Goal: Task Accomplishment & Management: Complete application form

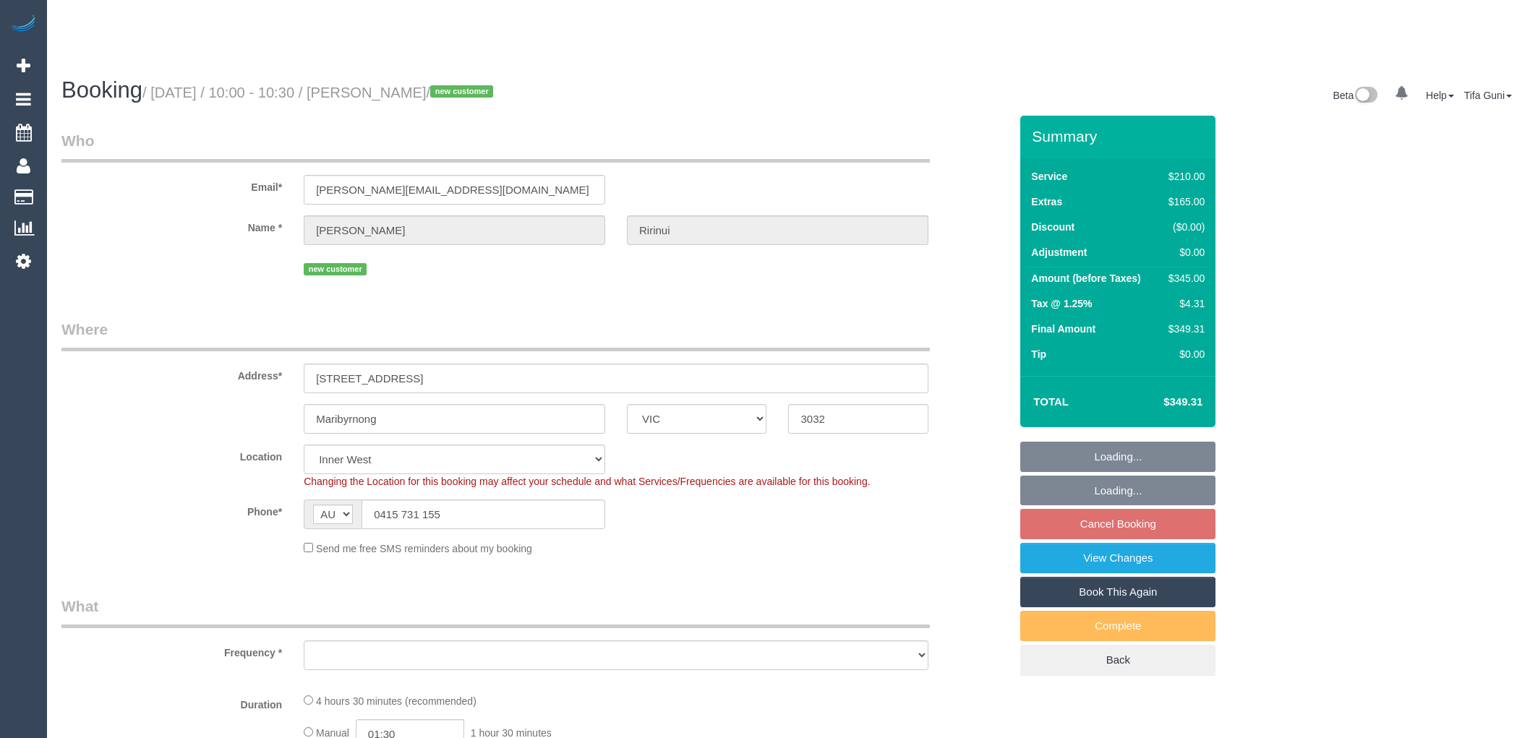
select select "VIC"
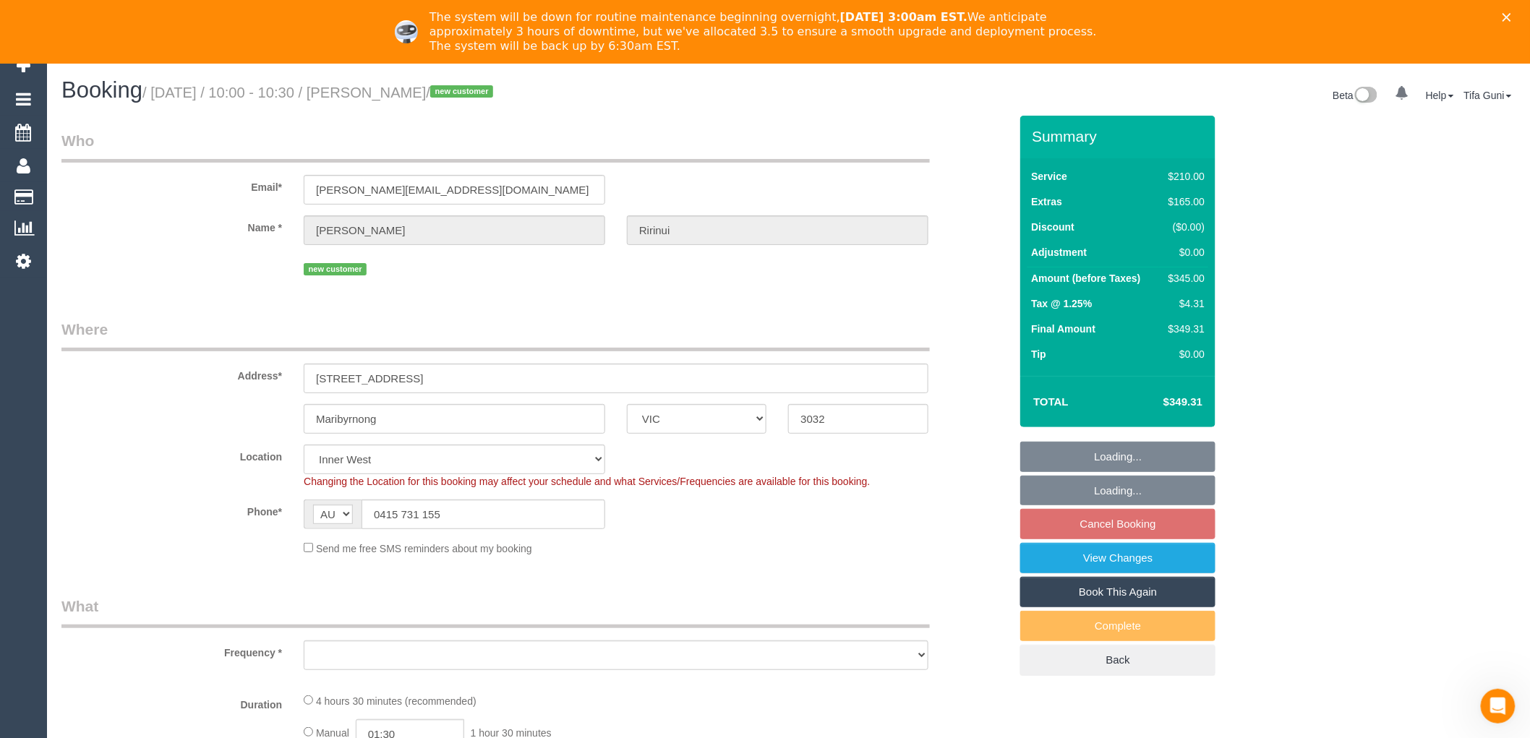
select select "object:748"
select select "number:29"
select select "number:14"
select select "number:19"
select select "number:22"
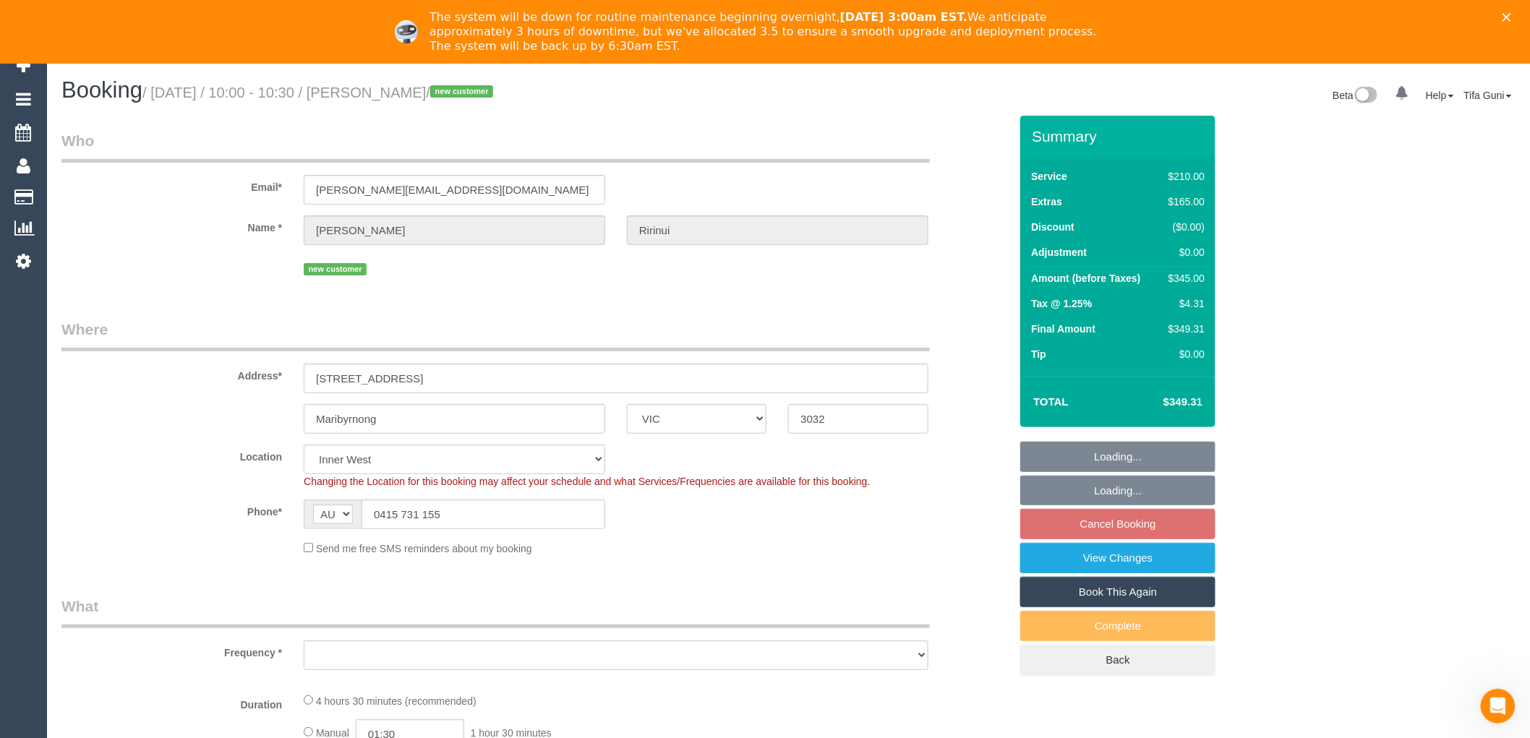
select select "number:13"
select select "object:753"
select select "string:stripe-pm_1S2OtN2GScqysDRVzzDCLIt9"
select select "180"
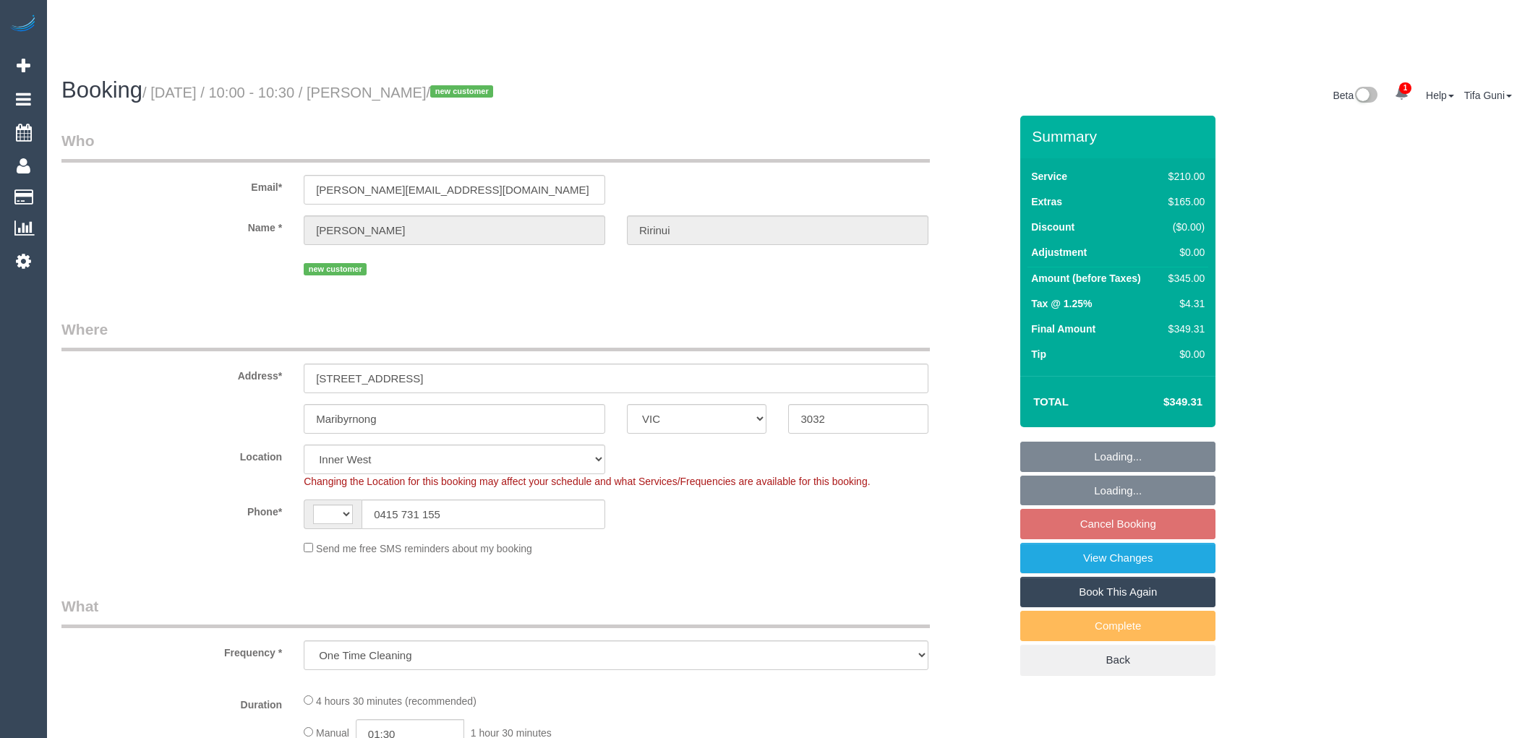
select select "VIC"
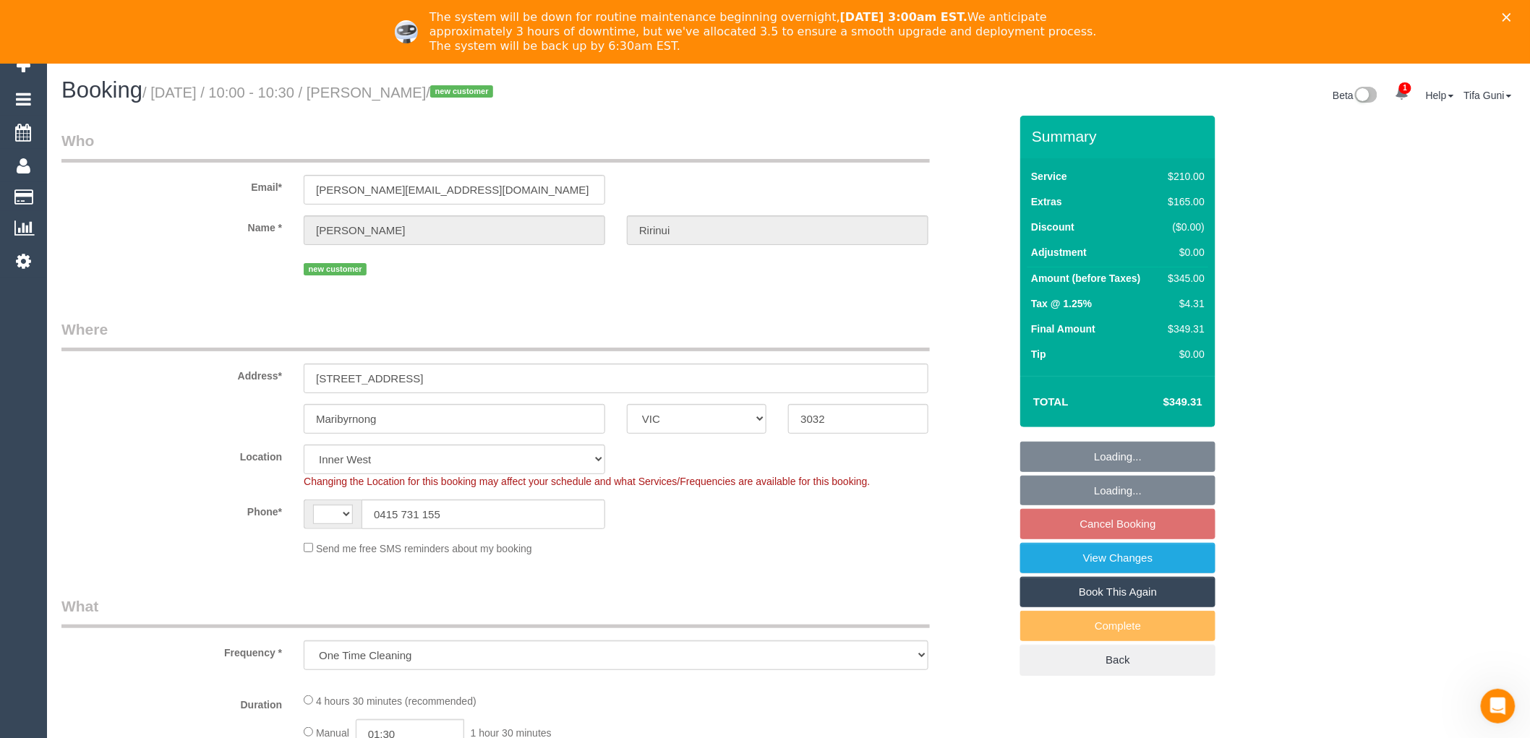
select select "object:533"
select select "string:AU"
select select "180"
select select "number:29"
select select "number:14"
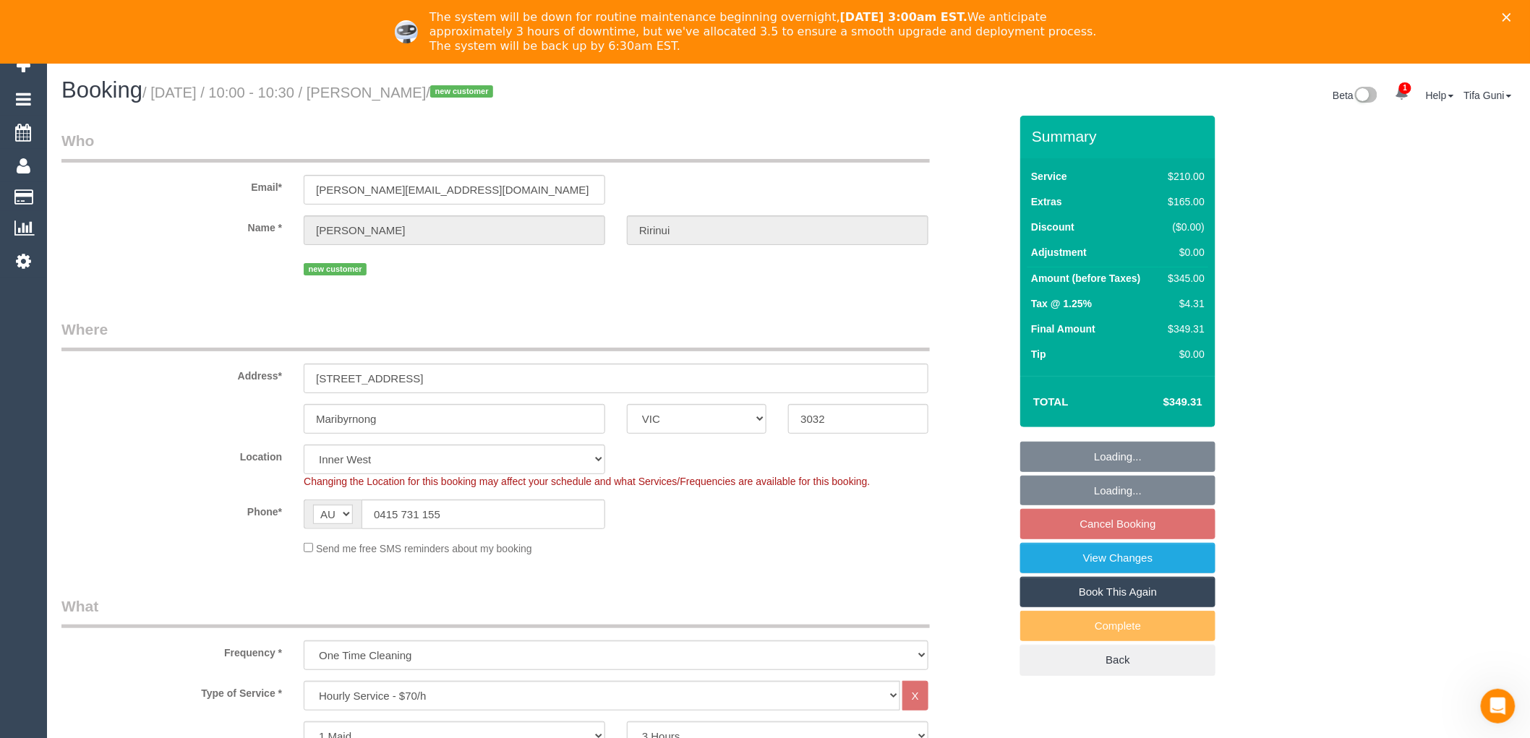
select select "number:19"
select select "number:22"
select select "number:13"
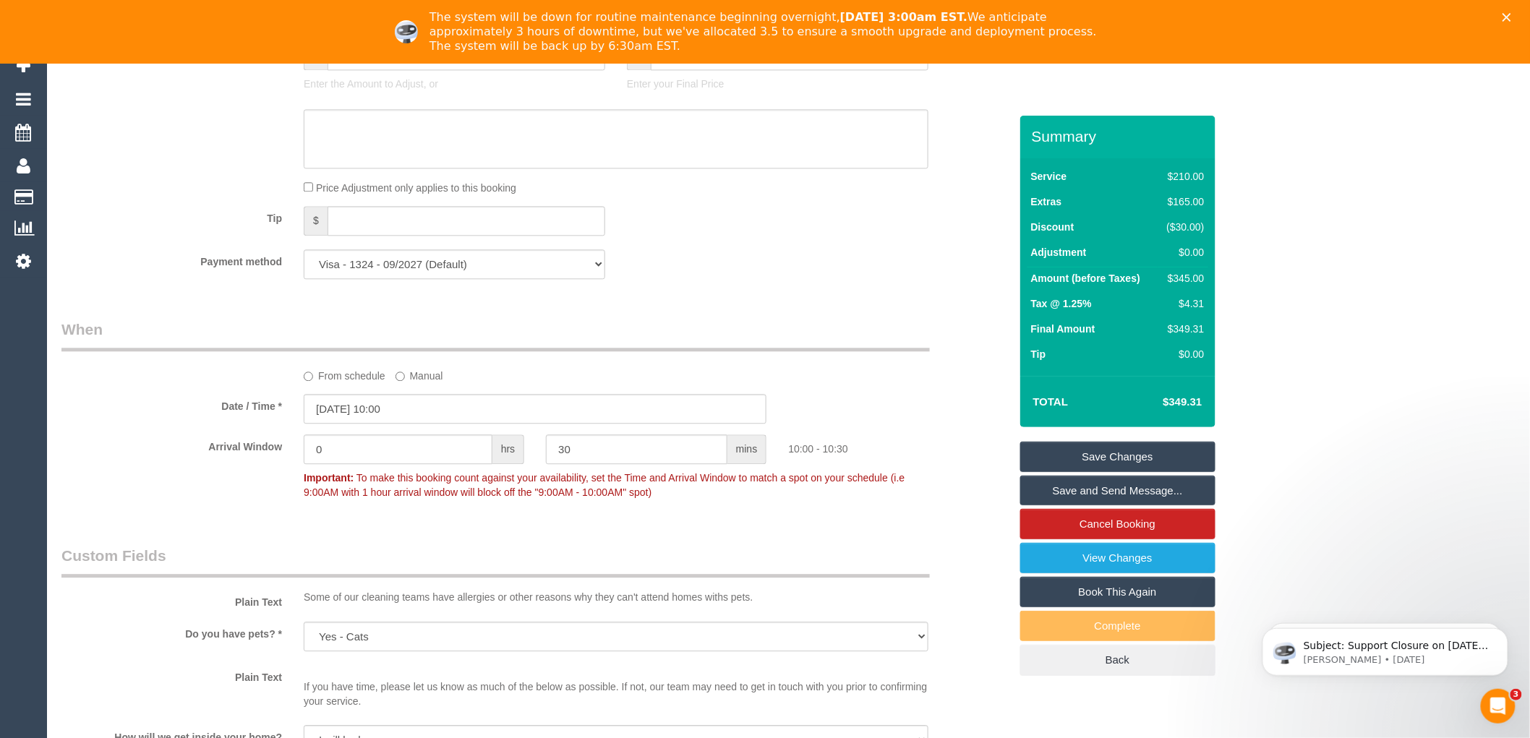
scroll to position [1285, 0]
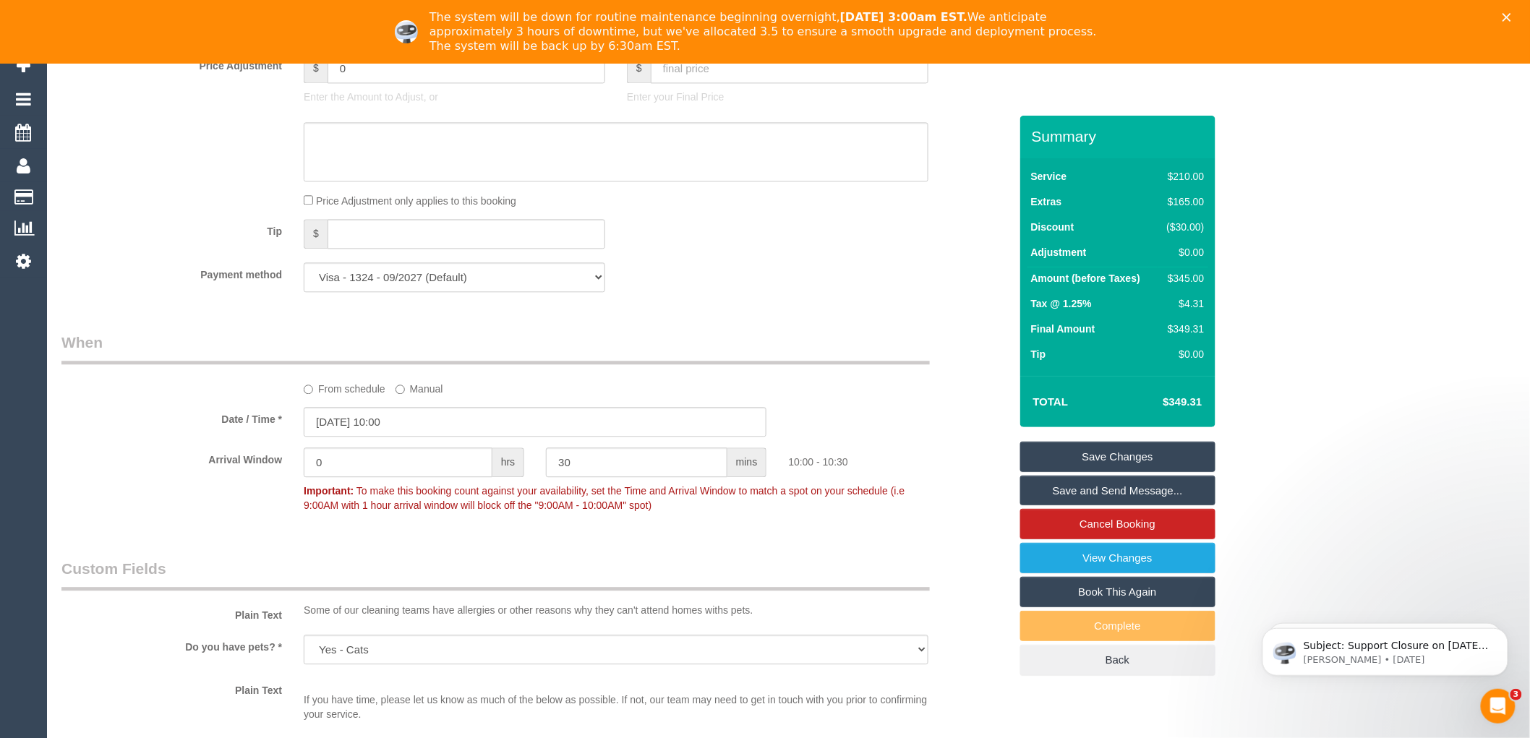
click at [1512, 17] on polygon "Close" at bounding box center [1507, 17] width 9 height 9
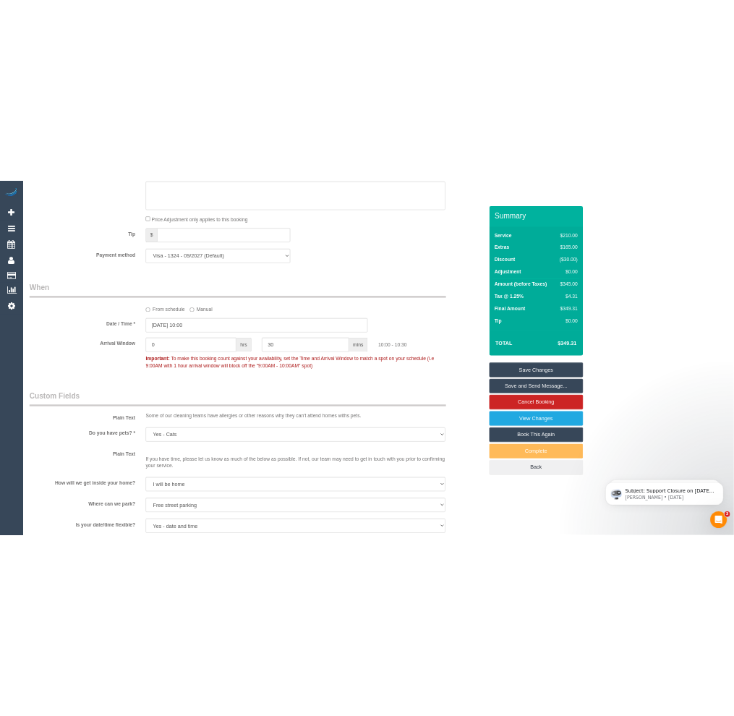
scroll to position [1381, 0]
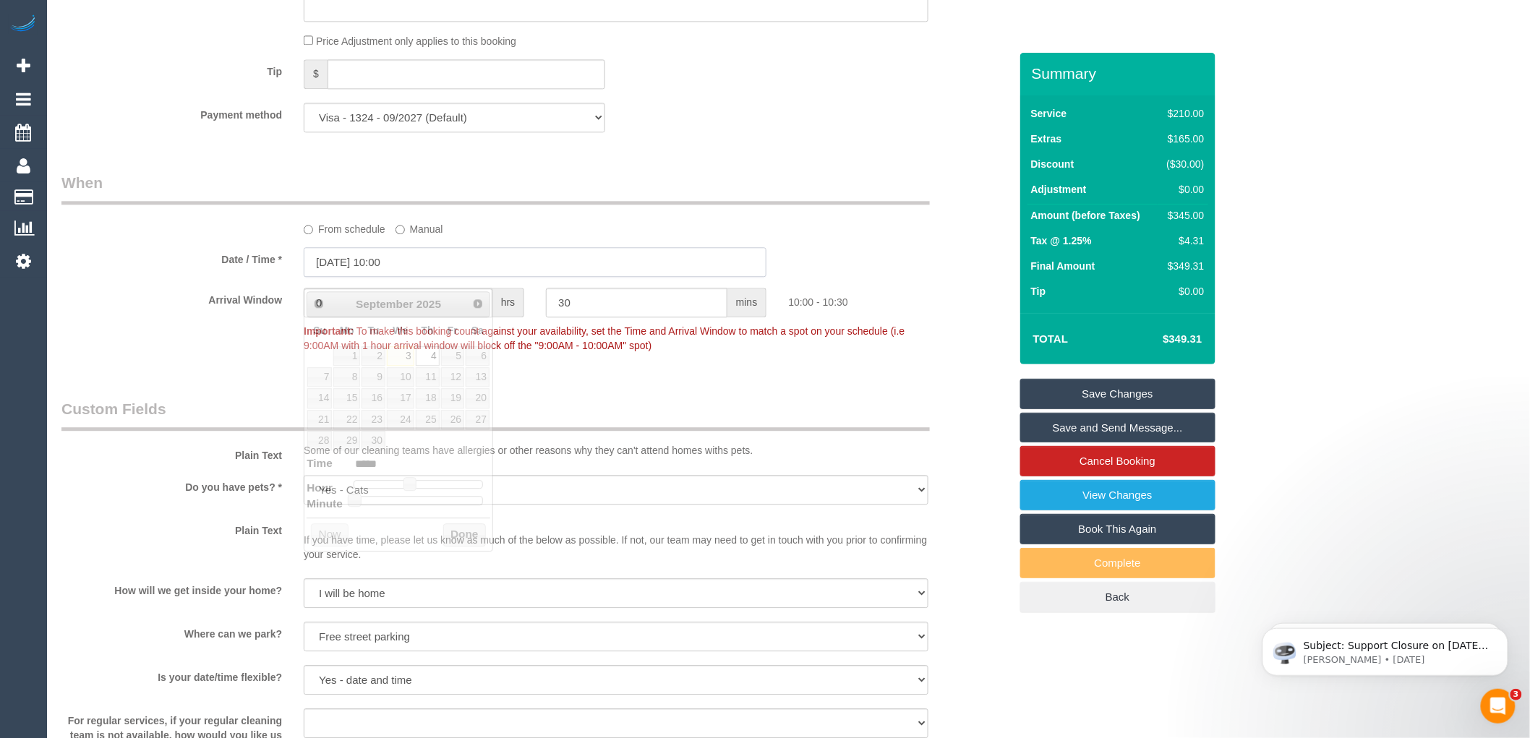
click at [417, 269] on input "04/09/2025 10:00" at bounding box center [535, 262] width 463 height 30
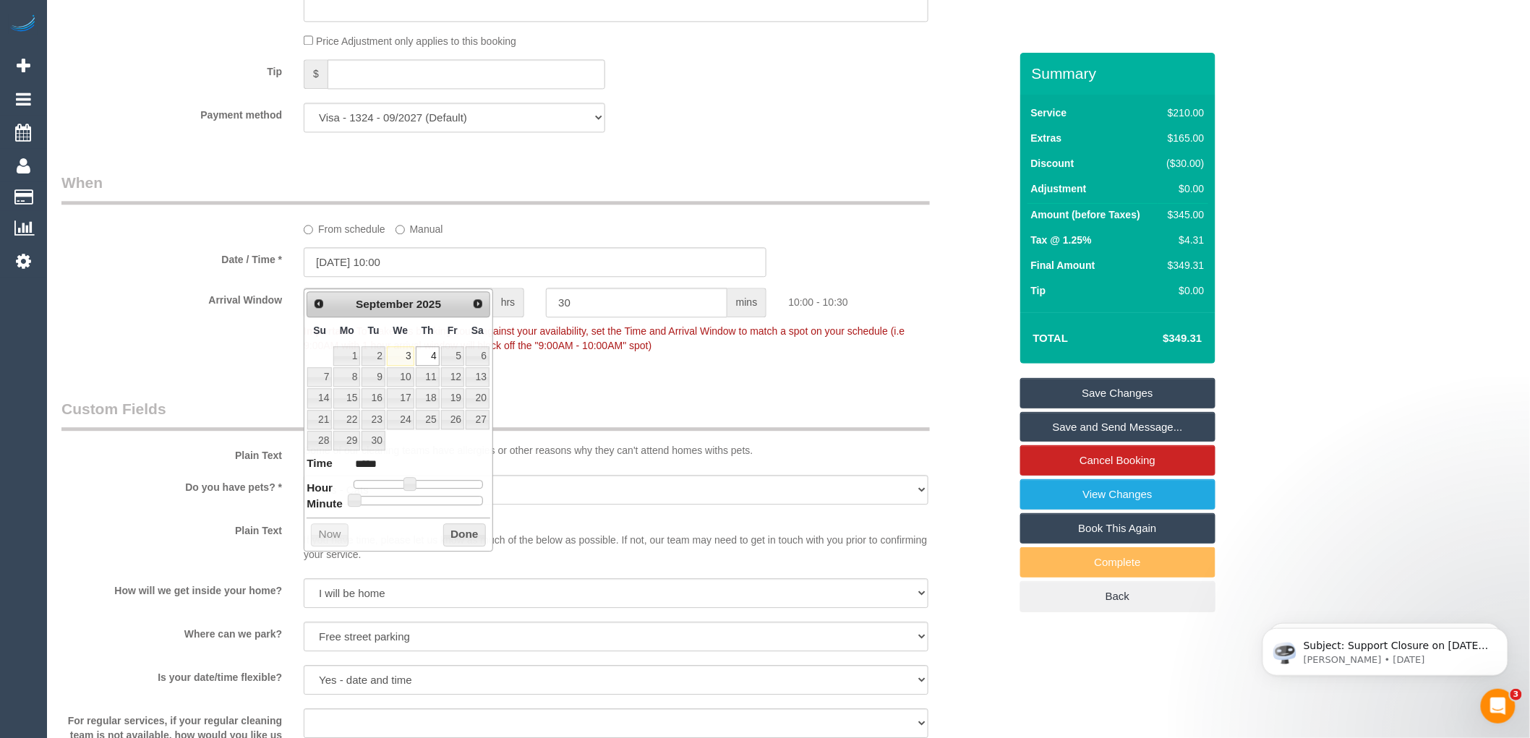
click at [725, 236] on div "From schedule Manual" at bounding box center [616, 227] width 647 height 20
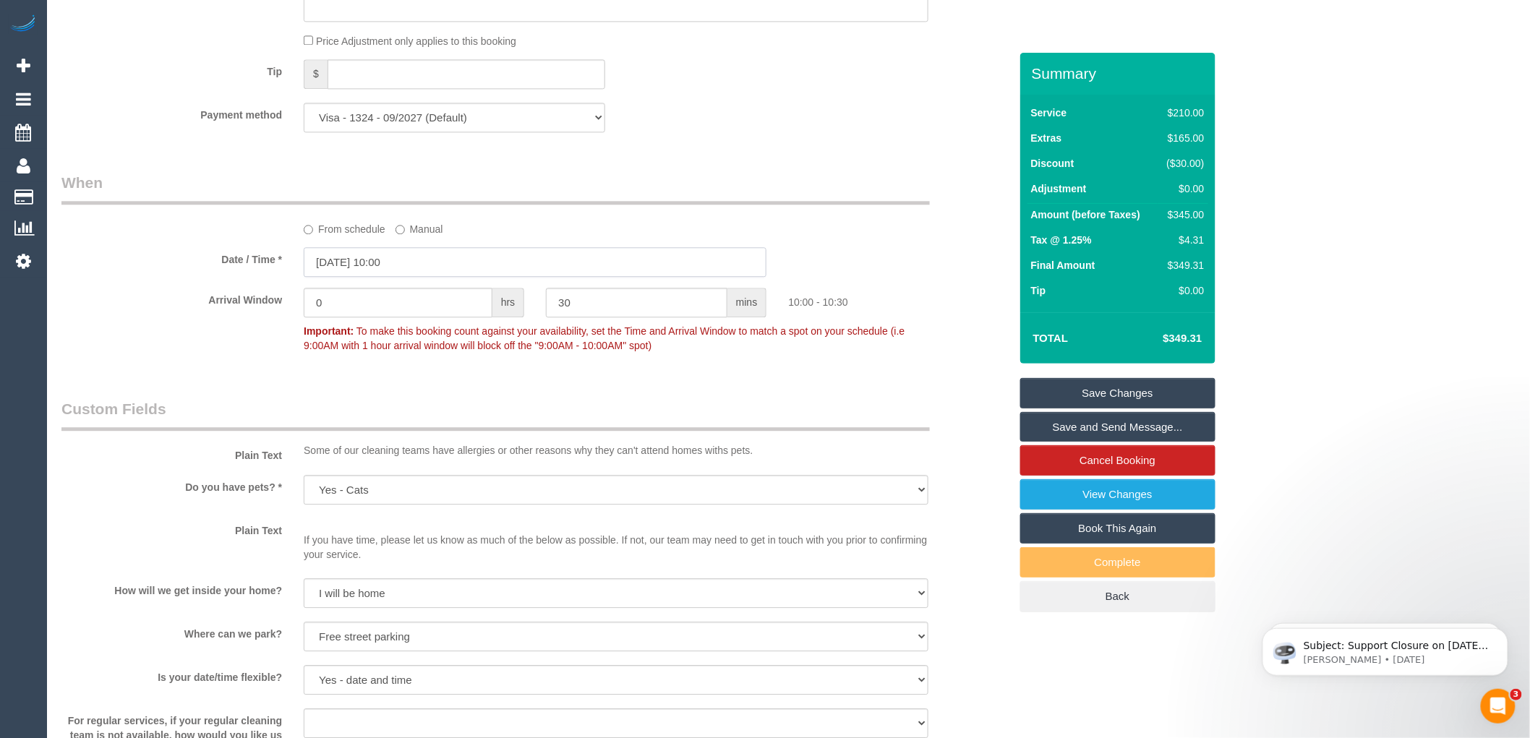
click at [396, 275] on input "04/09/2025 10:00" at bounding box center [535, 262] width 463 height 30
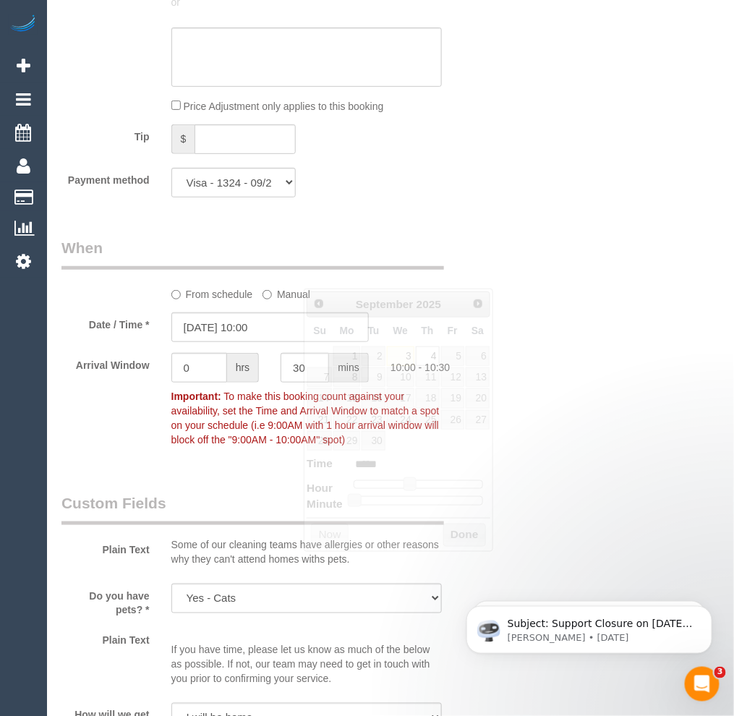
click at [522, 208] on div "Who Email* mariah.ririnui@rocketmail.com Name * Mariah Ririnui new customer Whe…" at bounding box center [390, 440] width 658 height 3503
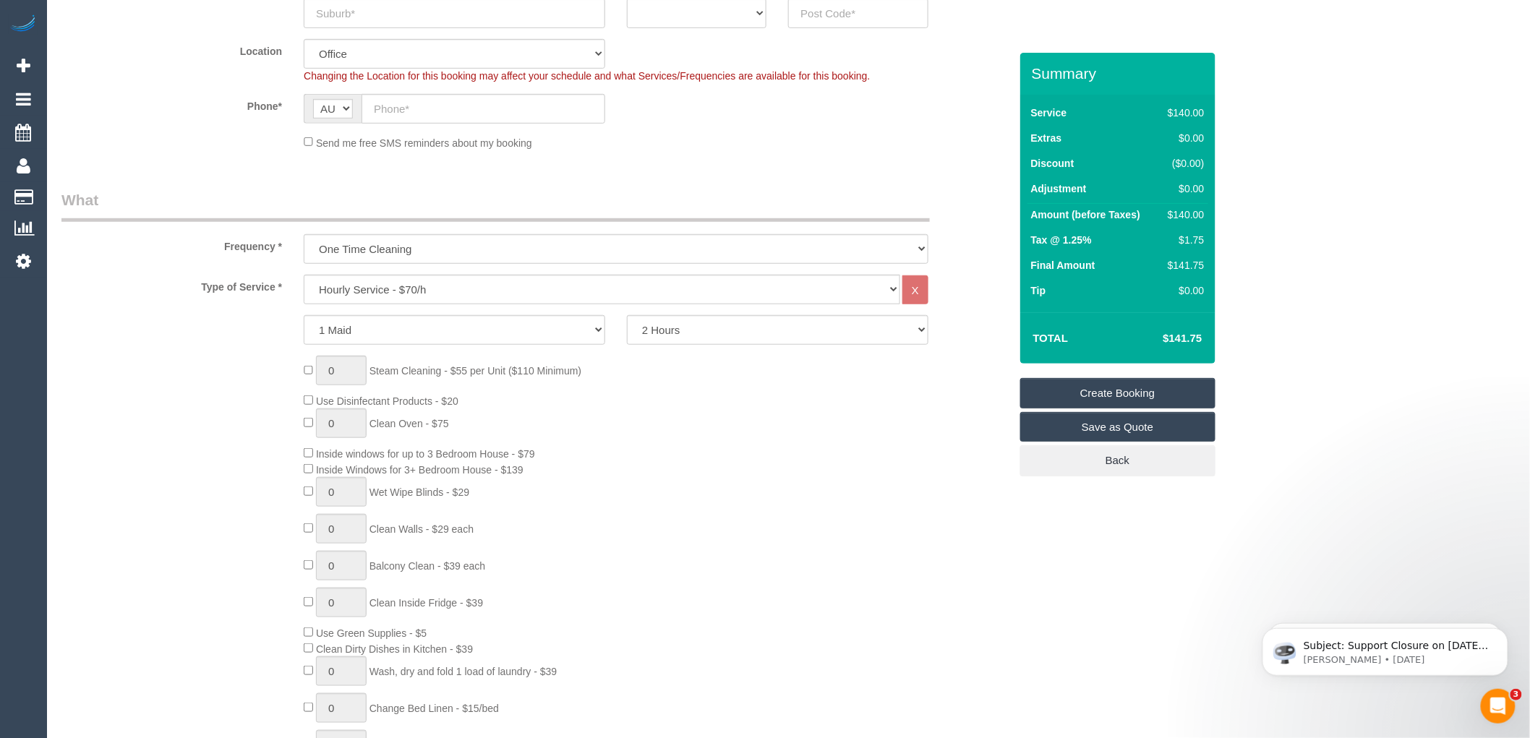
scroll to position [401, 0]
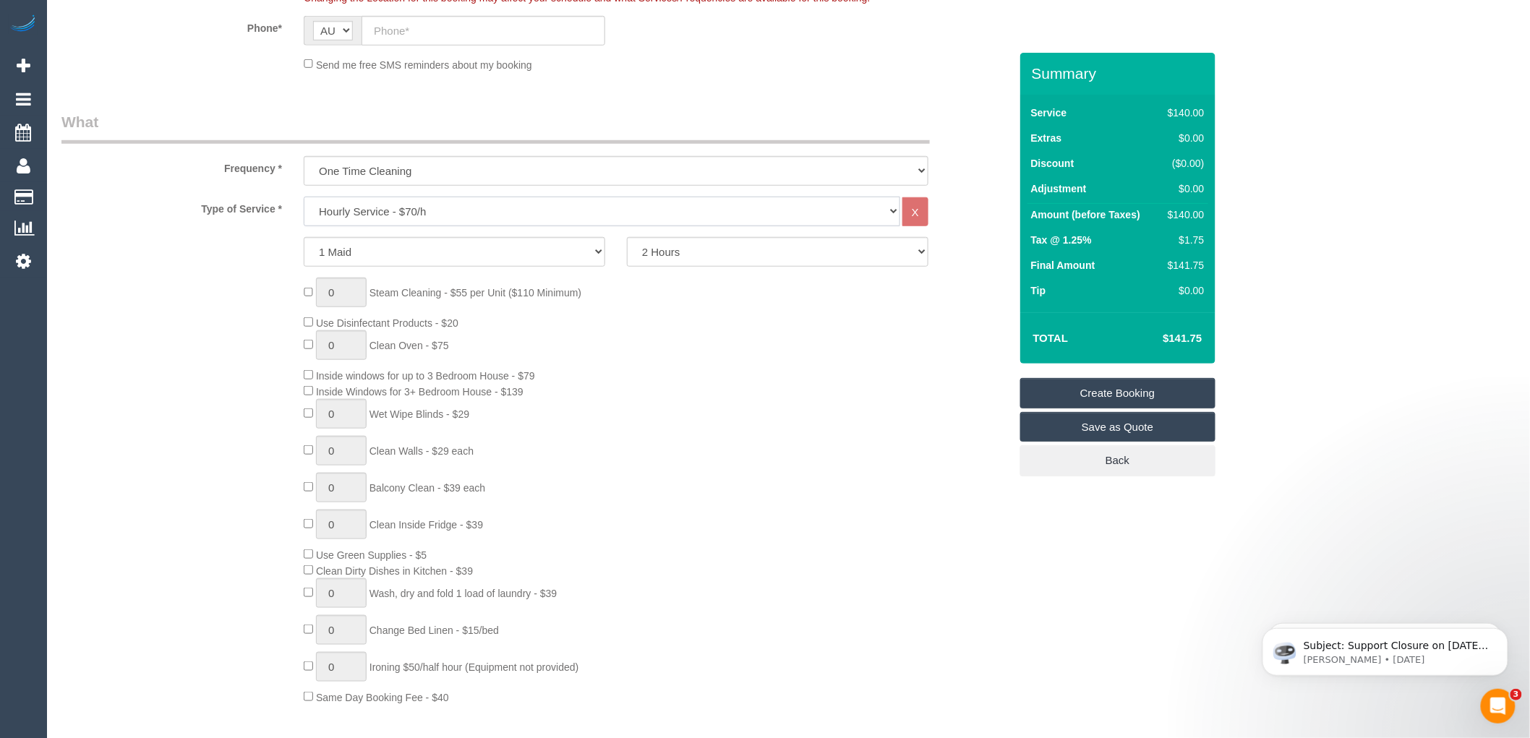
click at [388, 214] on select "Hourly Service - $70/h Hourly Service - $65/h Hourly Service - $60/h Hourly Ser…" at bounding box center [602, 212] width 597 height 30
select select "211"
click at [304, 197] on select "Hourly Service - $70/h Hourly Service - $65/h Hourly Service - $60/h Hourly Ser…" at bounding box center [602, 212] width 597 height 30
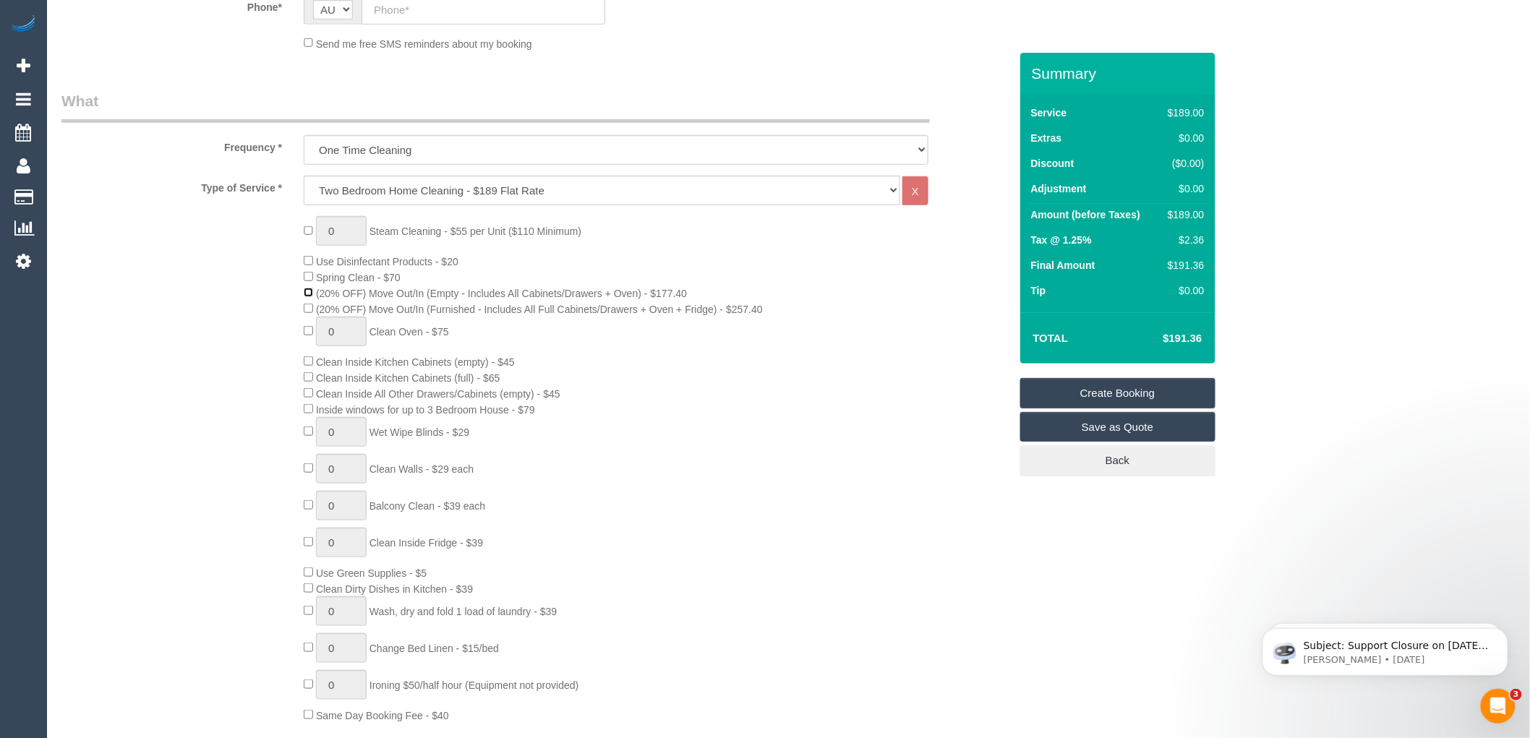
scroll to position [482, 0]
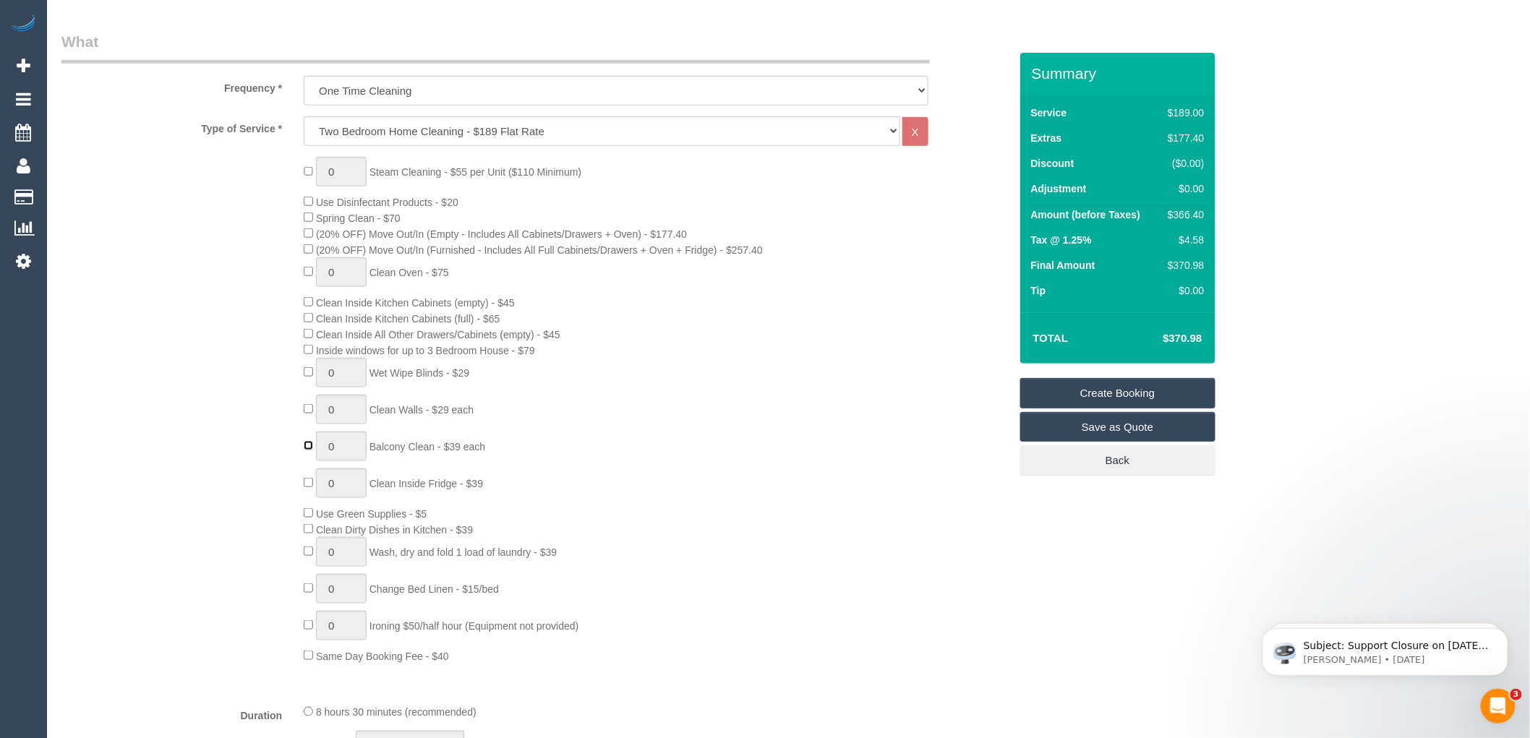
type input "1"
drag, startPoint x: 534, startPoint y: 453, endPoint x: 367, endPoint y: 456, distance: 166.4
click at [367, 456] on div "0 Steam Cleaning - $55 per Unit ($110 Minimum) Use Disinfectant Products - $20 …" at bounding box center [656, 410] width 727 height 507
copy span "Balcony Clean - $39 each"
click at [778, 295] on div "0 Steam Cleaning - $55 per Unit ($110 Minimum) Use Disinfectant Products - $20 …" at bounding box center [656, 410] width 727 height 507
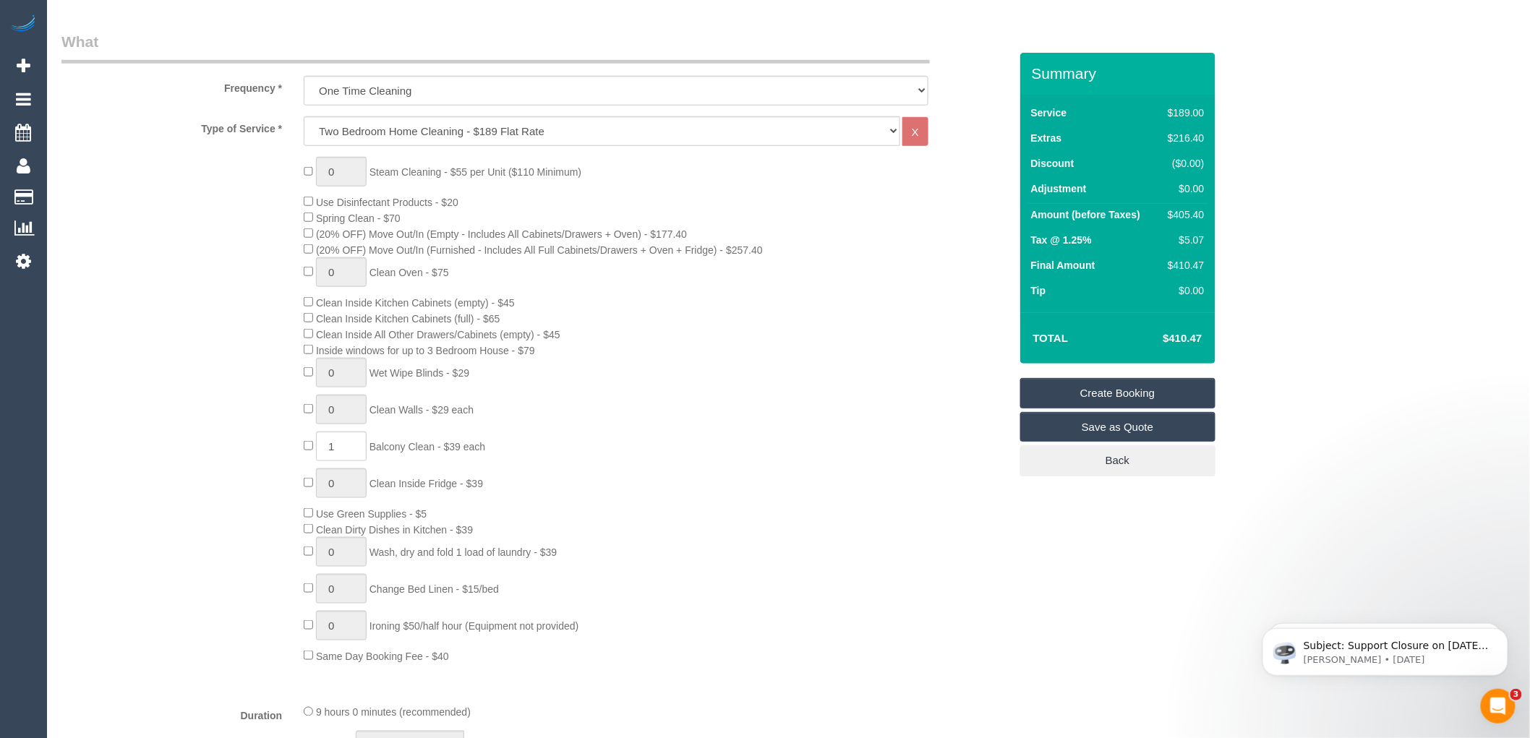
drag, startPoint x: 1206, startPoint y: 210, endPoint x: 1165, endPoint y: 210, distance: 41.2
click at [1165, 210] on td "$405.40" at bounding box center [1183, 217] width 49 height 26
copy div "$405.40"
click at [1120, 323] on td "$410.47" at bounding box center [1161, 338] width 94 height 36
drag, startPoint x: 1205, startPoint y: 235, endPoint x: 1182, endPoint y: 239, distance: 23.5
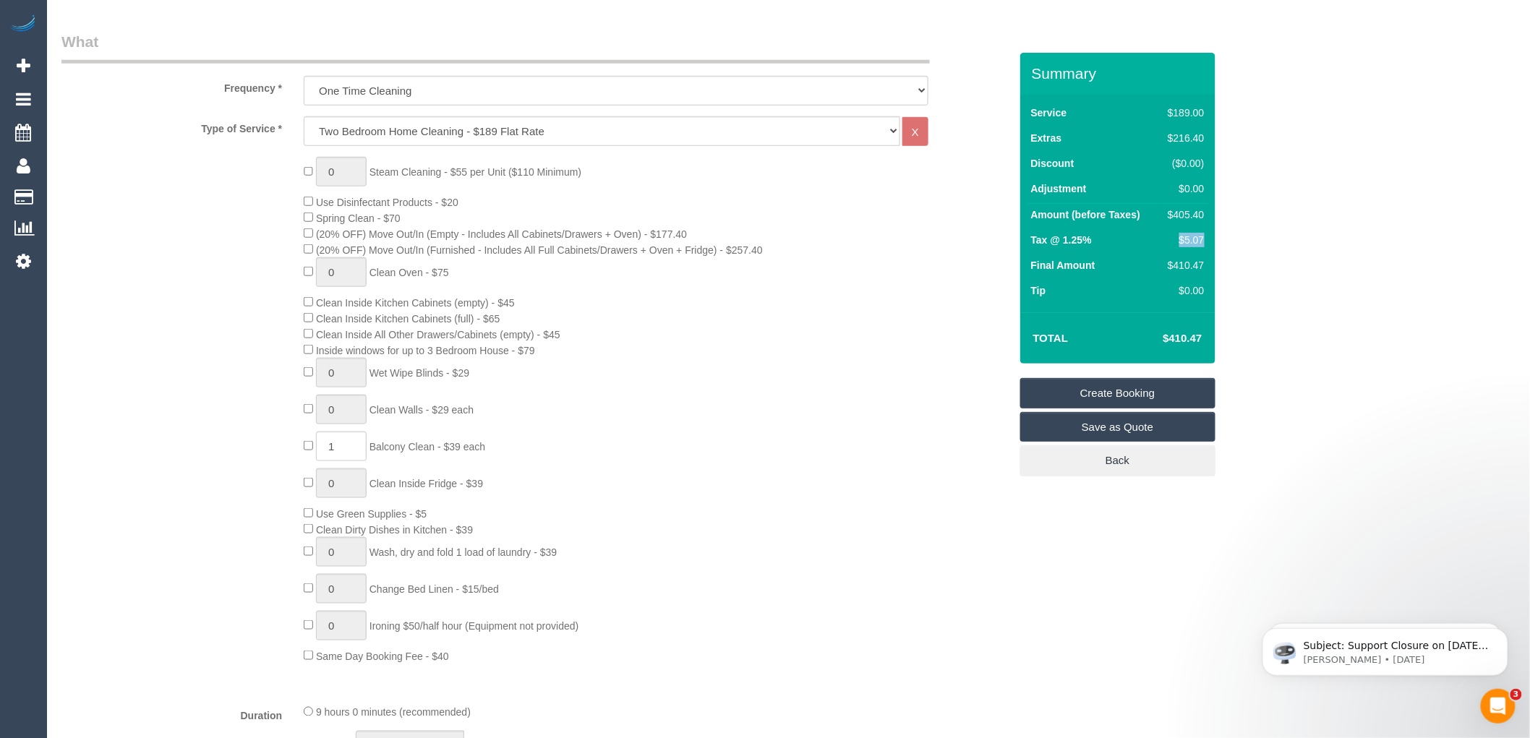
click at [1182, 239] on td "$5.07" at bounding box center [1183, 241] width 49 height 25
copy div "$5.07"
click at [1162, 322] on td "$410.47" at bounding box center [1161, 338] width 94 height 36
drag, startPoint x: 1199, startPoint y: 338, endPoint x: 1167, endPoint y: 341, distance: 32.0
click at [1167, 341] on td "$410.47" at bounding box center [1161, 338] width 94 height 36
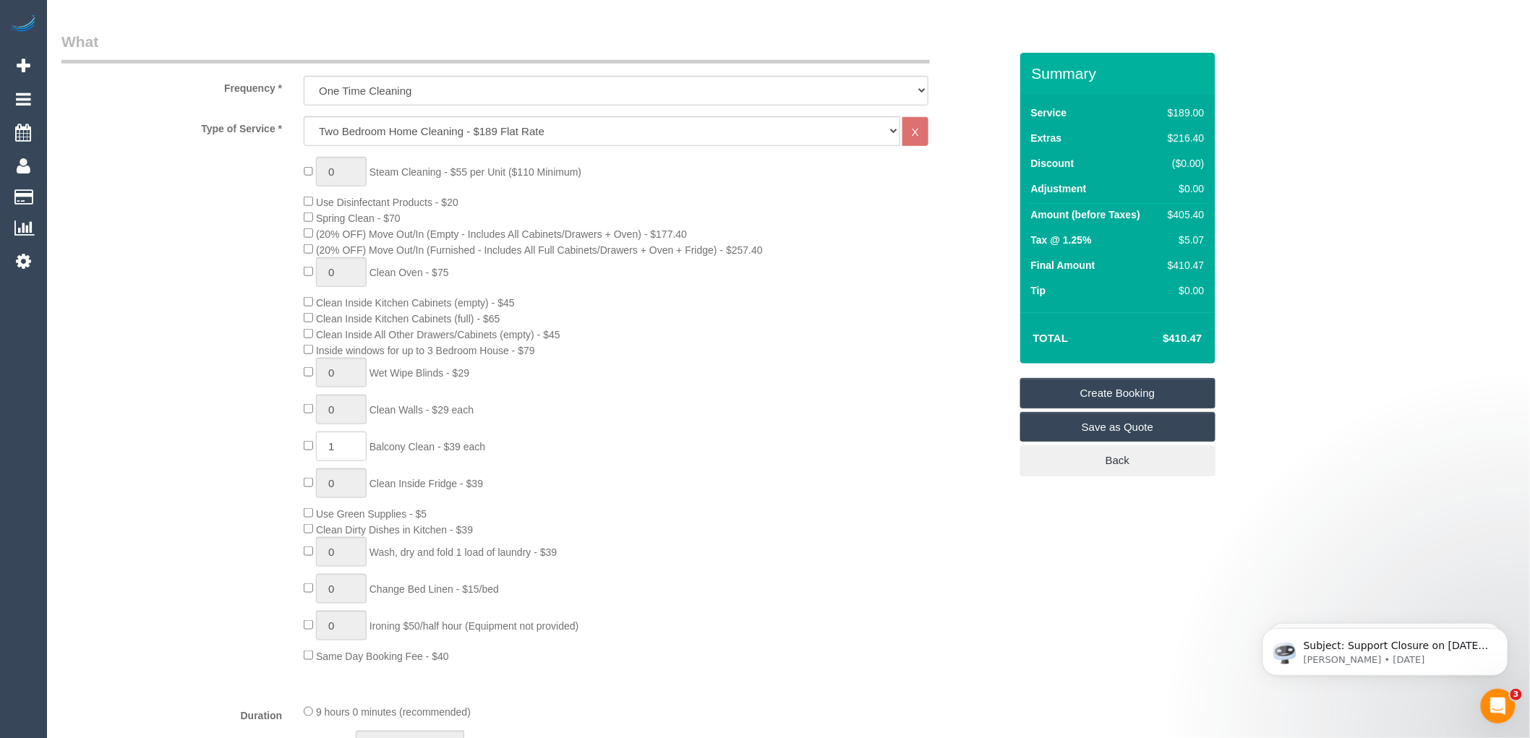
copy h4 "410.47"
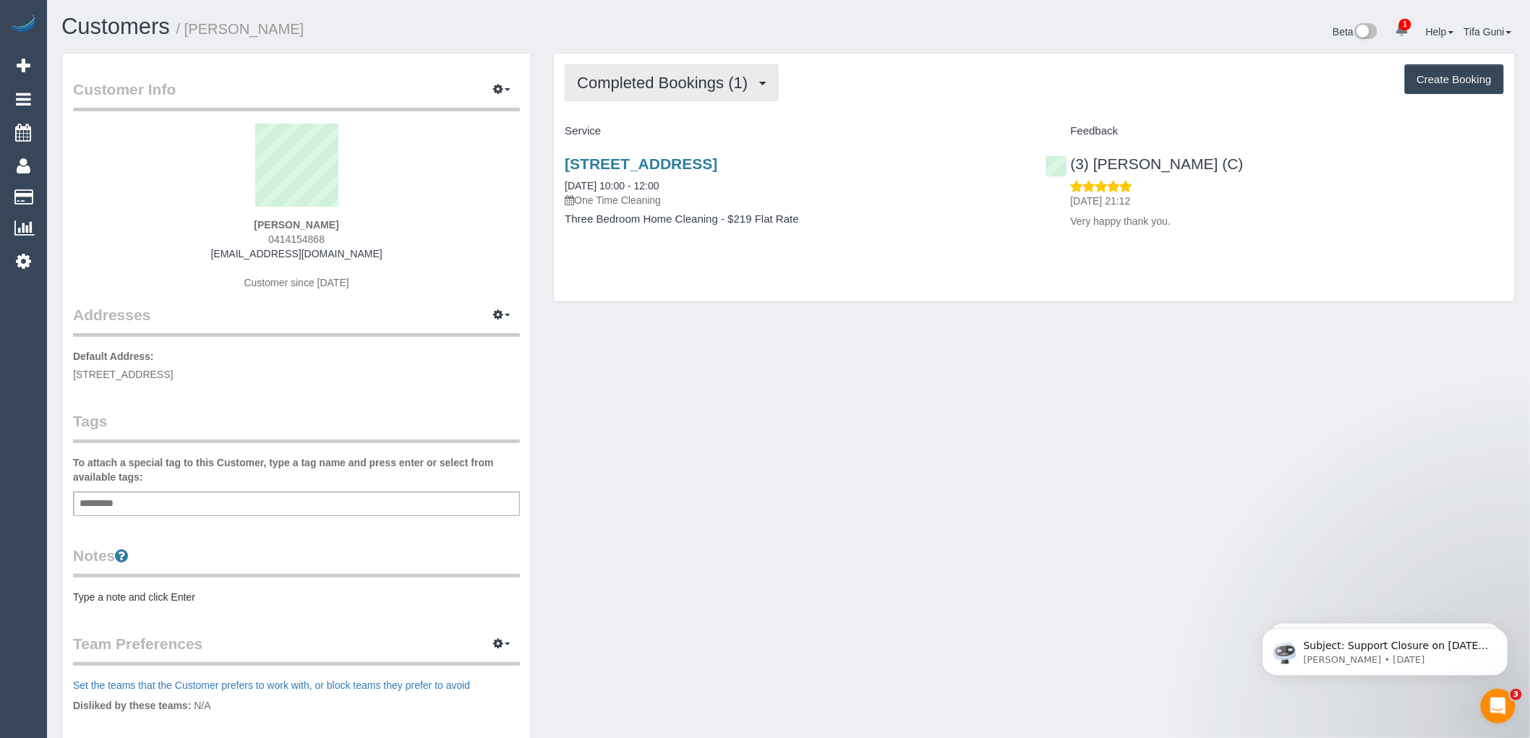
click at [769, 80] on button "Completed Bookings (1)" at bounding box center [672, 82] width 214 height 37
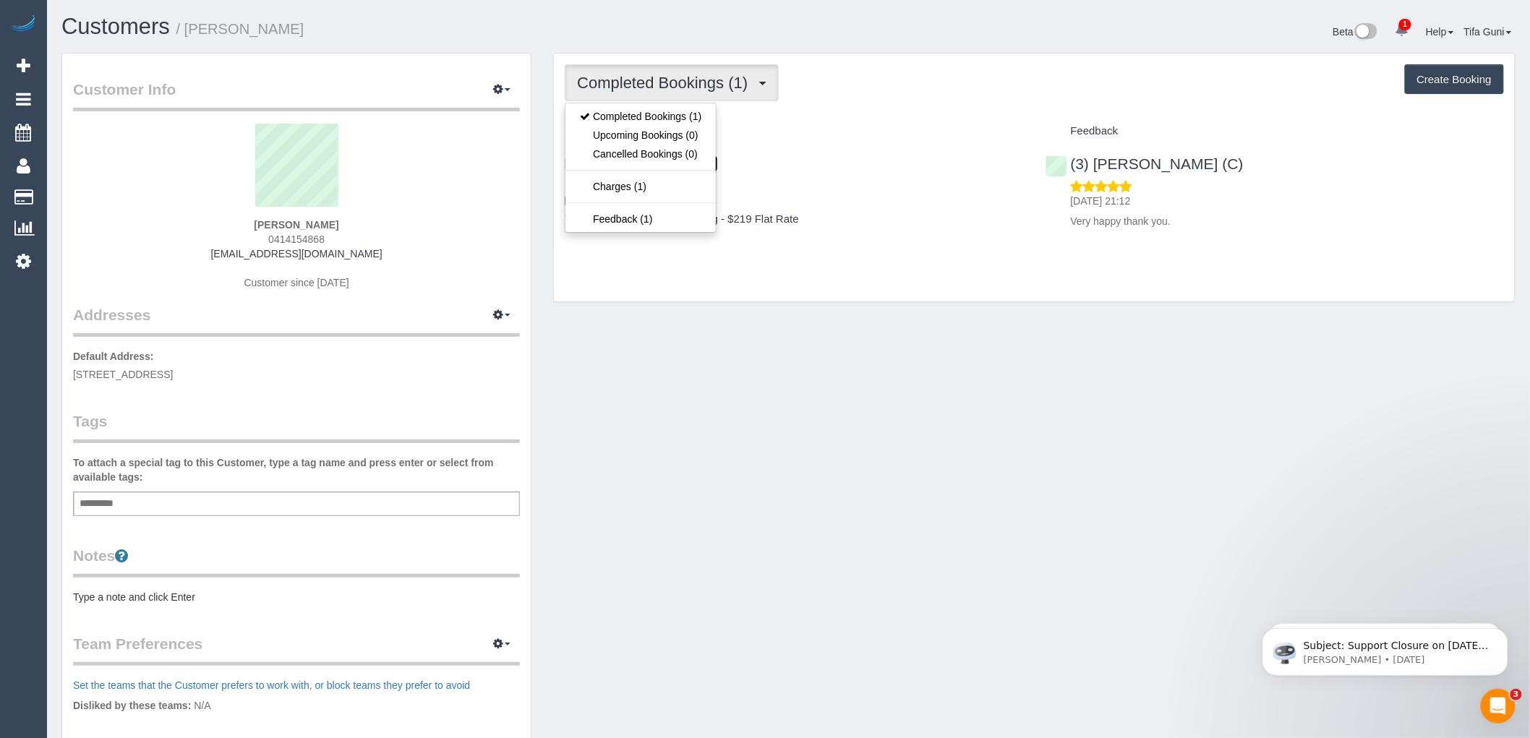
click at [717, 167] on link "12 Anile Place, Williamstown North, VIC 3016" at bounding box center [641, 163] width 153 height 17
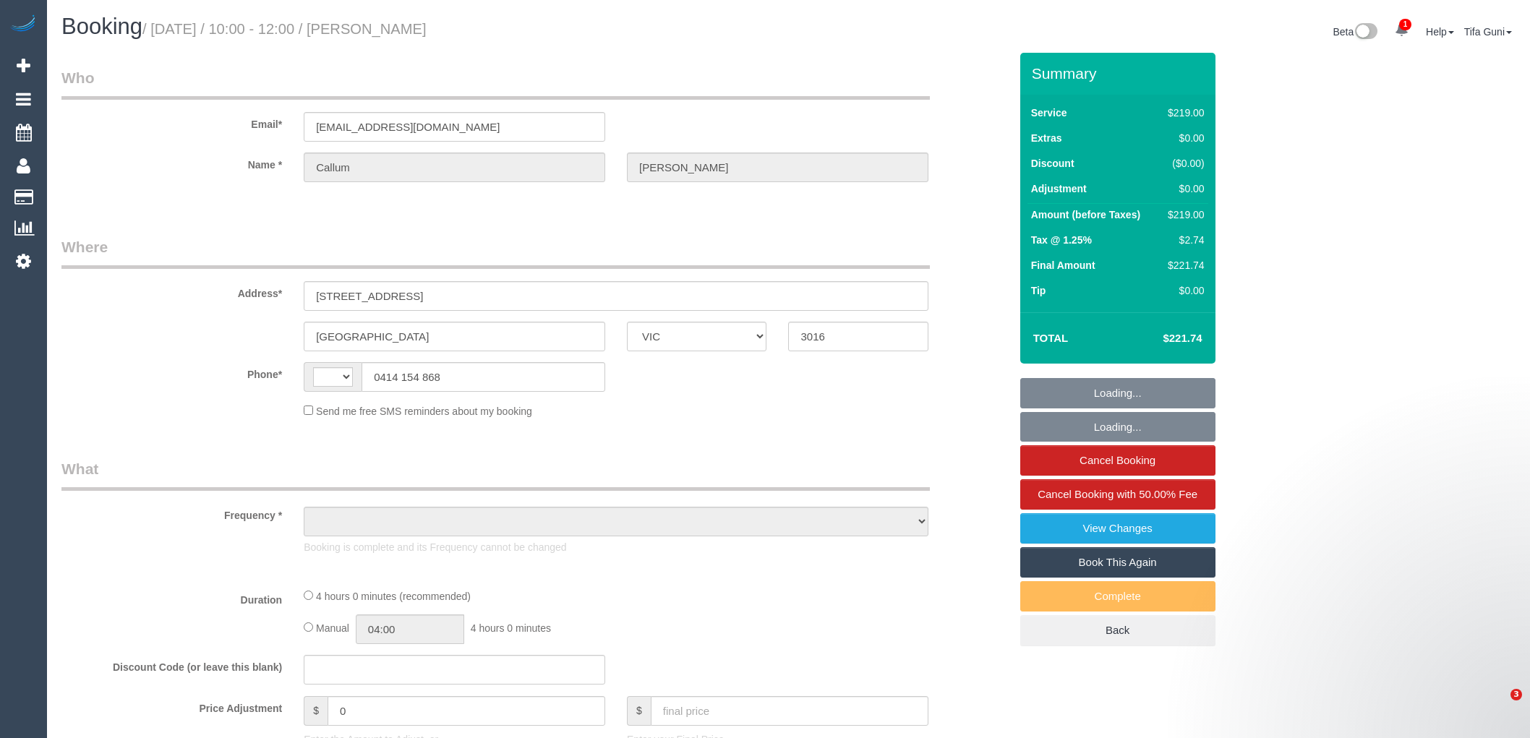
select select "VIC"
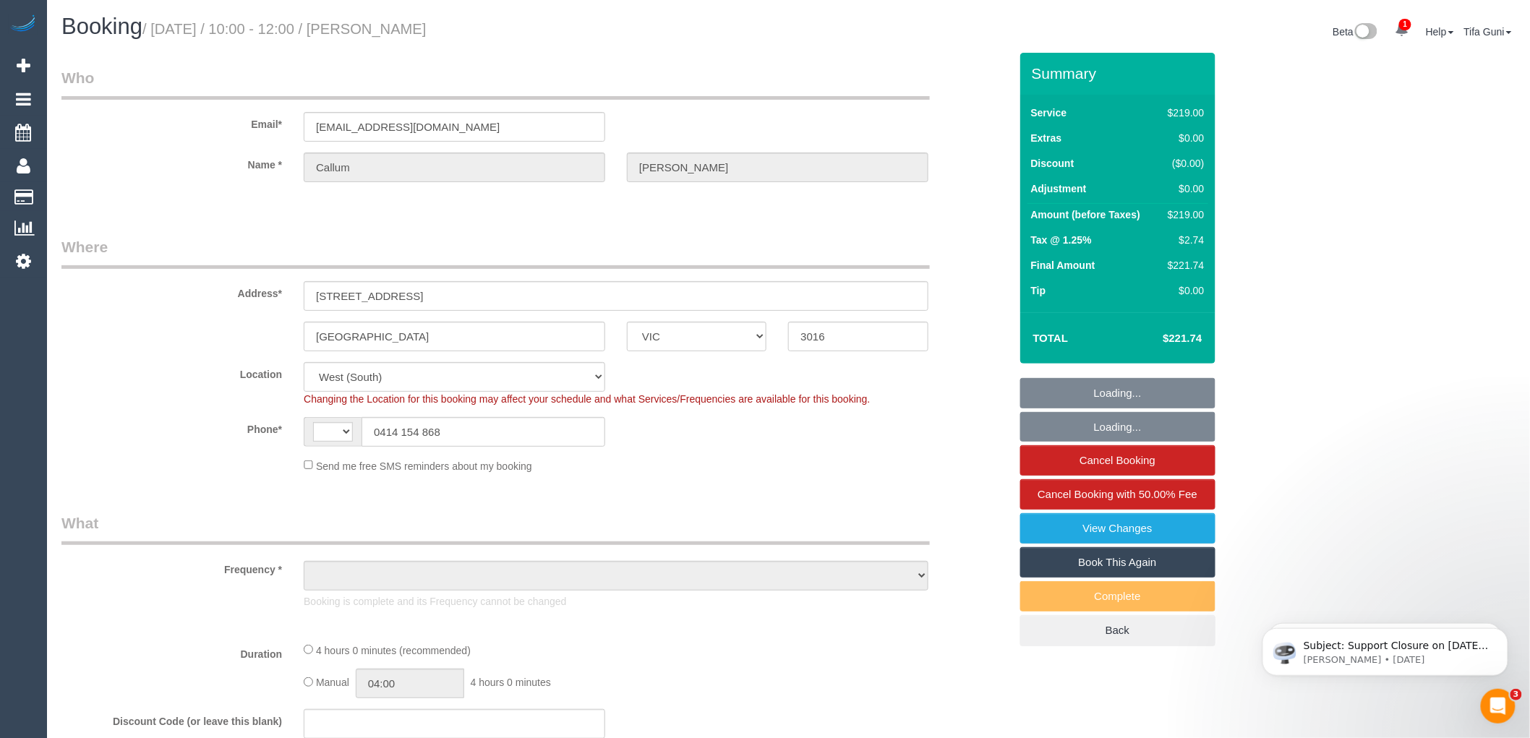
select select "string:AU"
select select "object:1279"
select select "string:stripe-pm_1RsZQA2GScqysDRVkDM6EXIR"
select select "number:27"
select select "number:14"
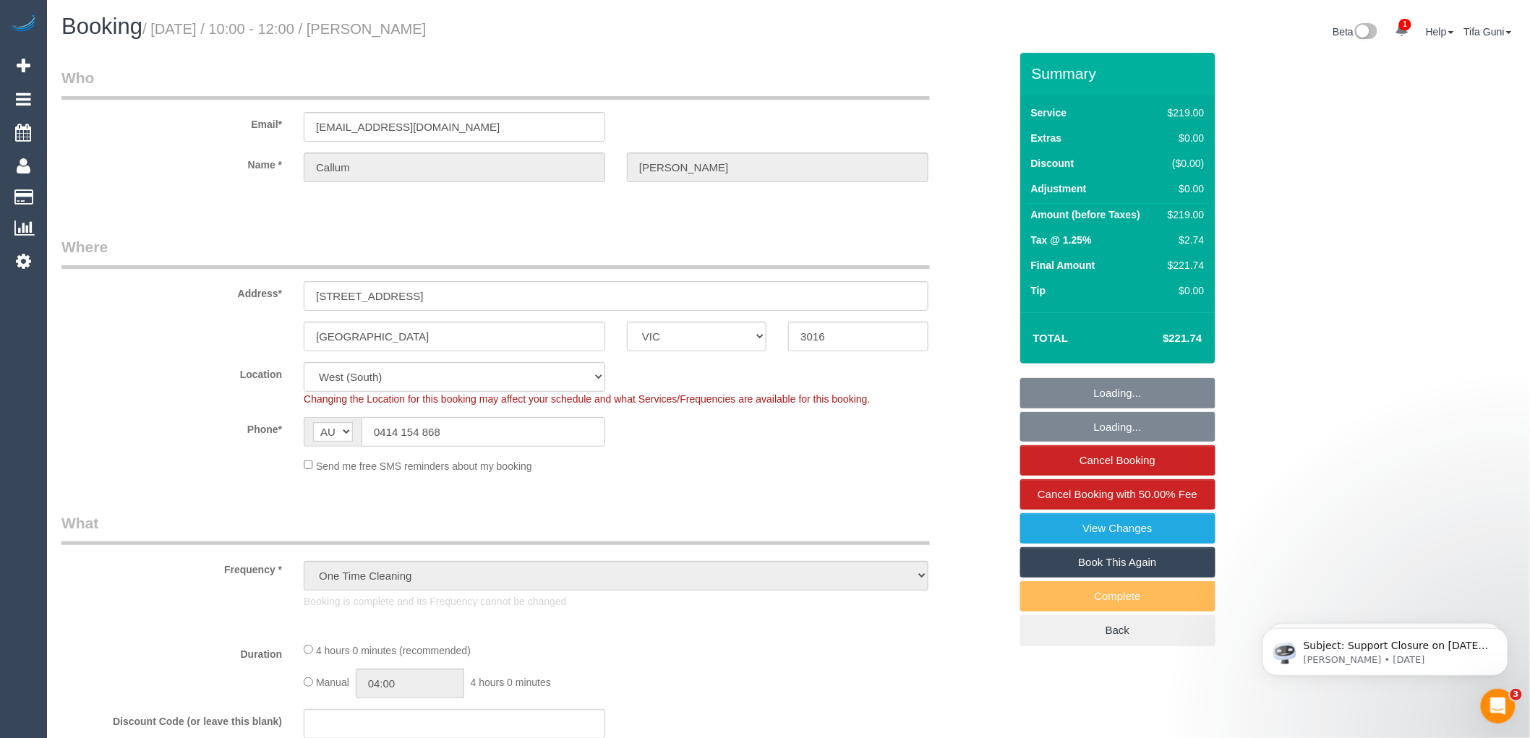
select select "number:18"
select select "number:24"
select select "number:33"
select select "number:26"
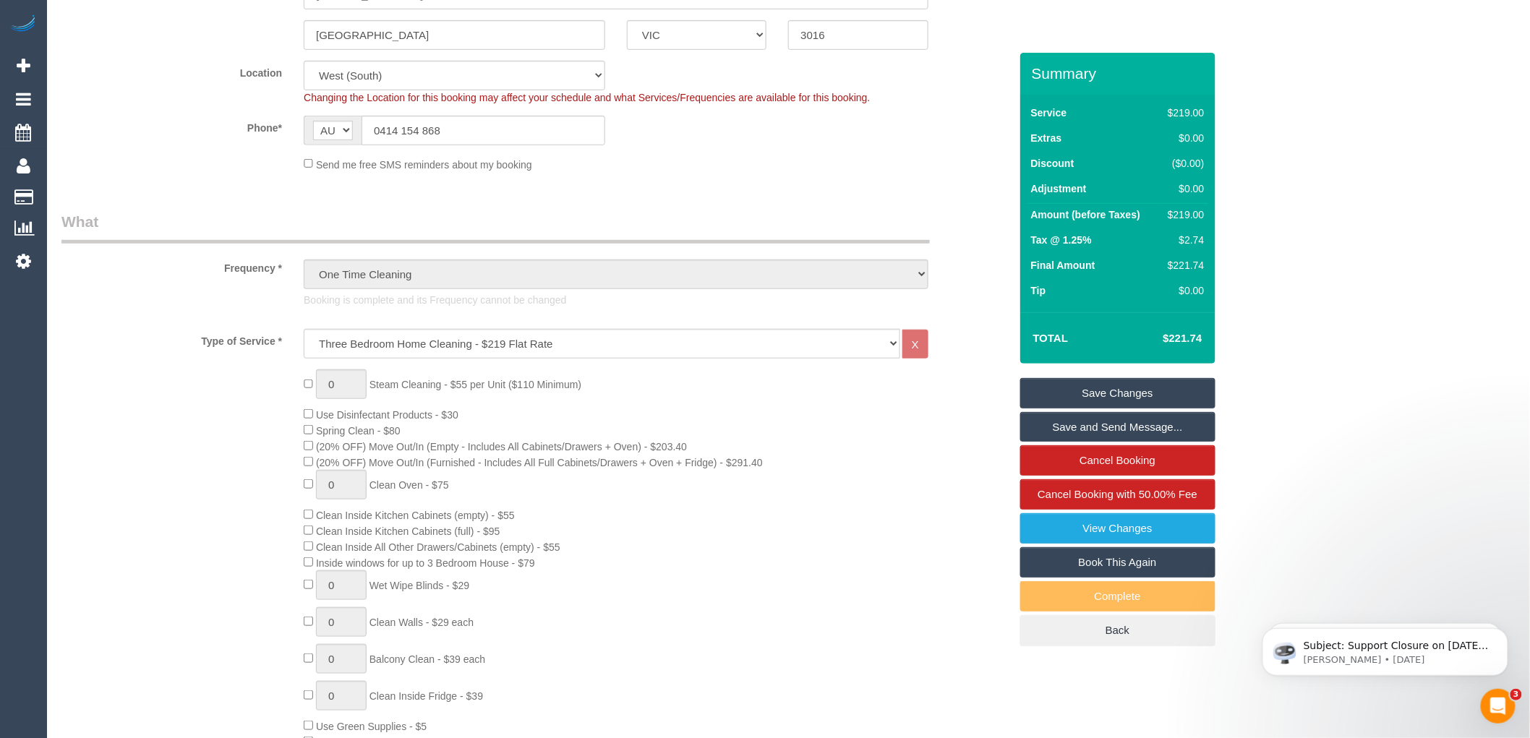
scroll to position [321, 0]
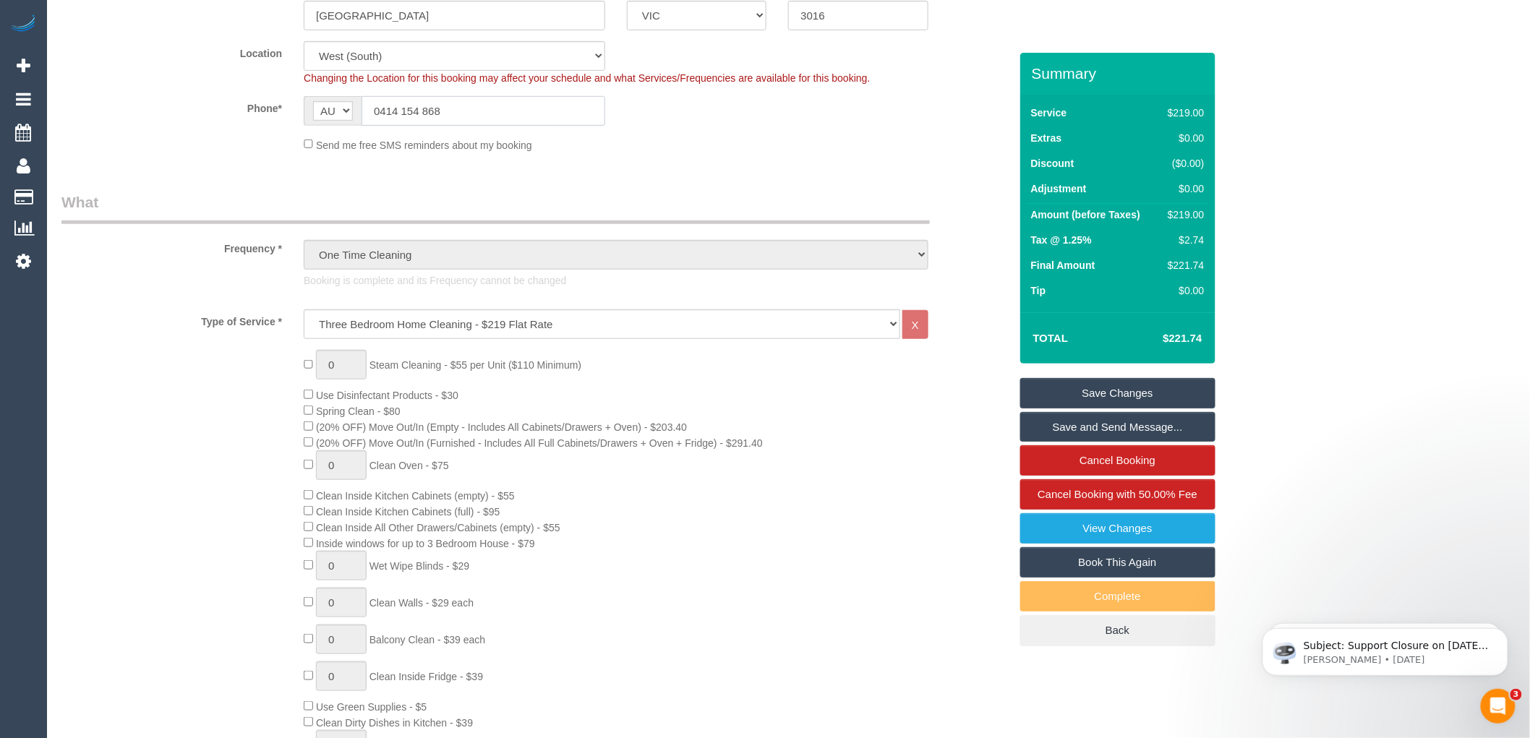
drag, startPoint x: 443, startPoint y: 107, endPoint x: 323, endPoint y: 130, distance: 122.3
click at [323, 130] on sui-booking-location "Location Office City East (North) East (South) Inner East Inner North (East) In…" at bounding box center [535, 96] width 948 height 111
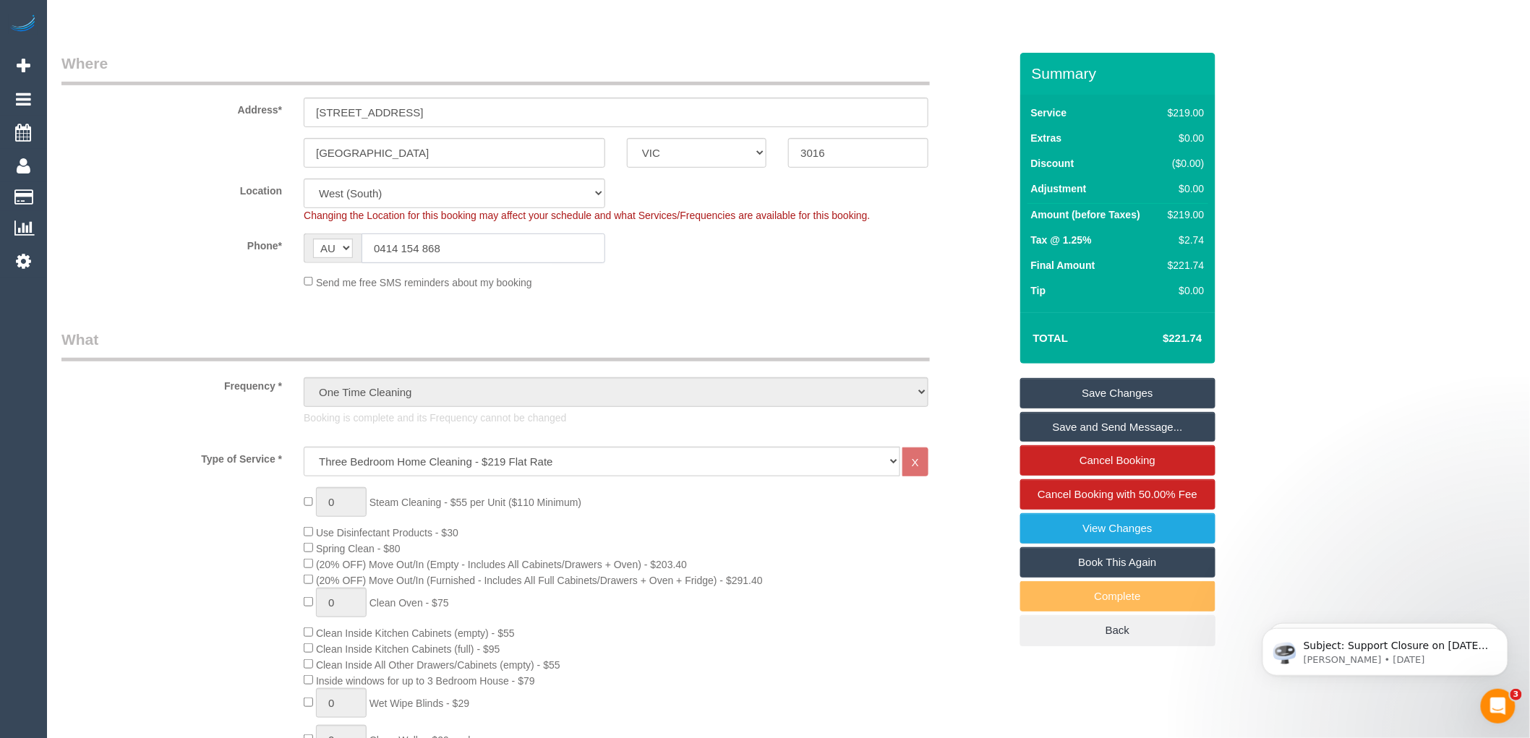
scroll to position [0, 0]
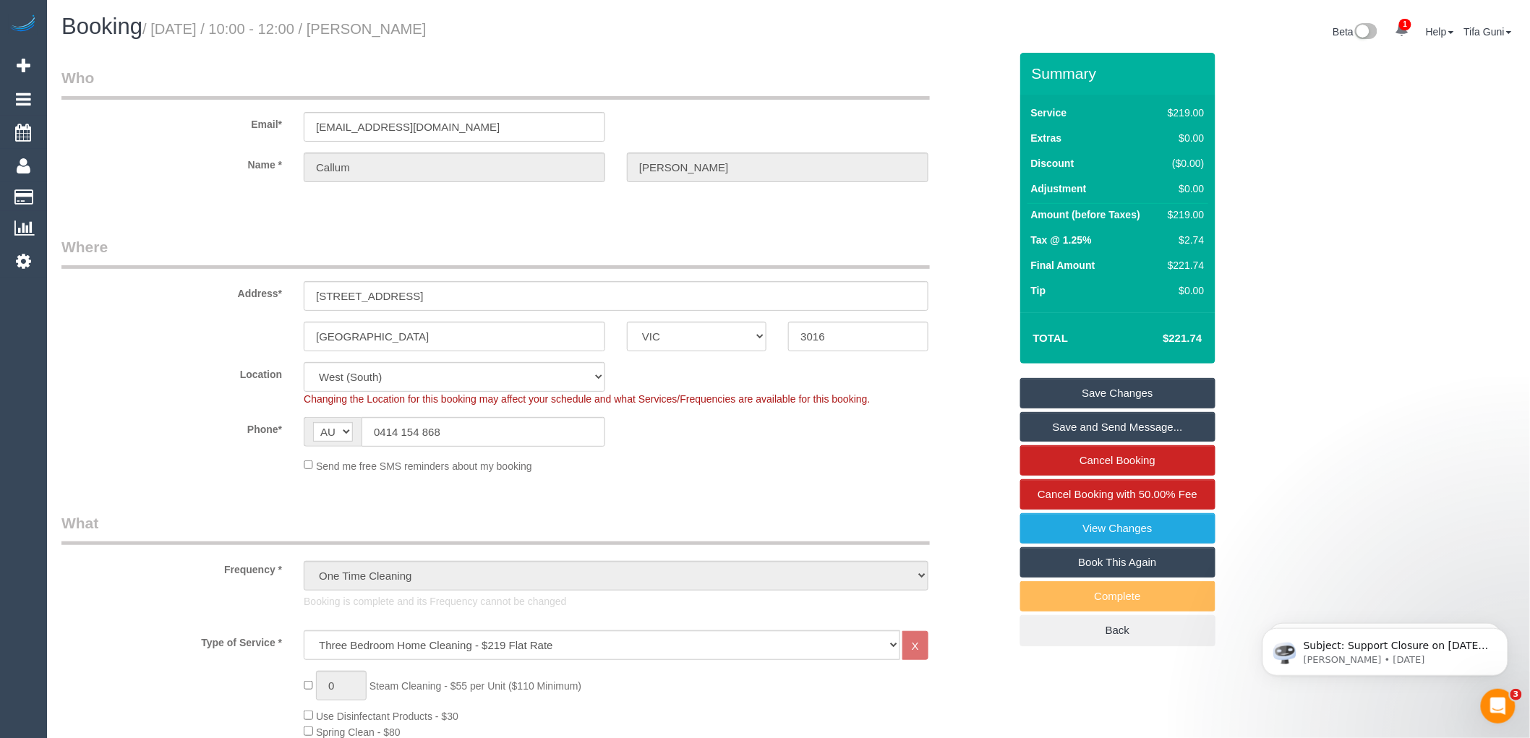
drag, startPoint x: 450, startPoint y: 432, endPoint x: 367, endPoint y: 432, distance: 82.4
click at [367, 432] on input "0414 154 868" at bounding box center [484, 432] width 244 height 30
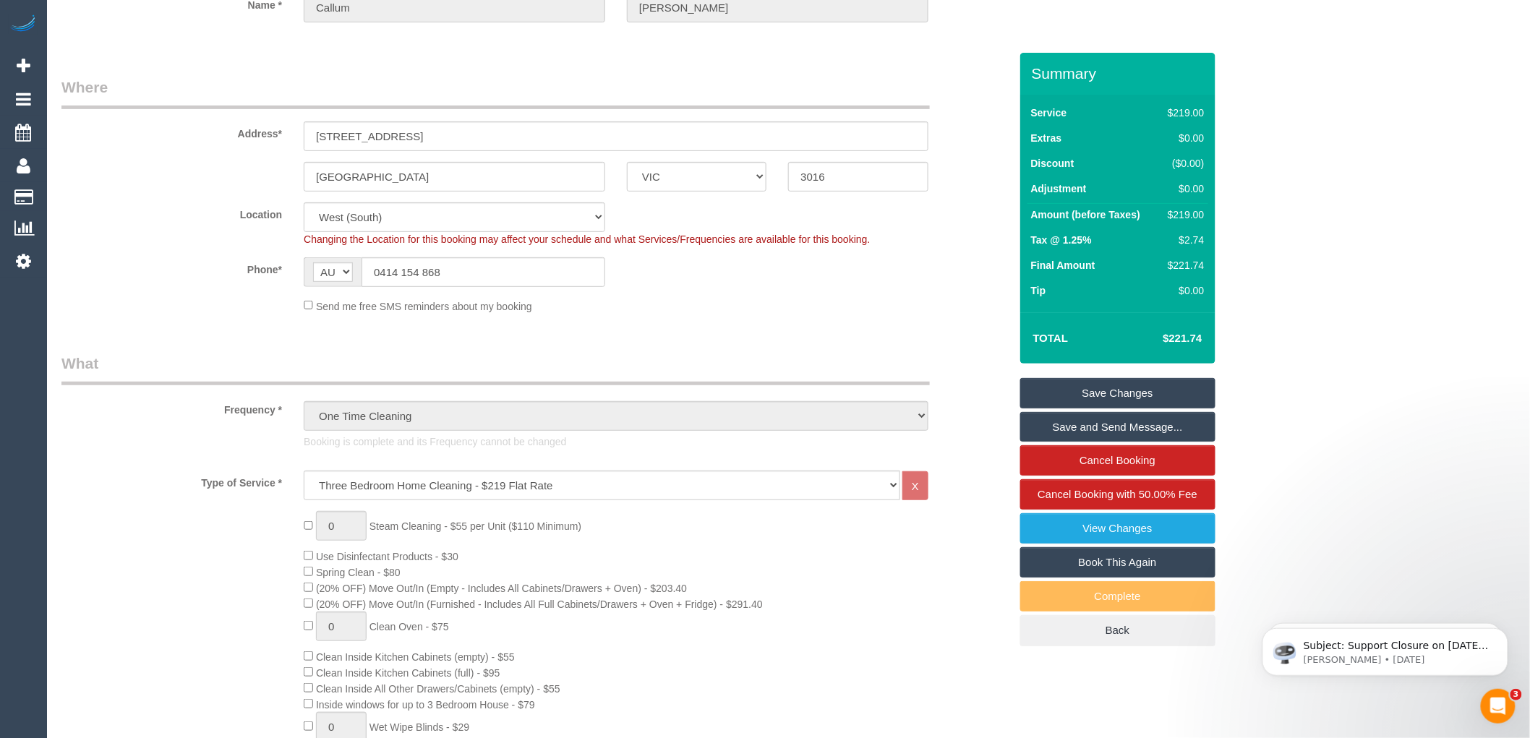
scroll to position [161, 0]
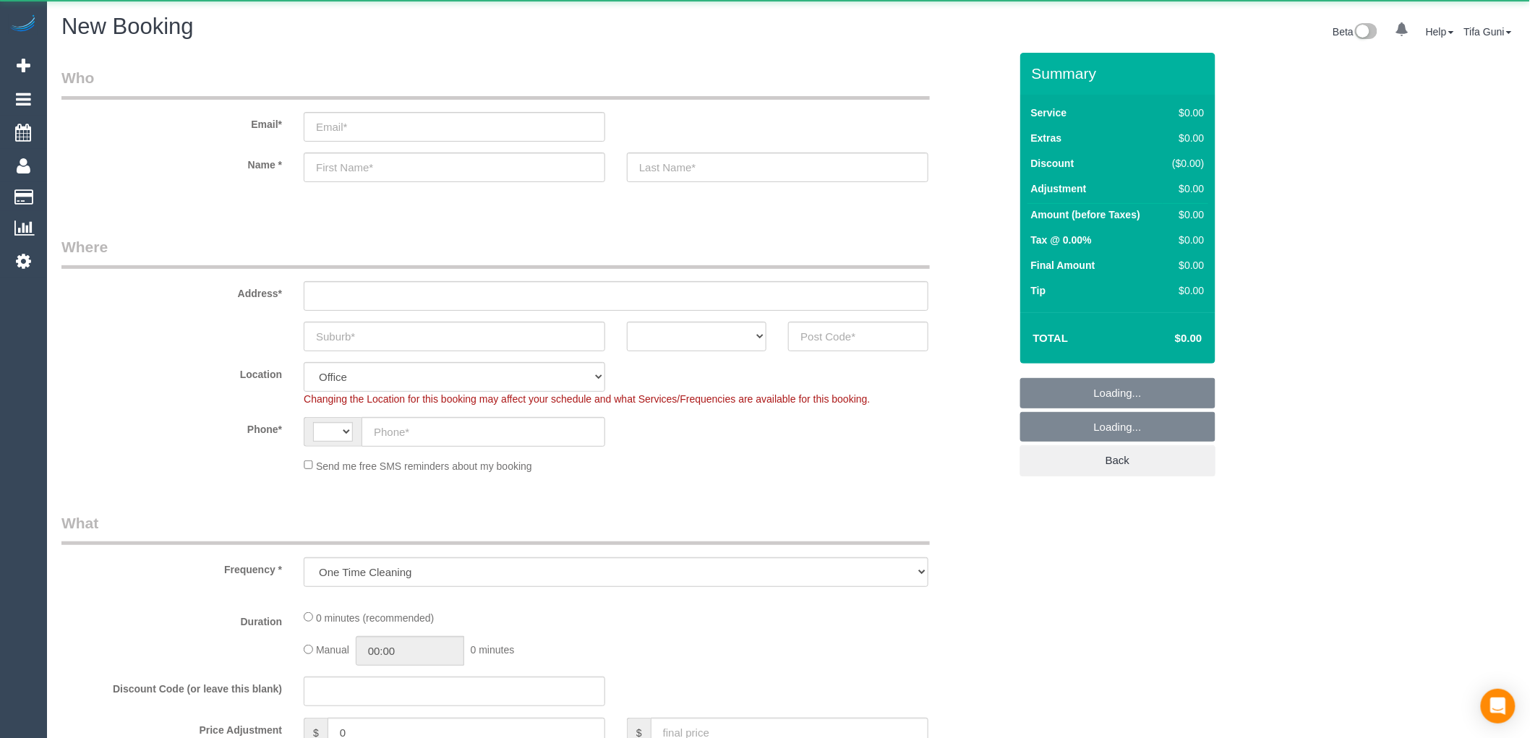
select select "object:822"
select select "string:AU"
select select "object:819"
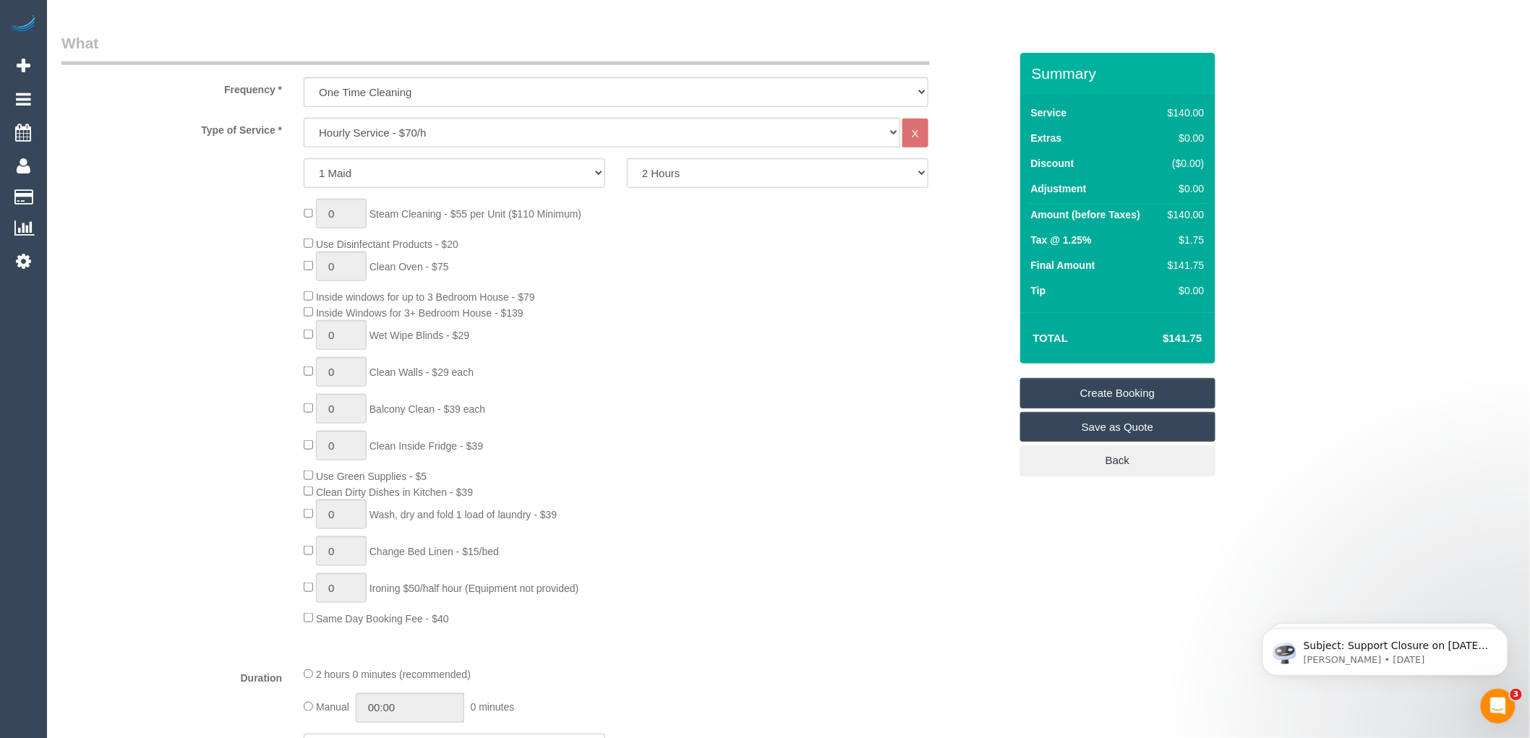
scroll to position [482, 0]
click at [416, 132] on select "Hourly Service - $70/h Hourly Service - $65/h Hourly Service - $60/h Hourly Ser…" at bounding box center [602, 131] width 597 height 30
select select "211"
click at [304, 117] on select "Hourly Service - $70/h Hourly Service - $65/h Hourly Service - $60/h Hourly Ser…" at bounding box center [602, 131] width 597 height 30
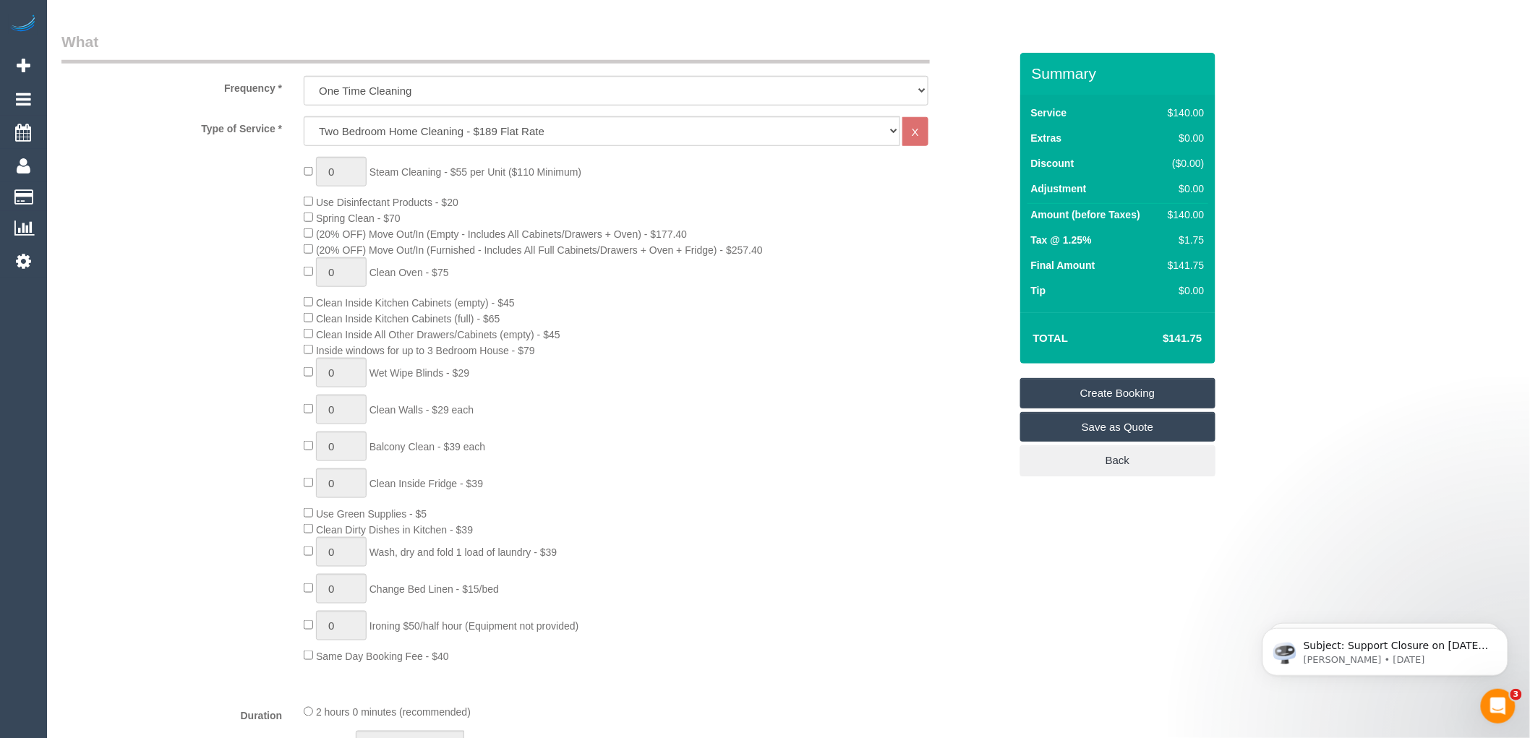
click at [516, 289] on div "0 Steam Cleaning - $55 per Unit ($110 Minimum) Use Disinfectant Products - $20 …" at bounding box center [656, 410] width 727 height 507
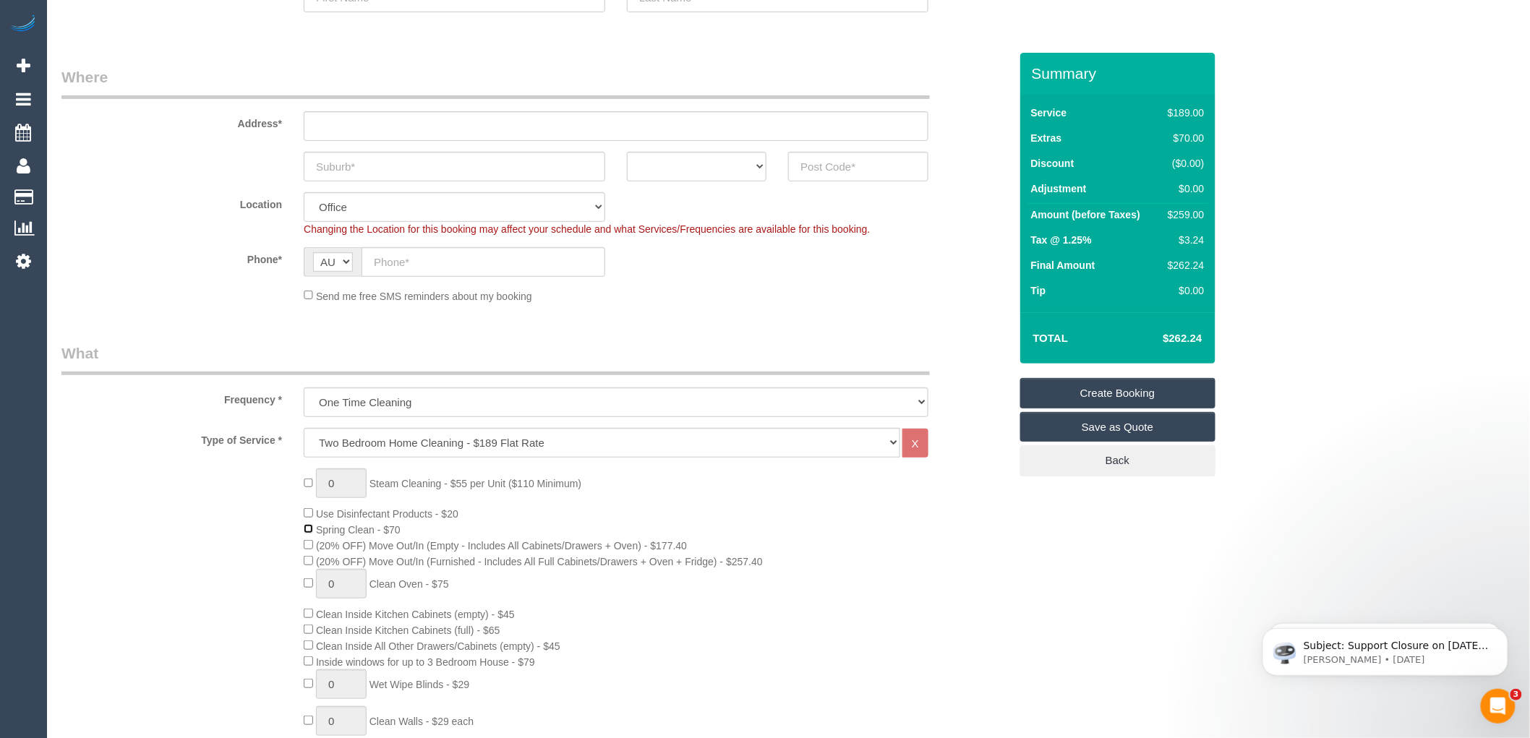
scroll to position [161, 0]
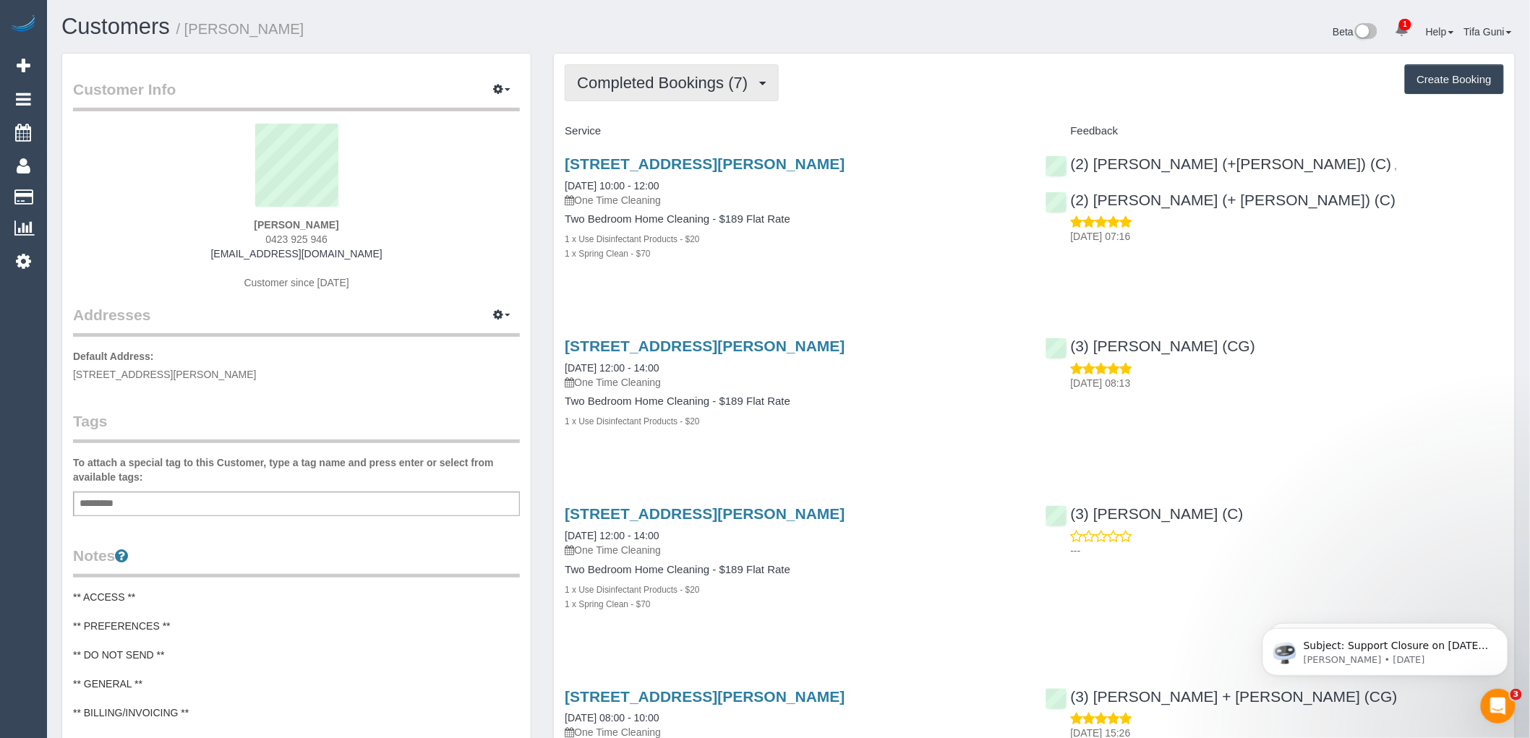
click at [749, 66] on button "Completed Bookings (7)" at bounding box center [672, 82] width 214 height 37
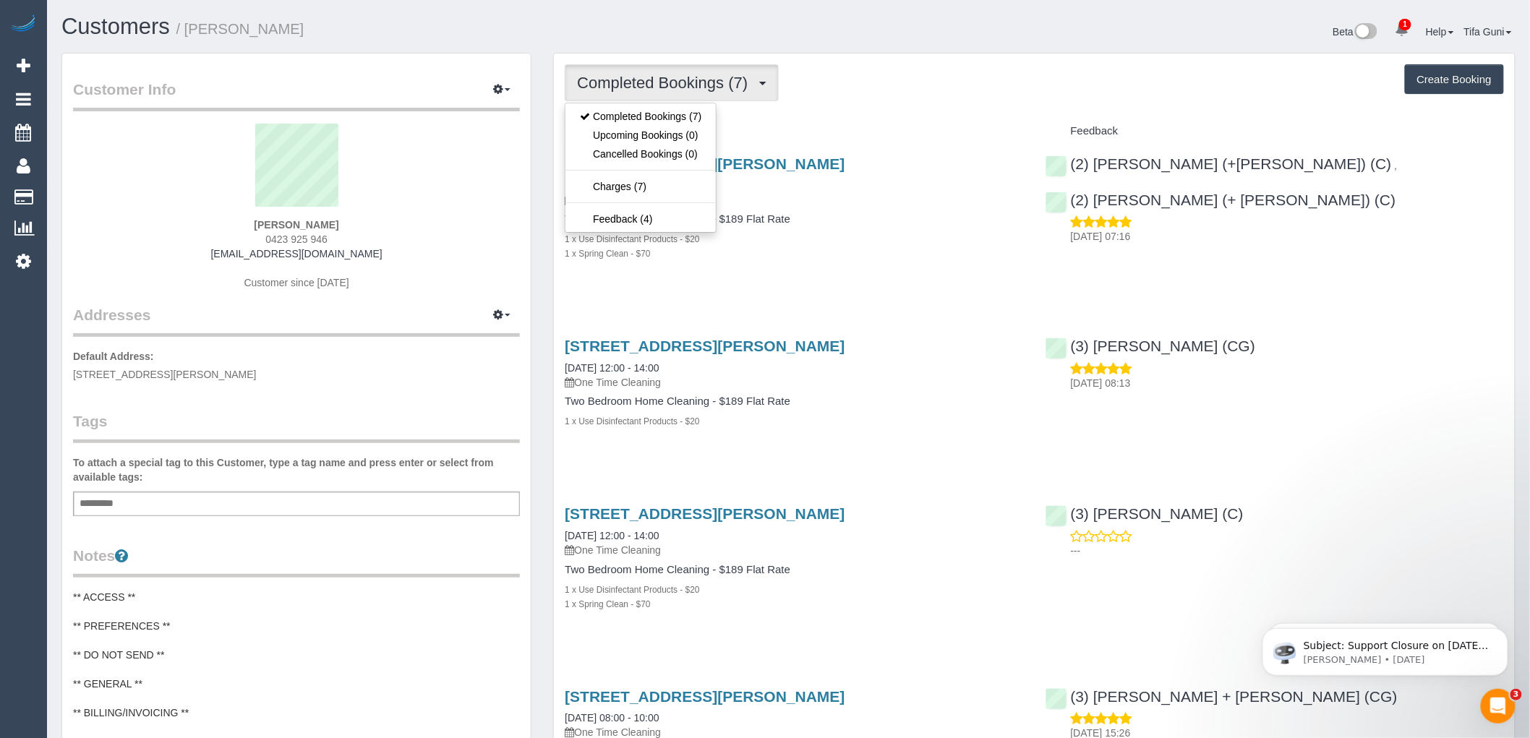
drag, startPoint x: 822, startPoint y: 64, endPoint x: 1208, endPoint y: 48, distance: 385.8
click at [824, 65] on div "Completed Bookings (7) Completed Bookings (7) Upcoming Bookings (0) Cancelled B…" at bounding box center [1034, 749] width 961 height 1391
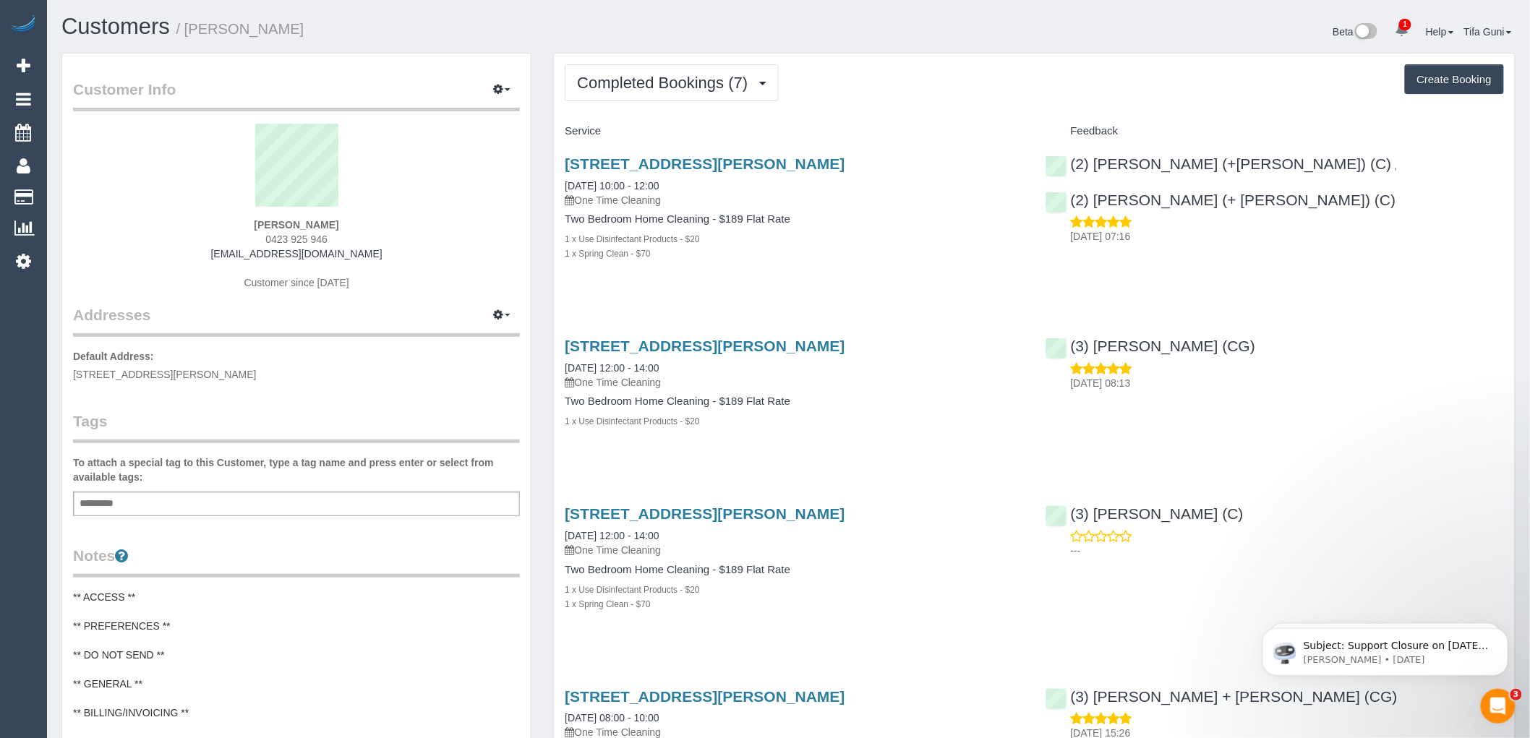
click at [1440, 74] on button "Create Booking" at bounding box center [1454, 79] width 99 height 30
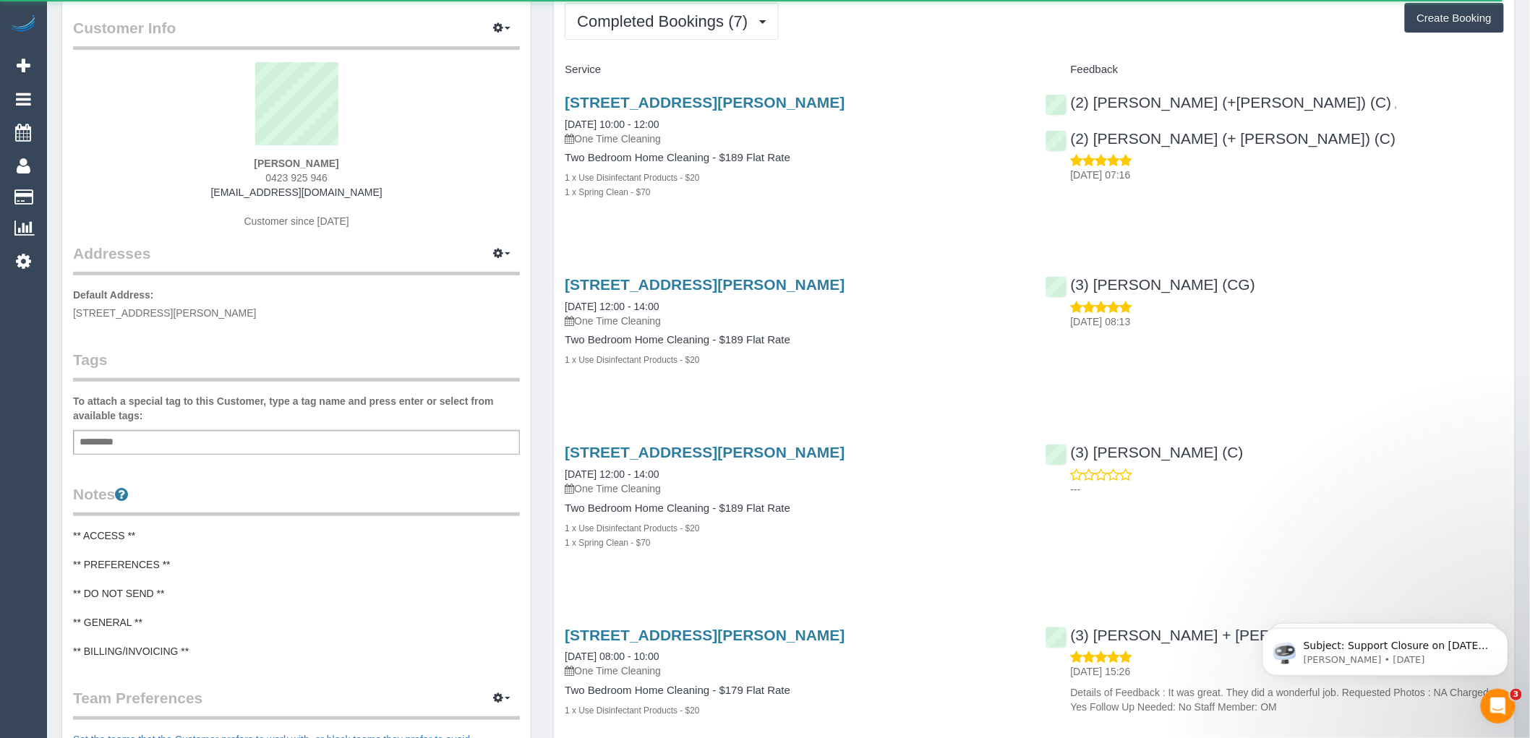
scroll to position [317, 0]
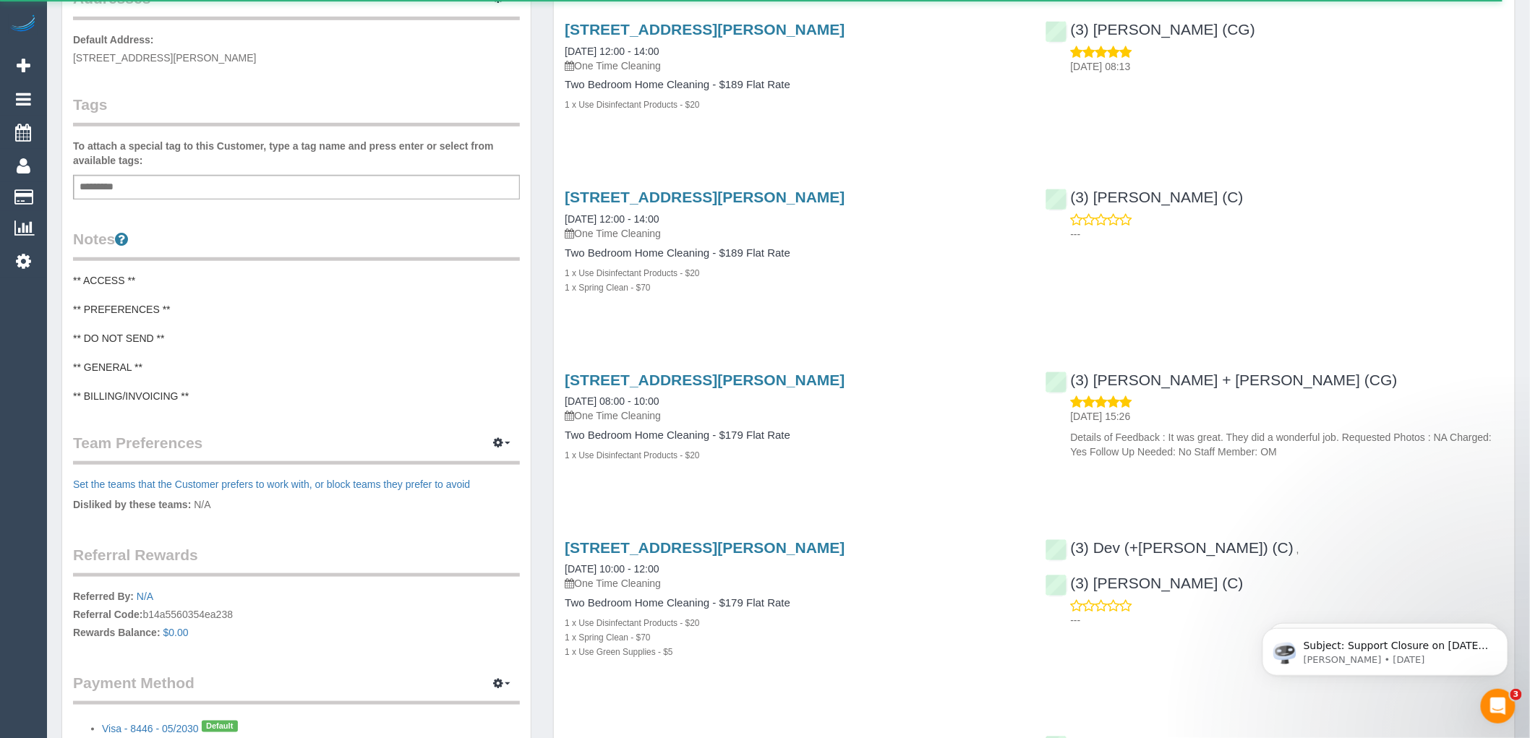
select select "VIC"
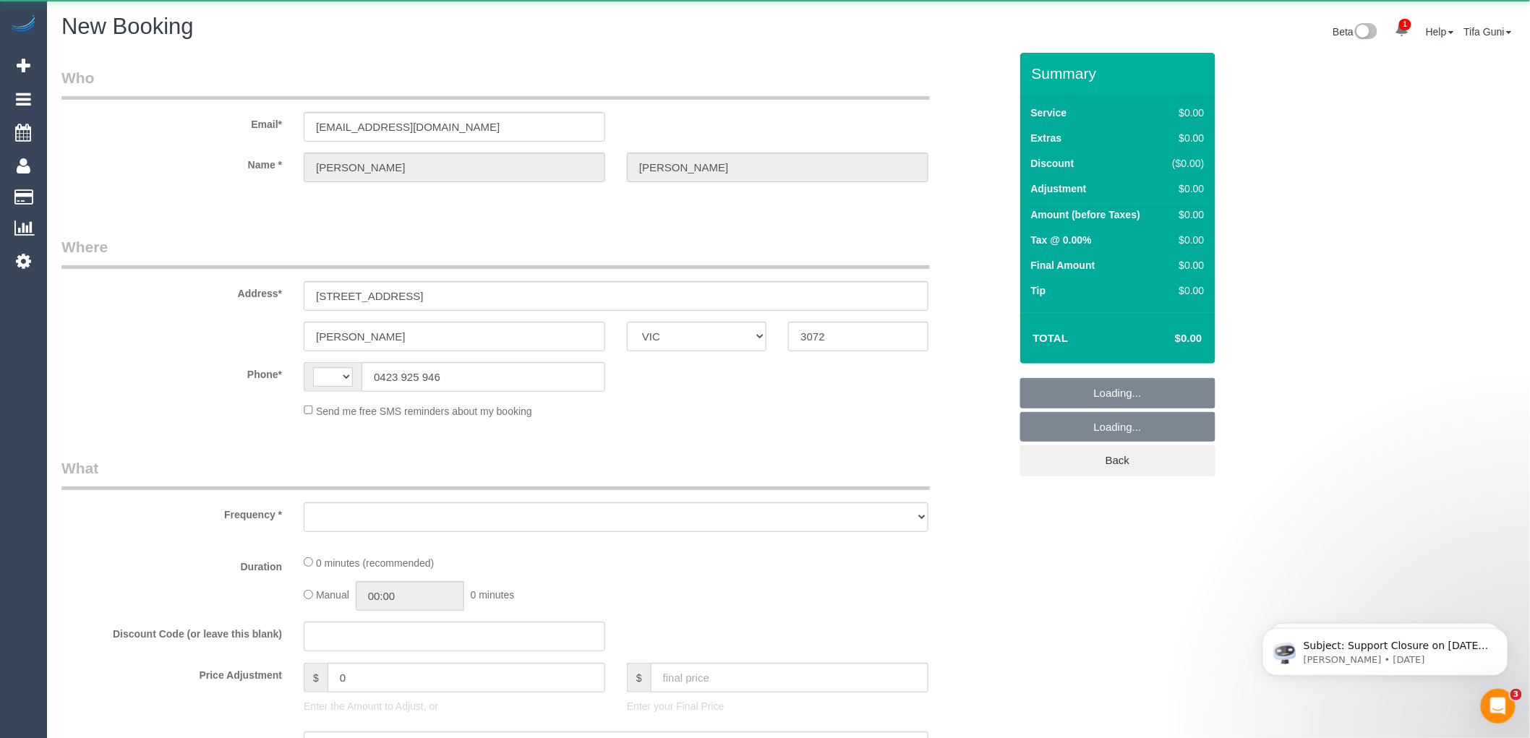
select select "string:AU"
select select "object:989"
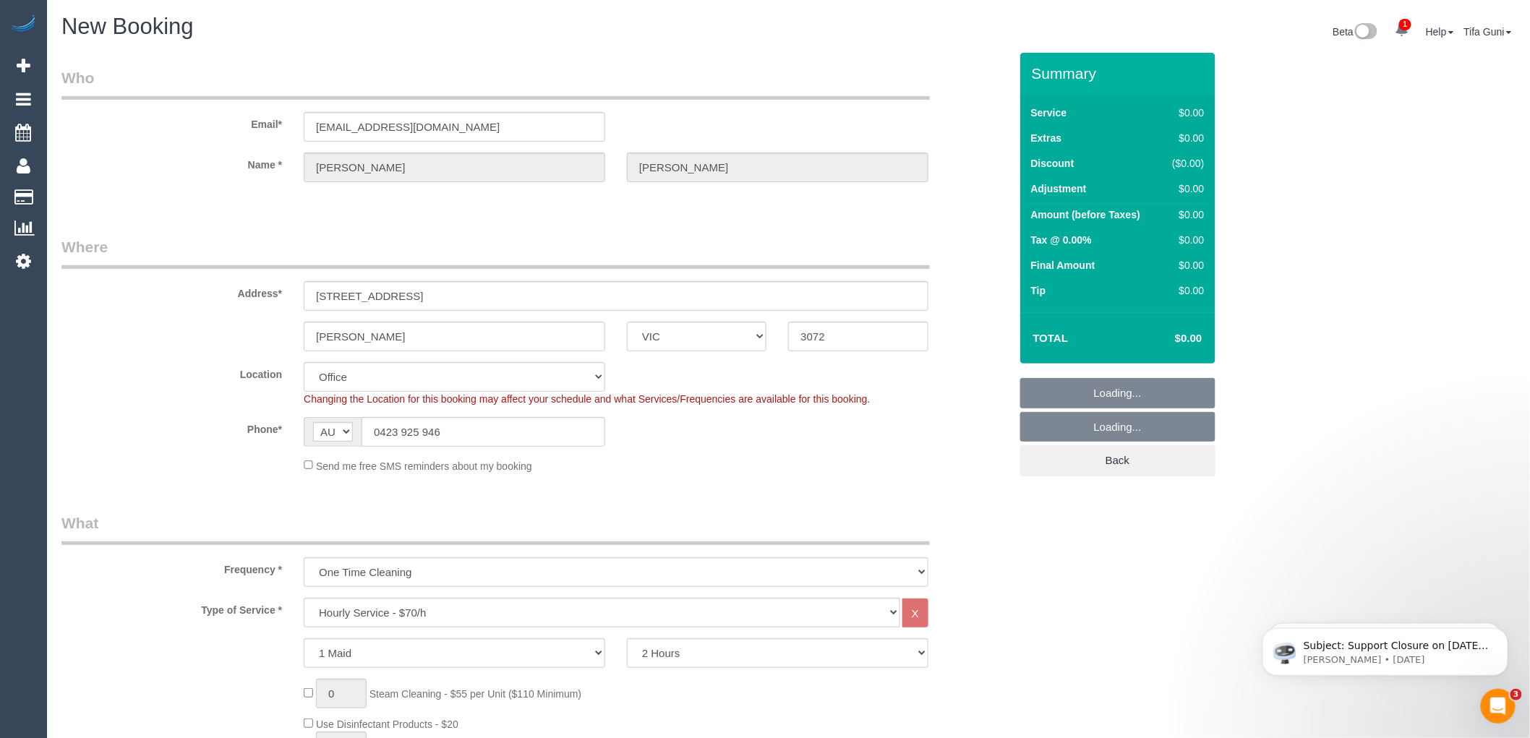
select select "string:stripe-pm_1RvTpW2GScqysDRVotemy90j"
select select "object:2557"
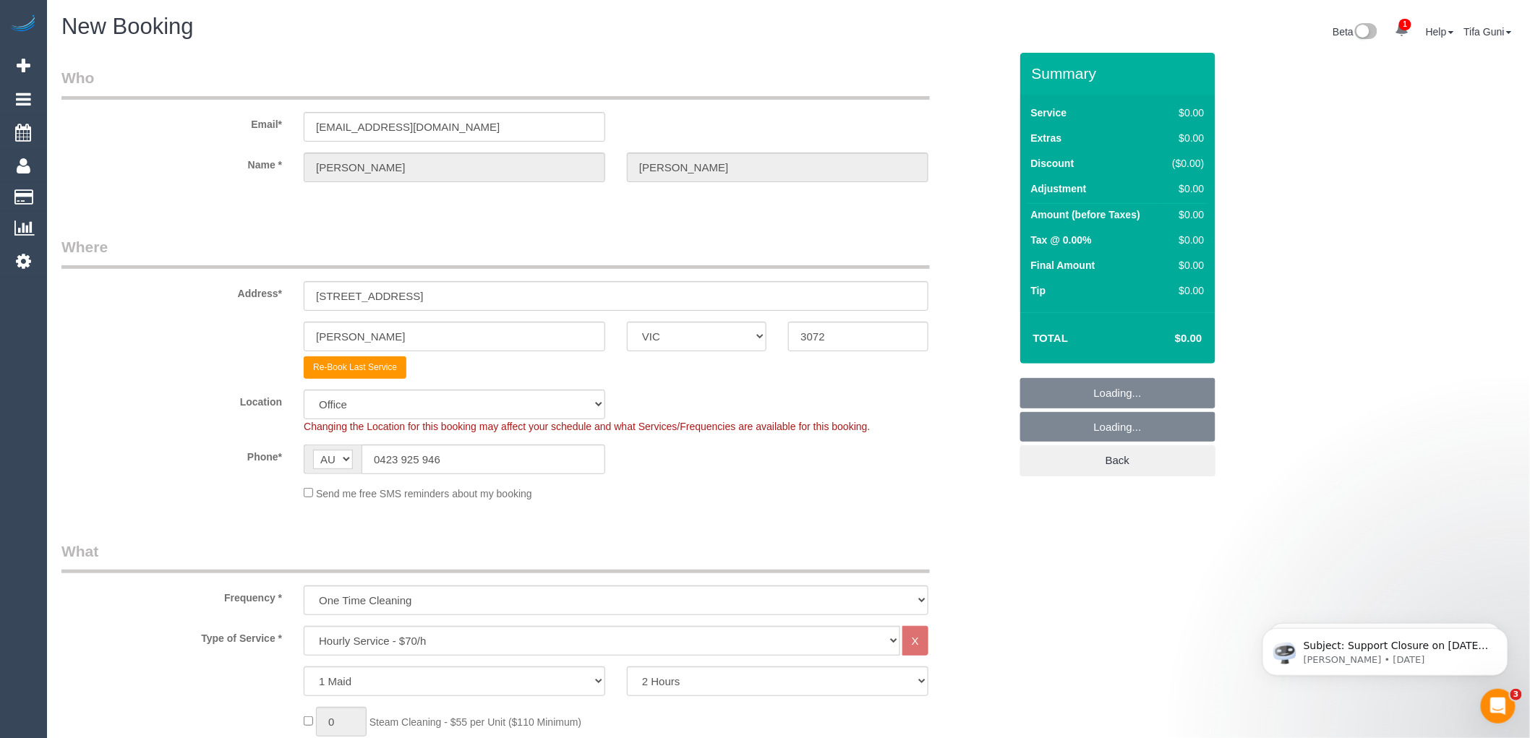
select select "60"
drag, startPoint x: 388, startPoint y: 465, endPoint x: 337, endPoint y: 466, distance: 50.6
click at [337, 466] on div "AF AL DZ AD AO AI AQ AG AR AM AW AU AT AZ BS BH BD BB BY BE BZ BJ BM BT BO BA B…" at bounding box center [455, 460] width 302 height 30
select select "object:2567"
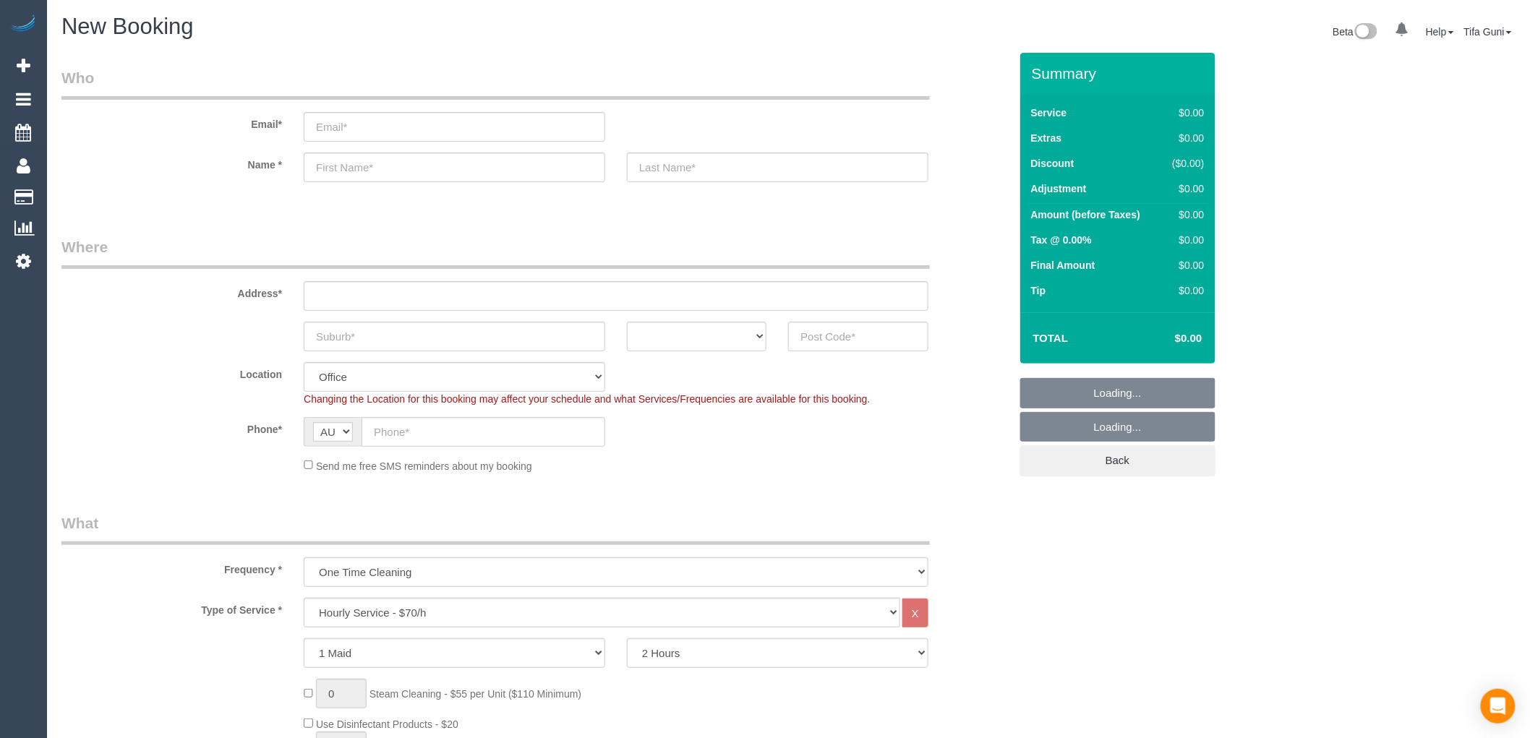
select select "object:819"
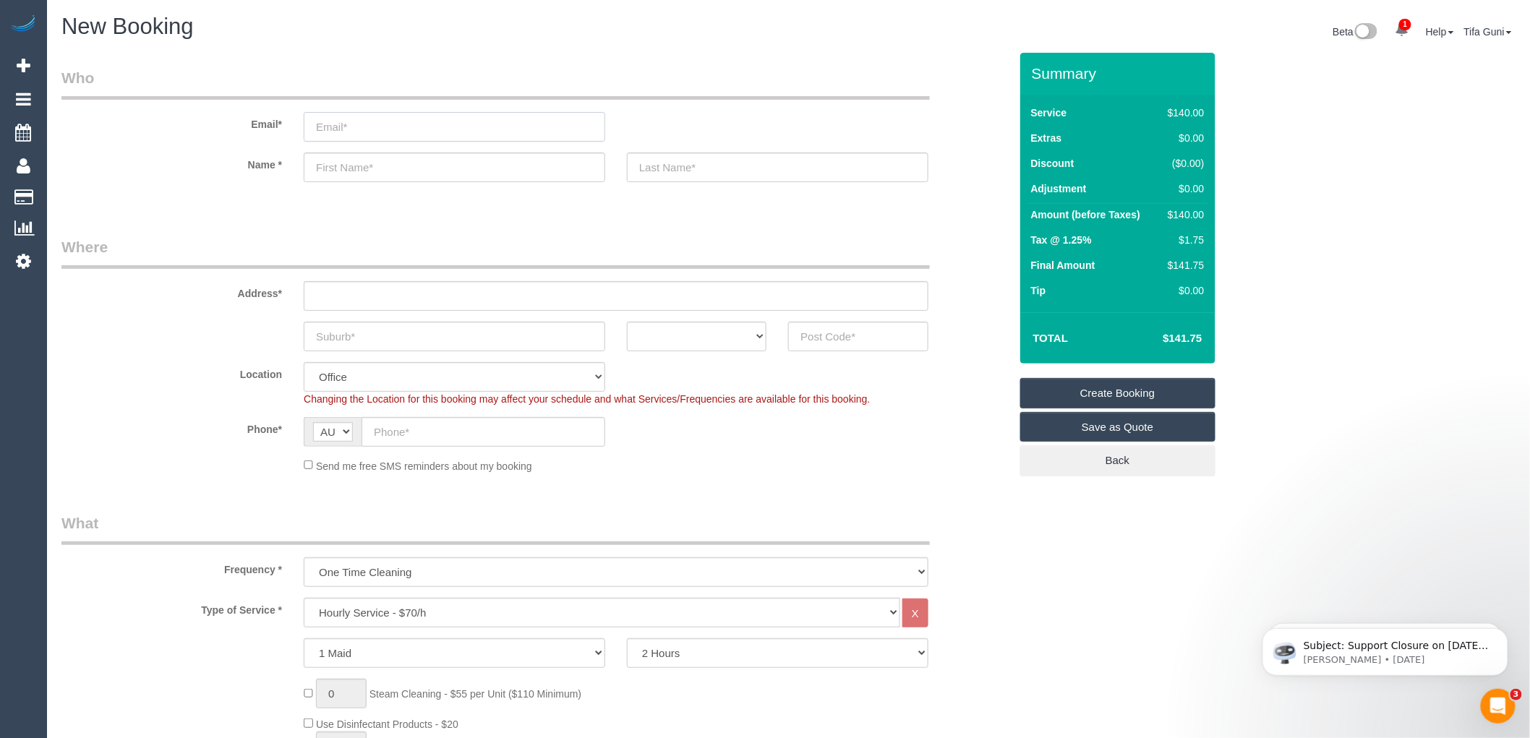
click at [338, 129] on input "email" at bounding box center [455, 127] width 302 height 30
paste input "[EMAIL_ADDRESS][PERSON_NAME][DOMAIN_NAME]"
type input "[EMAIL_ADDRESS][PERSON_NAME][DOMAIN_NAME]"
click at [347, 167] on input "text" at bounding box center [455, 168] width 302 height 30
paste input "[PERSON_NAME]"
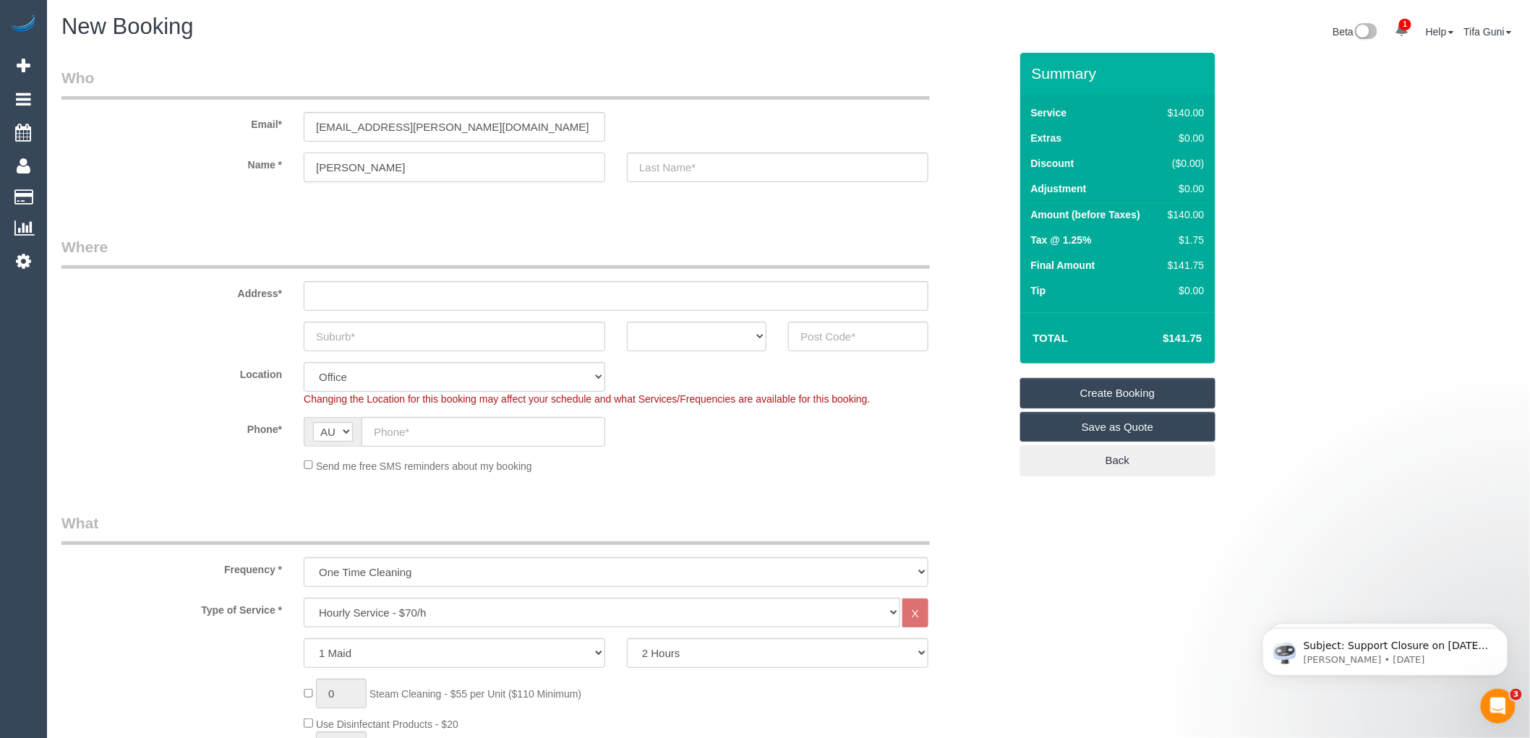
type input "[PERSON_NAME]"
click at [658, 167] on input "text" at bounding box center [778, 168] width 302 height 30
paste input "Bennett"
type input "Bennett"
click at [344, 292] on input "text" at bounding box center [616, 296] width 625 height 30
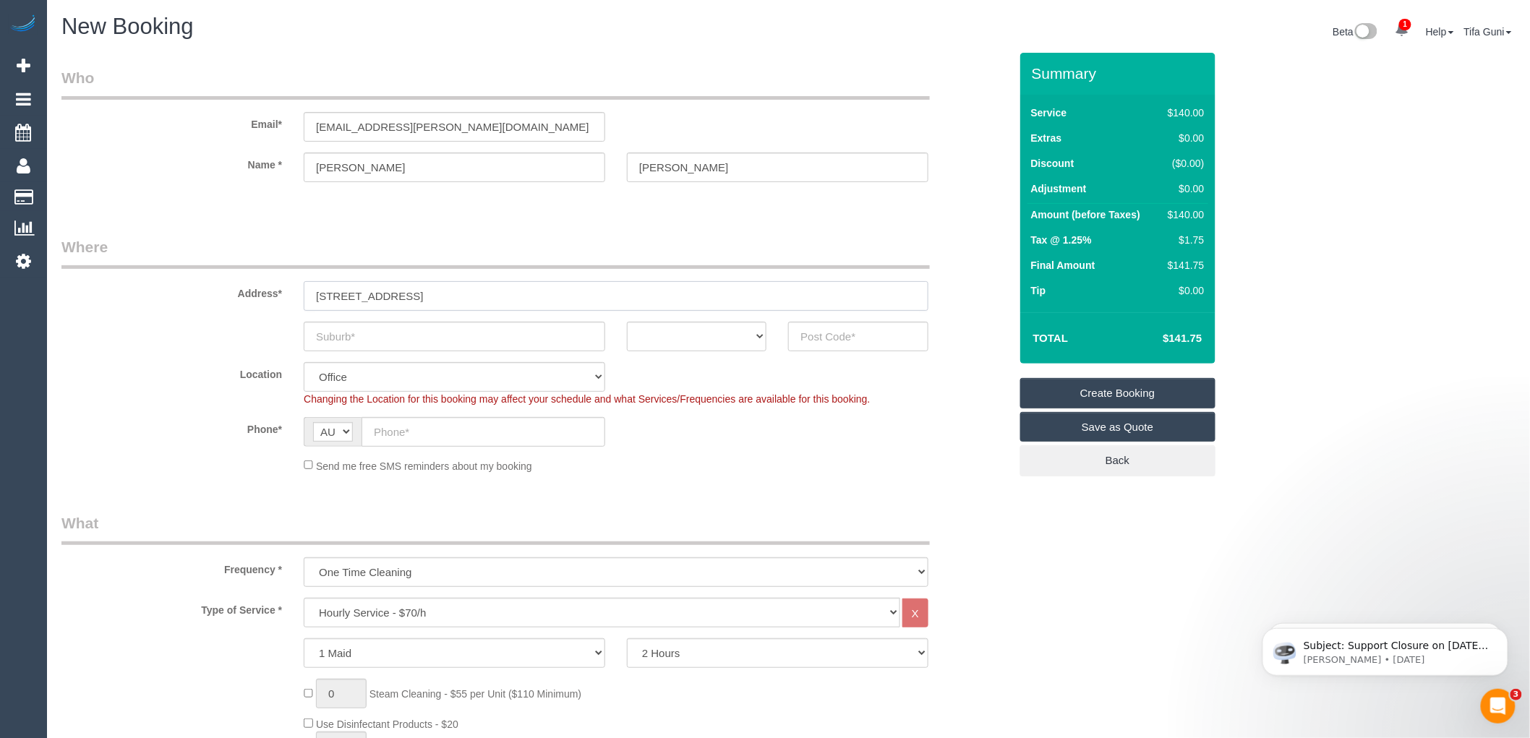
click at [359, 294] on input "9 longmall street" at bounding box center [616, 296] width 625 height 30
type input "9 longmore street"
click at [346, 341] on input "text" at bounding box center [455, 337] width 302 height 30
type input "st Kilda West"
click at [724, 329] on select "ACT [GEOGRAPHIC_DATA] NT [GEOGRAPHIC_DATA] SA TAS [GEOGRAPHIC_DATA] [GEOGRAPHIC…" at bounding box center [697, 337] width 140 height 30
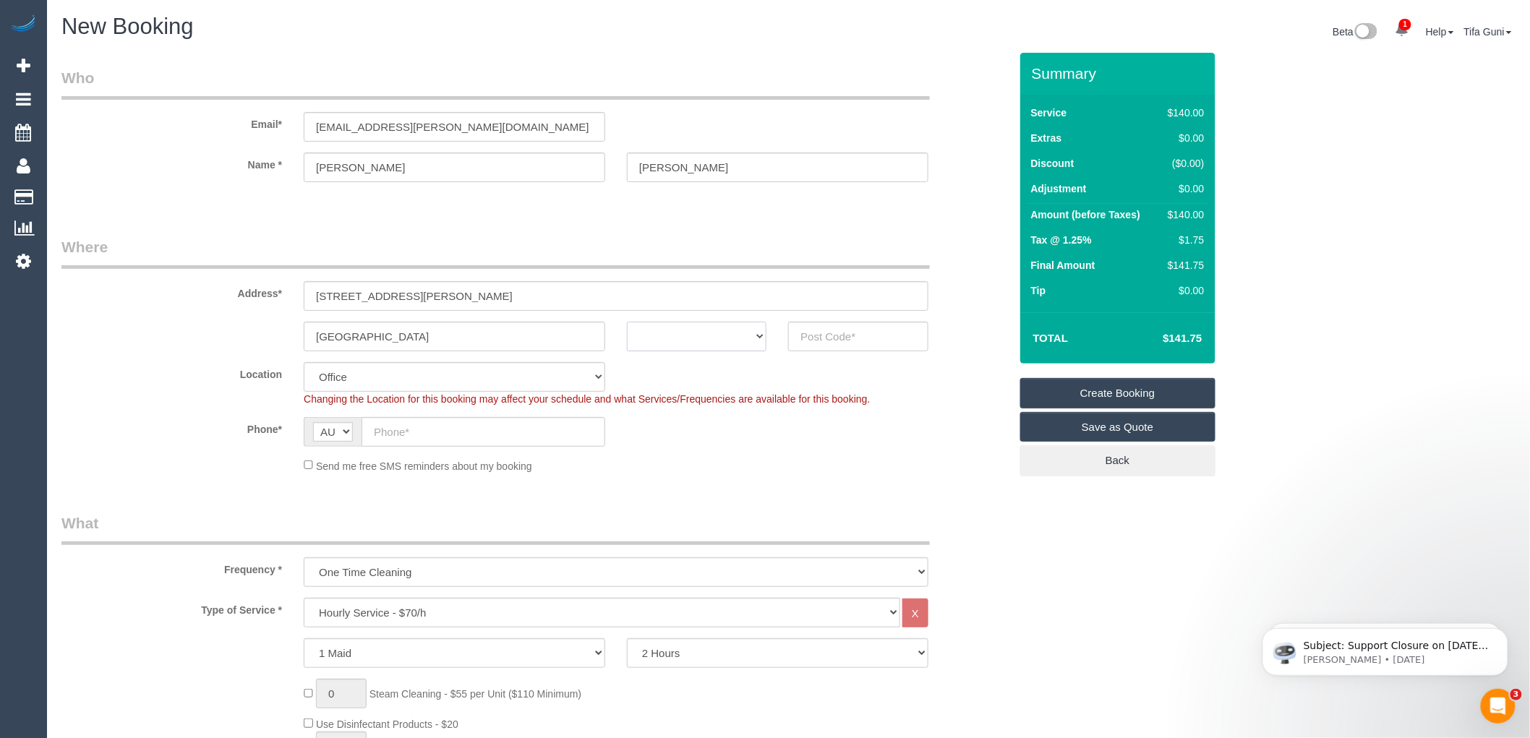
select select "VIC"
click at [627, 322] on select "ACT [GEOGRAPHIC_DATA] NT [GEOGRAPHIC_DATA] SA TAS [GEOGRAPHIC_DATA] [GEOGRAPHIC…" at bounding box center [697, 337] width 140 height 30
click at [864, 335] on input "text" at bounding box center [858, 337] width 140 height 30
drag, startPoint x: 440, startPoint y: 331, endPoint x: 125, endPoint y: 336, distance: 314.6
click at [125, 336] on div "st Kilda West ACT NSW NT QLD SA TAS VIC WA" at bounding box center [536, 337] width 970 height 30
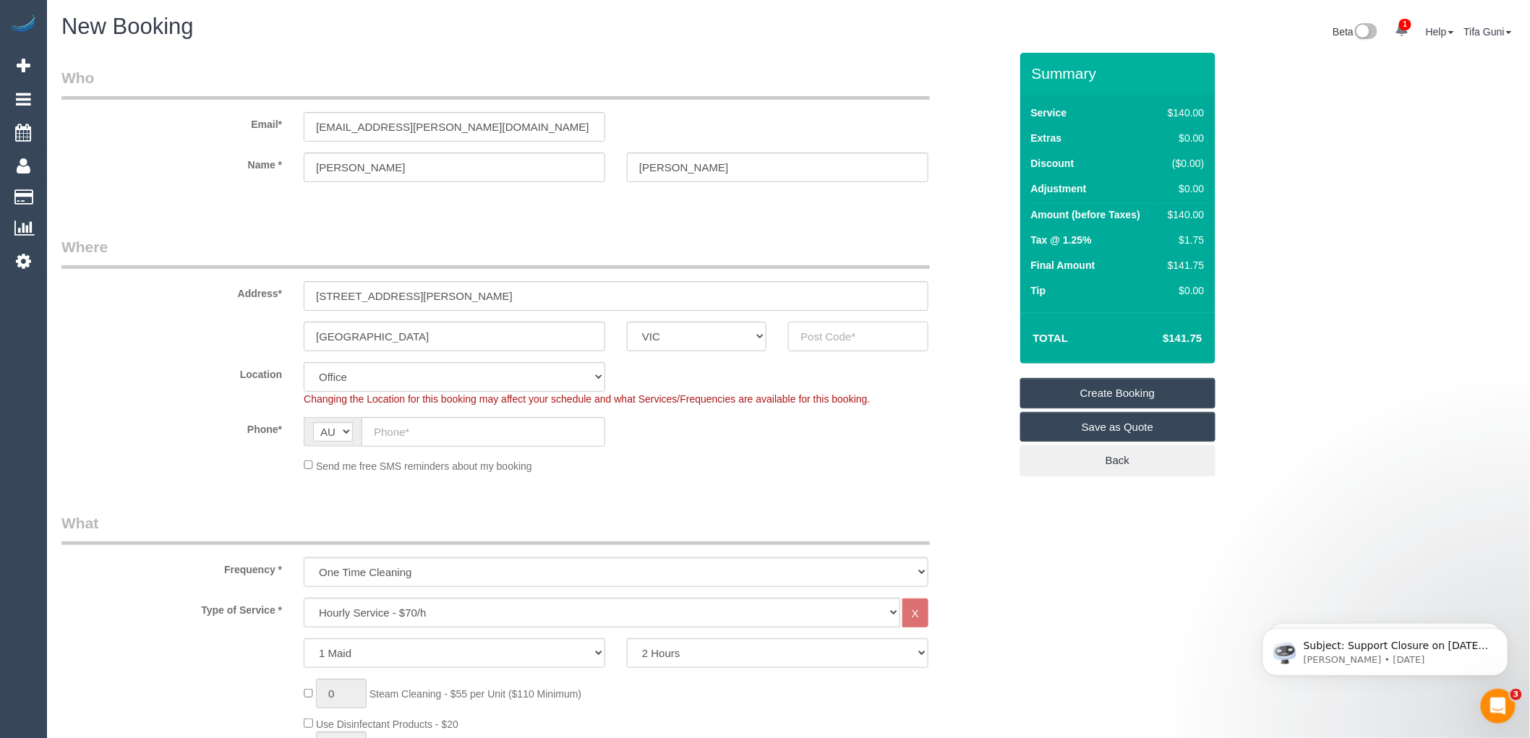
click at [827, 337] on input "text" at bounding box center [858, 337] width 140 height 30
type input "3182"
click at [408, 441] on input "text" at bounding box center [484, 432] width 244 height 30
select select "55"
select select "object:2080"
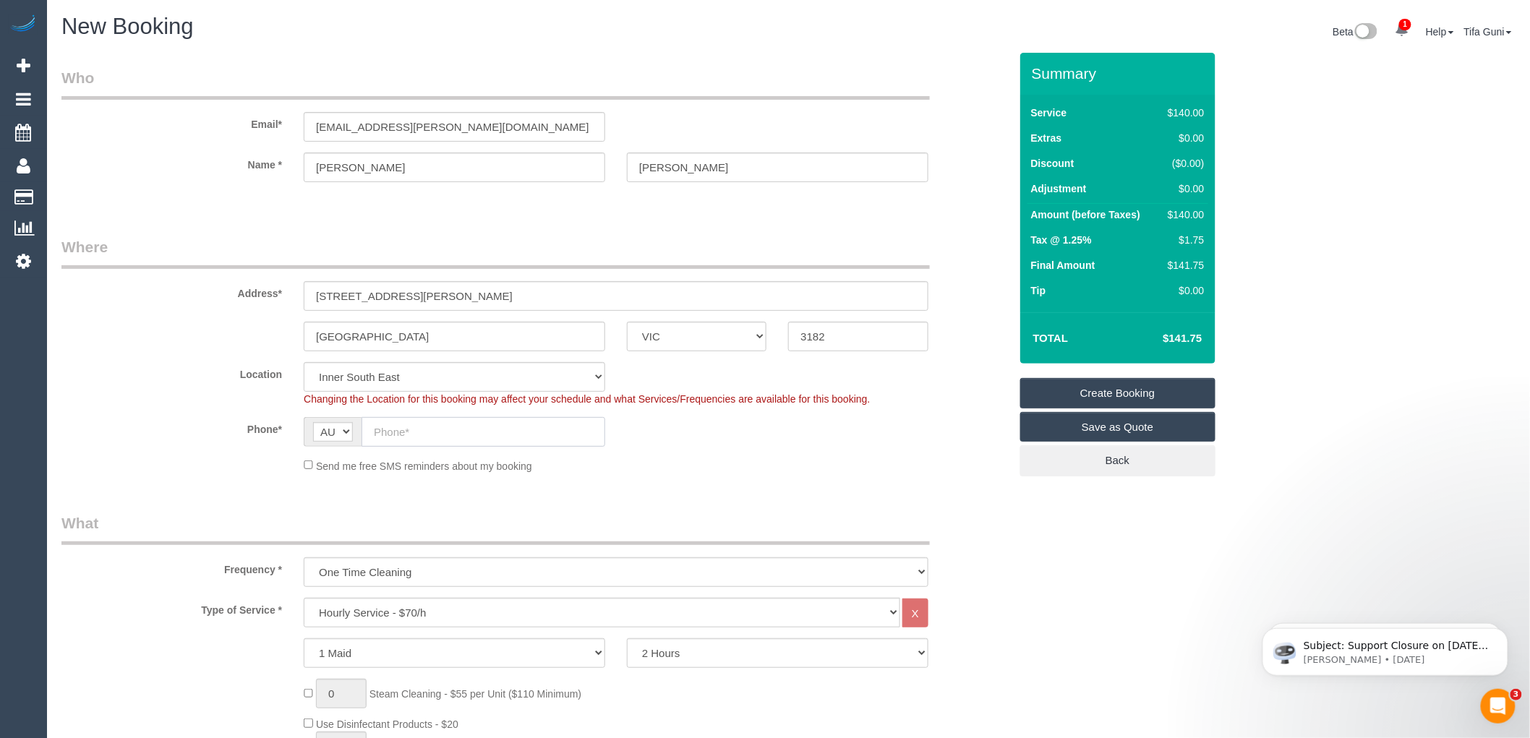
paste input "61 430 668 103"
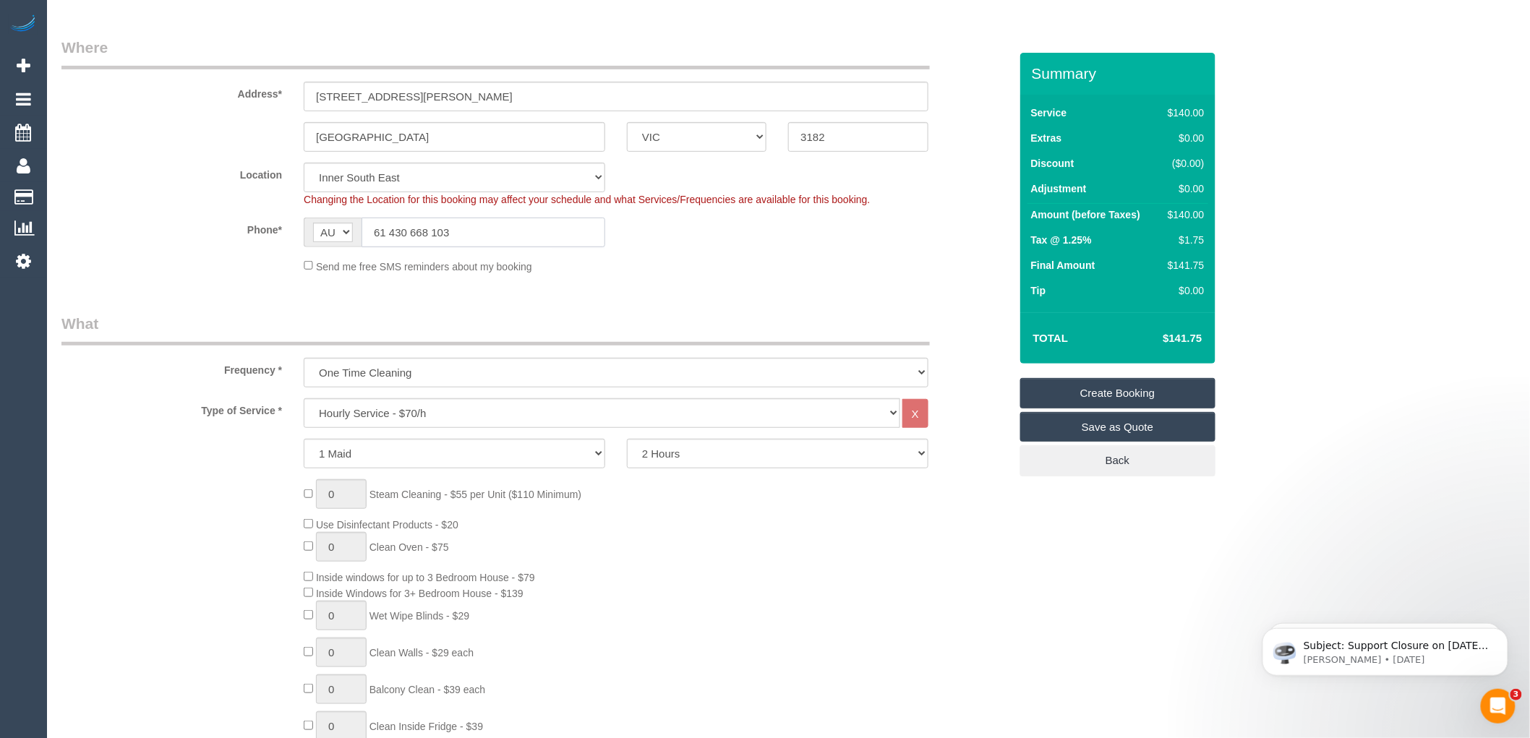
scroll to position [241, 0]
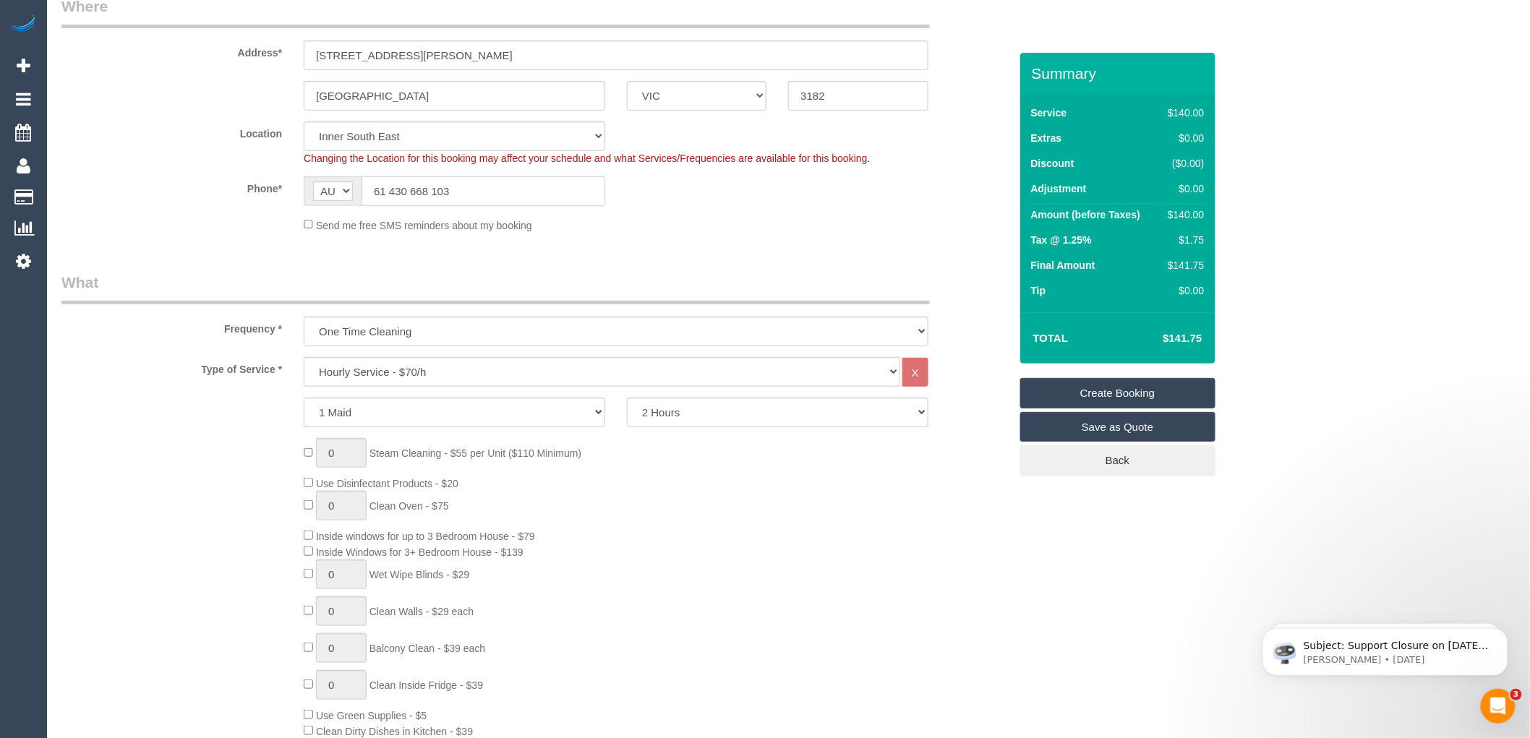
type input "61 430 668 103"
click at [403, 375] on select "Hourly Service - $70/h Hourly Service - $65/h Hourly Service - $60/h Hourly Ser…" at bounding box center [602, 372] width 597 height 30
select select "213"
click at [304, 358] on select "Hourly Service - $70/h Hourly Service - $65/h Hourly Service - $60/h Hourly Ser…" at bounding box center [602, 372] width 597 height 30
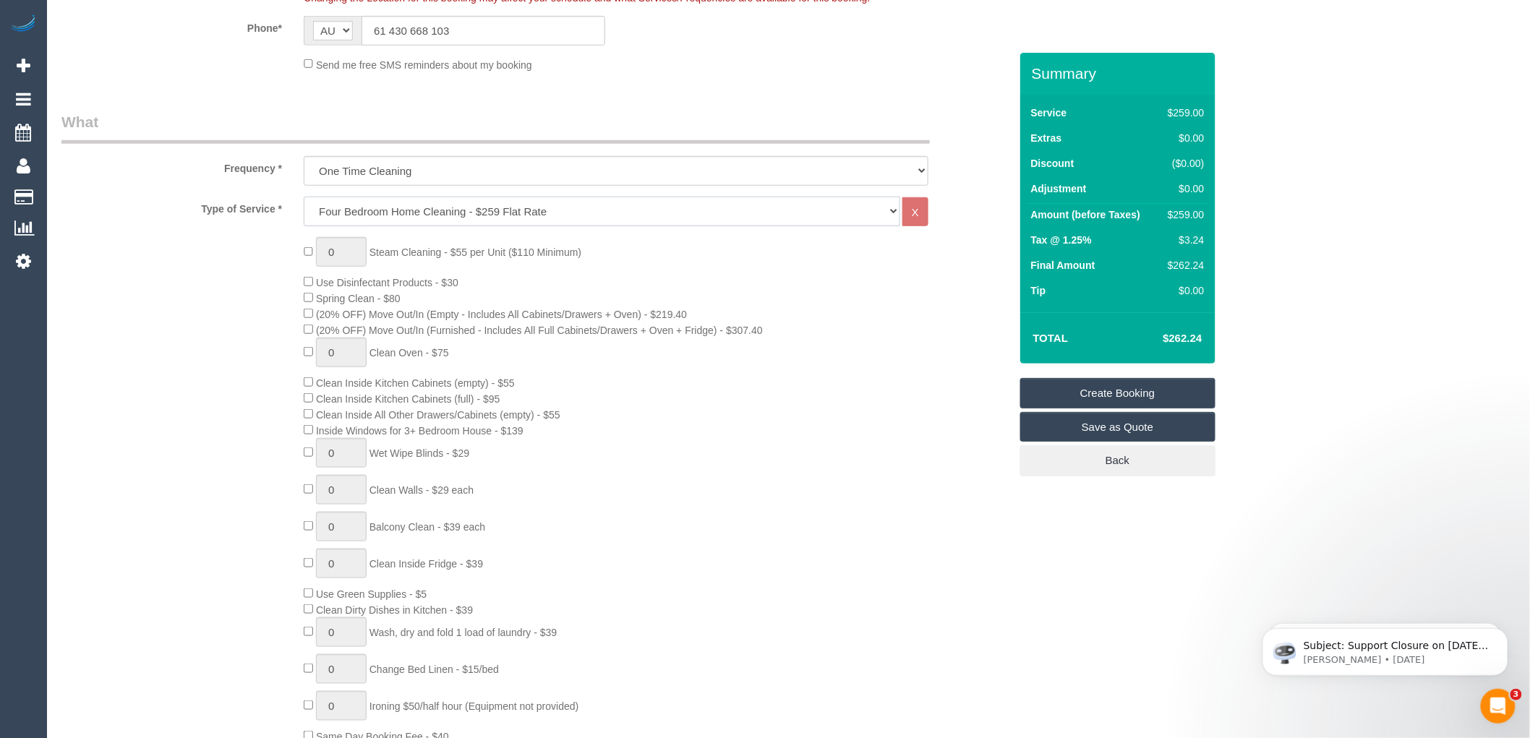
scroll to position [482, 0]
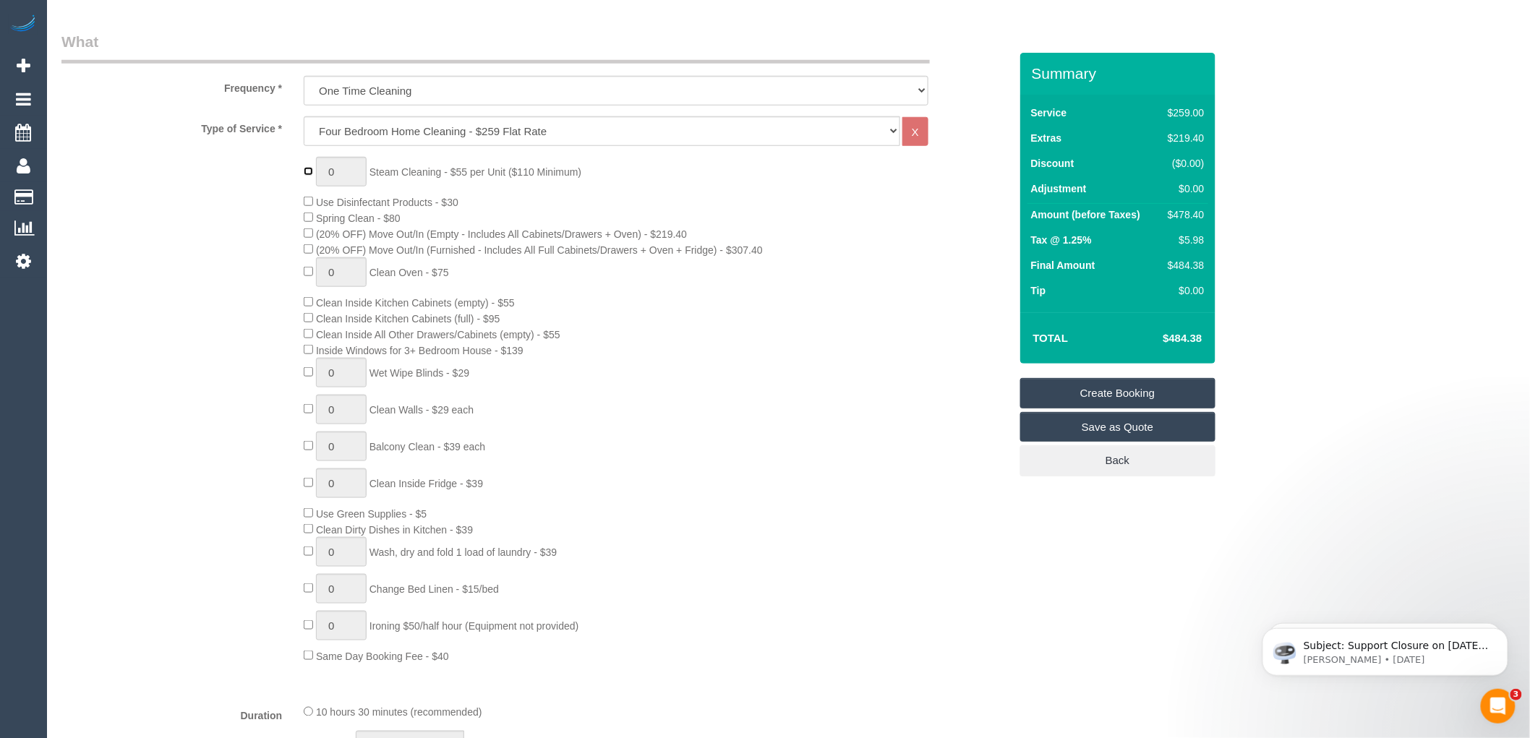
type input "1"
click at [340, 174] on input "1" at bounding box center [341, 172] width 51 height 30
type input "3"
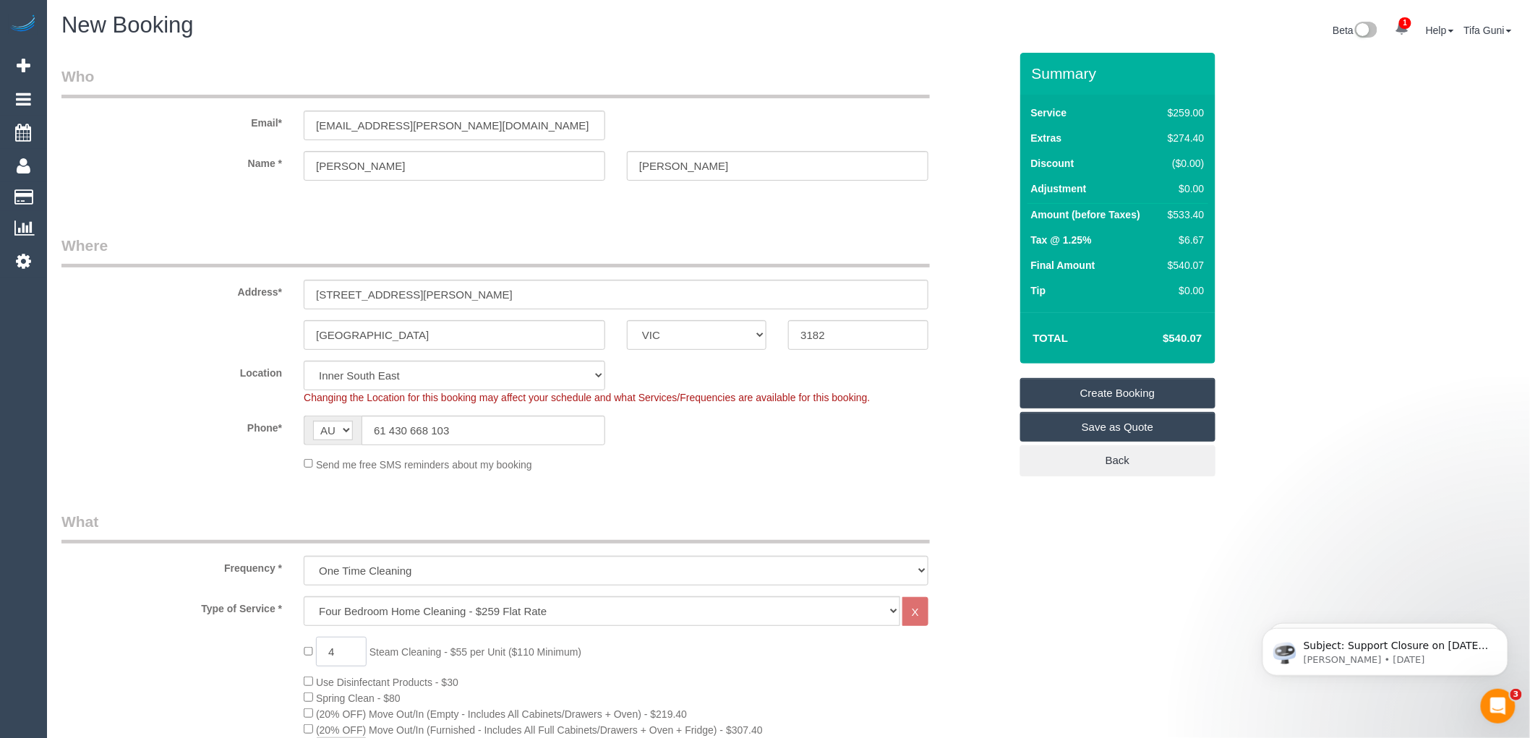
scroll to position [0, 0]
type input "4"
click at [1117, 430] on link "Save as Quote" at bounding box center [1117, 427] width 195 height 30
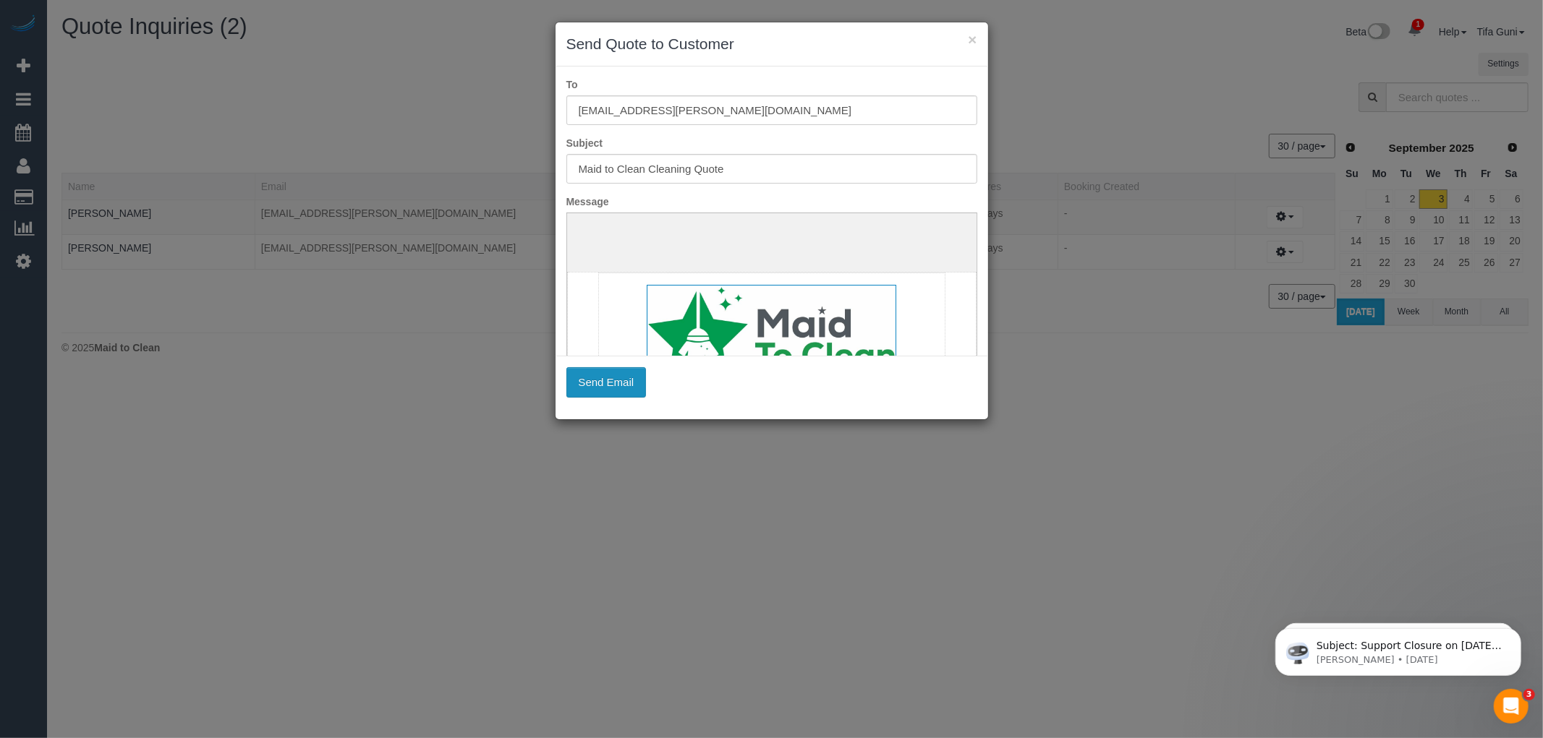
click at [593, 380] on button "Send Email" at bounding box center [606, 382] width 80 height 30
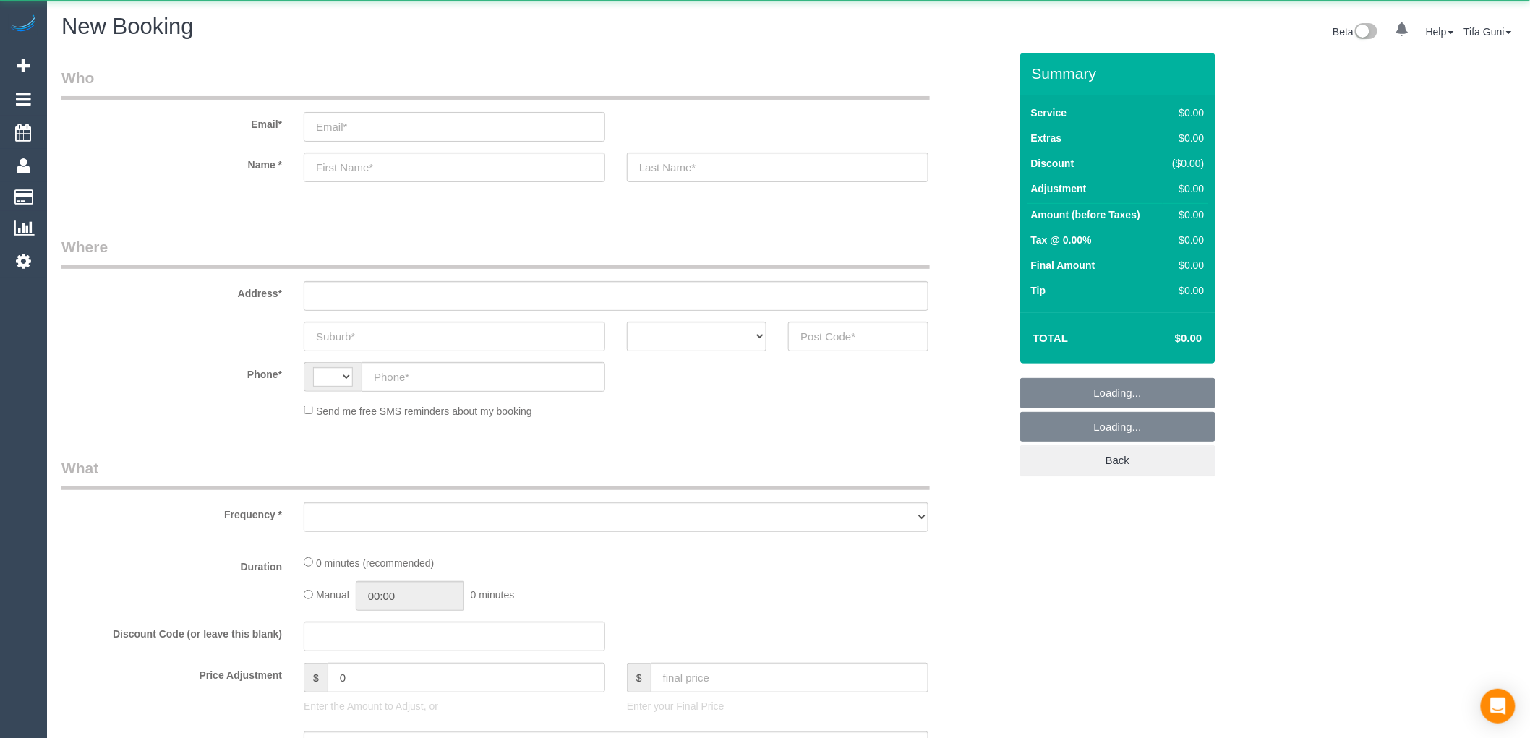
select select "string:AU"
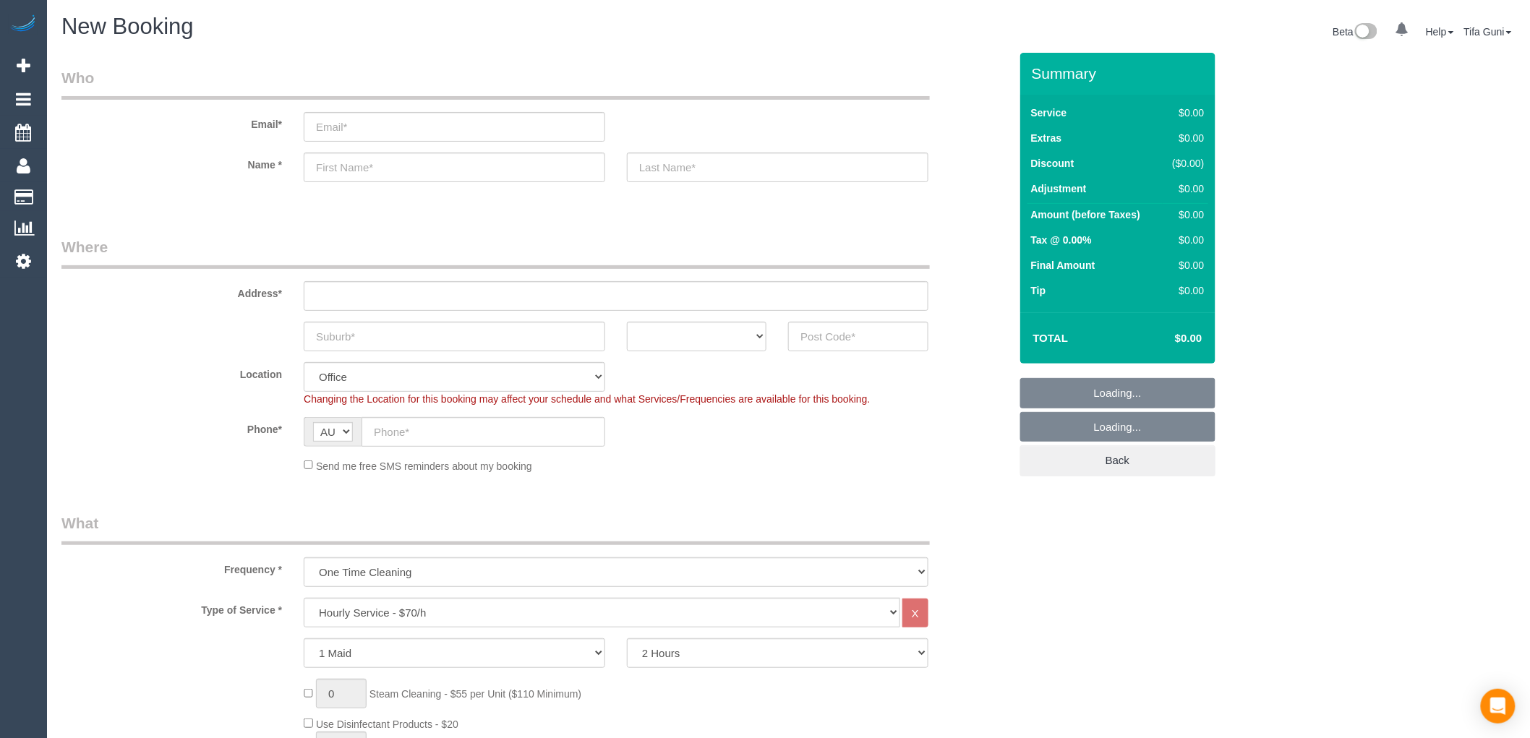
select select "object:2073"
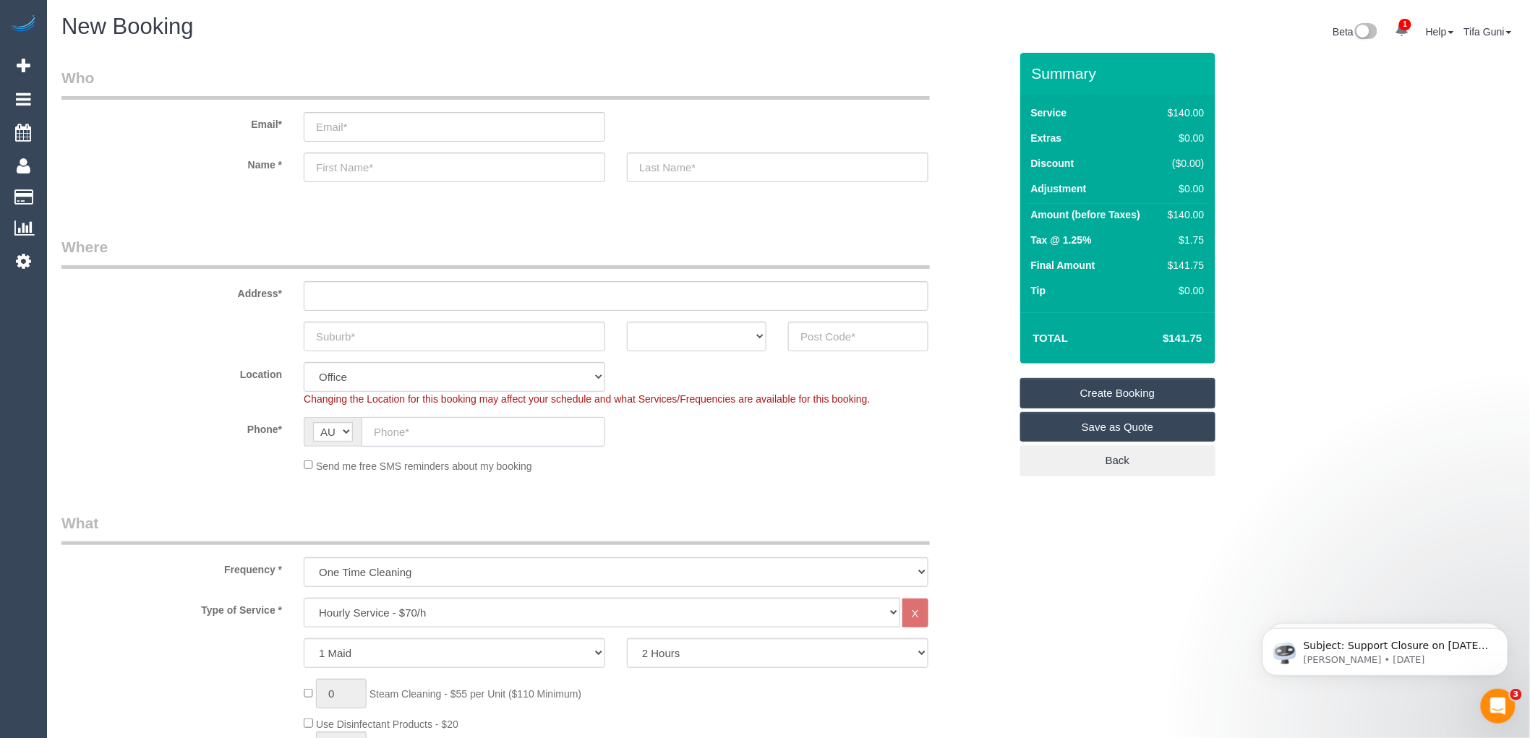
click at [416, 432] on input "text" at bounding box center [484, 432] width 244 height 30
paste input "61 430 668 103"
drag, startPoint x: 386, startPoint y: 429, endPoint x: 363, endPoint y: 428, distance: 23.2
click at [363, 428] on input "61 430 668 103" at bounding box center [484, 432] width 244 height 30
type input "0430 668 103"
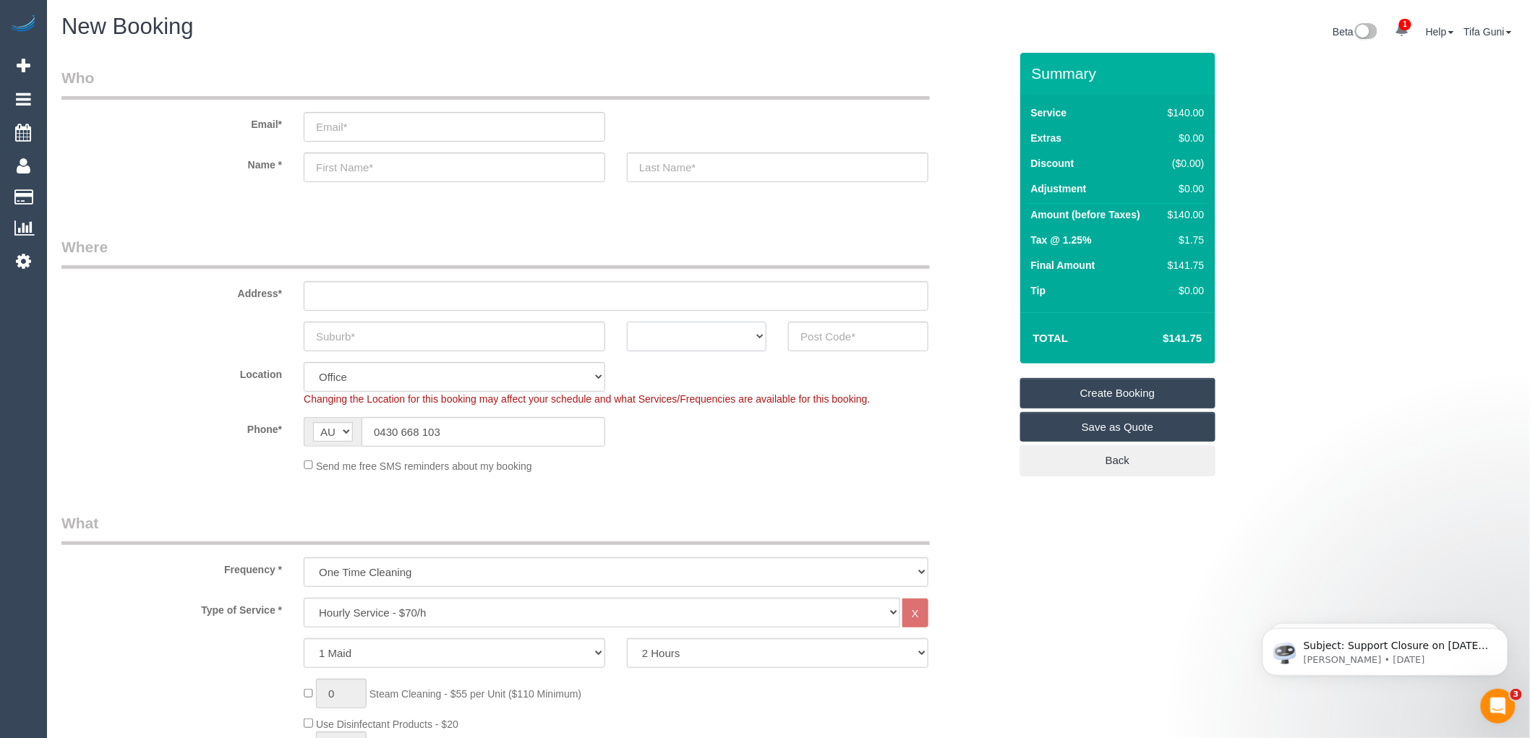
click at [723, 337] on select "ACT [GEOGRAPHIC_DATA] NT [GEOGRAPHIC_DATA] SA TAS [GEOGRAPHIC_DATA] [GEOGRAPHIC…" at bounding box center [697, 337] width 140 height 30
select select "VIC"
click at [627, 322] on select "ACT NSW NT QLD SA TAS VIC WA" at bounding box center [697, 337] width 140 height 30
click at [393, 297] on input "text" at bounding box center [616, 296] width 625 height 30
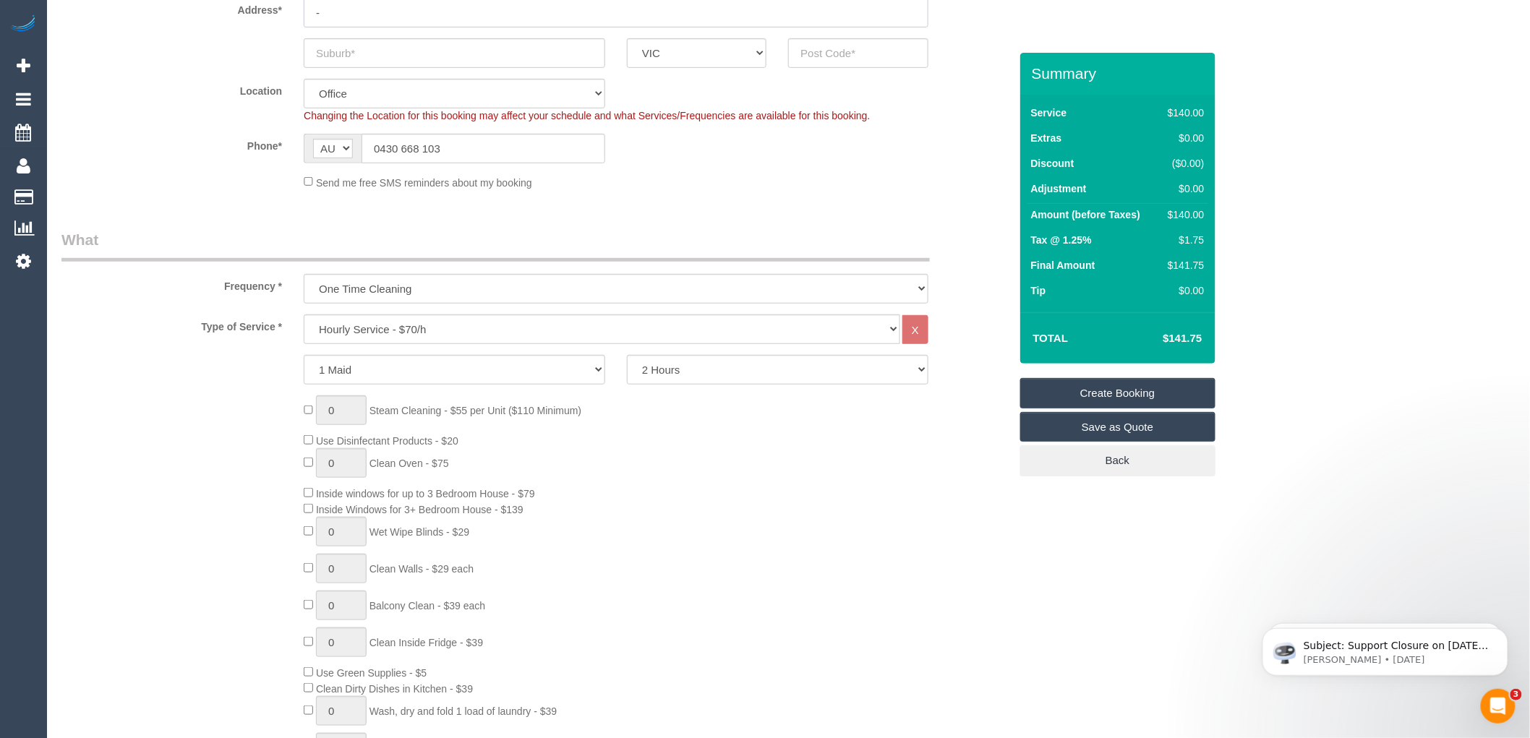
scroll to position [321, 0]
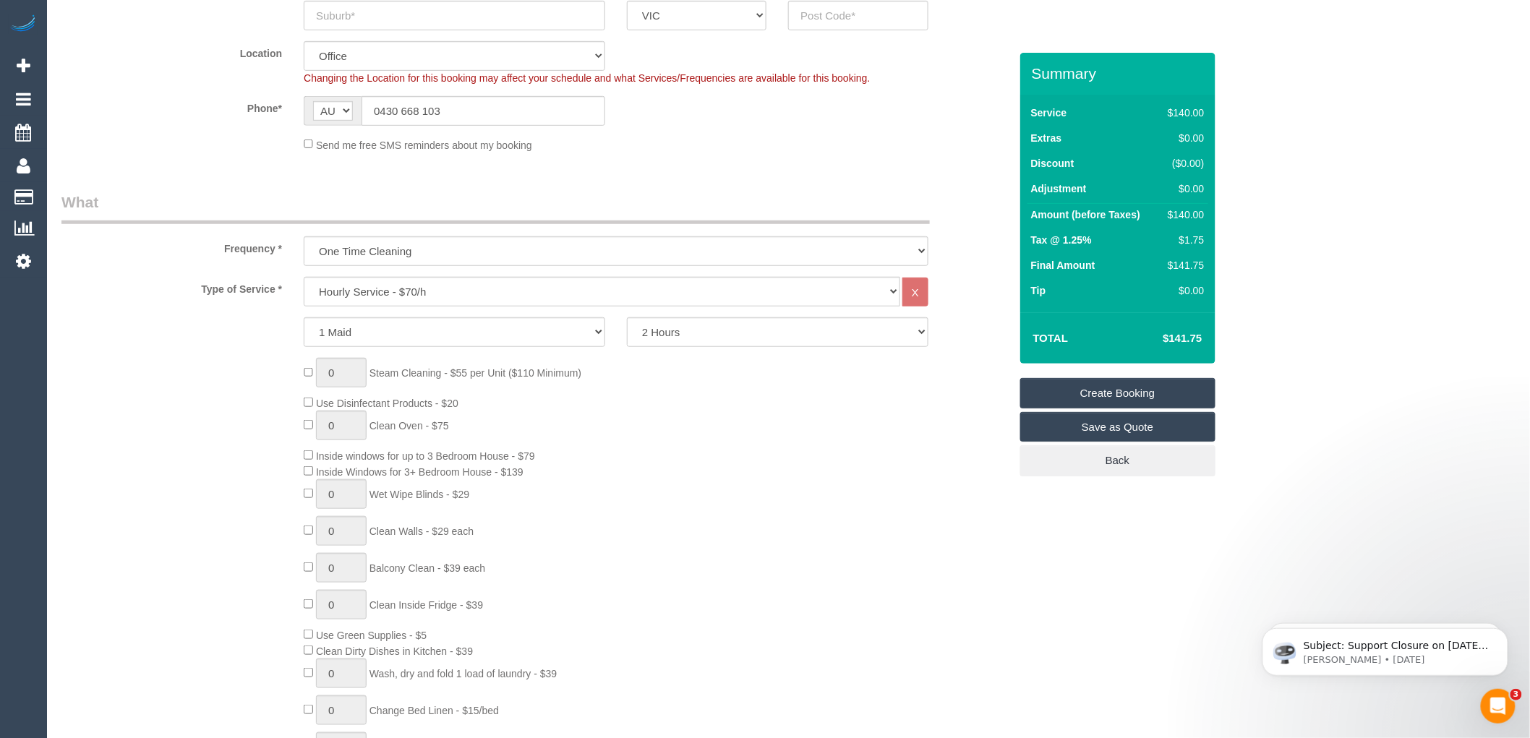
type input "-"
click at [393, 289] on select "Hourly Service - $70/h Hourly Service - $65/h Hourly Service - $60/h Hourly Ser…" at bounding box center [602, 292] width 597 height 30
select select "213"
click at [304, 278] on select "Hourly Service - $70/h Hourly Service - $65/h Hourly Service - $60/h Hourly Ser…" at bounding box center [602, 292] width 597 height 30
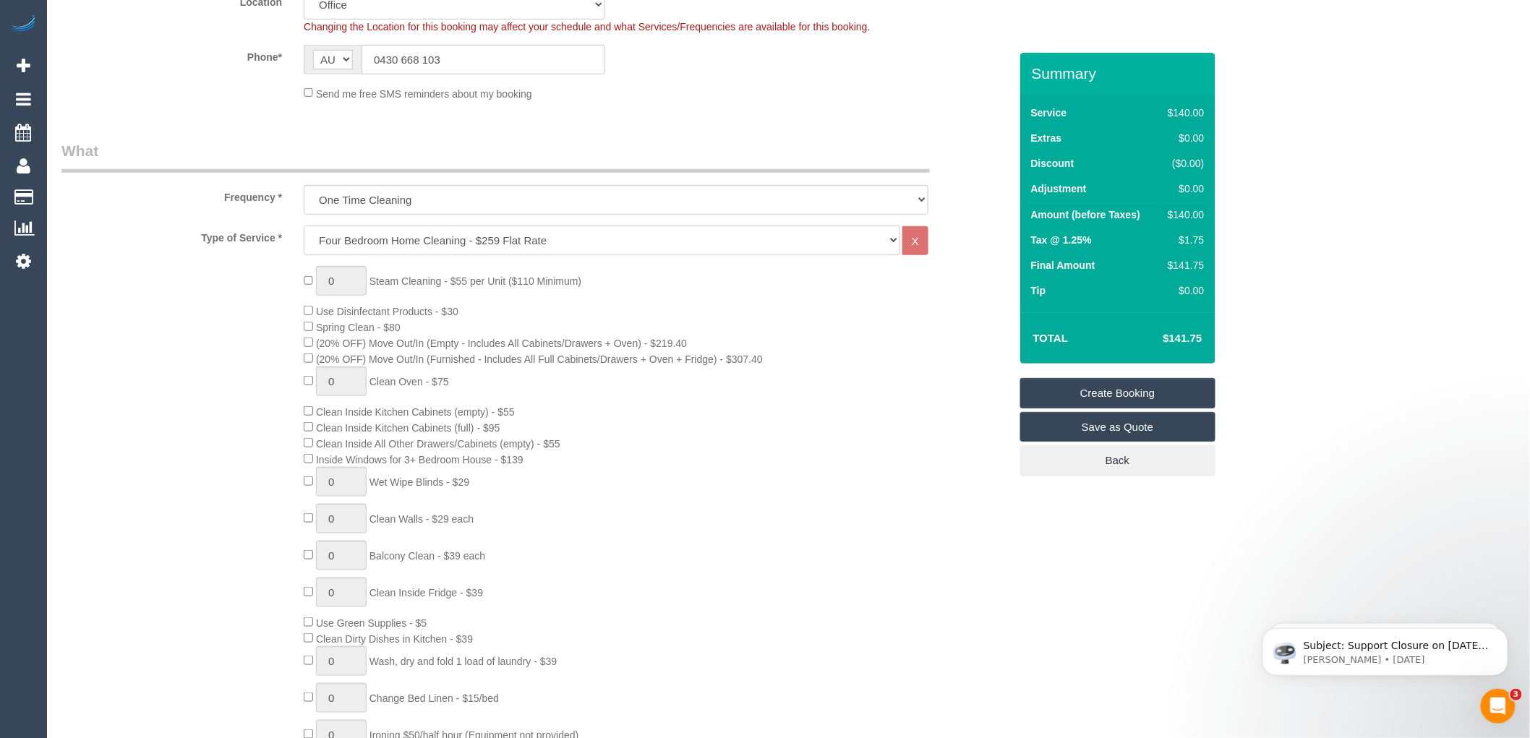
scroll to position [401, 0]
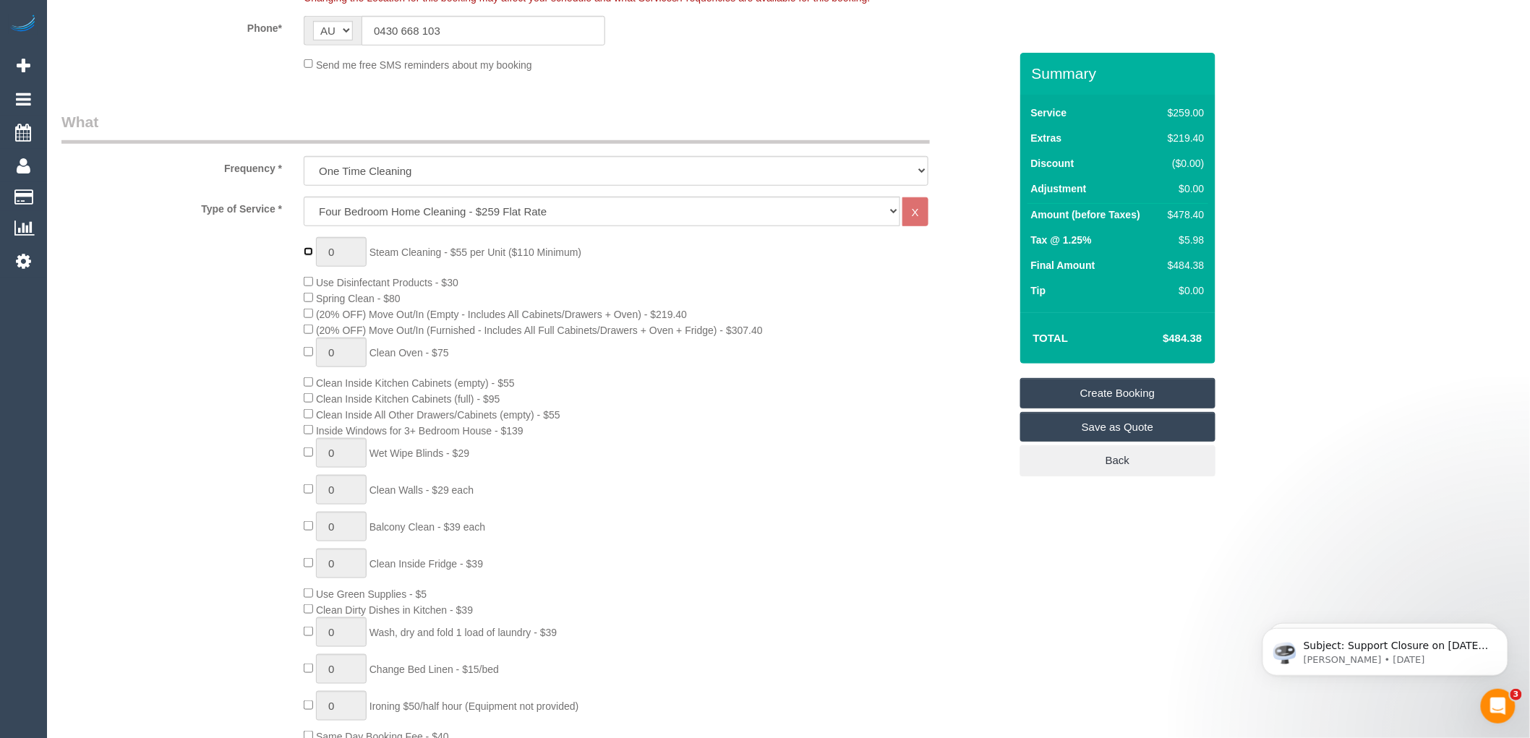
type input "1"
click at [337, 255] on input "1" at bounding box center [341, 252] width 51 height 30
type input "6"
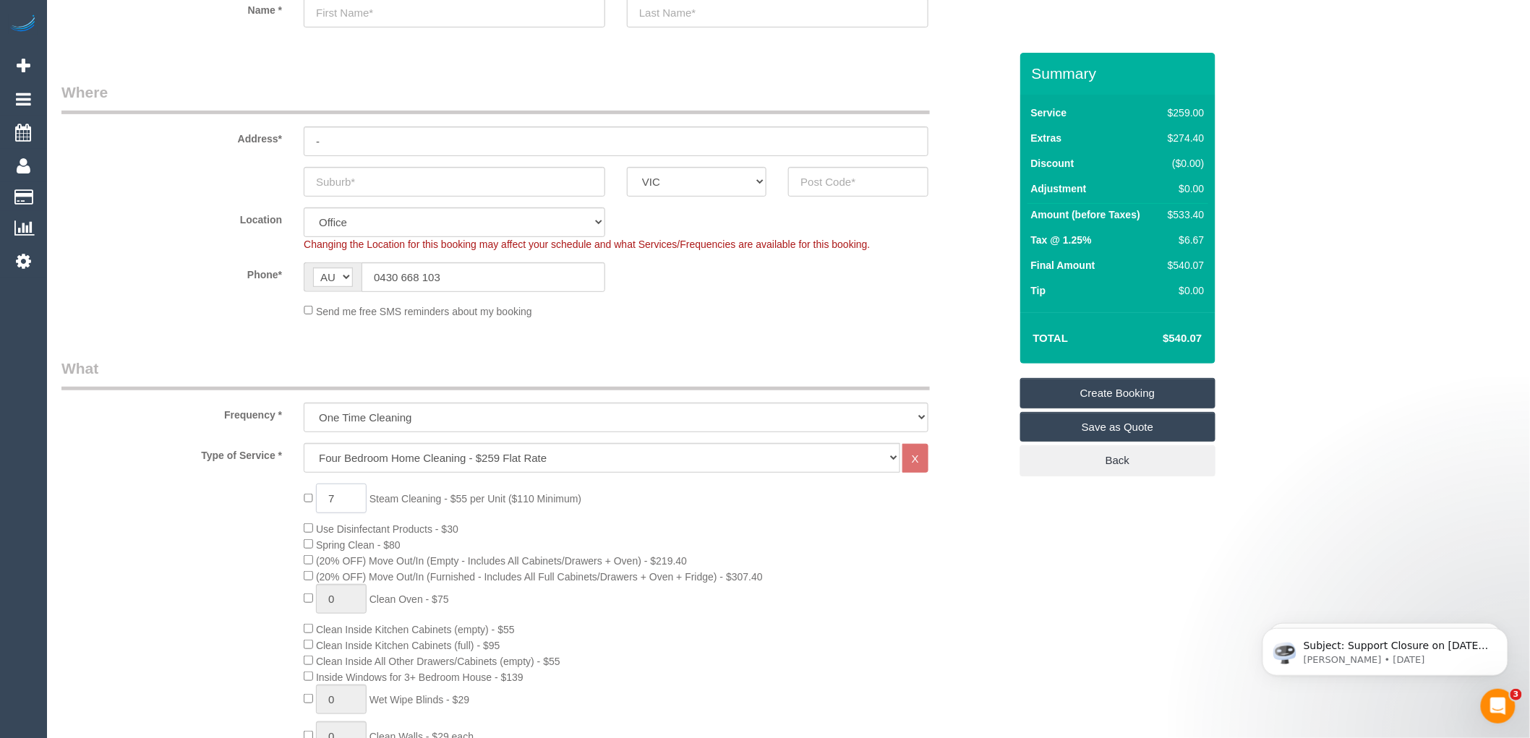
scroll to position [0, 0]
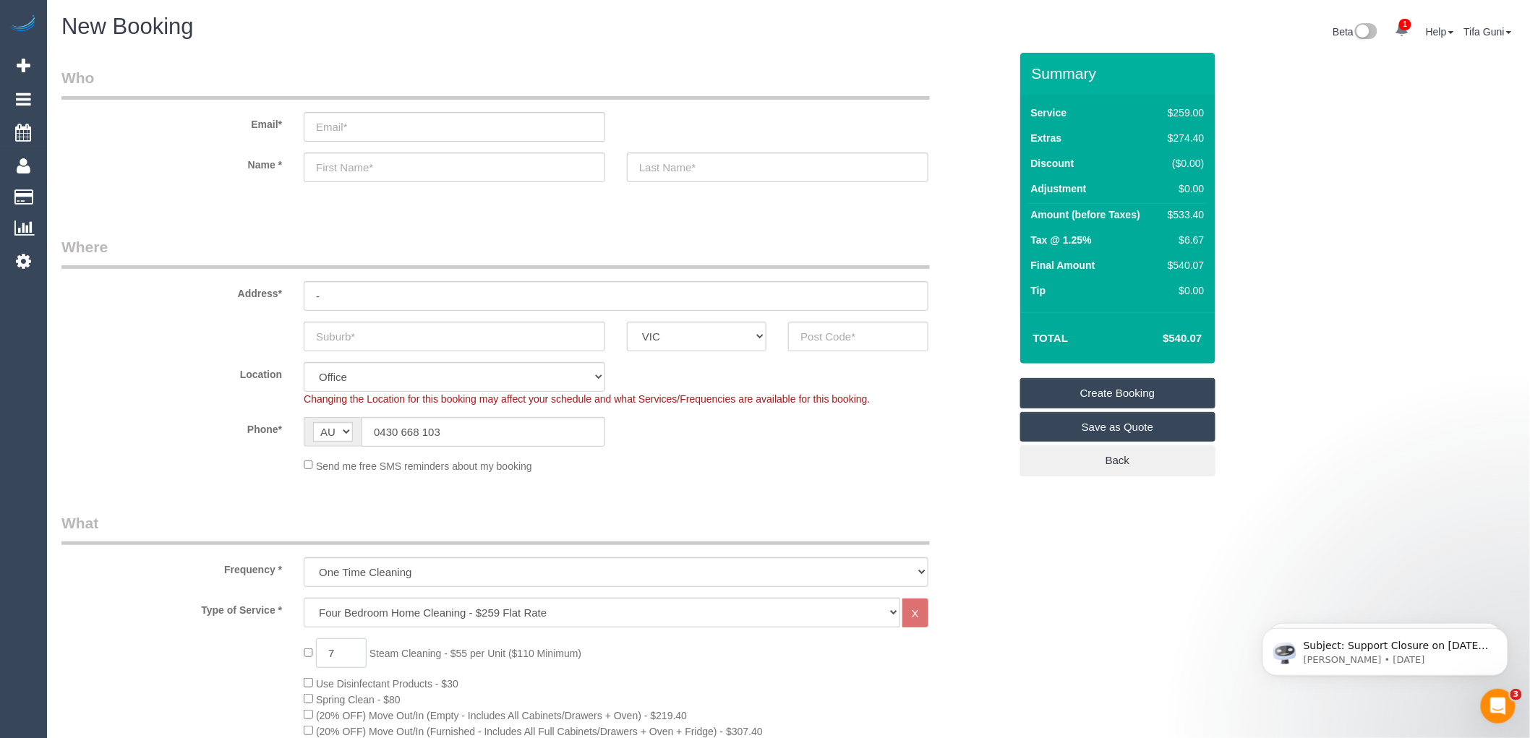
type input "7"
click at [326, 121] on input "email" at bounding box center [455, 127] width 302 height 30
type input "jadey.bennett@gmail.com"
click at [344, 161] on input "text" at bounding box center [455, 168] width 302 height 30
type input "Jade"
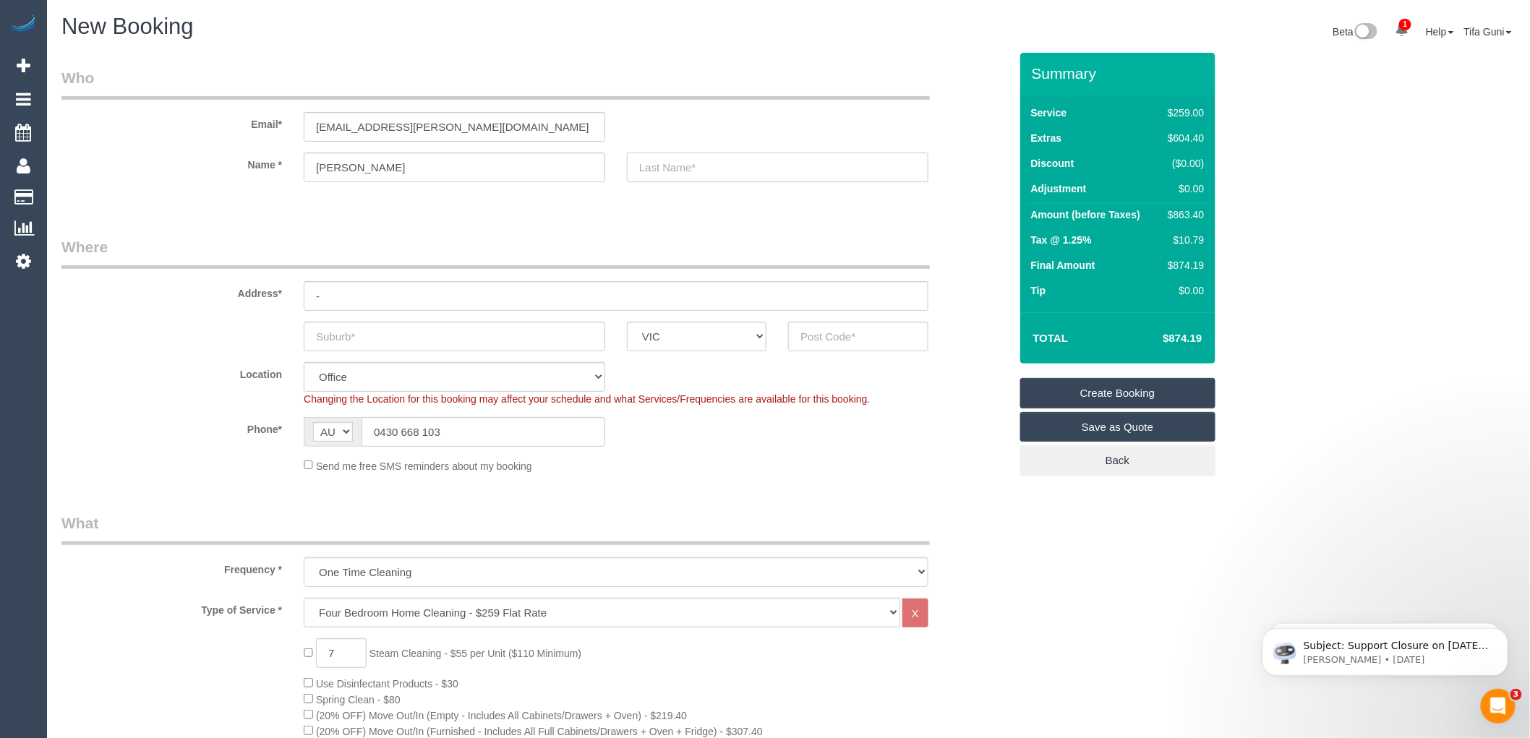
click at [669, 164] on input "text" at bounding box center [778, 168] width 302 height 30
type input "Bennett"
click at [338, 291] on input "-" at bounding box center [616, 296] width 625 height 30
type input "32 gramstreet"
click at [351, 335] on input "text" at bounding box center [455, 337] width 302 height 30
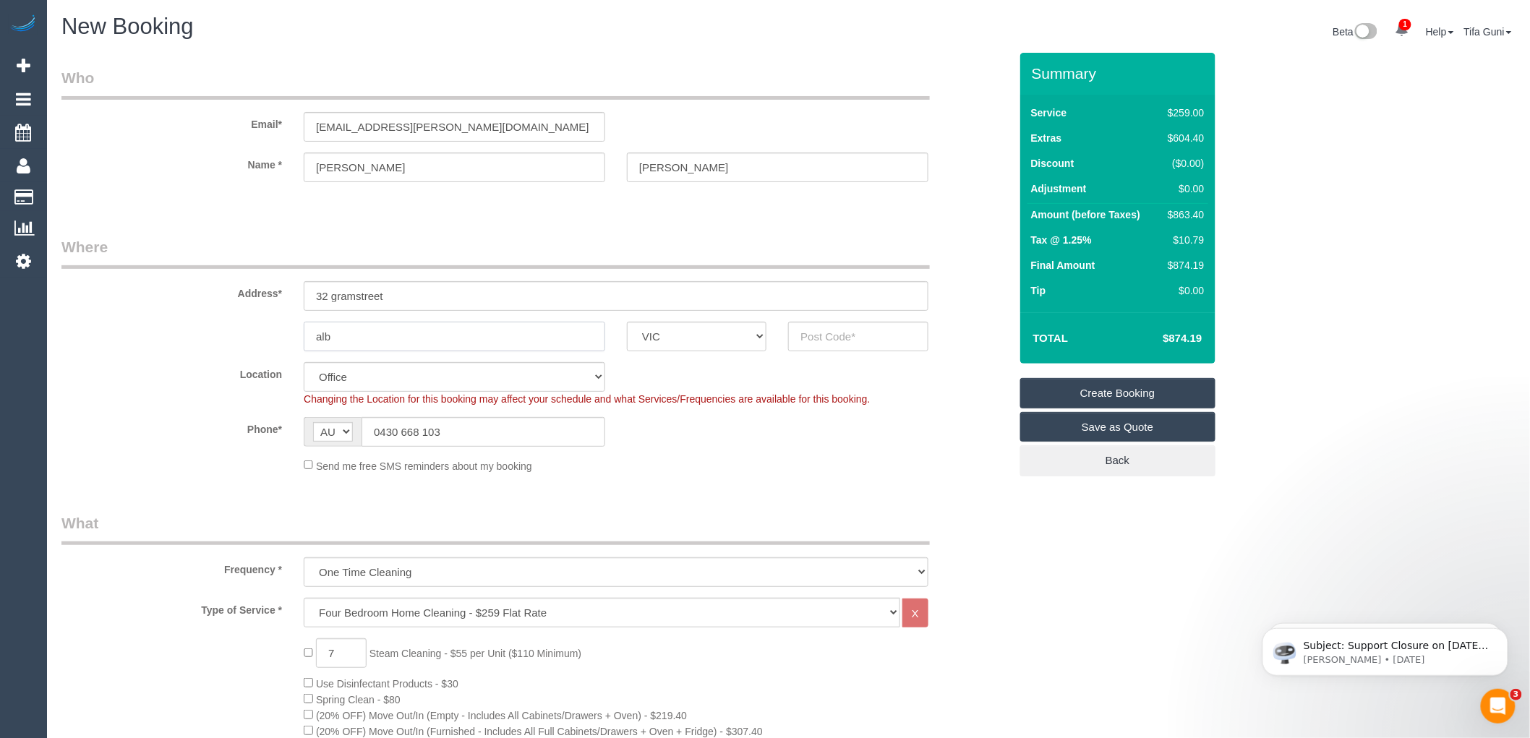
type input "alb"
click at [832, 336] on input "text" at bounding box center [858, 337] width 140 height 30
drag, startPoint x: 832, startPoint y: 337, endPoint x: 797, endPoint y: 336, distance: 34.7
click at [797, 336] on input "3207" at bounding box center [858, 337] width 140 height 30
type input "3207"
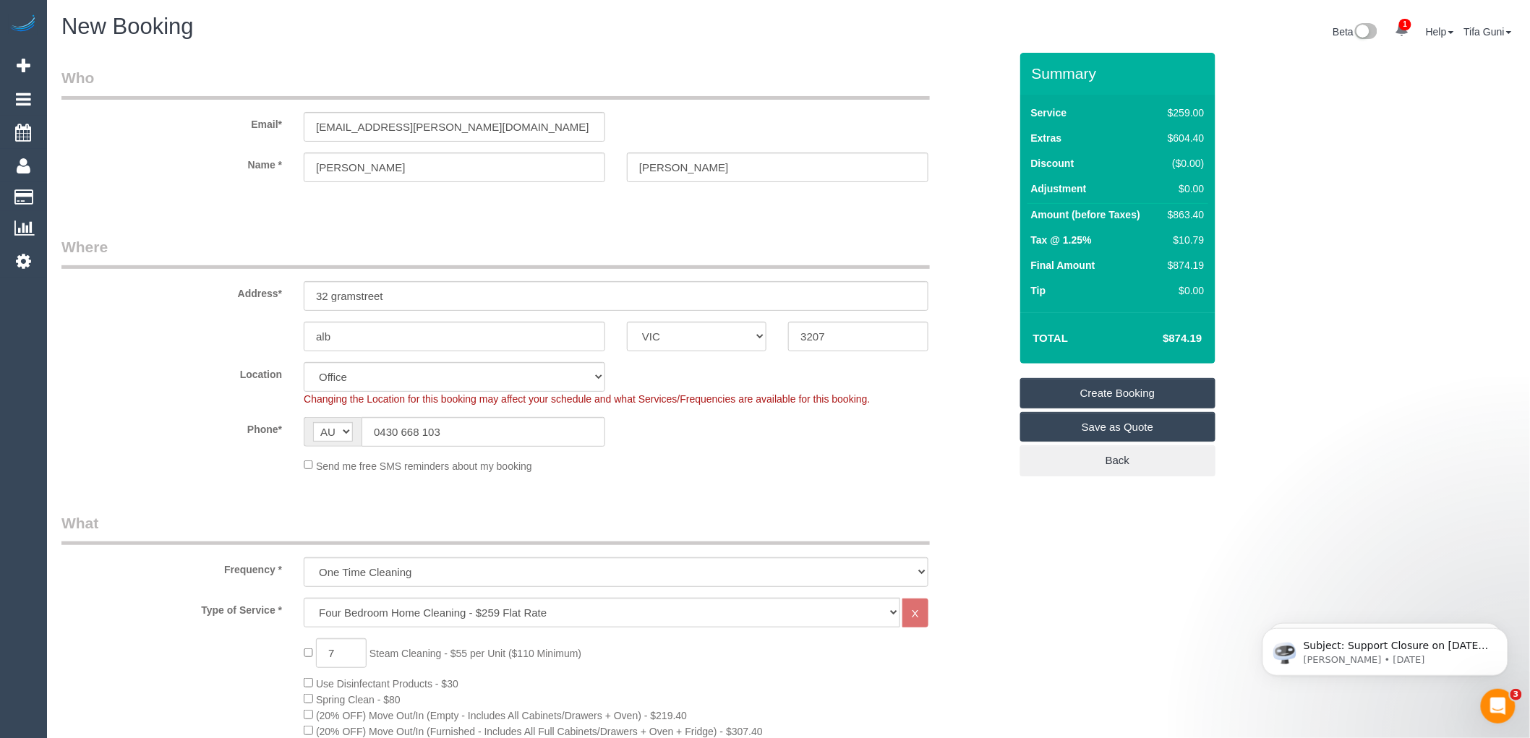
select select "54"
select select "object:2163"
drag, startPoint x: 468, startPoint y: 126, endPoint x: 311, endPoint y: 135, distance: 157.2
click at [311, 135] on input "jadey.bennett@gmail.com" at bounding box center [455, 127] width 302 height 30
drag, startPoint x: 369, startPoint y: 166, endPoint x: 275, endPoint y: 167, distance: 94.0
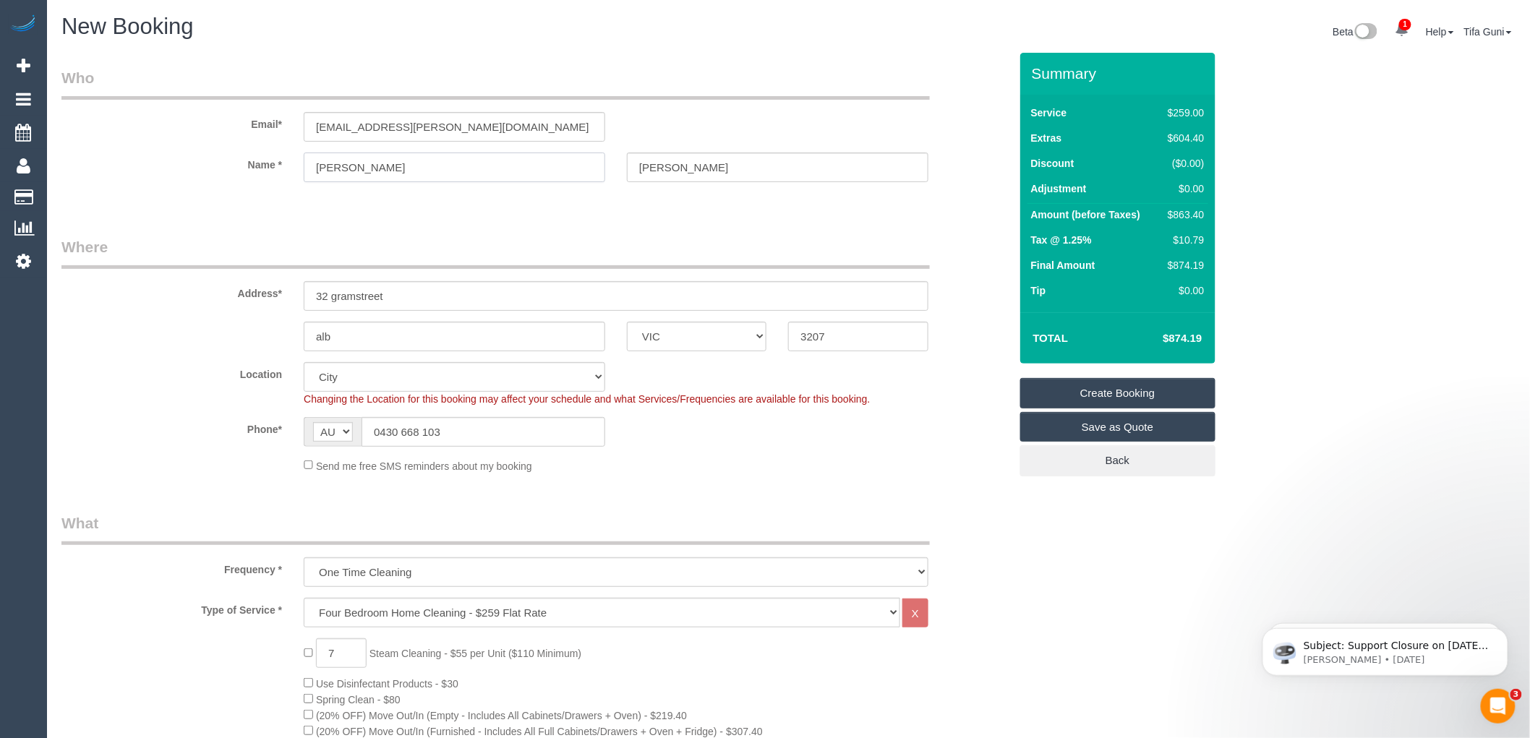
click at [275, 167] on div "Name * Jade Bennett" at bounding box center [536, 168] width 970 height 30
drag, startPoint x: 620, startPoint y: 169, endPoint x: 604, endPoint y: 169, distance: 15.9
click at [604, 169] on div "Name * Jade Bennett" at bounding box center [536, 168] width 970 height 30
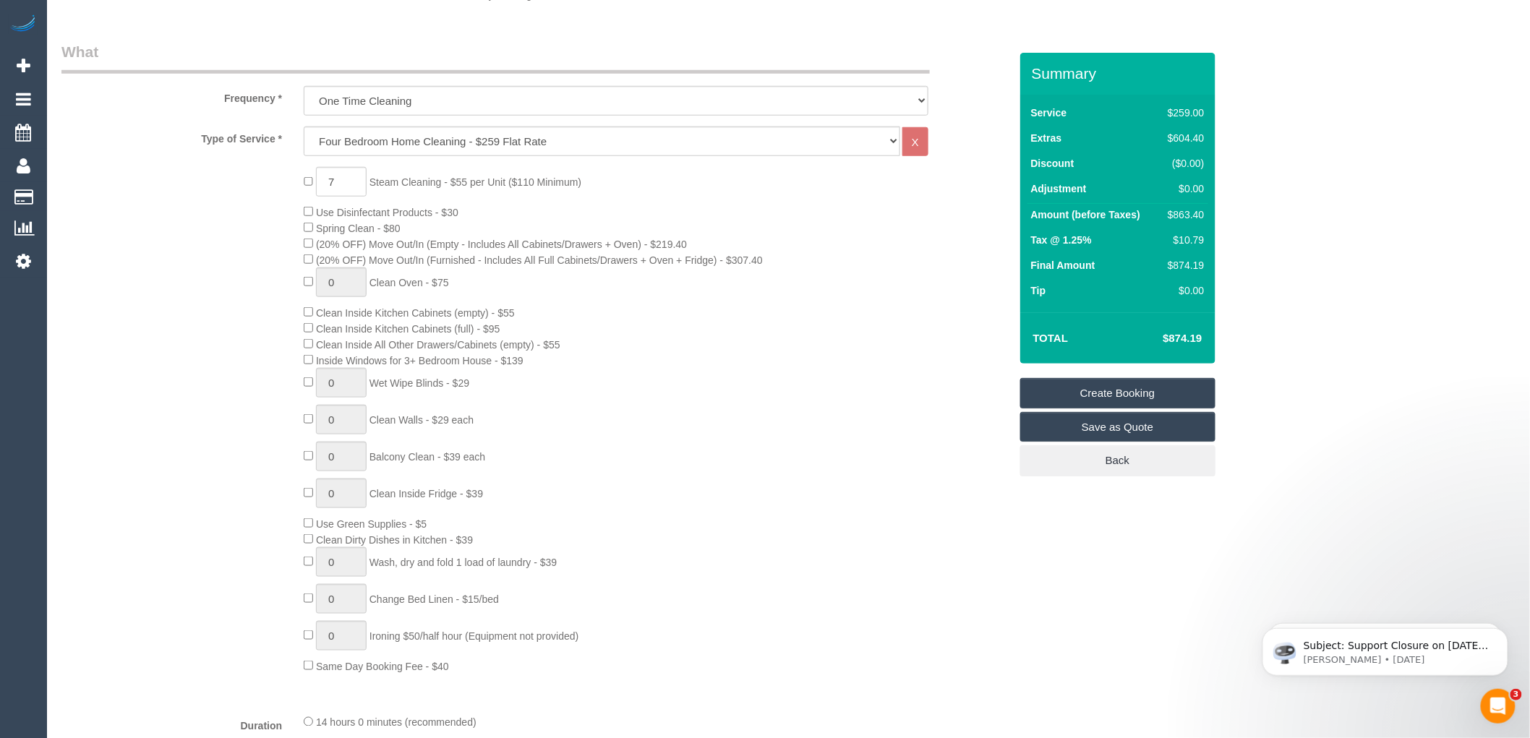
scroll to position [562, 0]
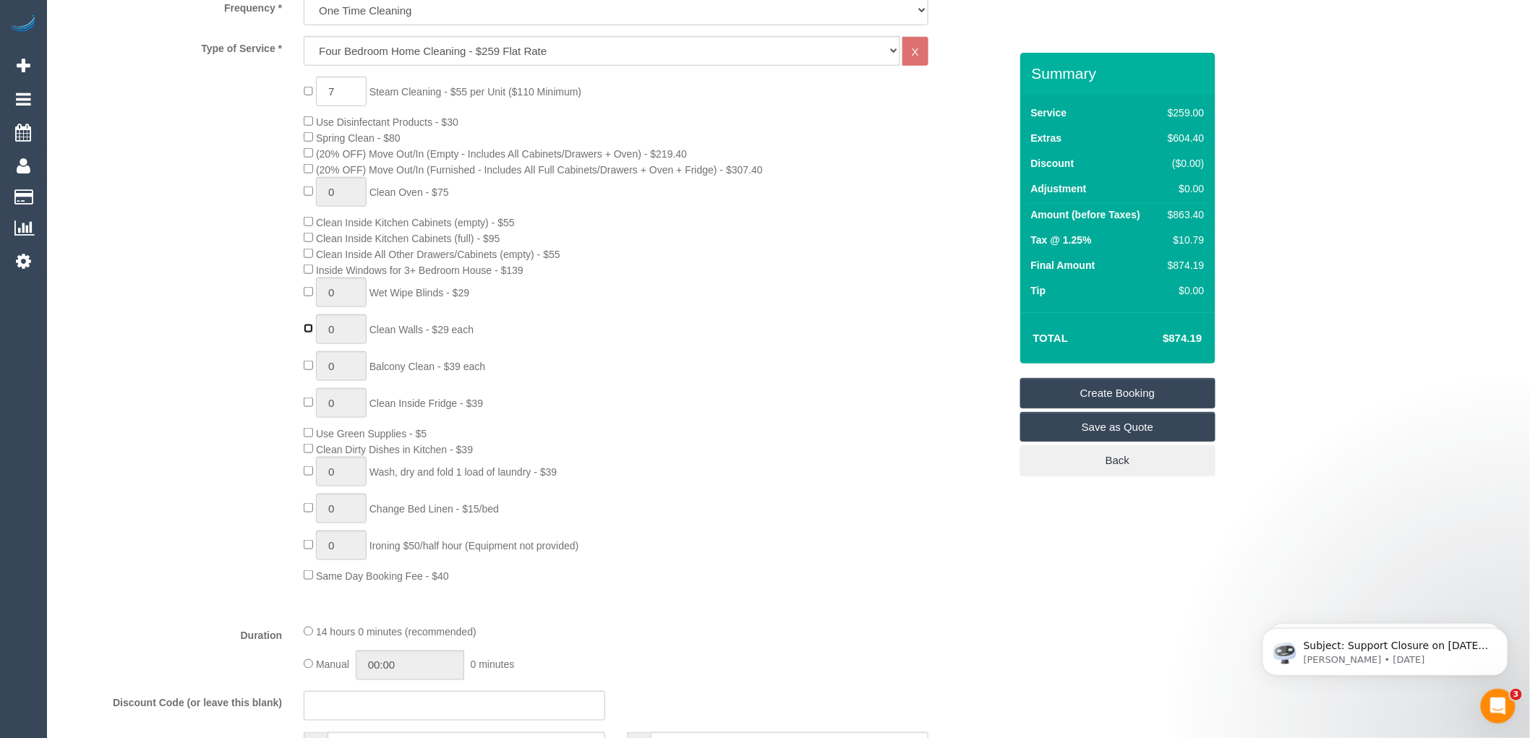
type input "1"
click at [338, 340] on input "1" at bounding box center [341, 330] width 51 height 30
type input "8"
click at [818, 315] on div "7 Steam Cleaning - $55 per Unit ($110 Minimum) Use Disinfectant Products - $30 …" at bounding box center [656, 330] width 727 height 507
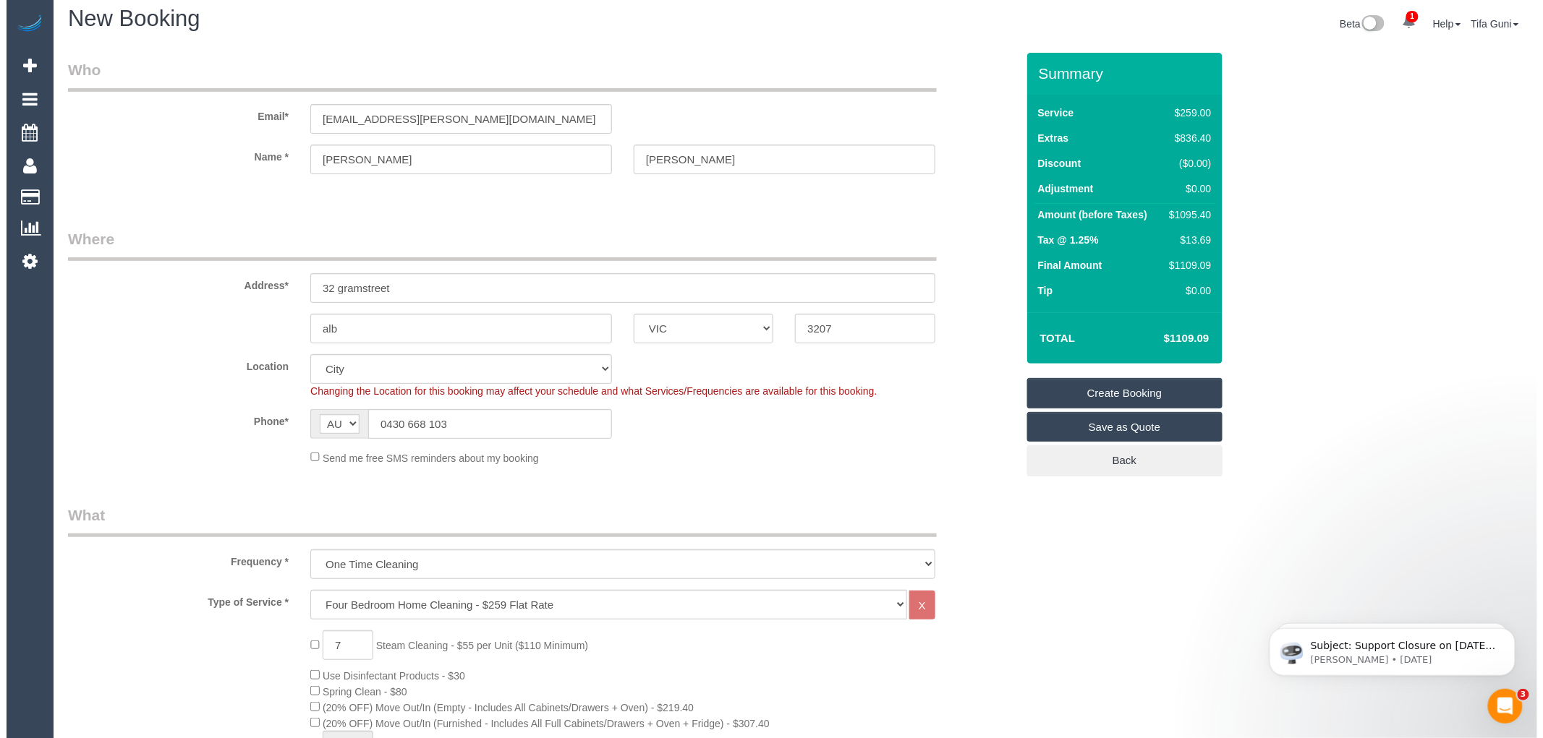
scroll to position [0, 0]
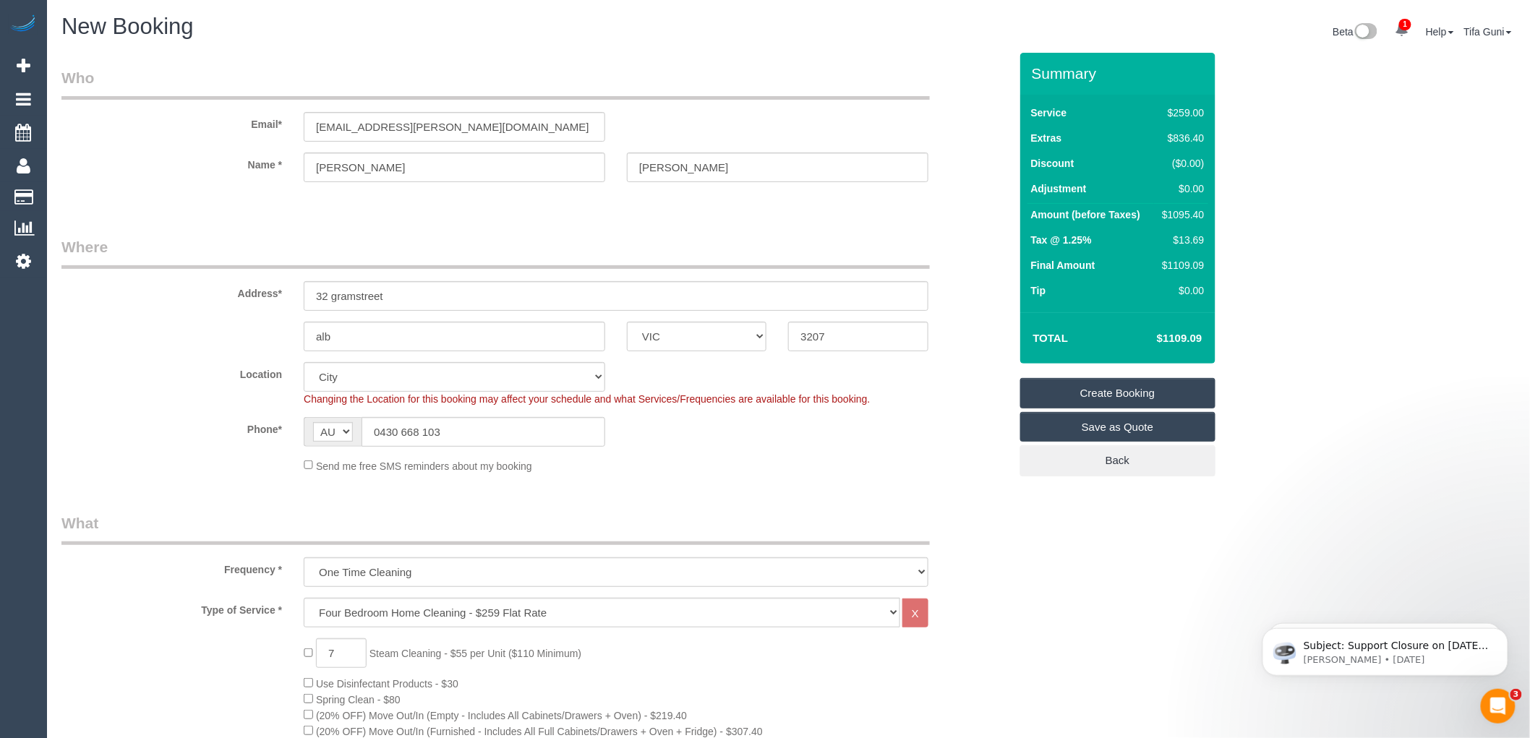
click at [1114, 431] on link "Save as Quote" at bounding box center [1117, 427] width 195 height 30
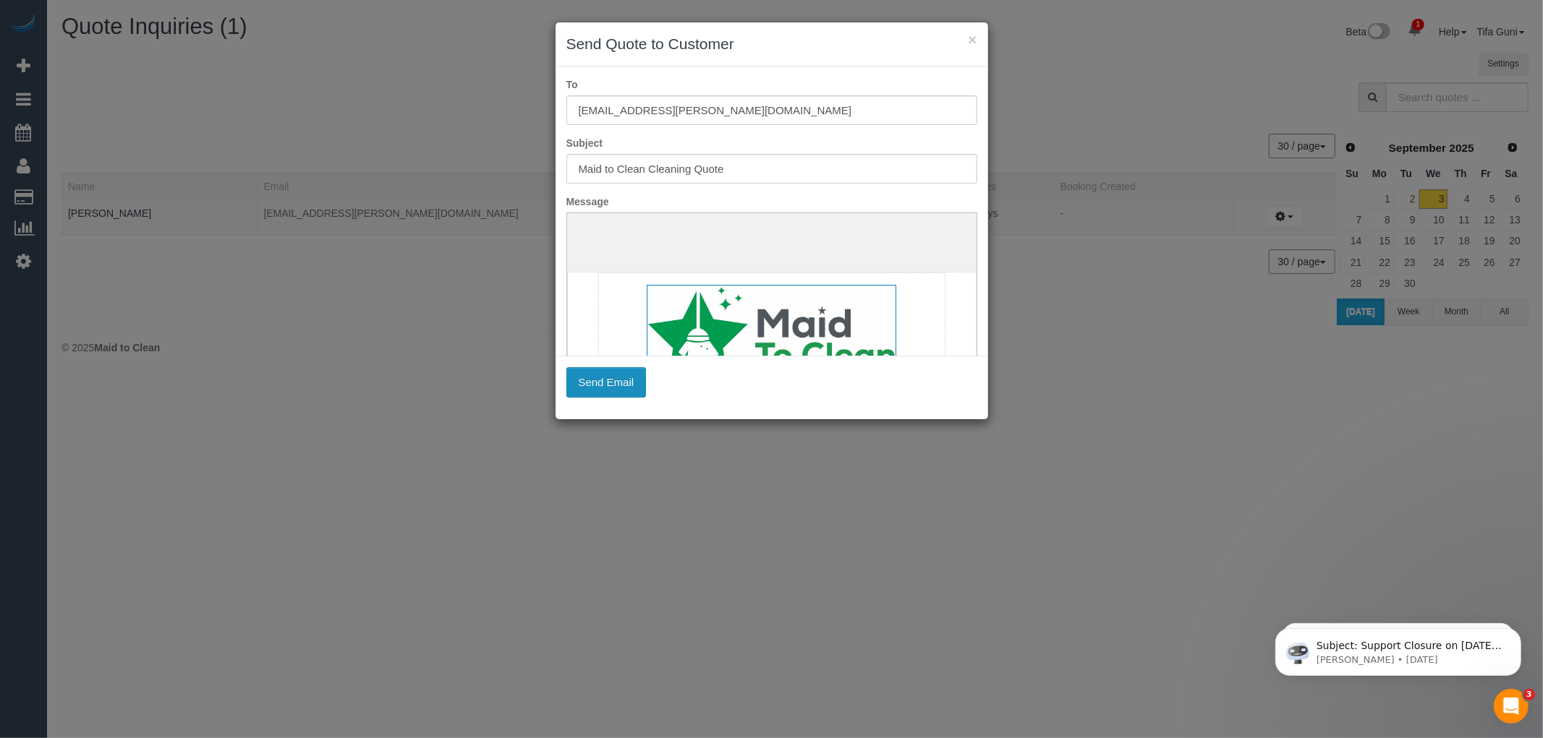
click at [603, 384] on button "Send Email" at bounding box center [606, 382] width 80 height 30
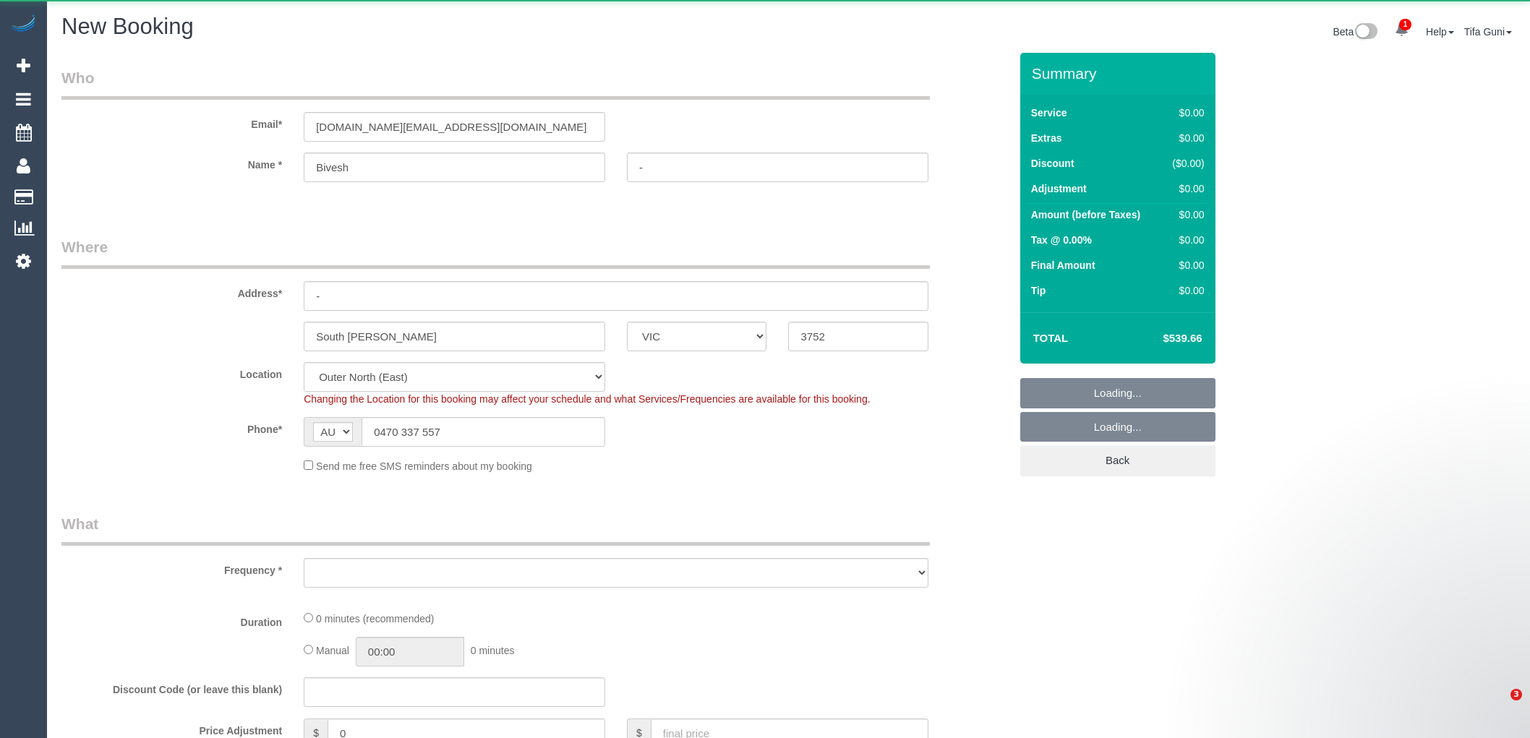
select select "VIC"
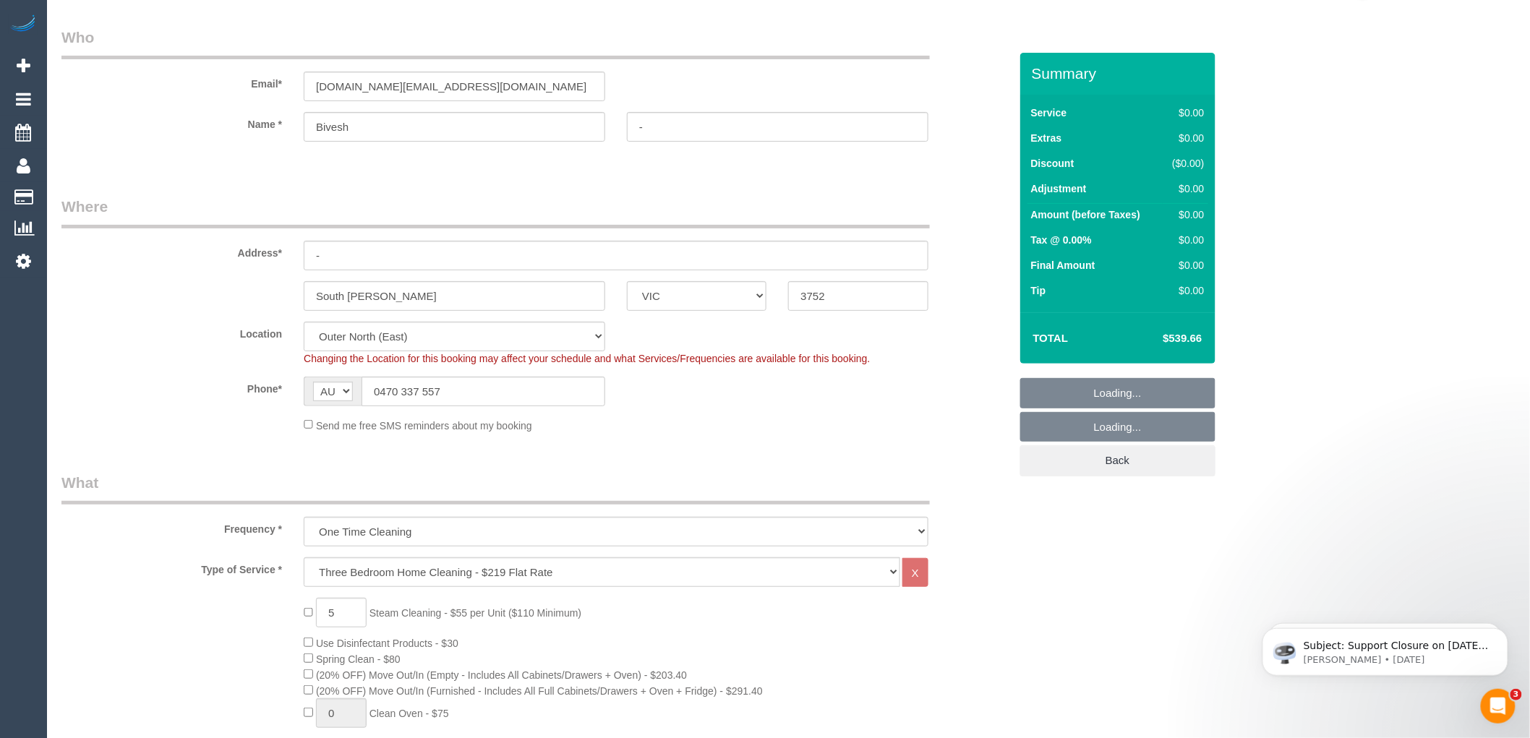
select select "object:3149"
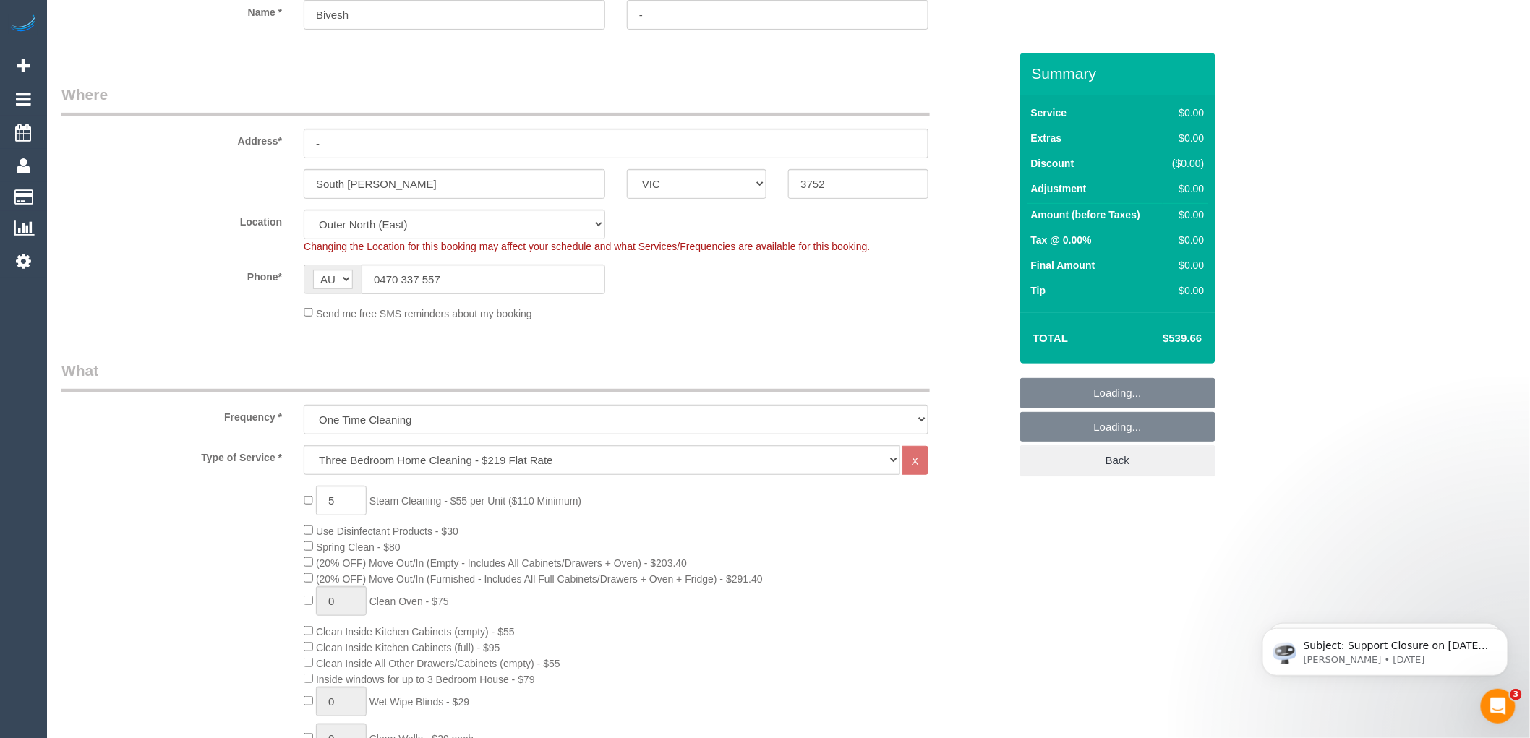
select select "spot1"
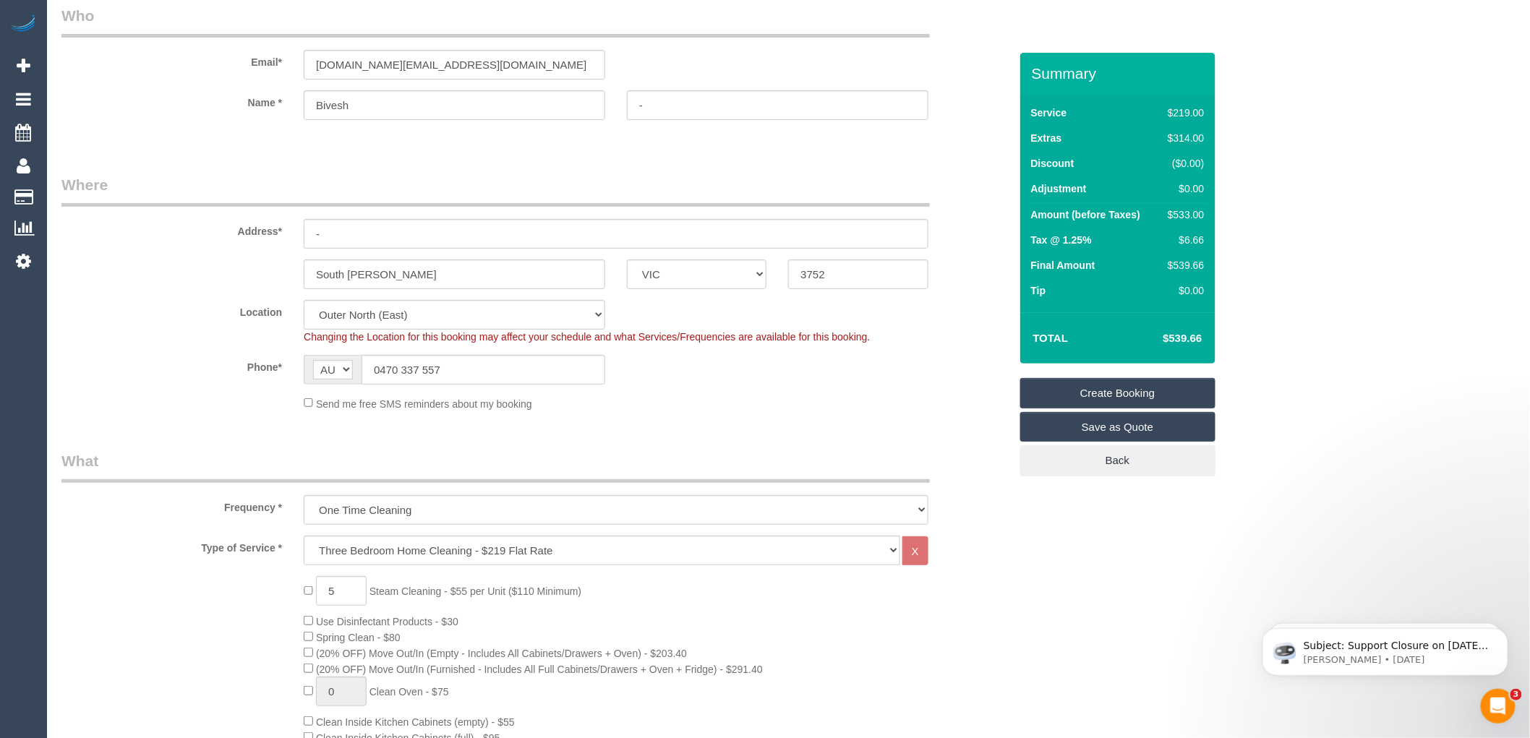
scroll to position [161, 0]
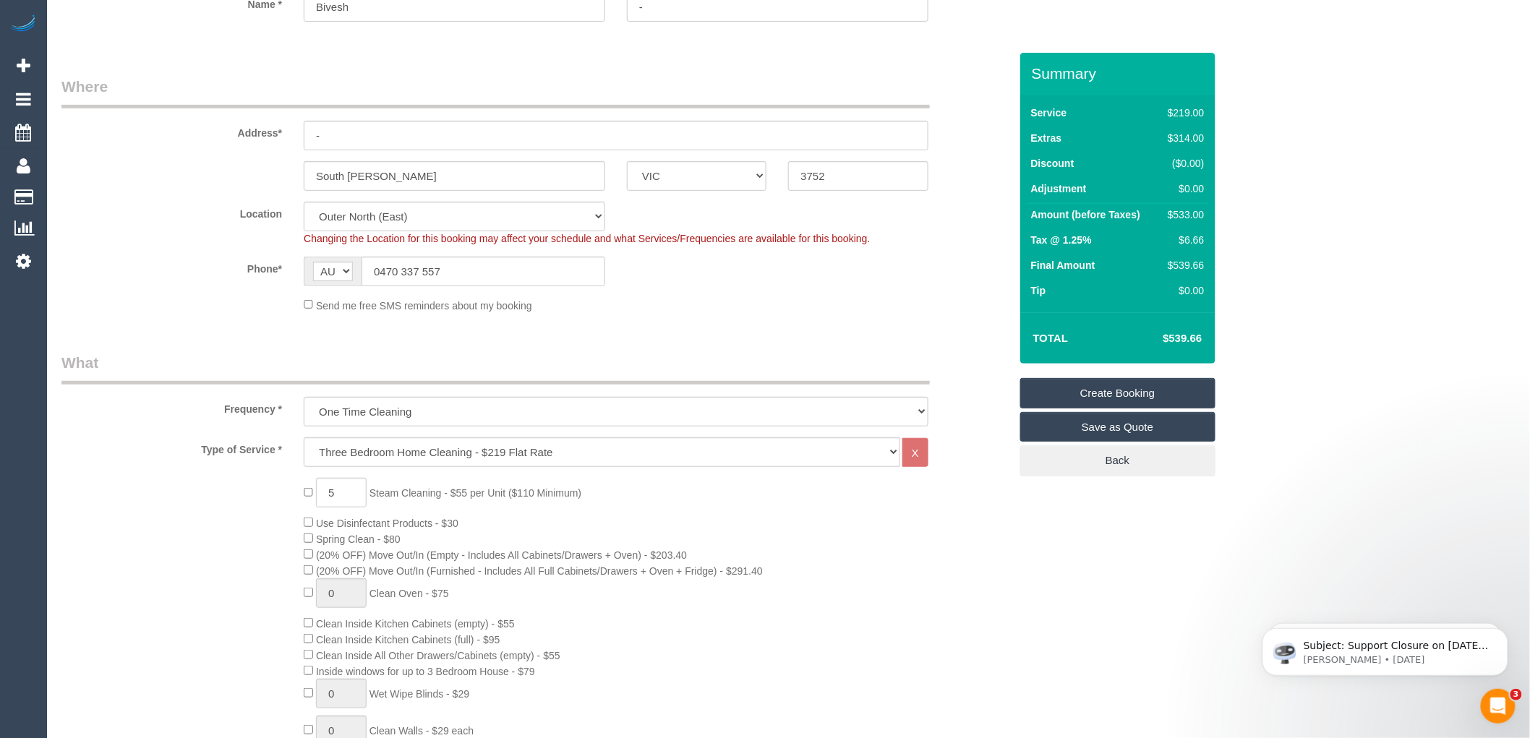
select select "spot20"
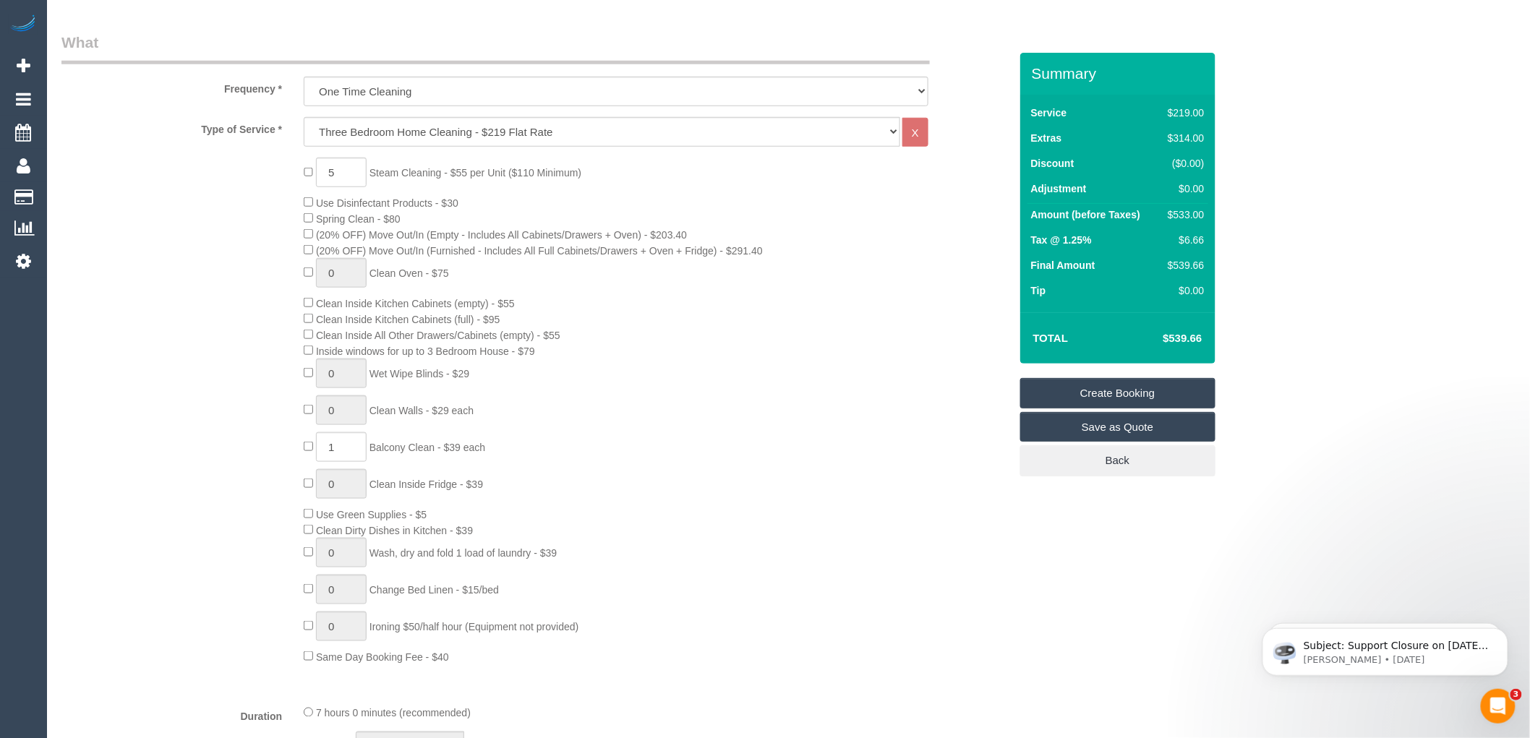
scroll to position [482, 0]
click at [346, 170] on input "5" at bounding box center [341, 172] width 51 height 30
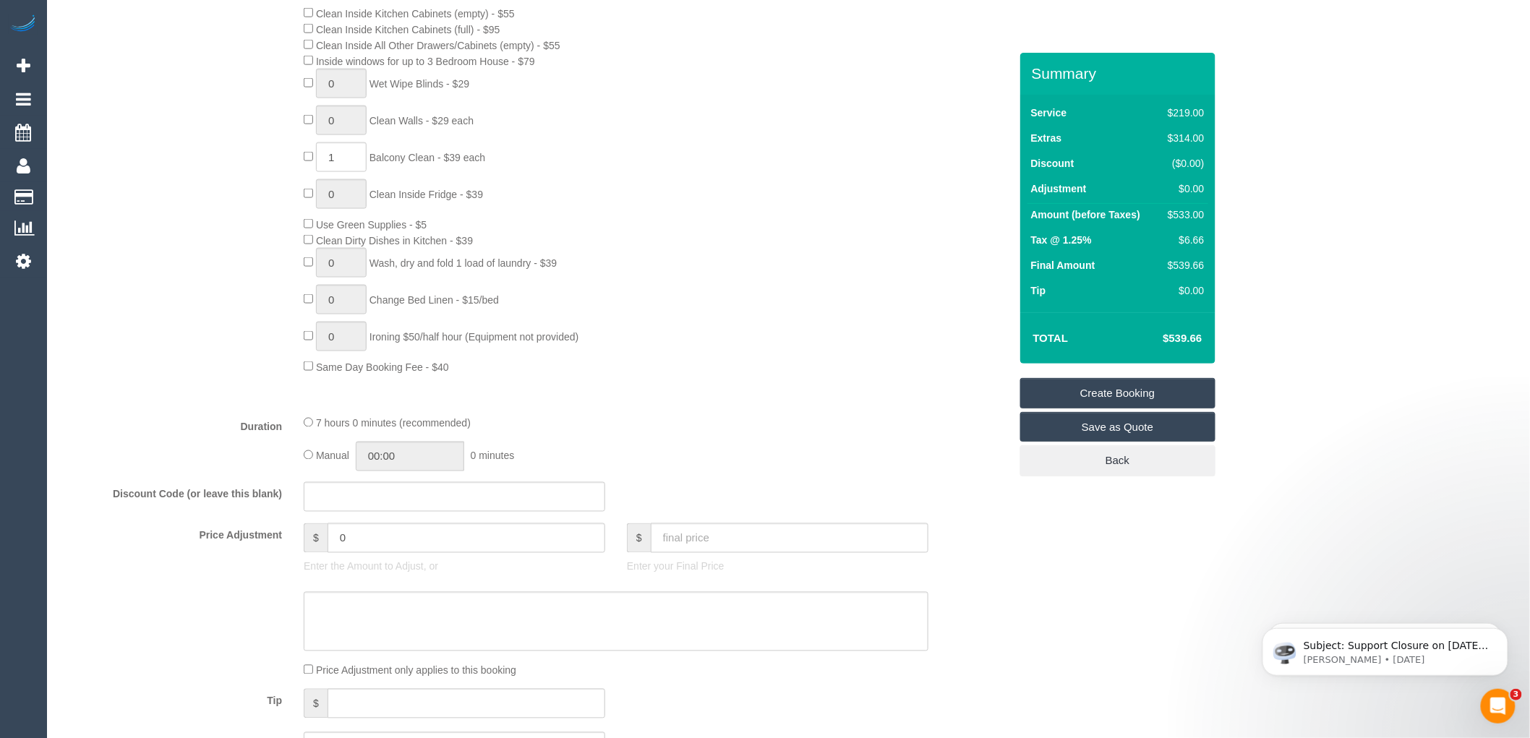
scroll to position [803, 0]
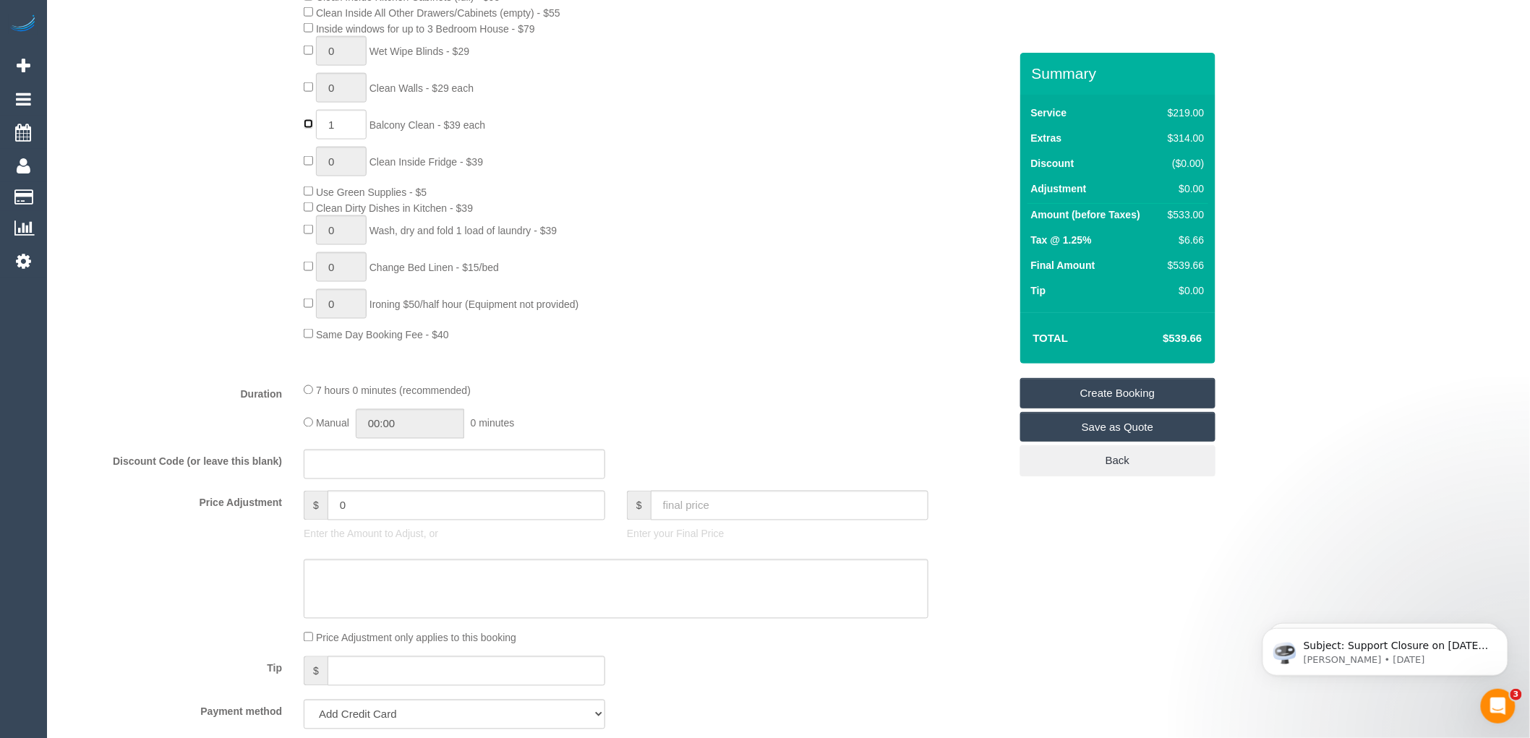
type input "0"
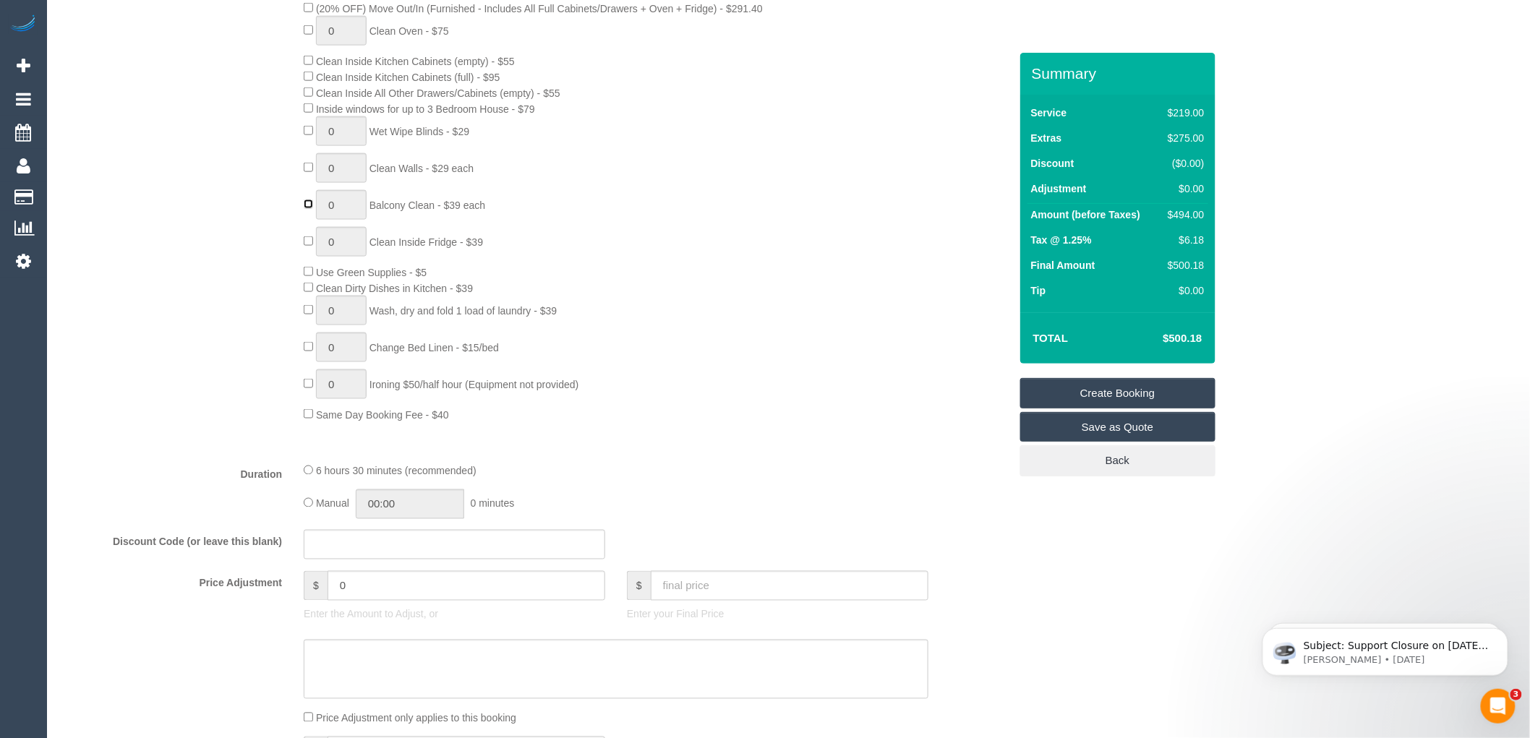
select select "spot39"
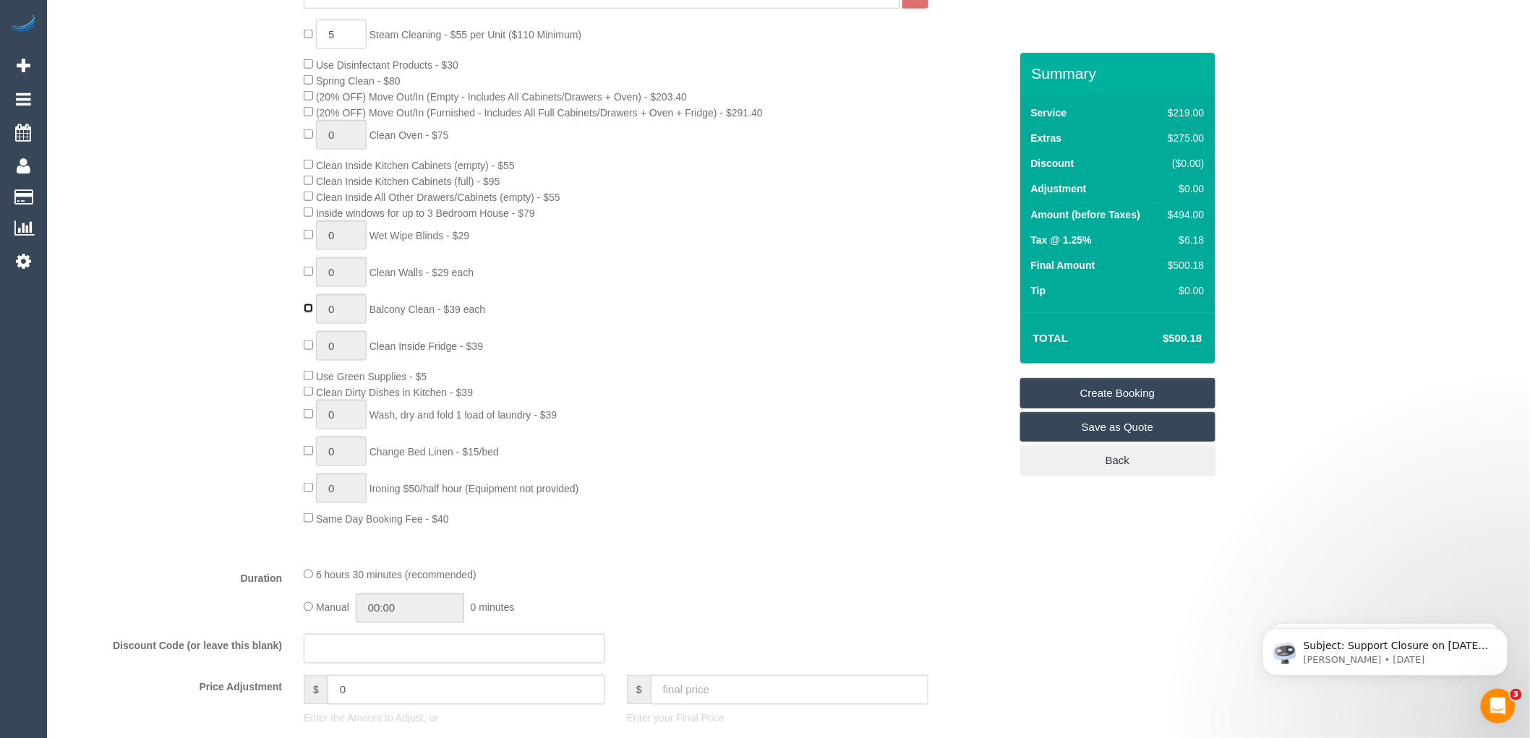
scroll to position [562, 0]
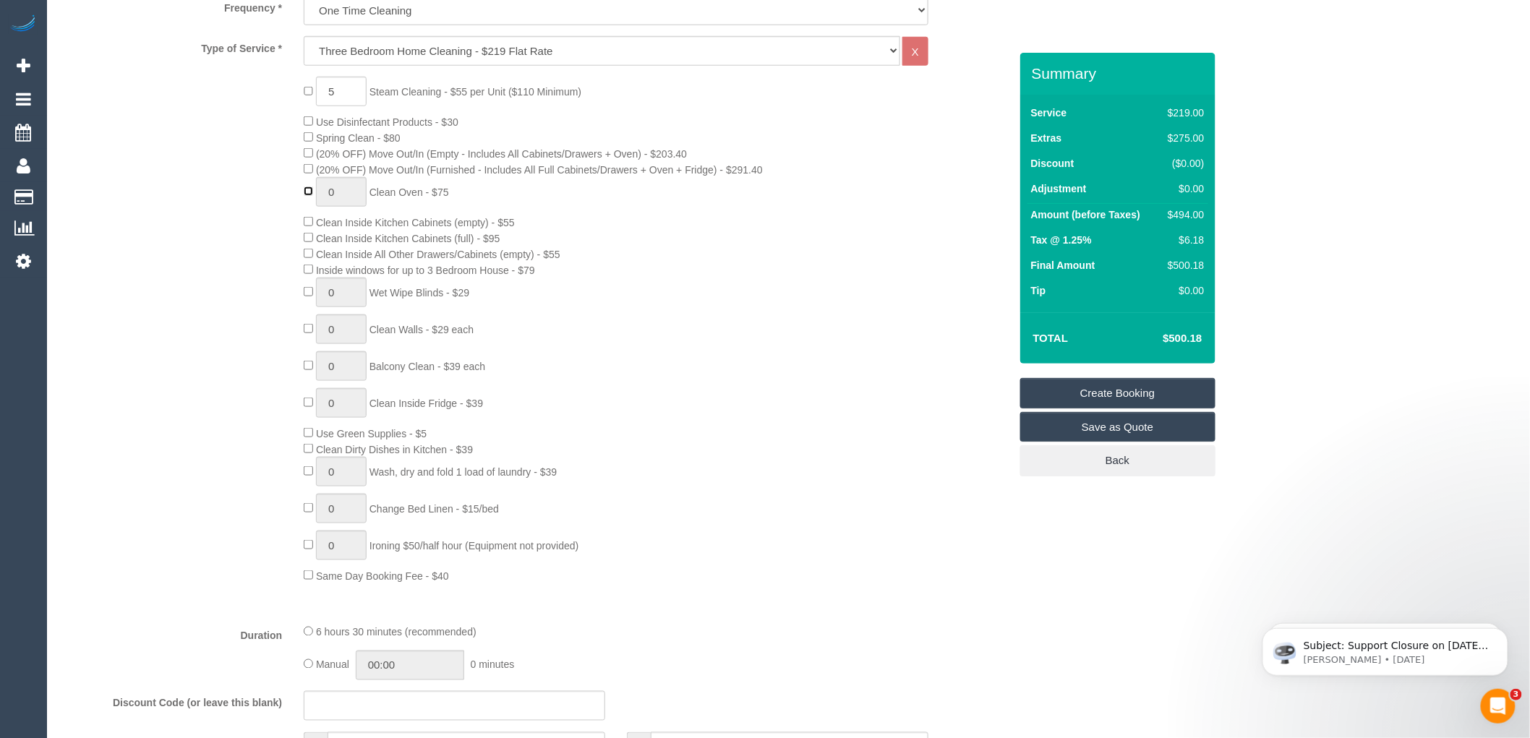
type input "1"
select select "spot58"
click at [720, 291] on div "5 Steam Cleaning - $55 per Unit ($110 Minimum) Use Disinfectant Products - $30 …" at bounding box center [656, 330] width 727 height 507
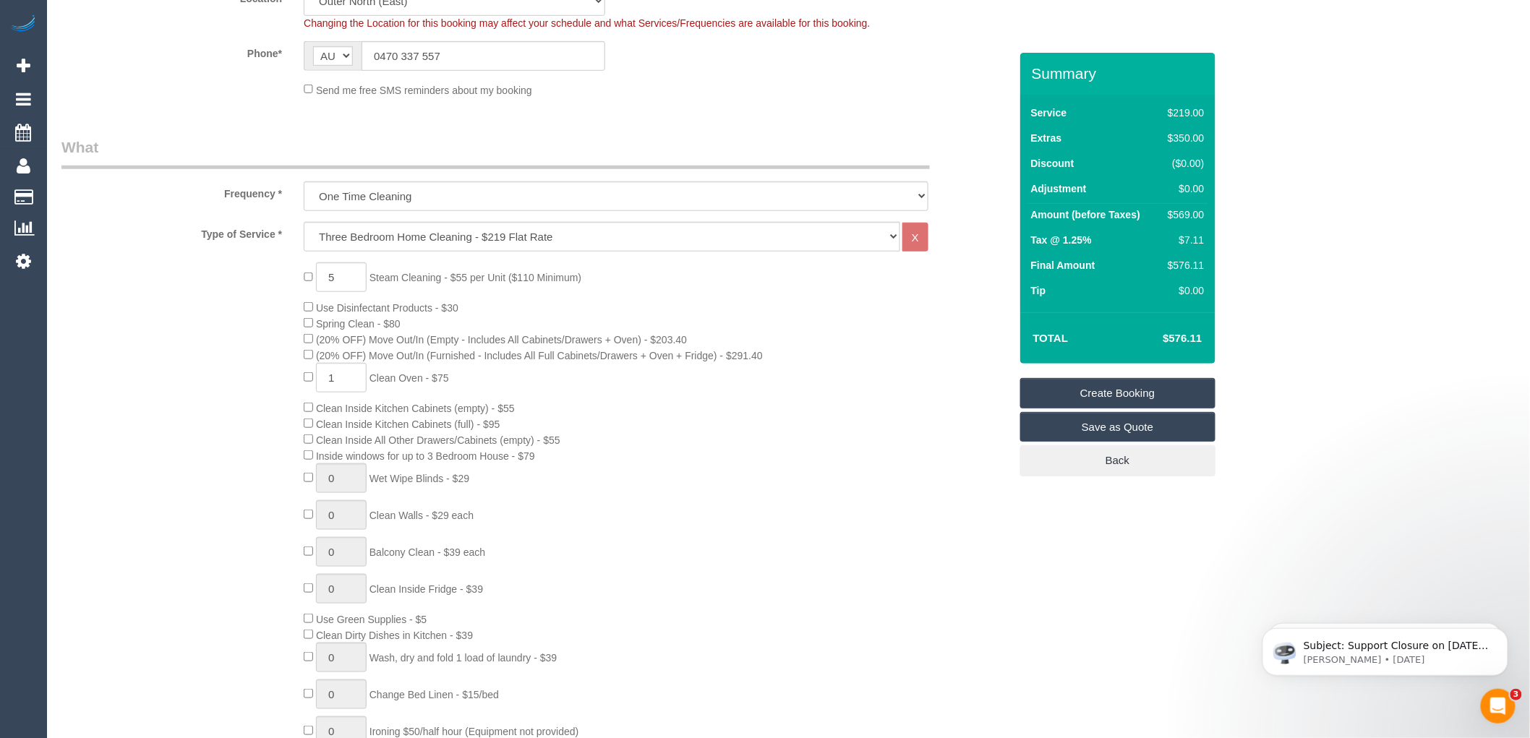
scroll to position [401, 0]
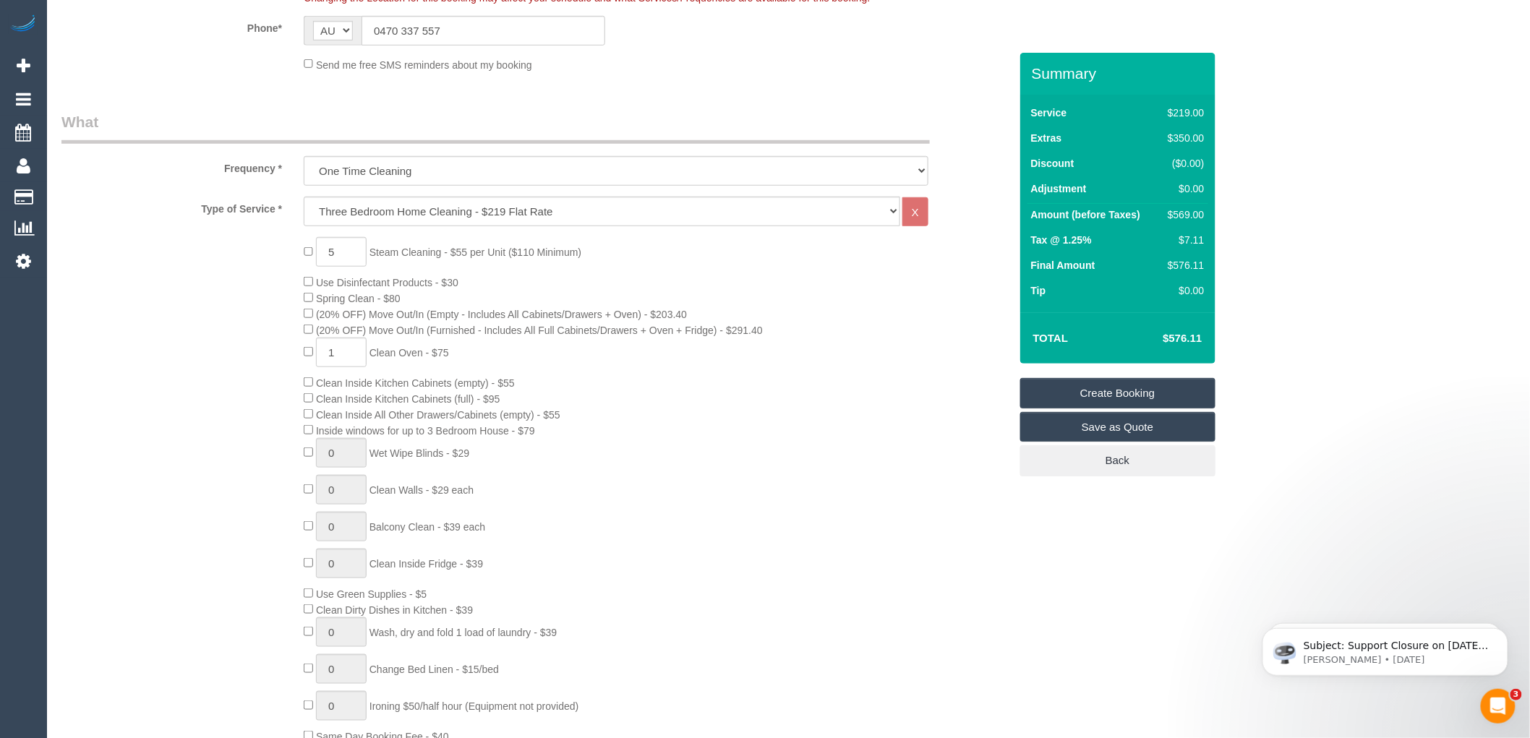
click at [832, 320] on div "5 Steam Cleaning - $55 per Unit ($110 Minimum) Use Disinfectant Products - $30 …" at bounding box center [656, 490] width 727 height 507
select select "spot77"
type input "0"
click at [692, 401] on div "5 Steam Cleaning - $55 per Unit ($110 Minimum) Use Disinfectant Products - $30 …" at bounding box center [656, 490] width 727 height 507
click at [901, 286] on div "5 Steam Cleaning - $55 per Unit ($110 Minimum) Use Disinfectant Products - $30 …" at bounding box center [656, 490] width 727 height 507
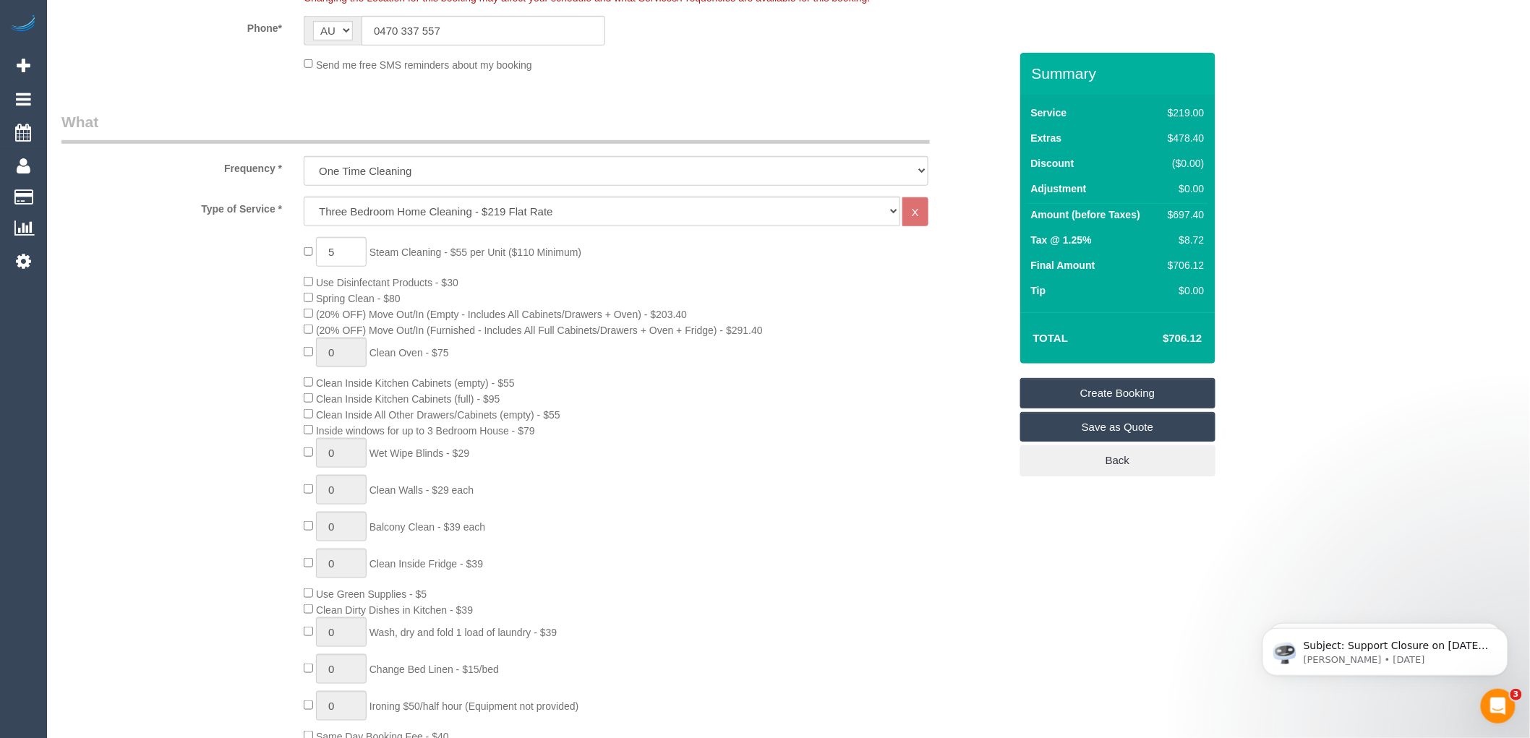
select select "spot96"
click at [898, 387] on div "5 Steam Cleaning - $55 per Unit ($110 Minimum) Use Disinfectant Products - $30 …" at bounding box center [656, 490] width 727 height 507
click at [1114, 297] on td "Tip" at bounding box center [1094, 292] width 132 height 25
type input "1"
click at [767, 401] on div "5 Steam Cleaning - $55 per Unit ($110 Minimum) Use Disinfectant Products - $30 …" at bounding box center [656, 490] width 727 height 507
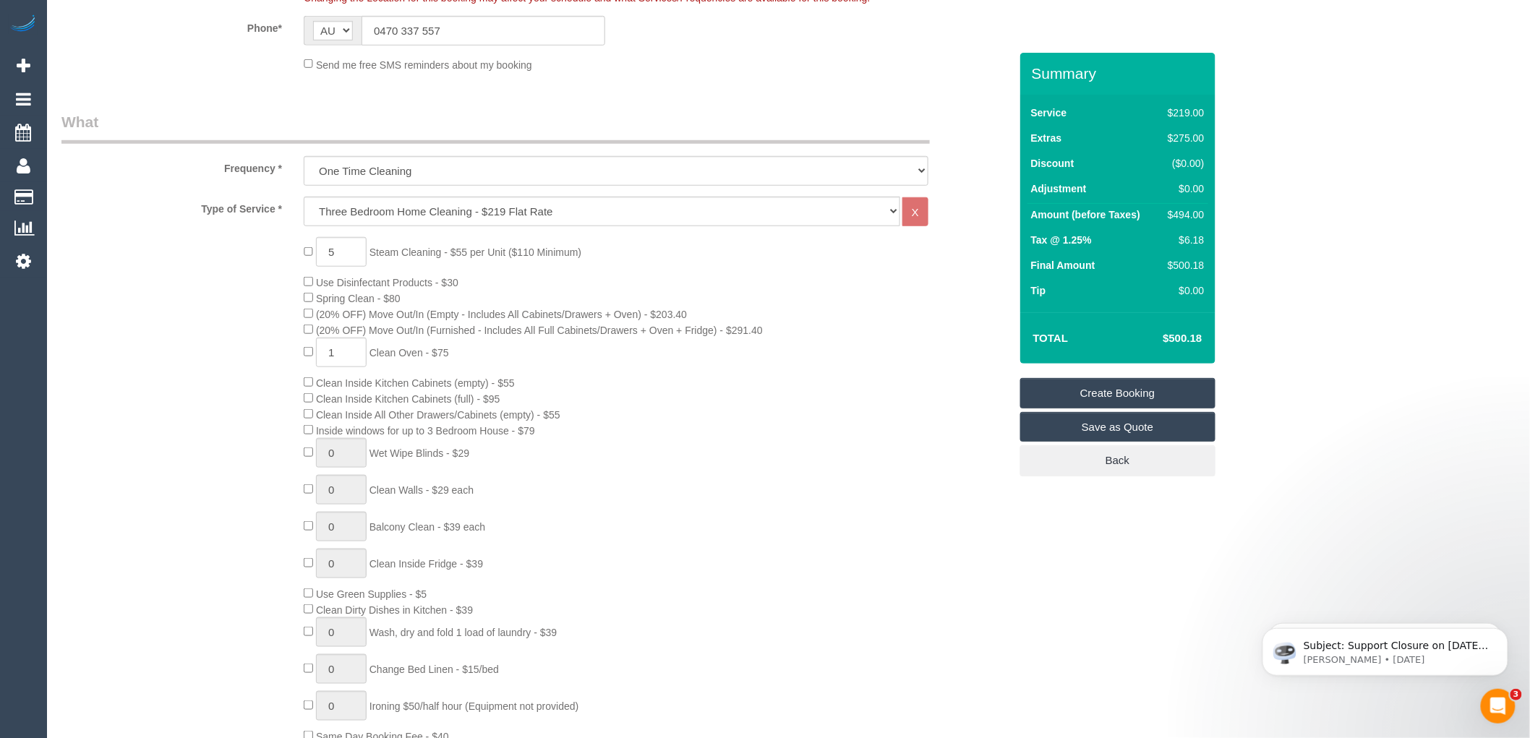
select select "spot115"
select select "spot134"
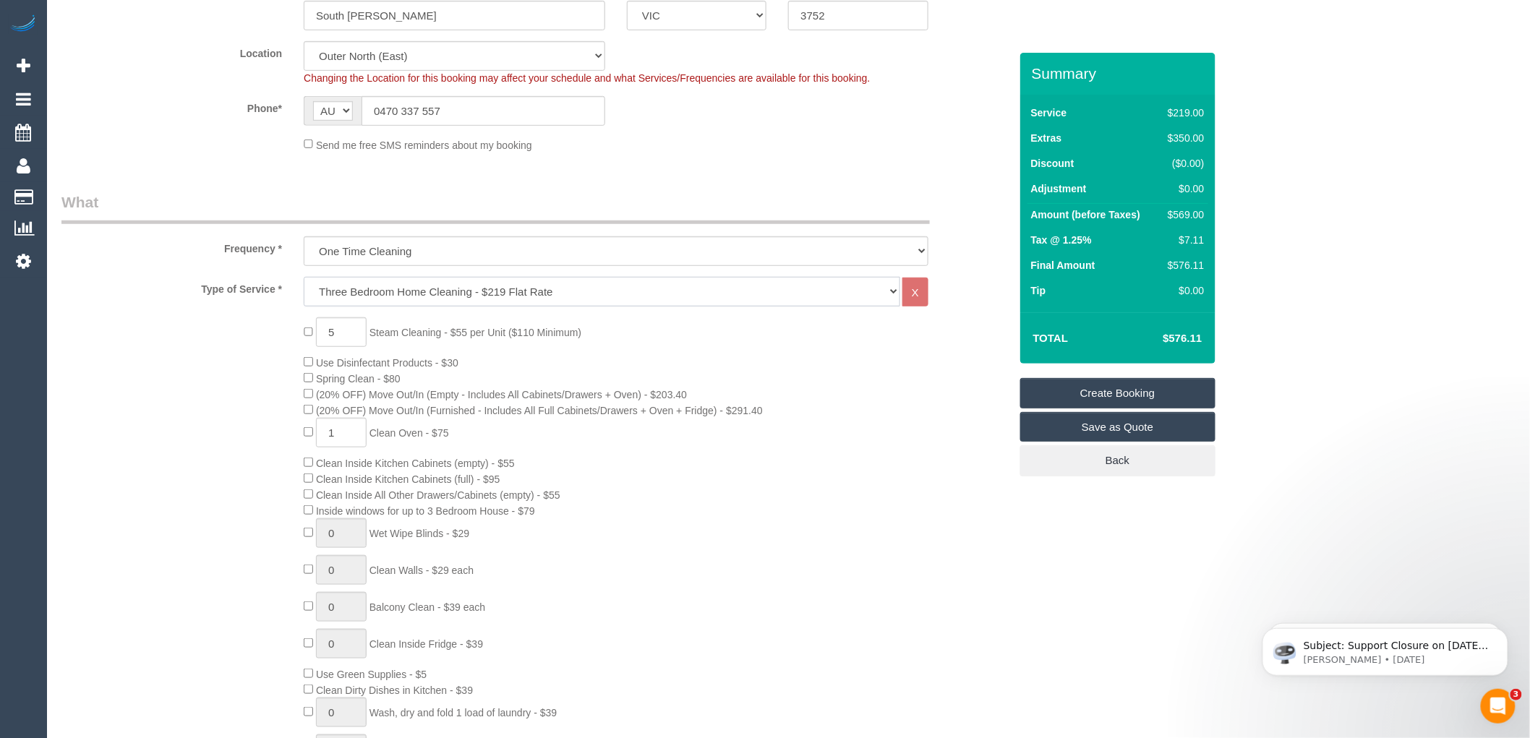
click at [425, 291] on select "Hourly Service - $70/h Hourly Service - $65/h Hourly Service - $60/h Hourly Ser…" at bounding box center [602, 292] width 597 height 30
select select "213"
click at [304, 278] on select "Hourly Service - $70/h Hourly Service - $65/h Hourly Service - $60/h Hourly Ser…" at bounding box center [602, 292] width 597 height 30
select select "spot153"
click at [785, 365] on div "5 Steam Cleaning - $55 per Unit ($110 Minimum) Use Disinfectant Products - $30 …" at bounding box center [656, 570] width 727 height 507
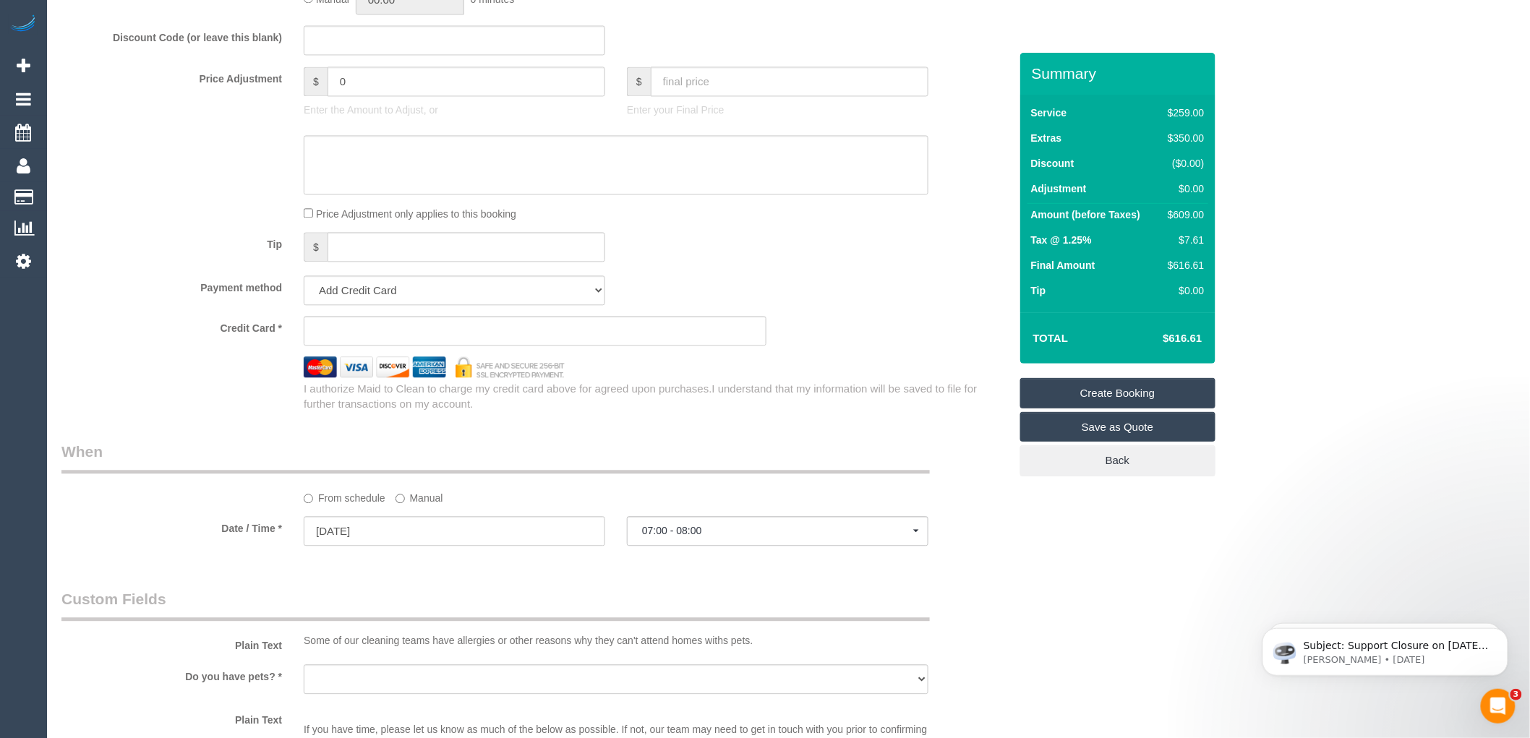
scroll to position [1285, 0]
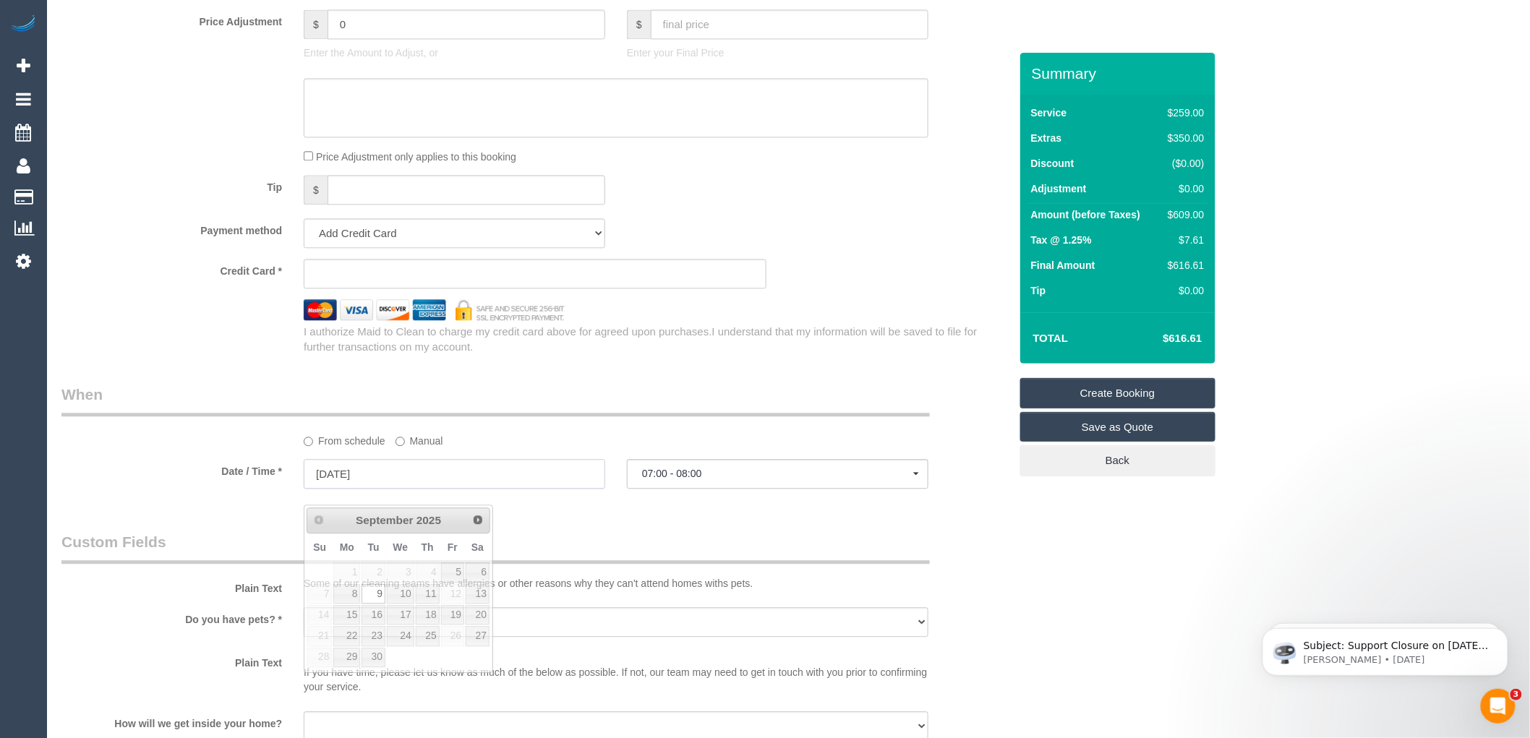
click at [385, 486] on input "[DATE]" at bounding box center [455, 474] width 302 height 30
click at [480, 570] on link "6" at bounding box center [478, 573] width 24 height 20
type input "06/09/2025"
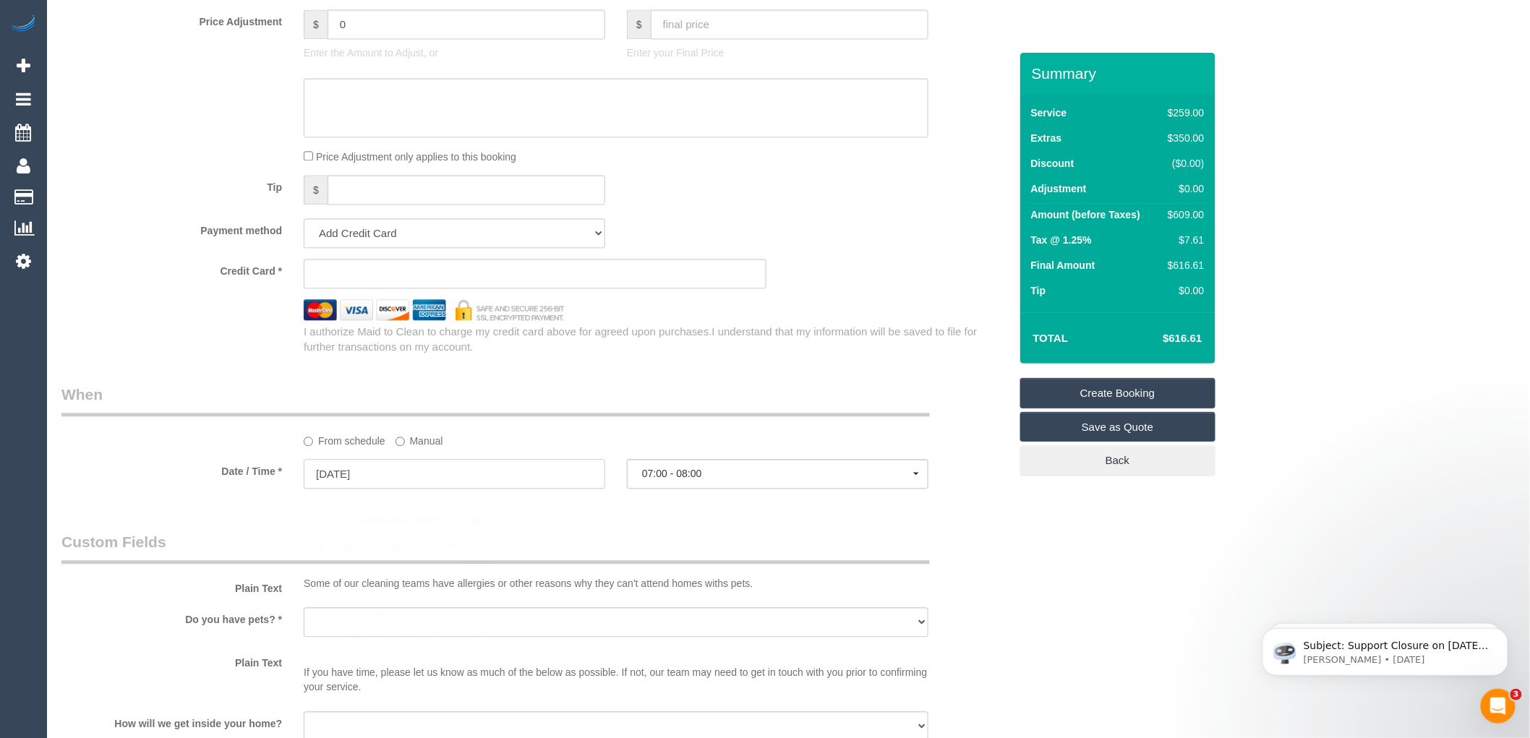
click at [401, 487] on input "06/09/2025" at bounding box center [455, 474] width 302 height 30
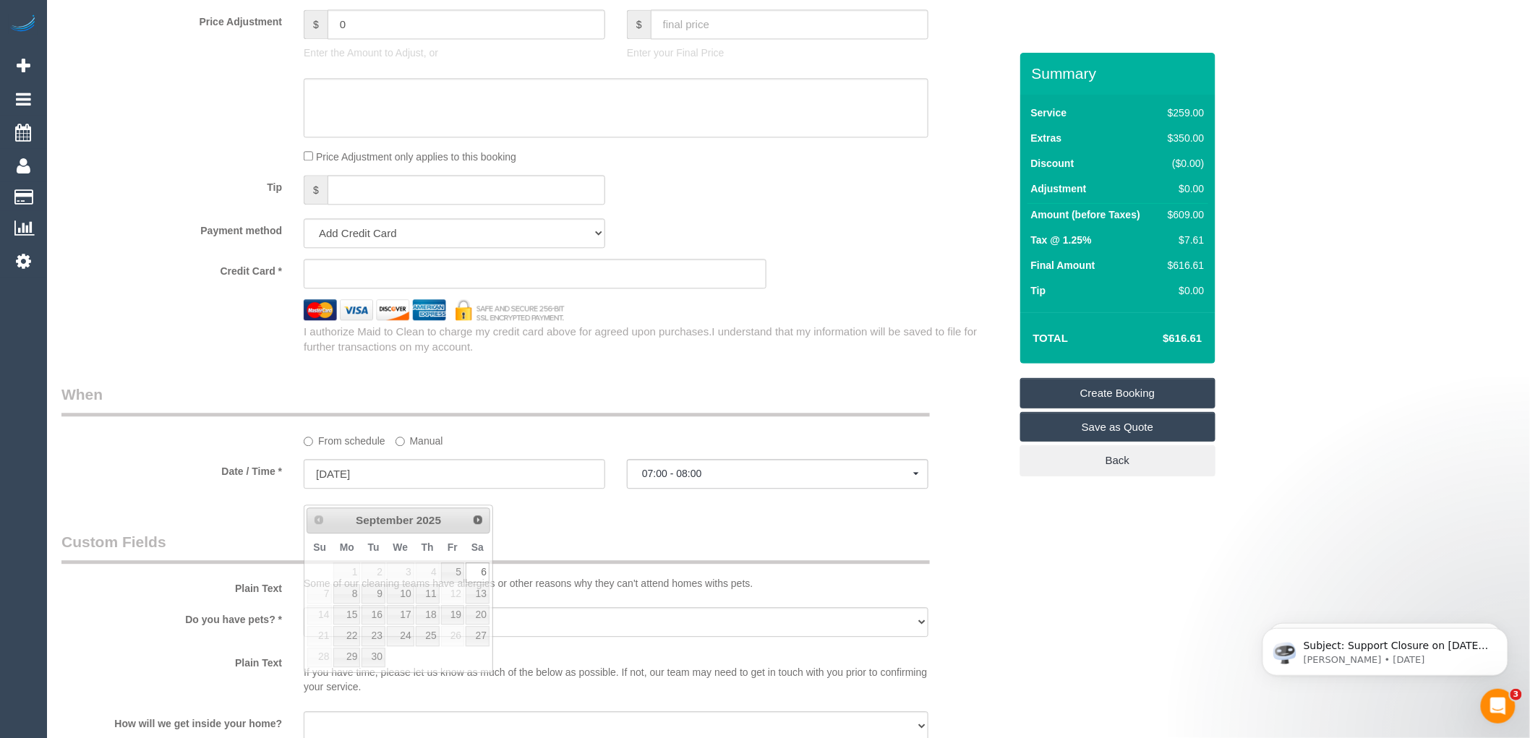
click at [741, 543] on div "Who Email* bivu.bd@gmail.com Name * Bivesh - Where Address* - South Morang ACT …" at bounding box center [536, 76] width 970 height 2617
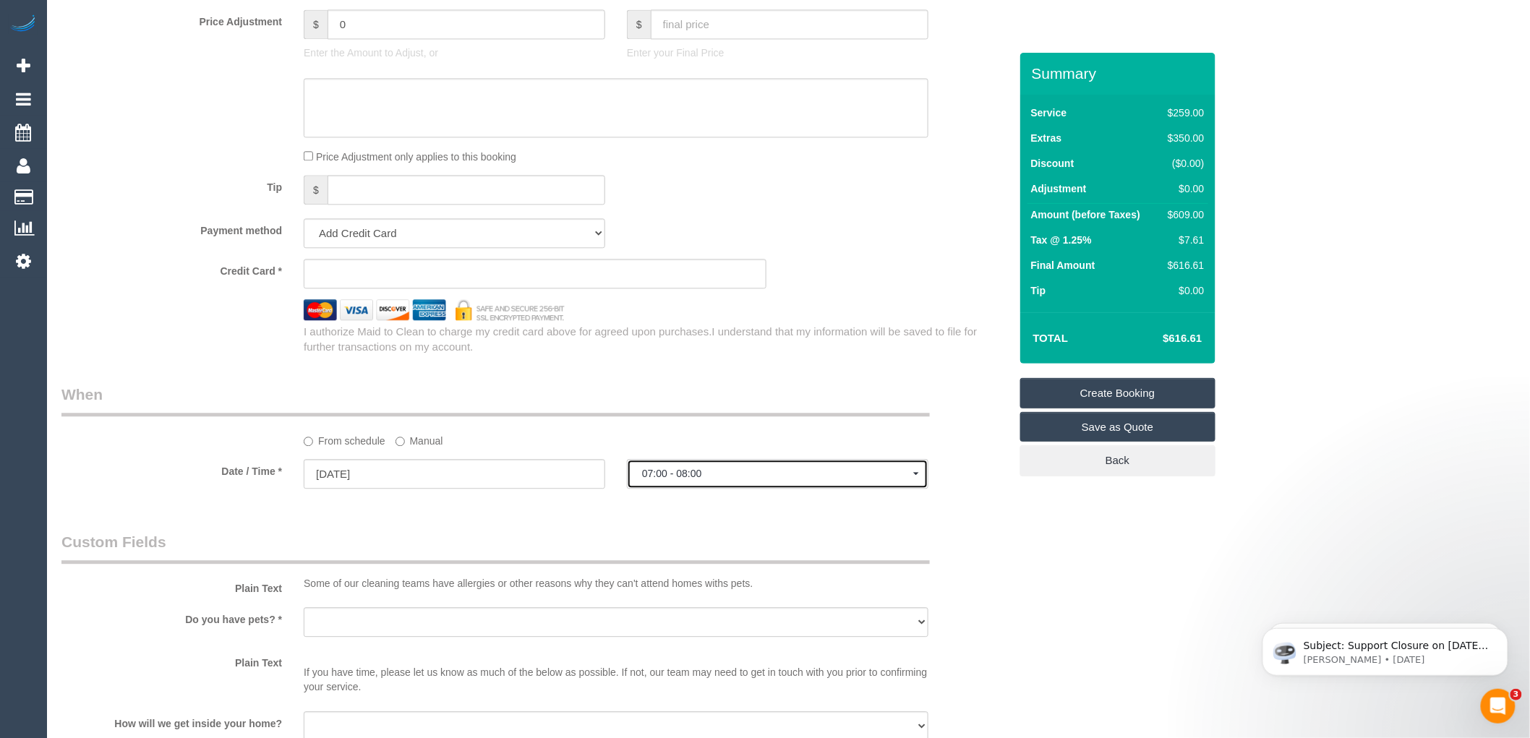
click at [704, 479] on span "07:00 - 08:00" at bounding box center [777, 474] width 271 height 12
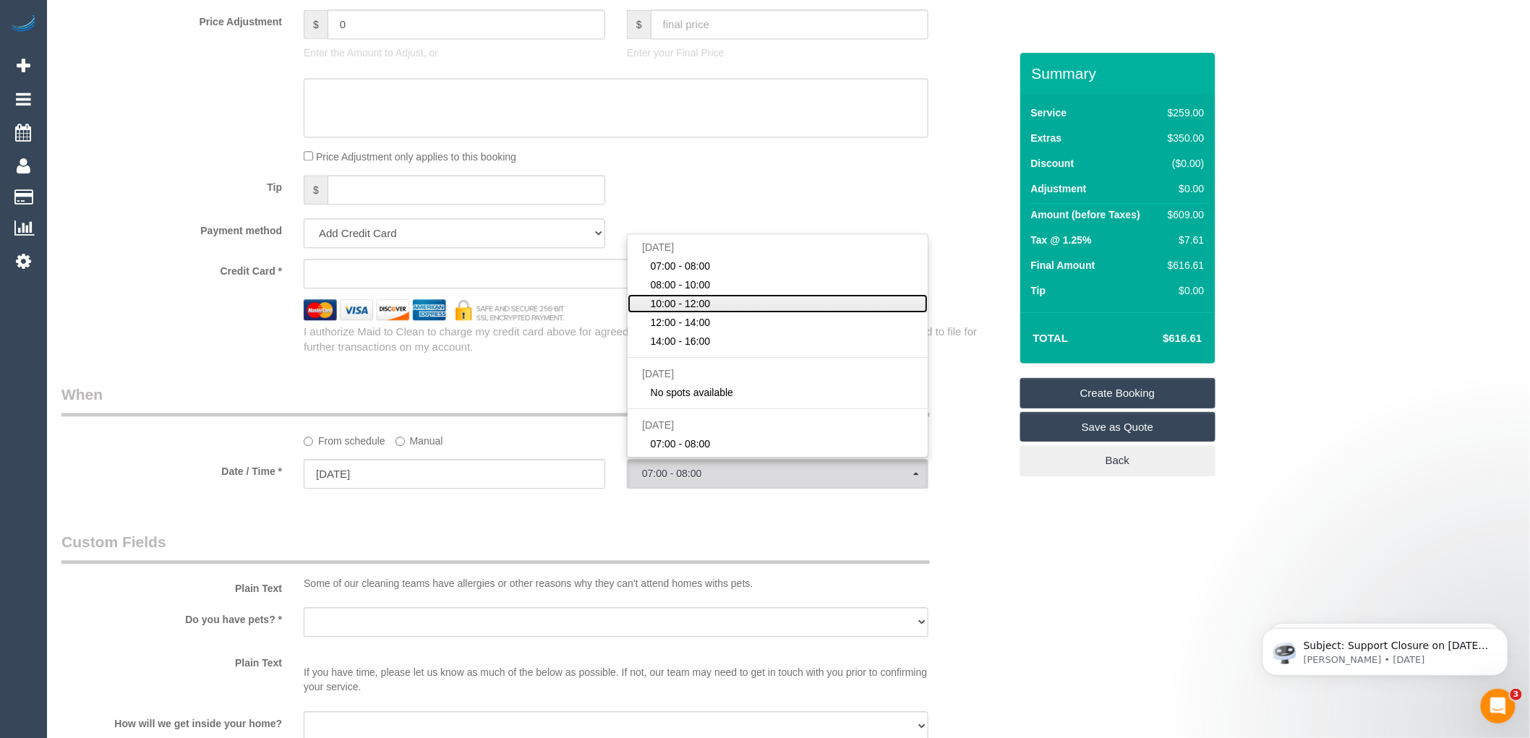
click at [683, 311] on span "10:00 - 12:00" at bounding box center [681, 304] width 60 height 14
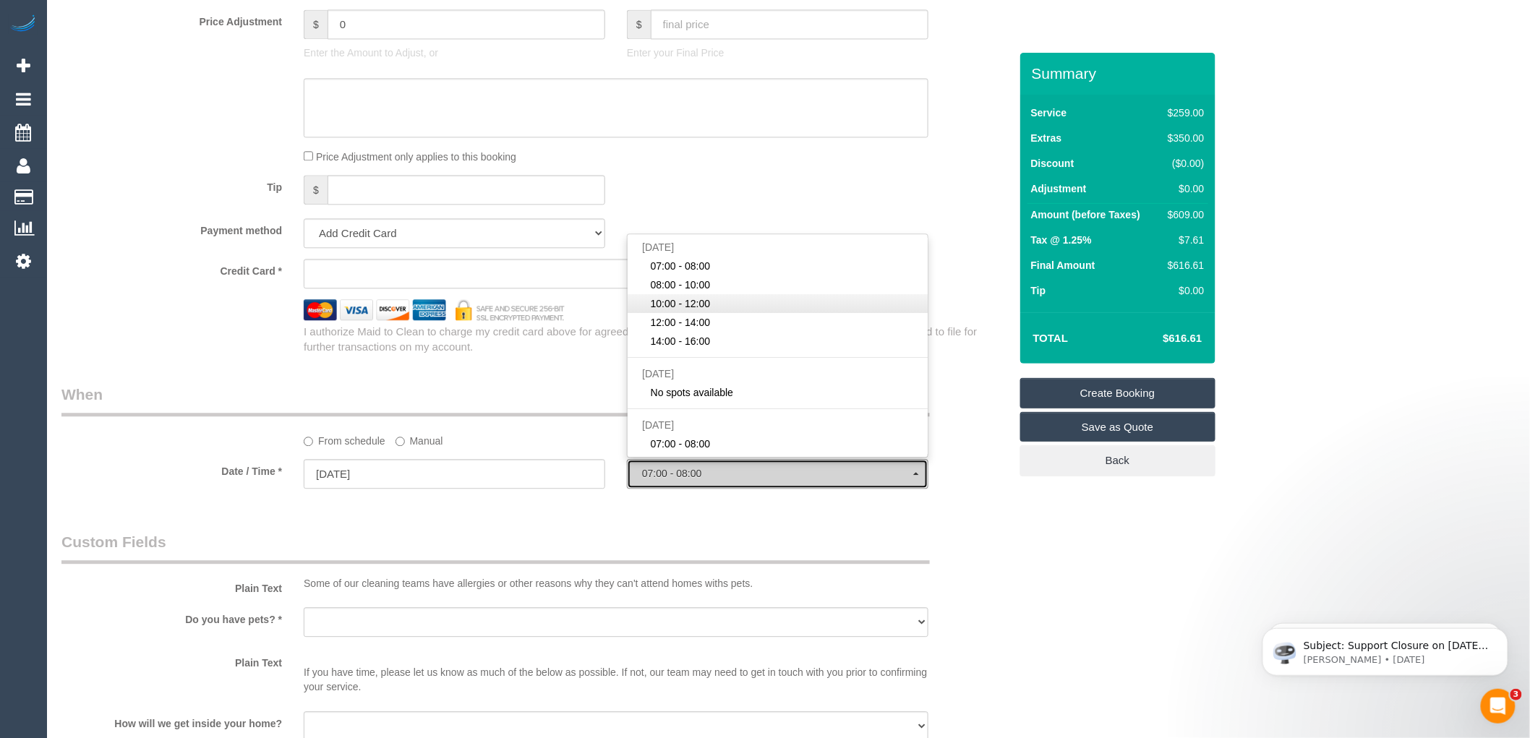
select select "spot174"
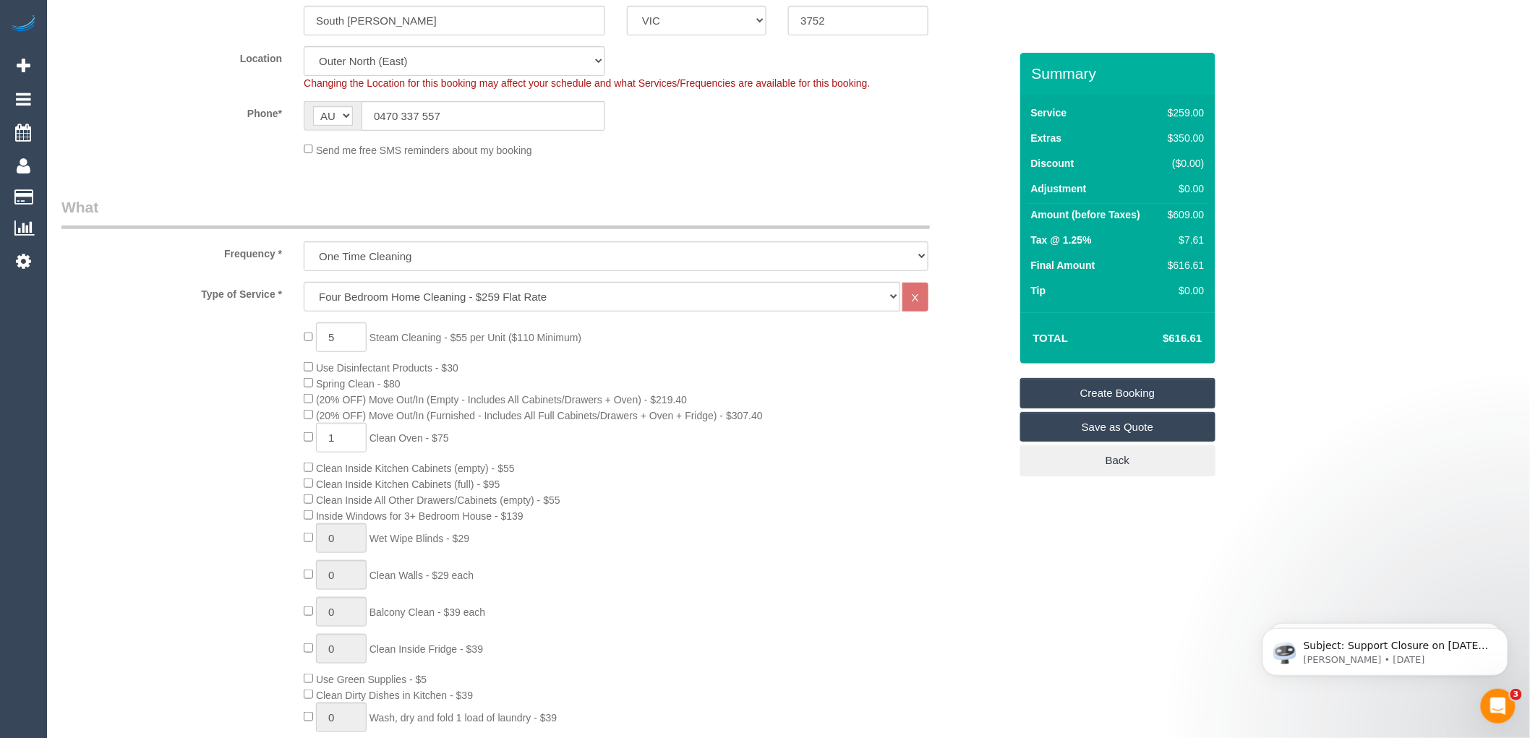
scroll to position [80, 0]
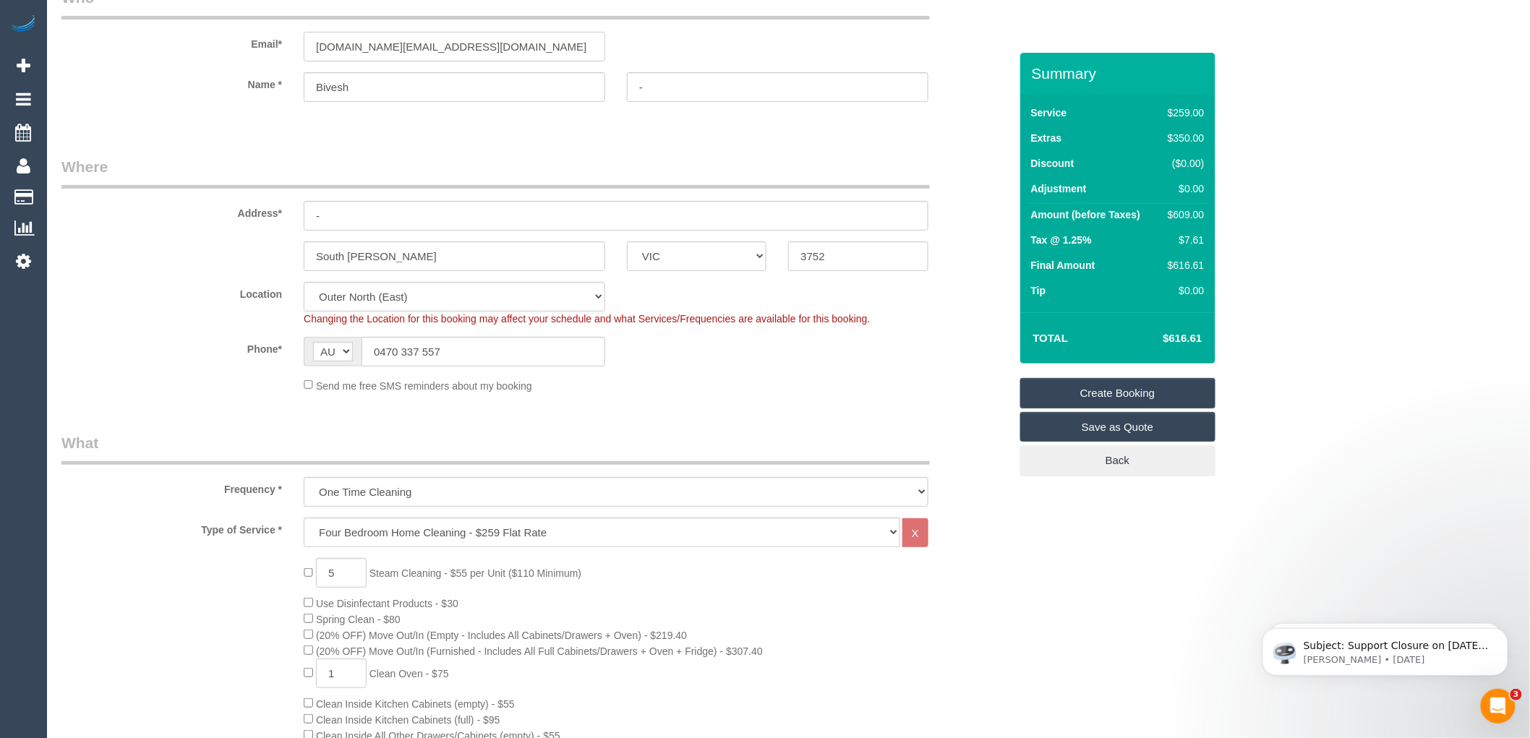
drag, startPoint x: 358, startPoint y: 41, endPoint x: 276, endPoint y: 39, distance: 82.5
click at [276, 39] on div "Email* bivu.bd@gmail.com" at bounding box center [536, 24] width 970 height 74
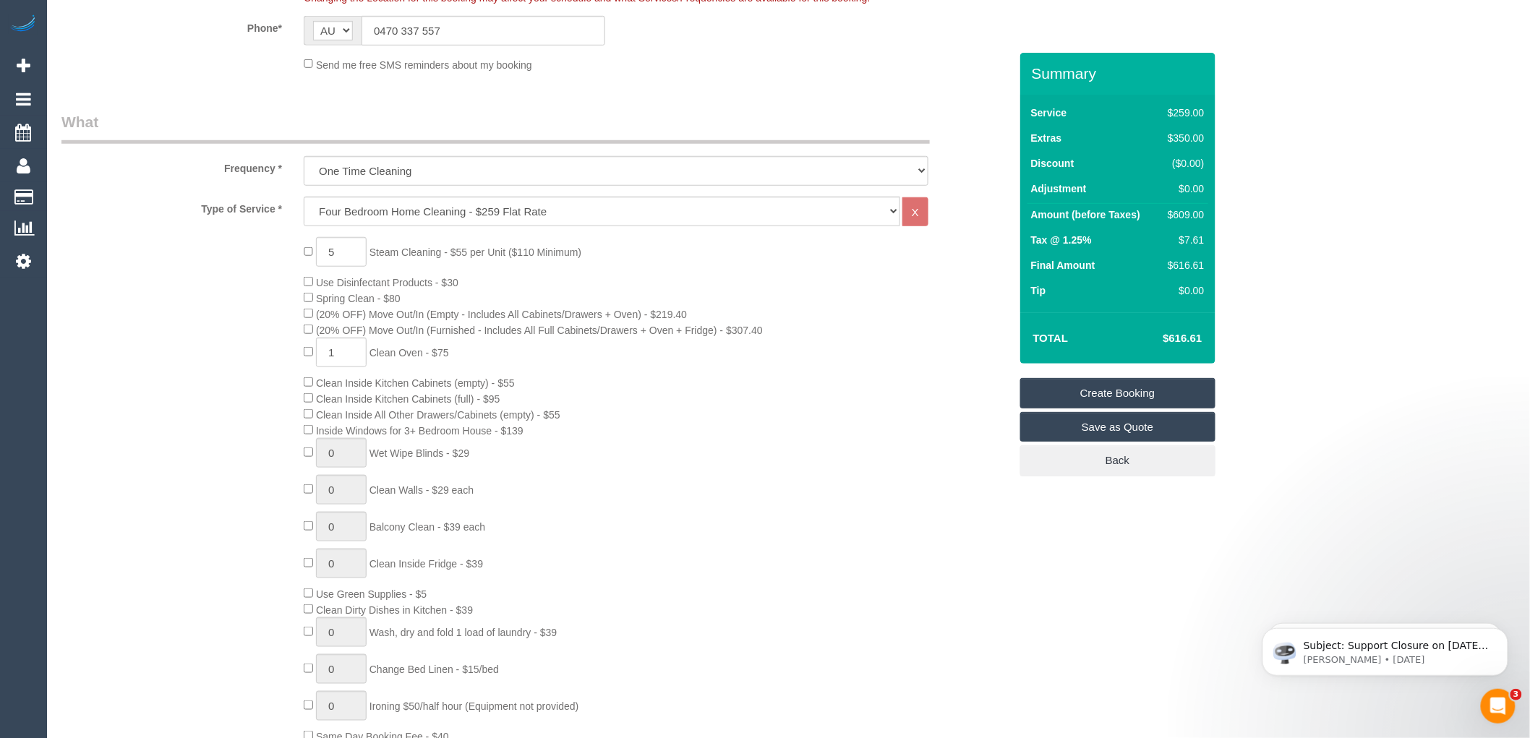
scroll to position [0, 0]
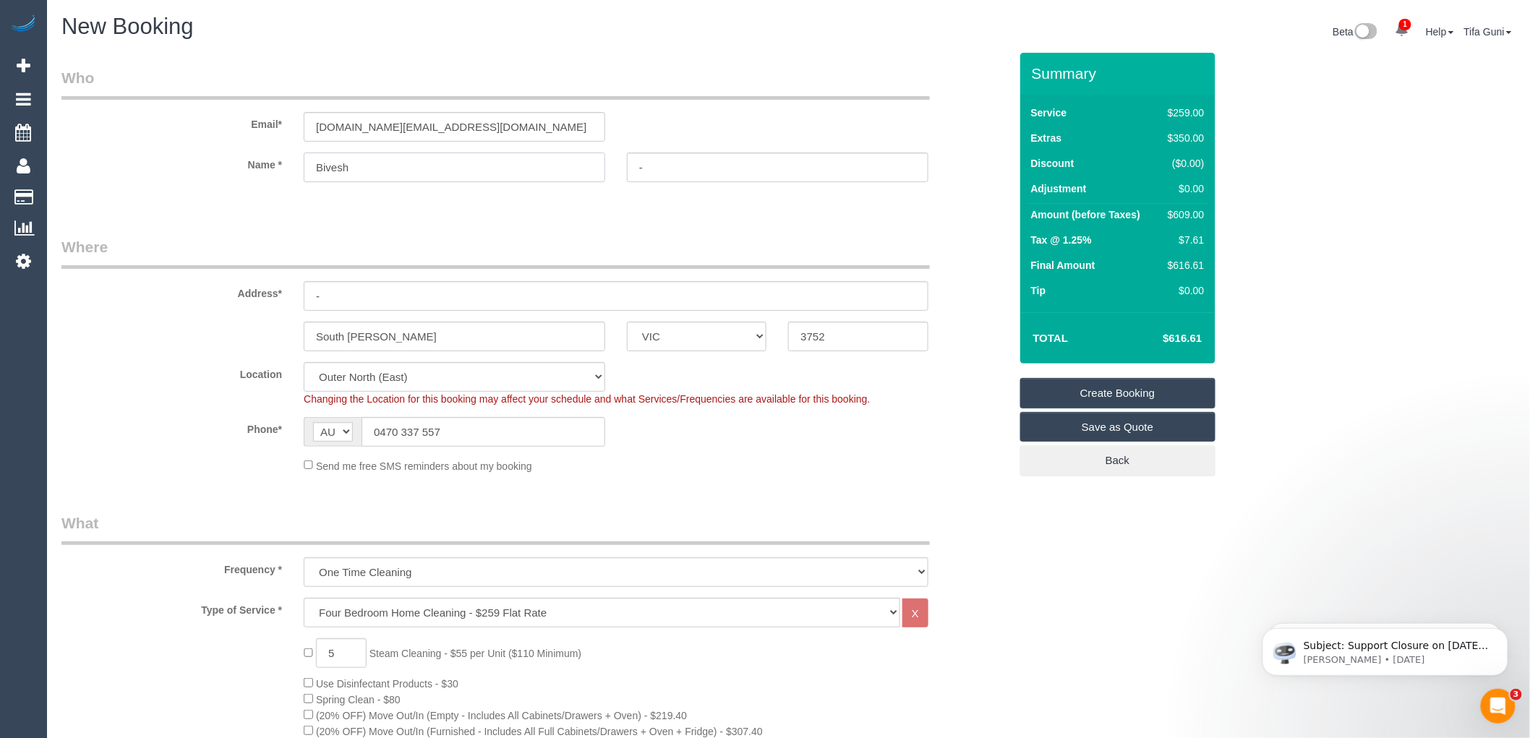
click at [420, 169] on input "Bivesh" at bounding box center [455, 168] width 302 height 30
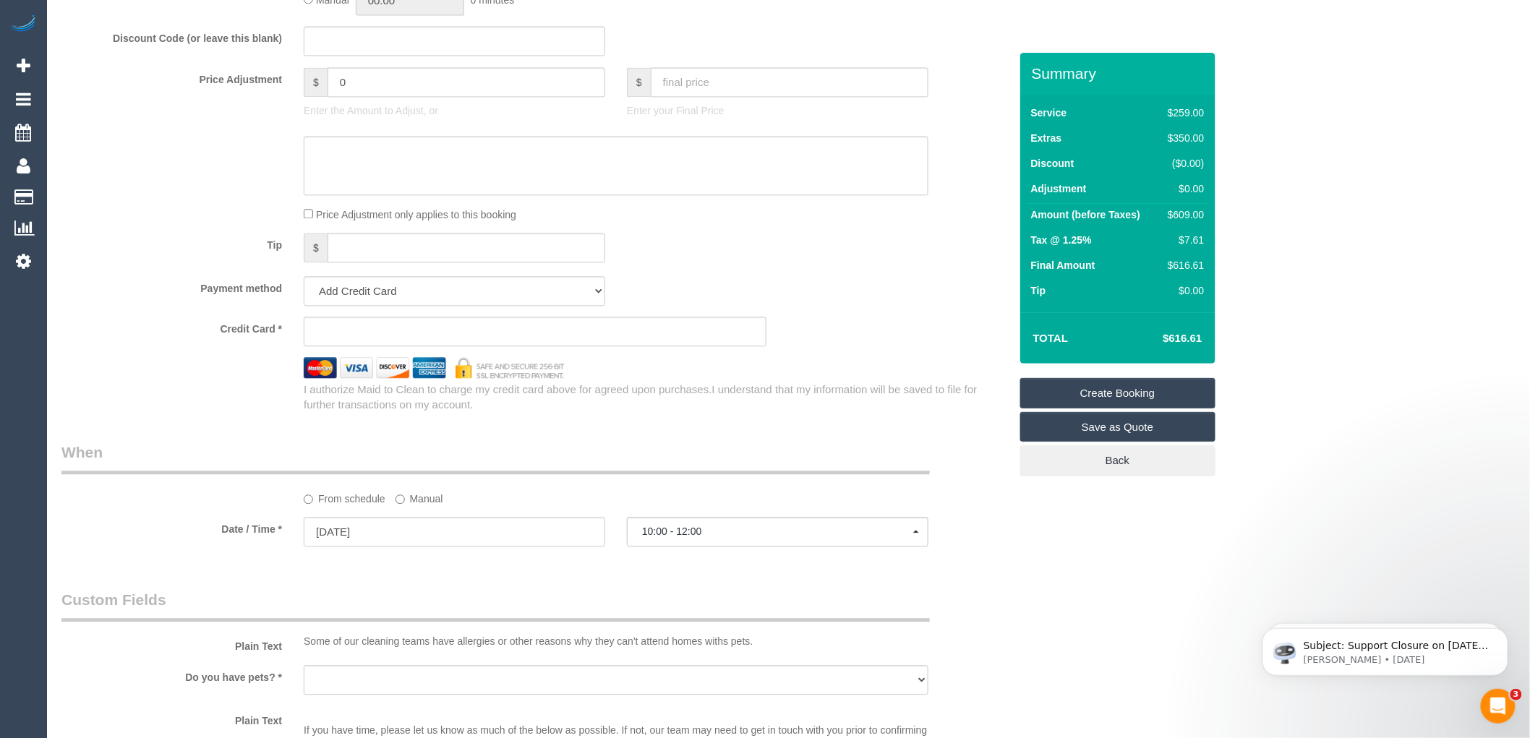
scroll to position [1285, 0]
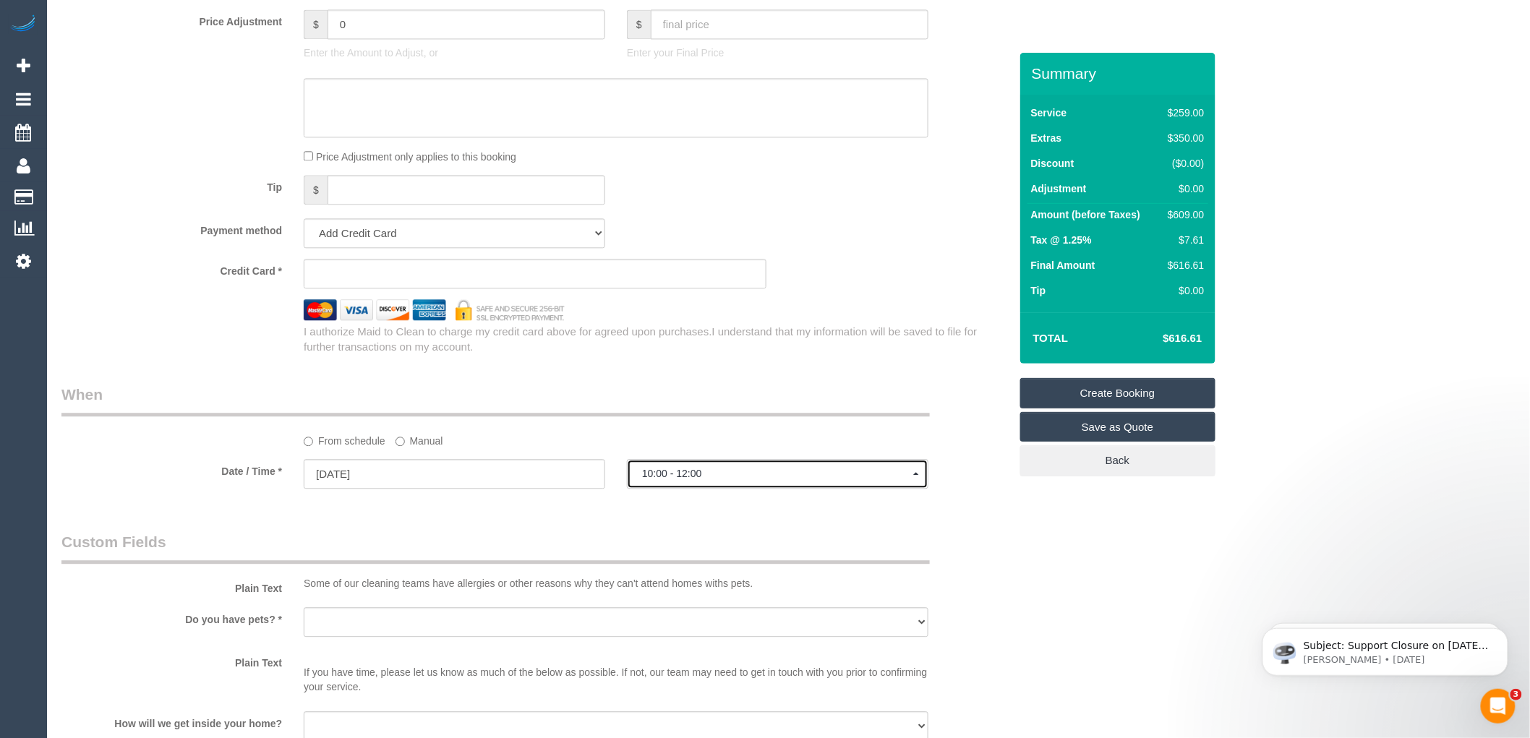
click at [709, 479] on span "10:00 - 12:00" at bounding box center [777, 474] width 271 height 12
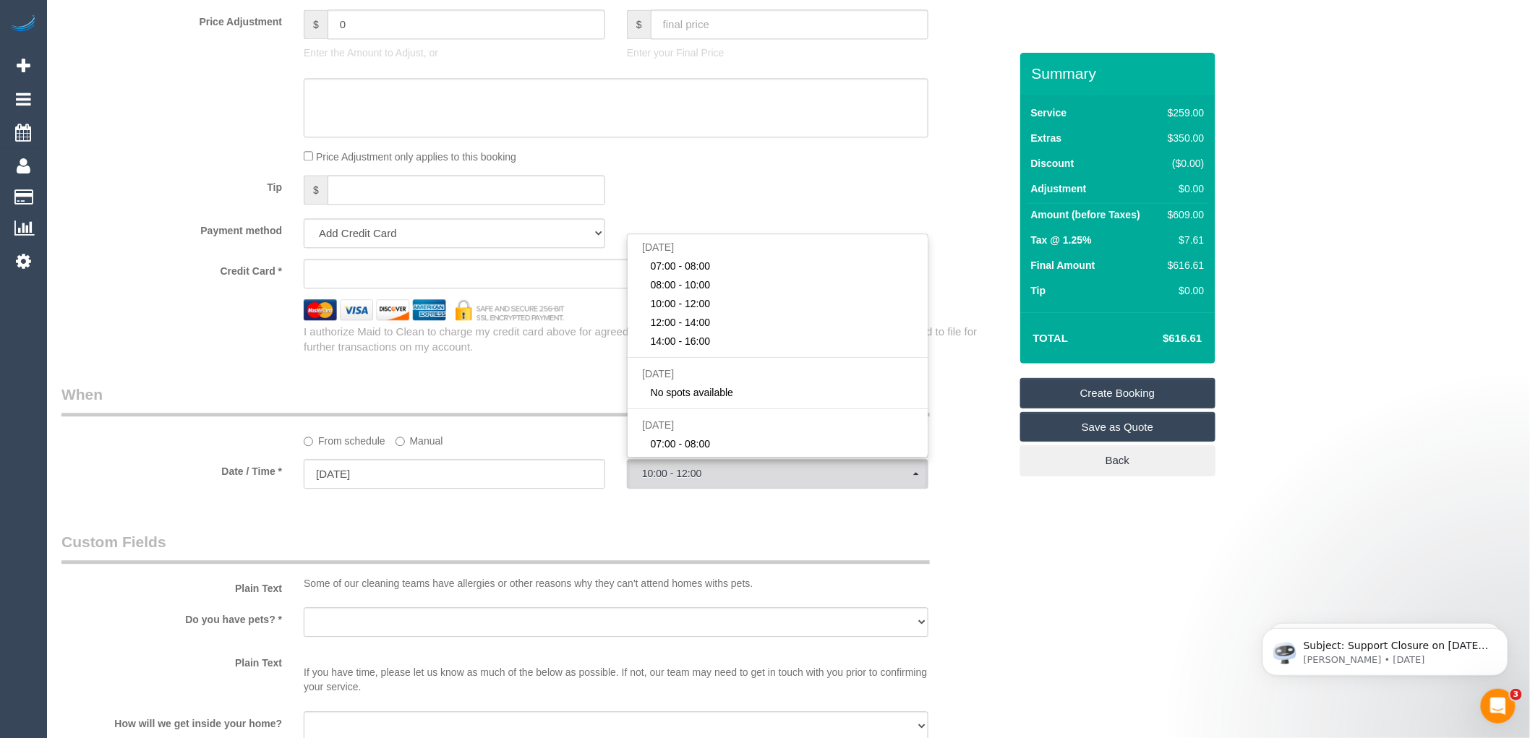
click at [577, 518] on div "Who Email* bivu.bd@gmail.com Name * Bivesh - Where Address* - South Morang ACT …" at bounding box center [536, 76] width 970 height 2617
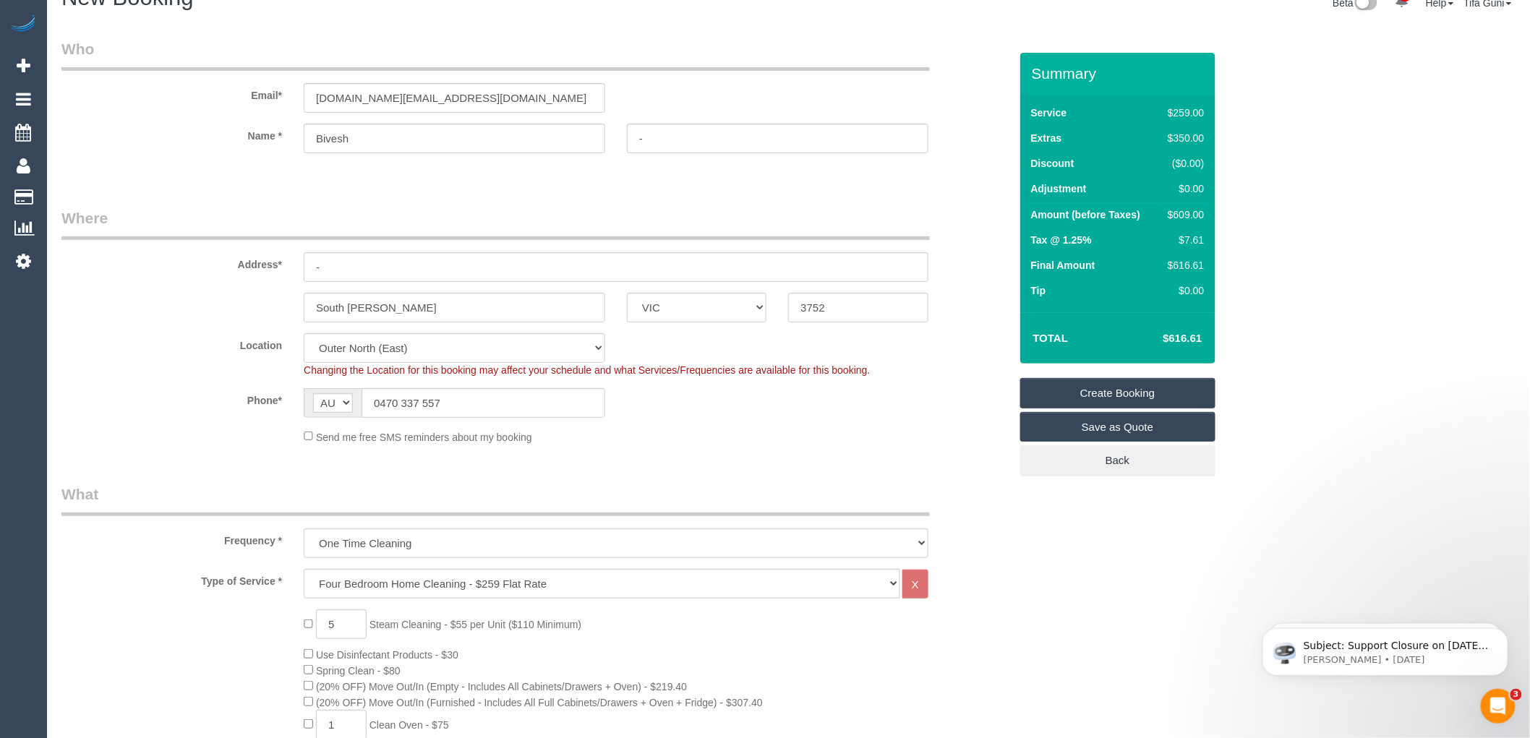
scroll to position [0, 0]
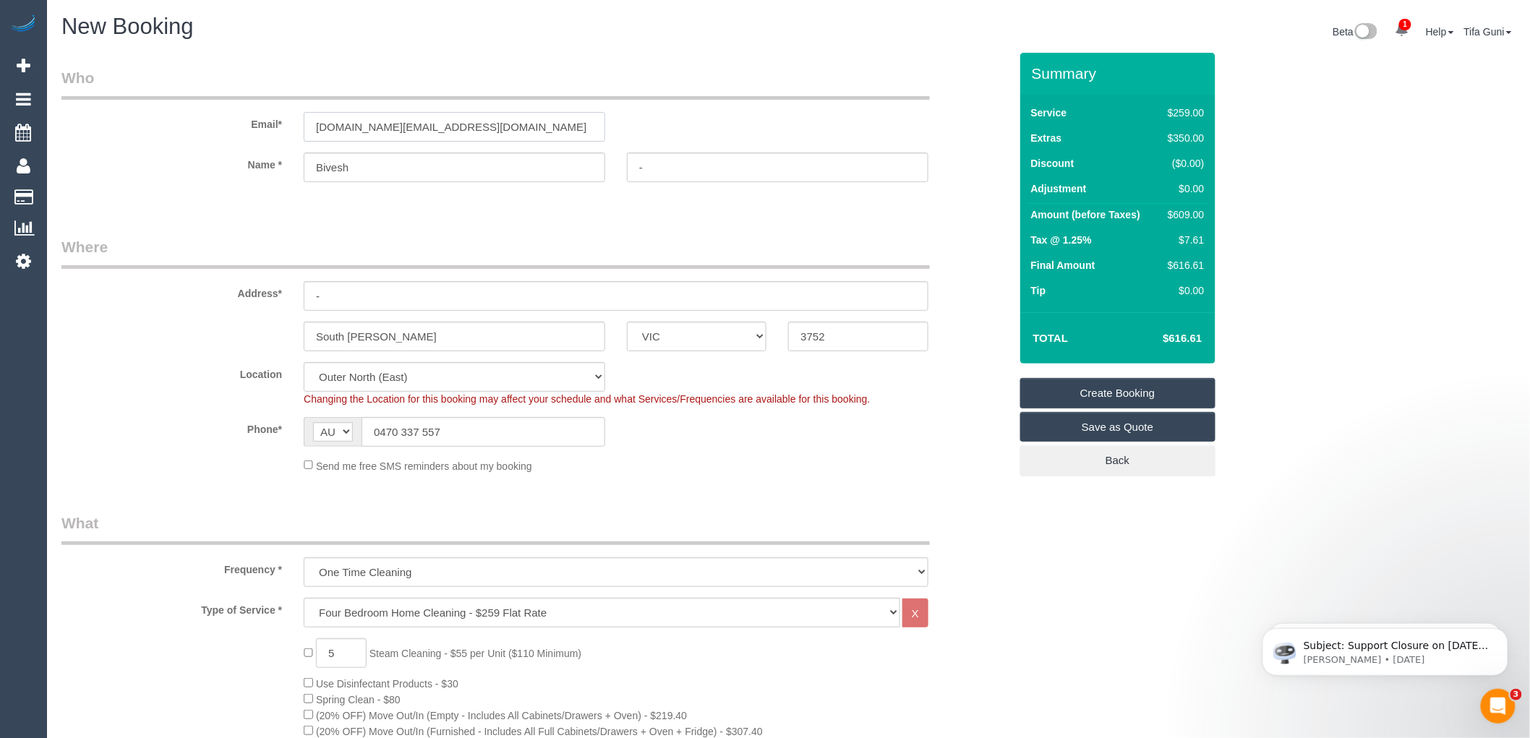
click at [453, 124] on input "[DOMAIN_NAME][EMAIL_ADDRESS][DOMAIN_NAME]" at bounding box center [455, 127] width 302 height 30
drag, startPoint x: 453, startPoint y: 124, endPoint x: 311, endPoint y: 125, distance: 142.5
click at [311, 125] on input "[DOMAIN_NAME][EMAIL_ADDRESS][DOMAIN_NAME]" at bounding box center [455, 127] width 302 height 30
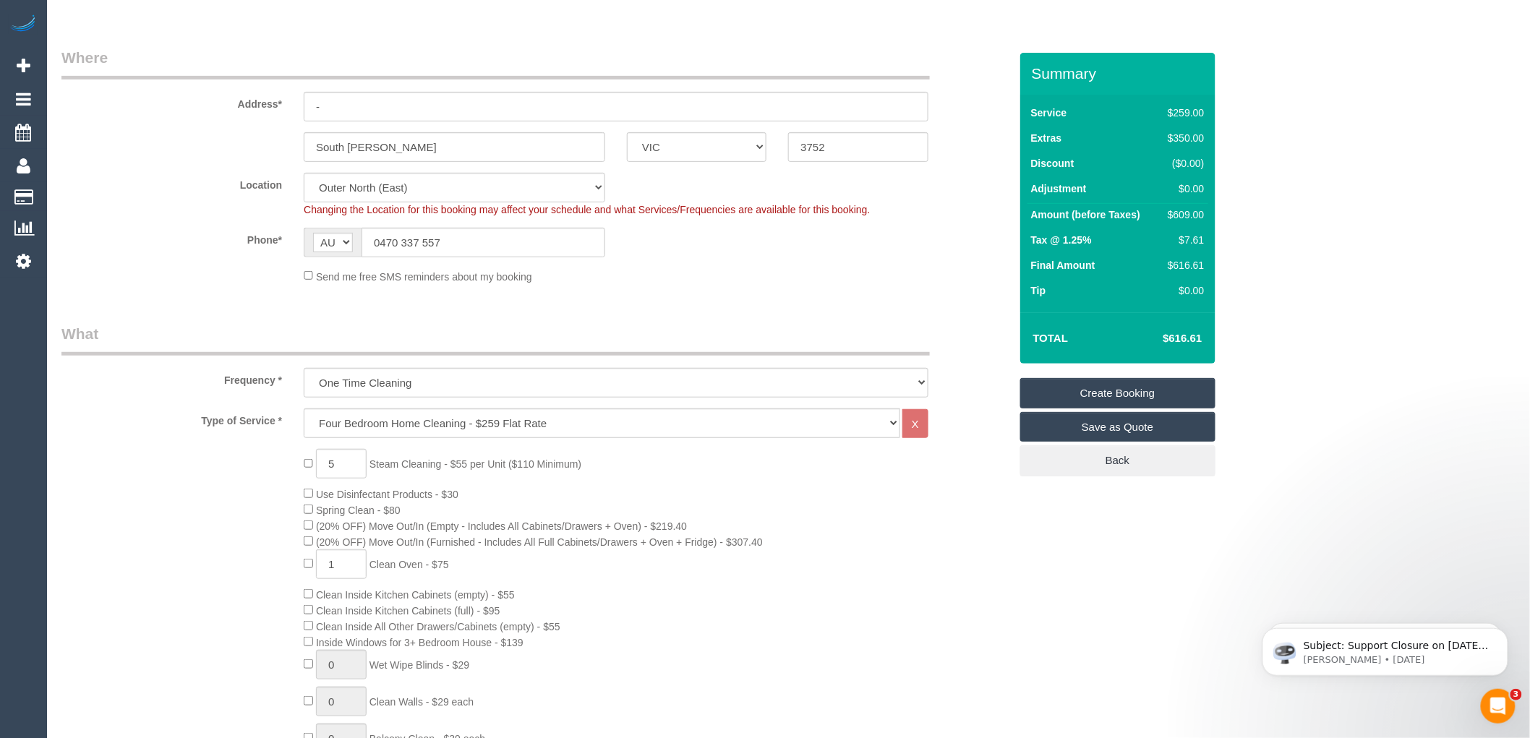
scroll to position [321, 0]
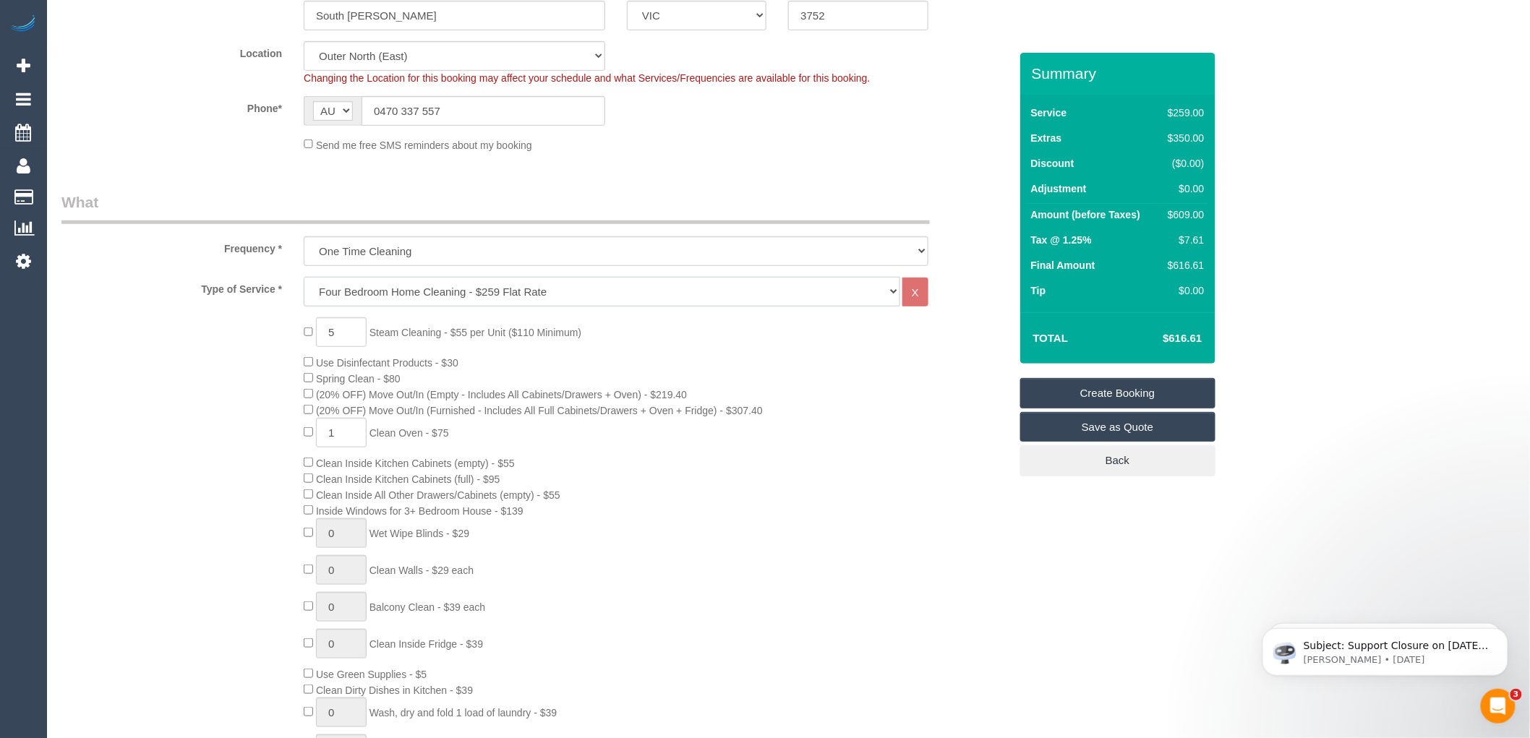
drag, startPoint x: 574, startPoint y: 288, endPoint x: 519, endPoint y: 289, distance: 55.0
click at [519, 289] on select "Hourly Service - $70/h Hourly Service - $65/h Hourly Service - $60/h Hourly Ser…" at bounding box center [602, 292] width 597 height 30
click at [957, 306] on div "Type of Service * Hourly Service - $70/h Hourly Service - $65/h Hourly Service …" at bounding box center [536, 292] width 970 height 30
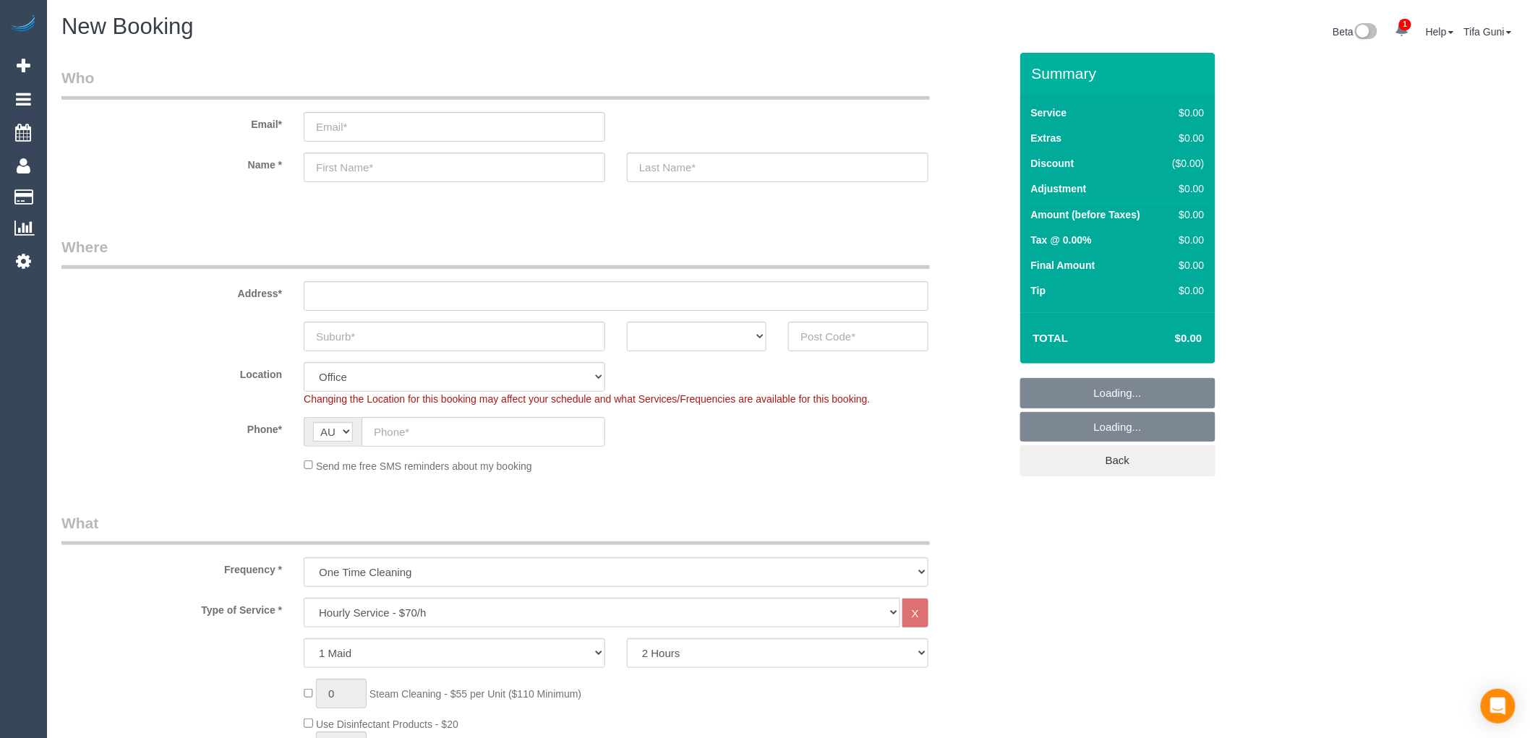
select select "object:2073"
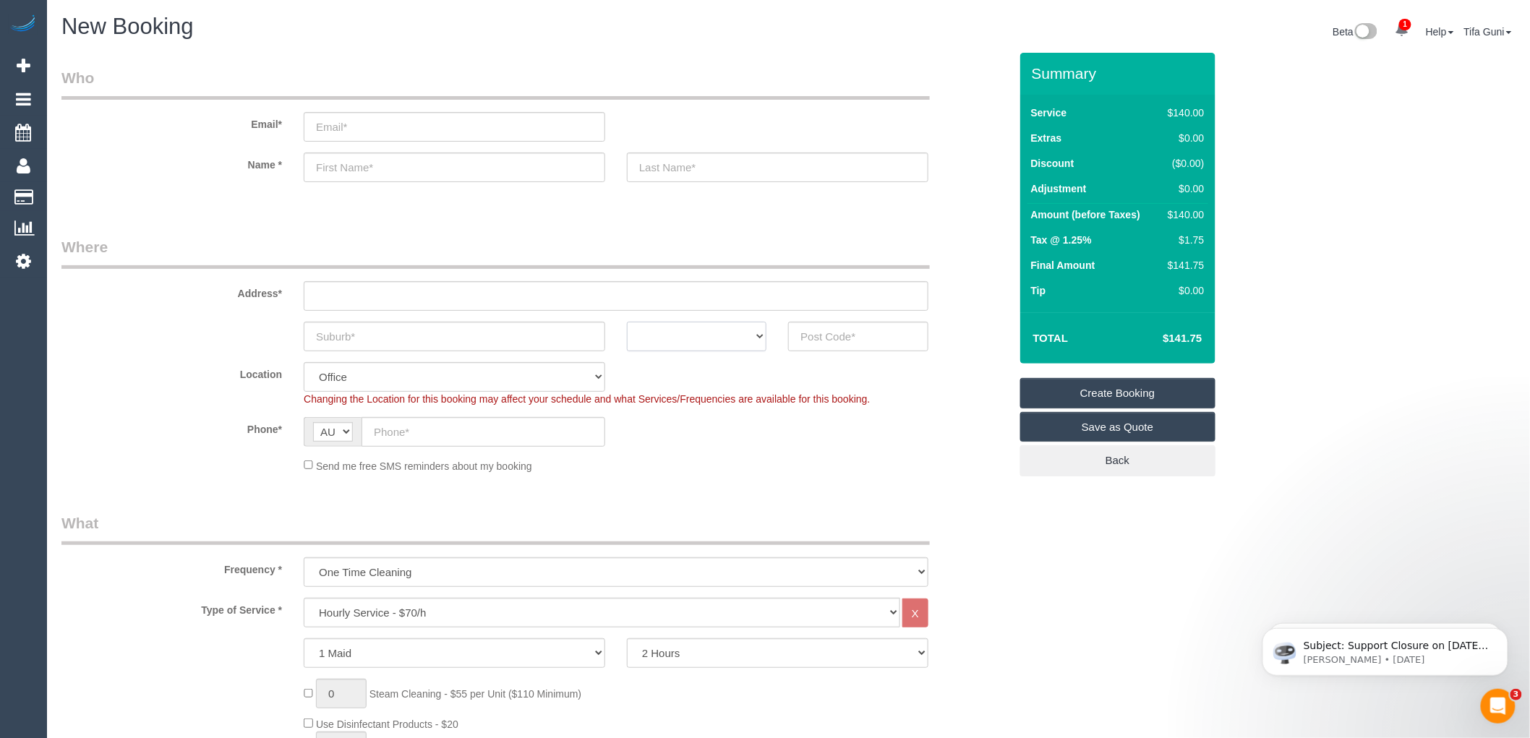
click at [749, 340] on select "ACT [GEOGRAPHIC_DATA] NT [GEOGRAPHIC_DATA] SA TAS [GEOGRAPHIC_DATA] [GEOGRAPHIC…" at bounding box center [697, 337] width 140 height 30
select select "VIC"
click at [627, 322] on select "ACT [GEOGRAPHIC_DATA] NT [GEOGRAPHIC_DATA] SA TAS [GEOGRAPHIC_DATA] [GEOGRAPHIC…" at bounding box center [697, 337] width 140 height 30
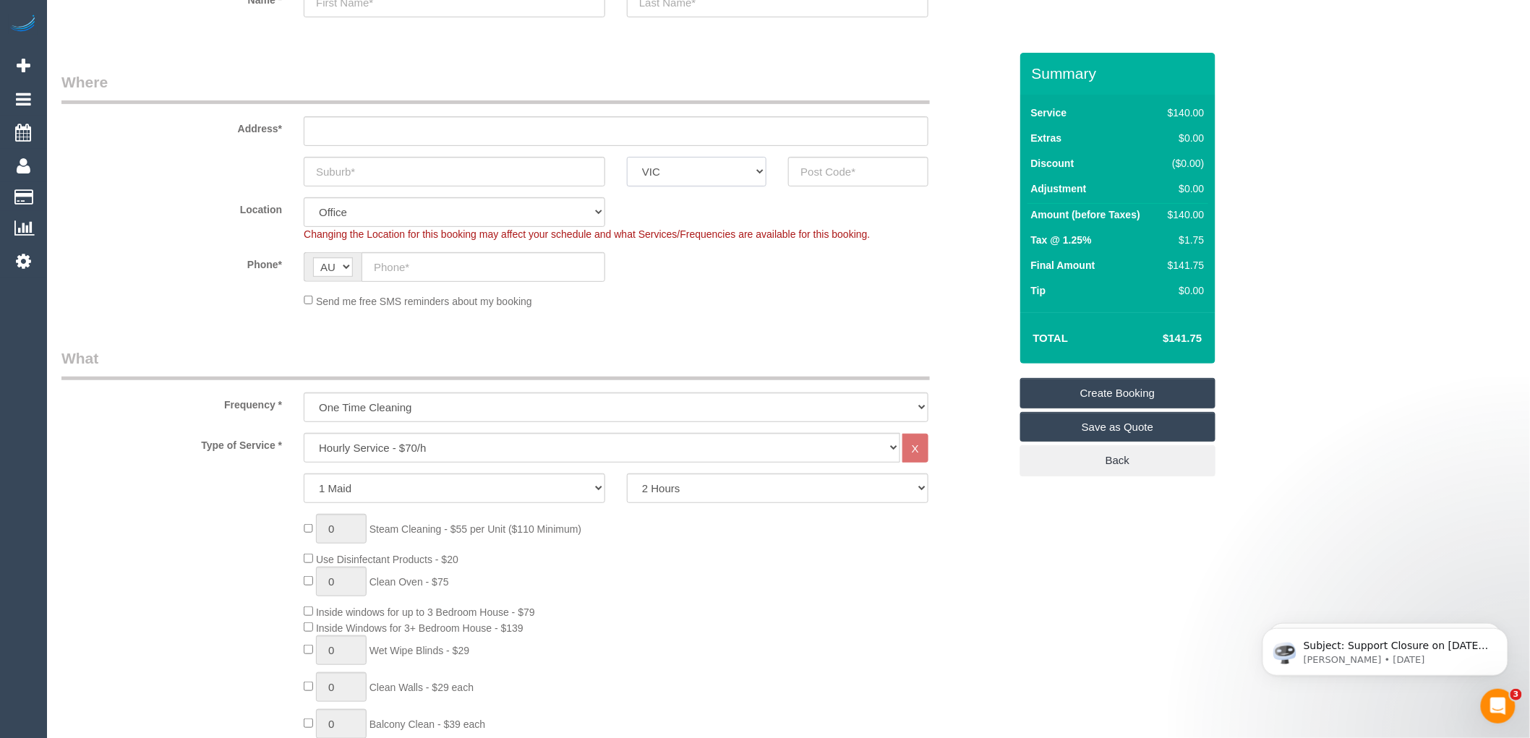
scroll to position [241, 0]
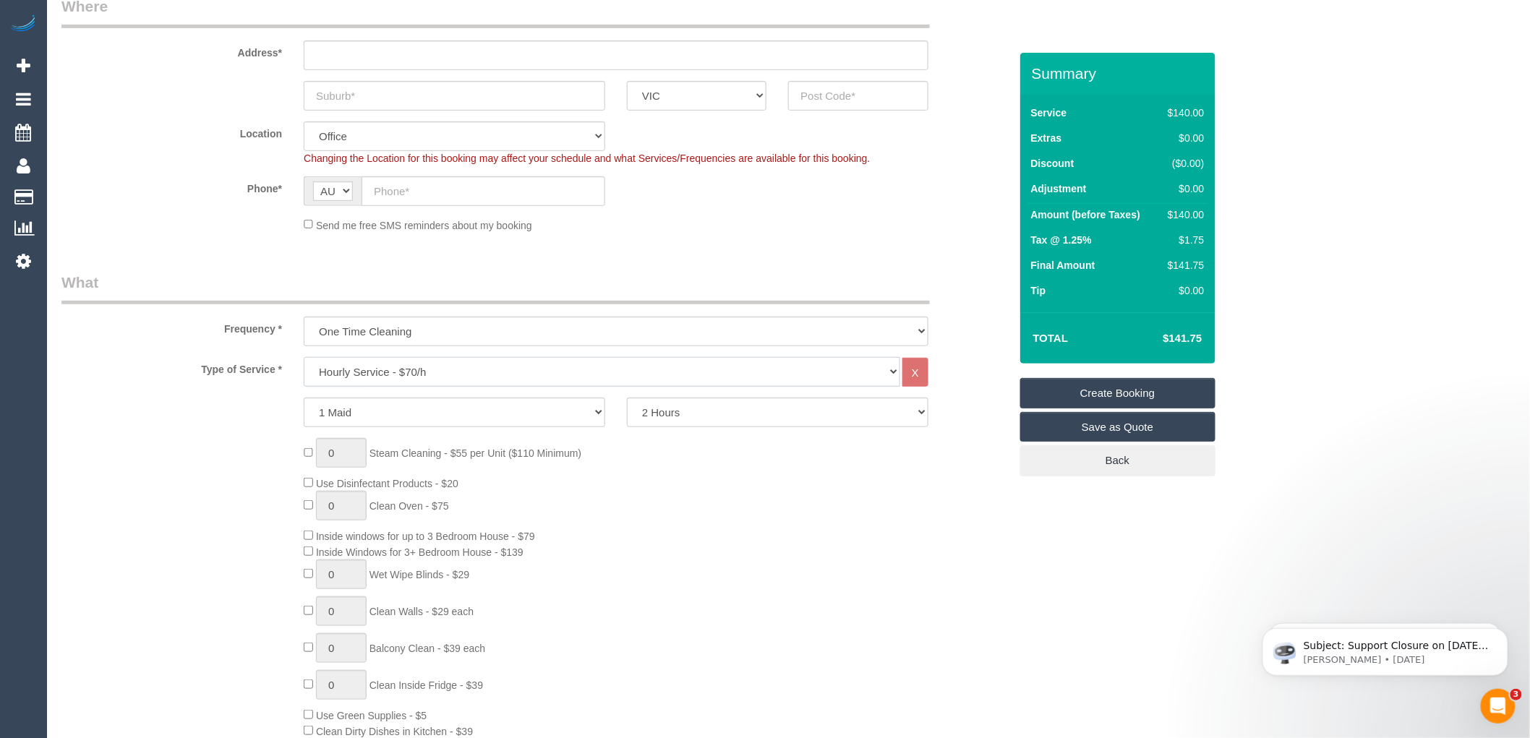
click at [409, 370] on select "Hourly Service - $70/h Hourly Service - $65/h Hourly Service - $60/h Hourly Ser…" at bounding box center [602, 372] width 597 height 30
select select "212"
click at [304, 358] on select "Hourly Service - $70/h Hourly Service - $65/h Hourly Service - $60/h Hourly Ser…" at bounding box center [602, 372] width 597 height 30
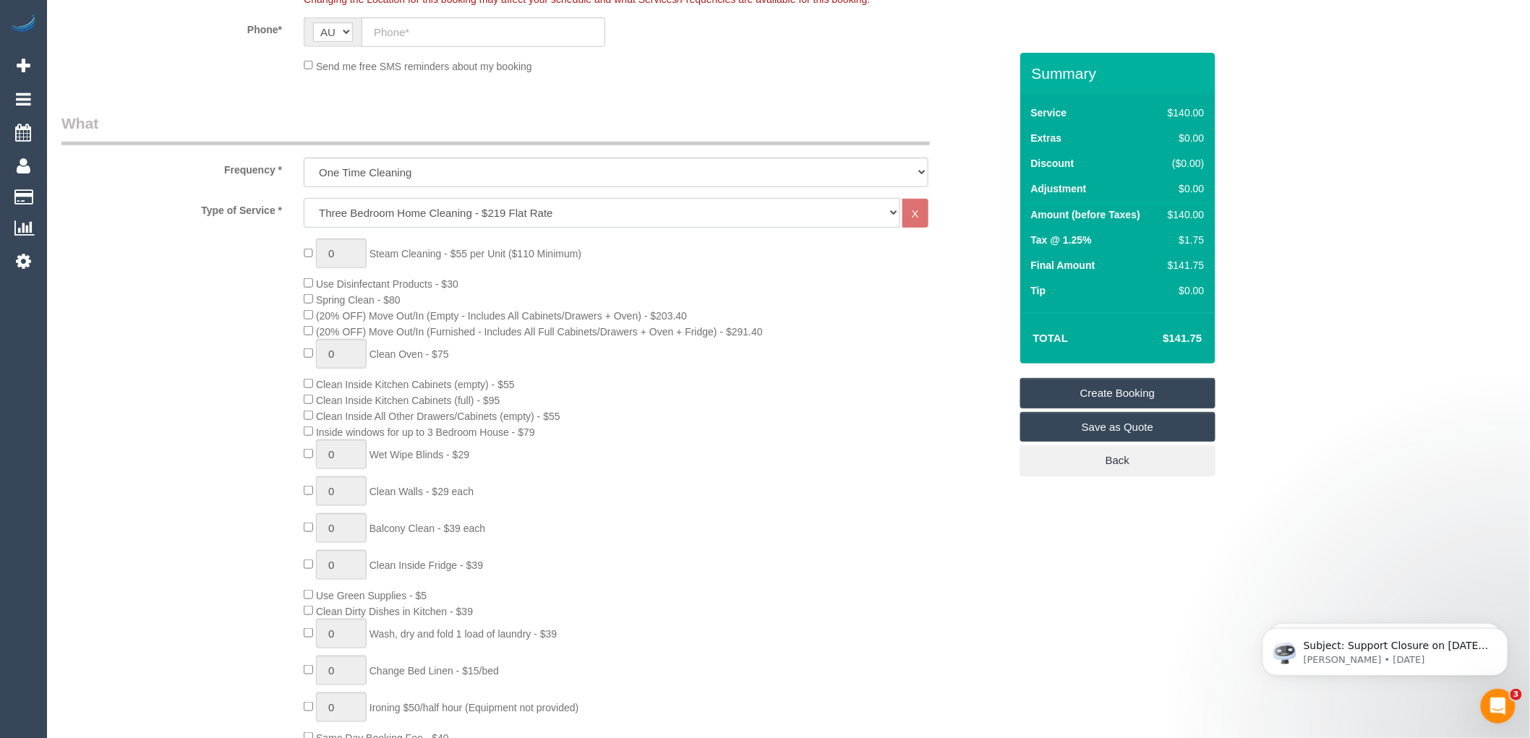
scroll to position [401, 0]
type input "1"
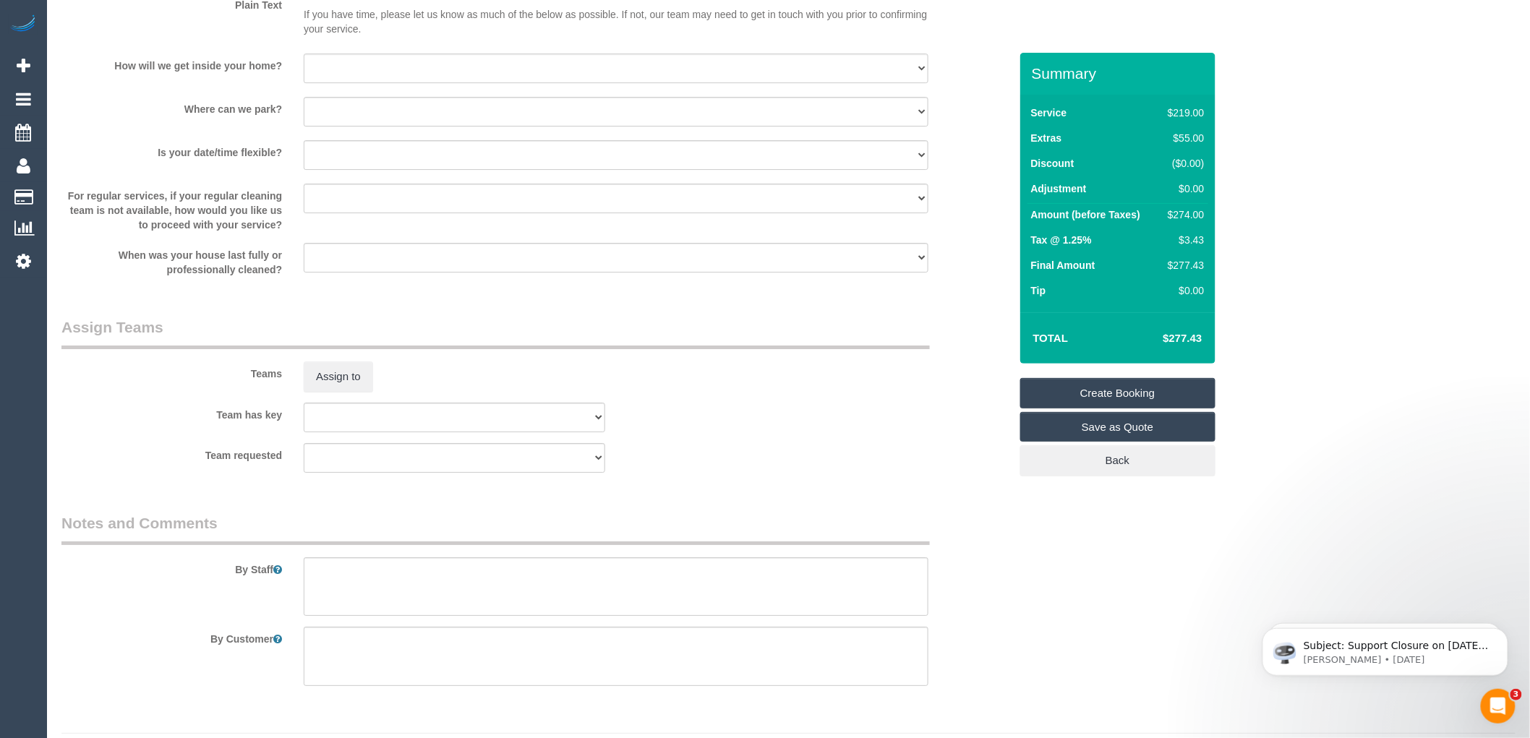
scroll to position [1997, 0]
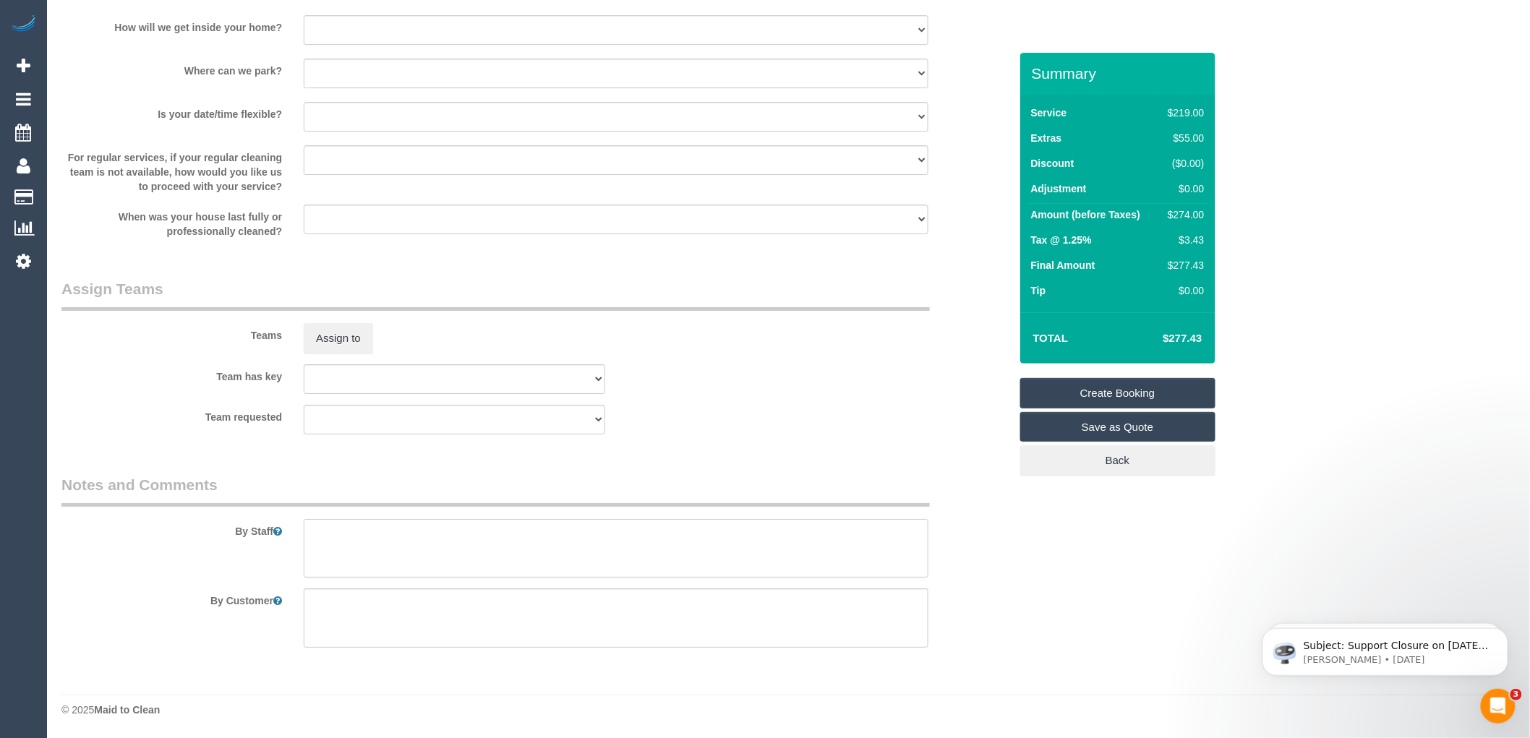
click at [367, 538] on textarea at bounding box center [616, 548] width 625 height 59
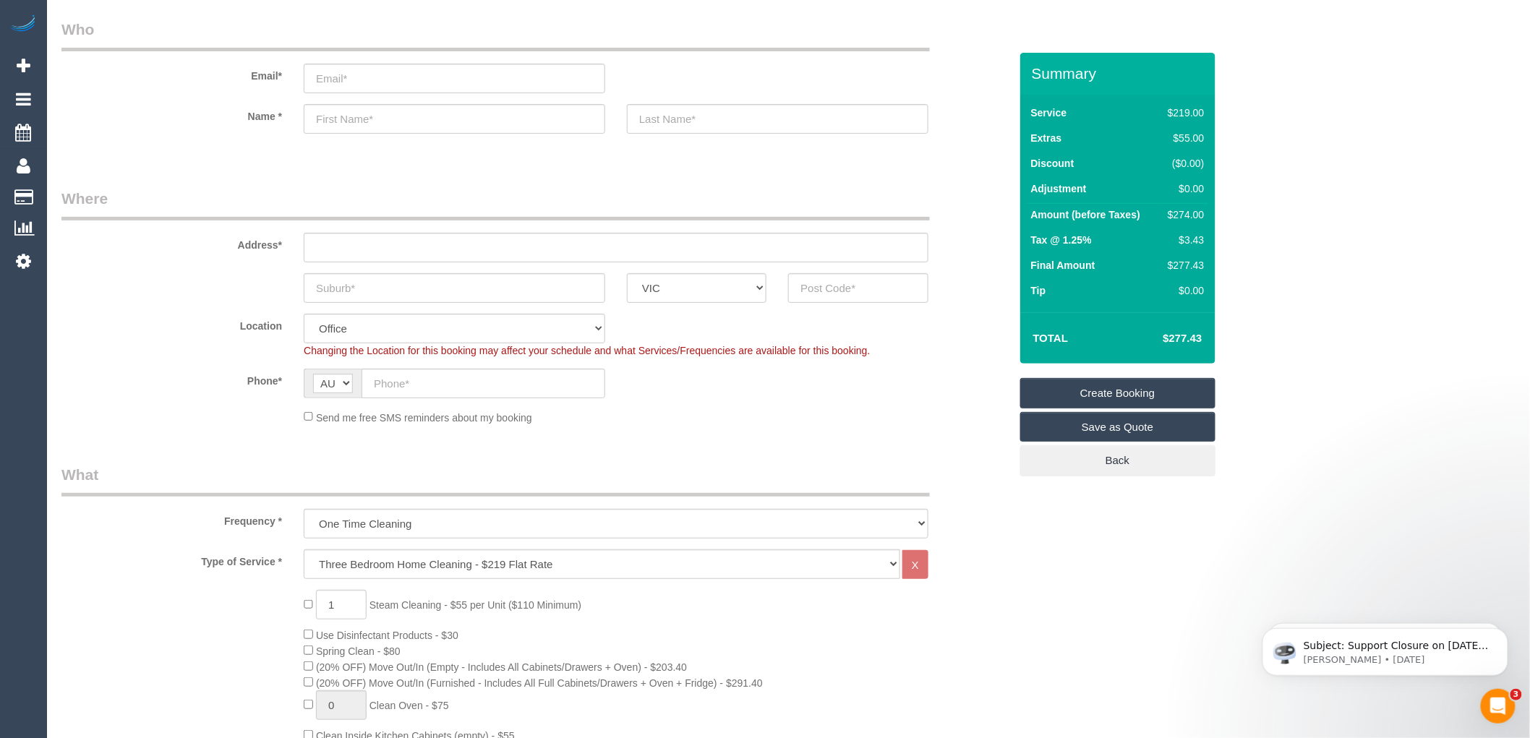
scroll to position [241, 0]
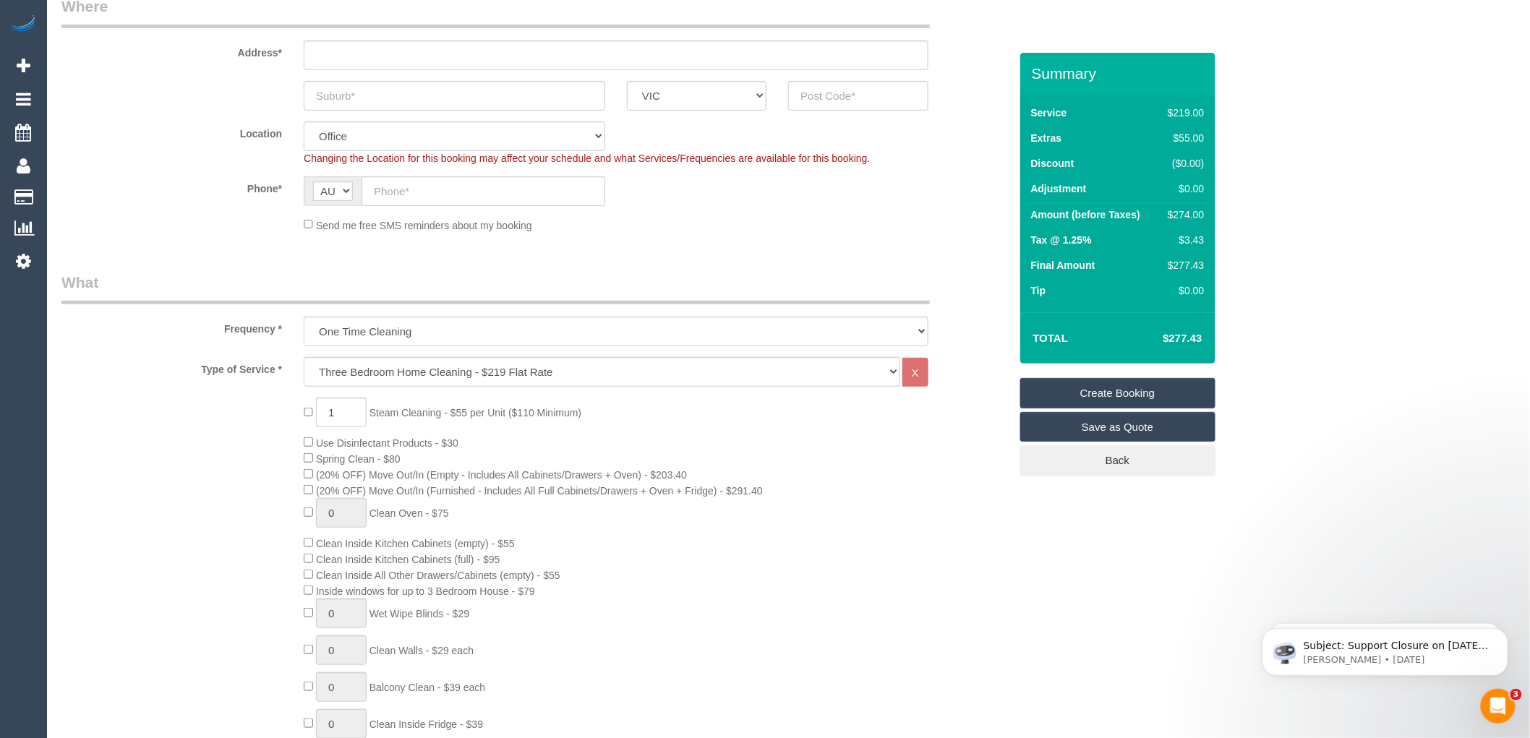
type textarea "Removal of scurfmaskr son the stair case walls"
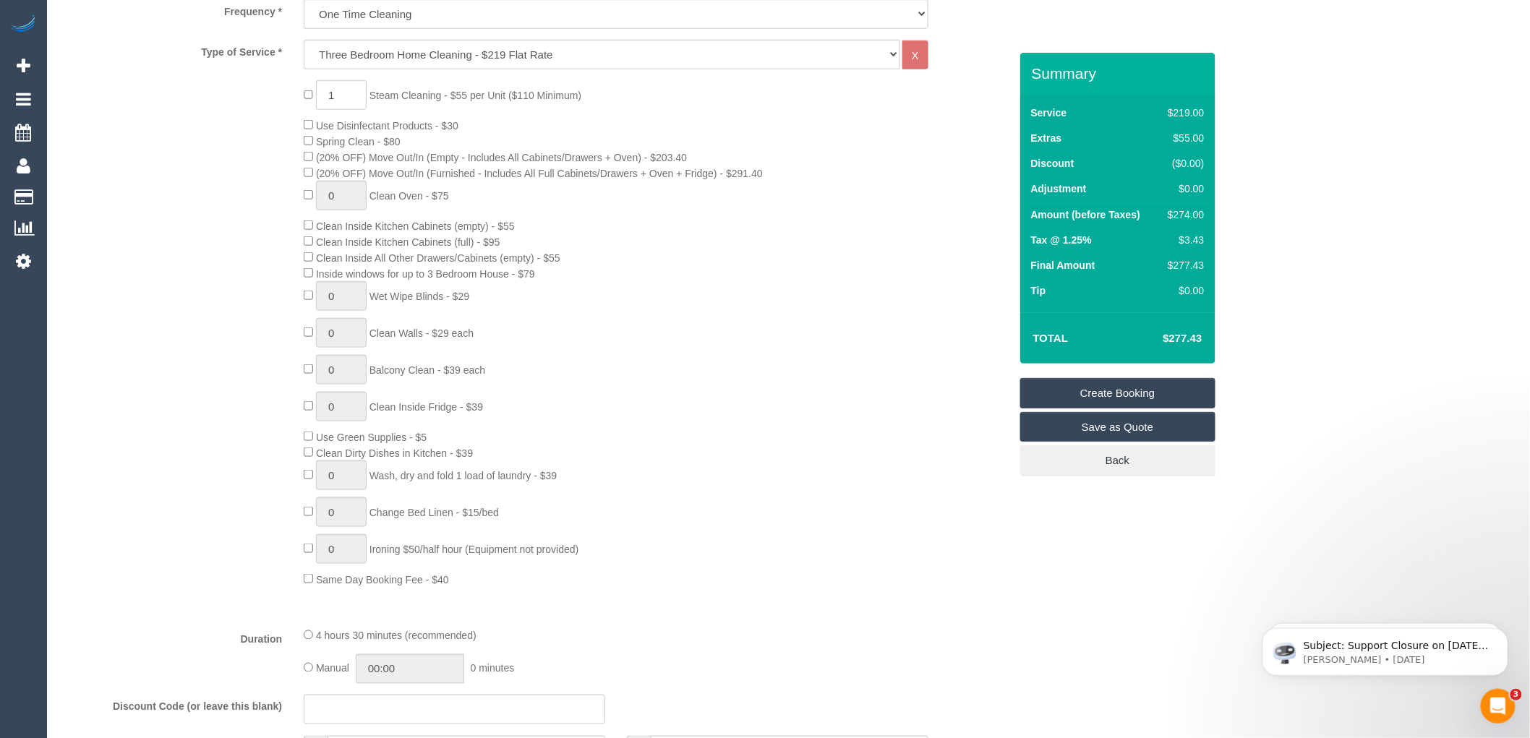
scroll to position [642, 0]
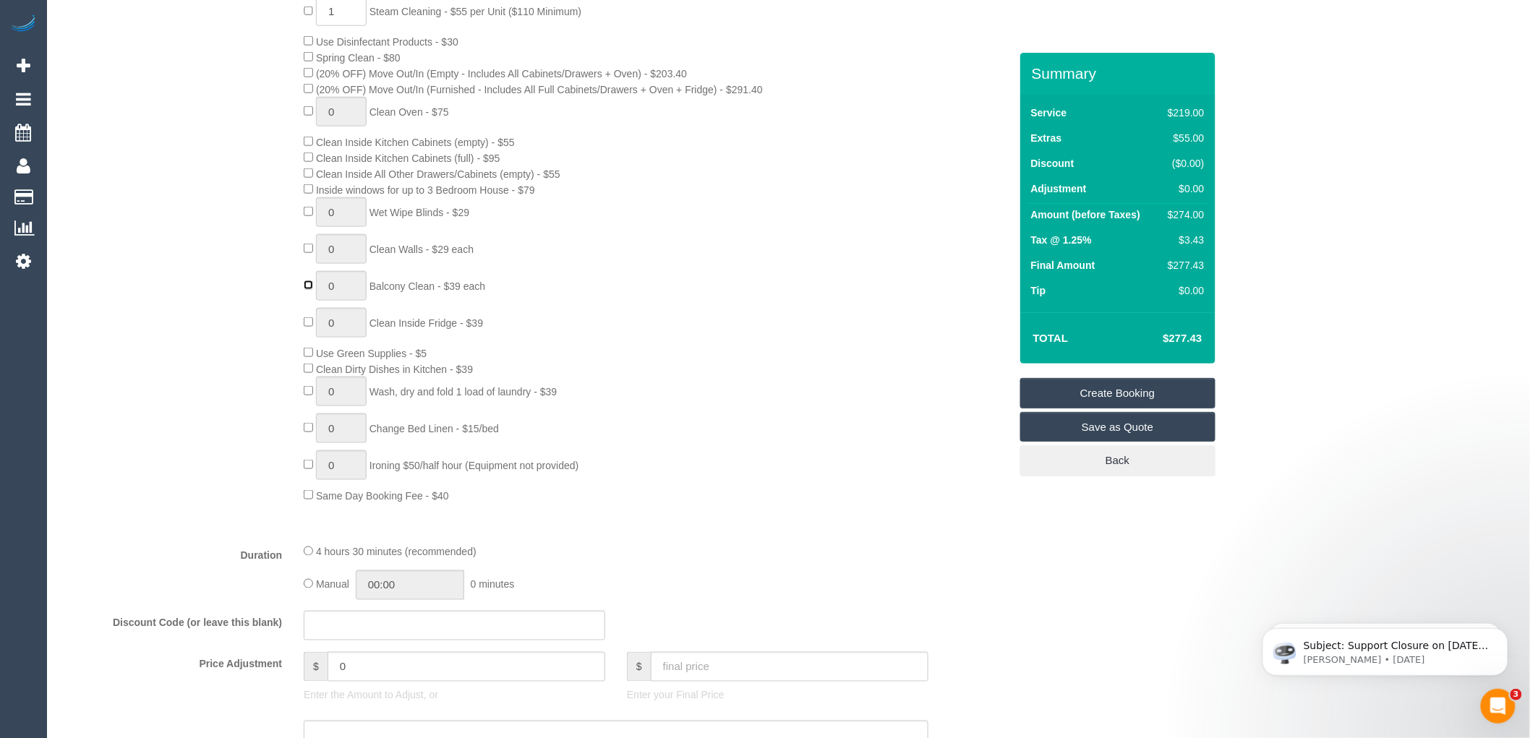
type input "1"
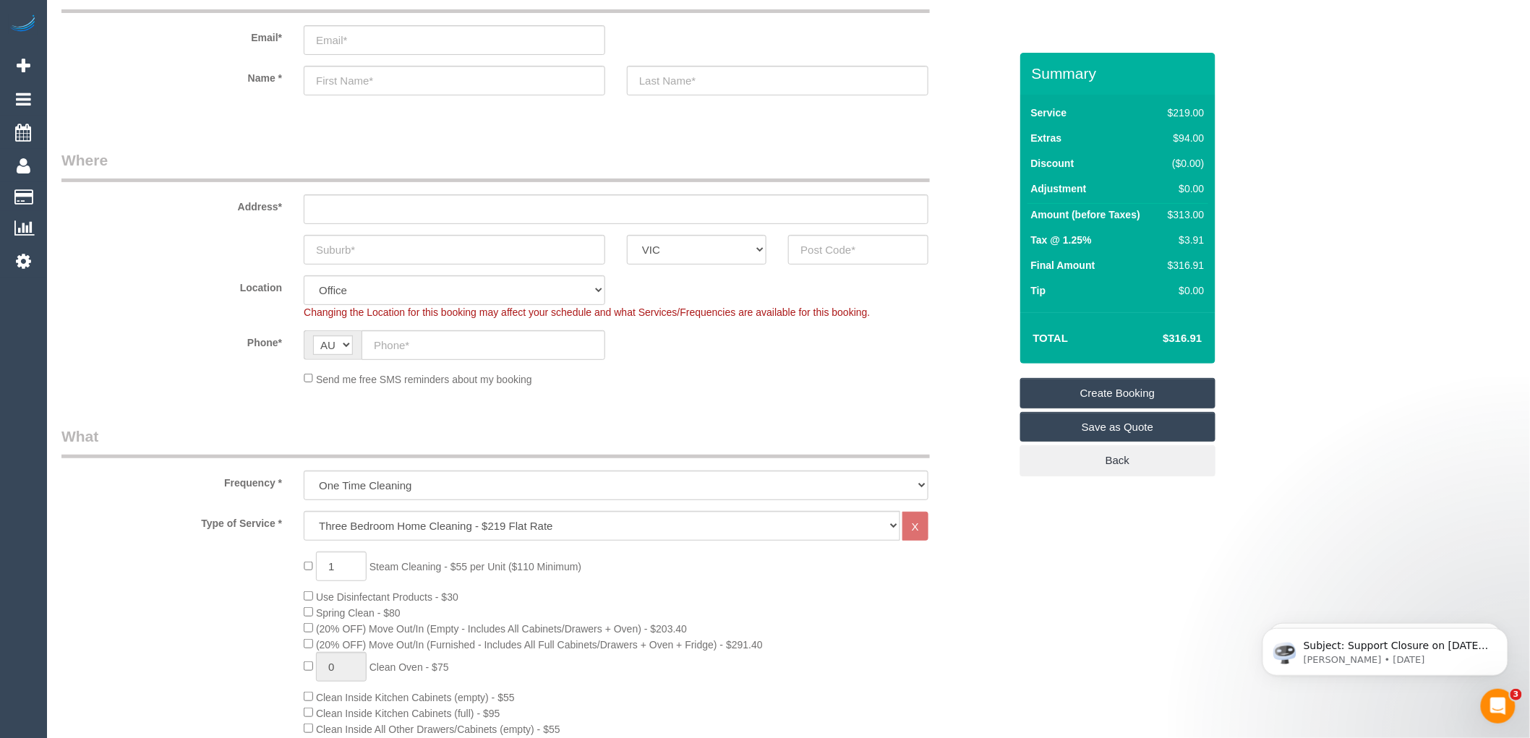
scroll to position [80, 0]
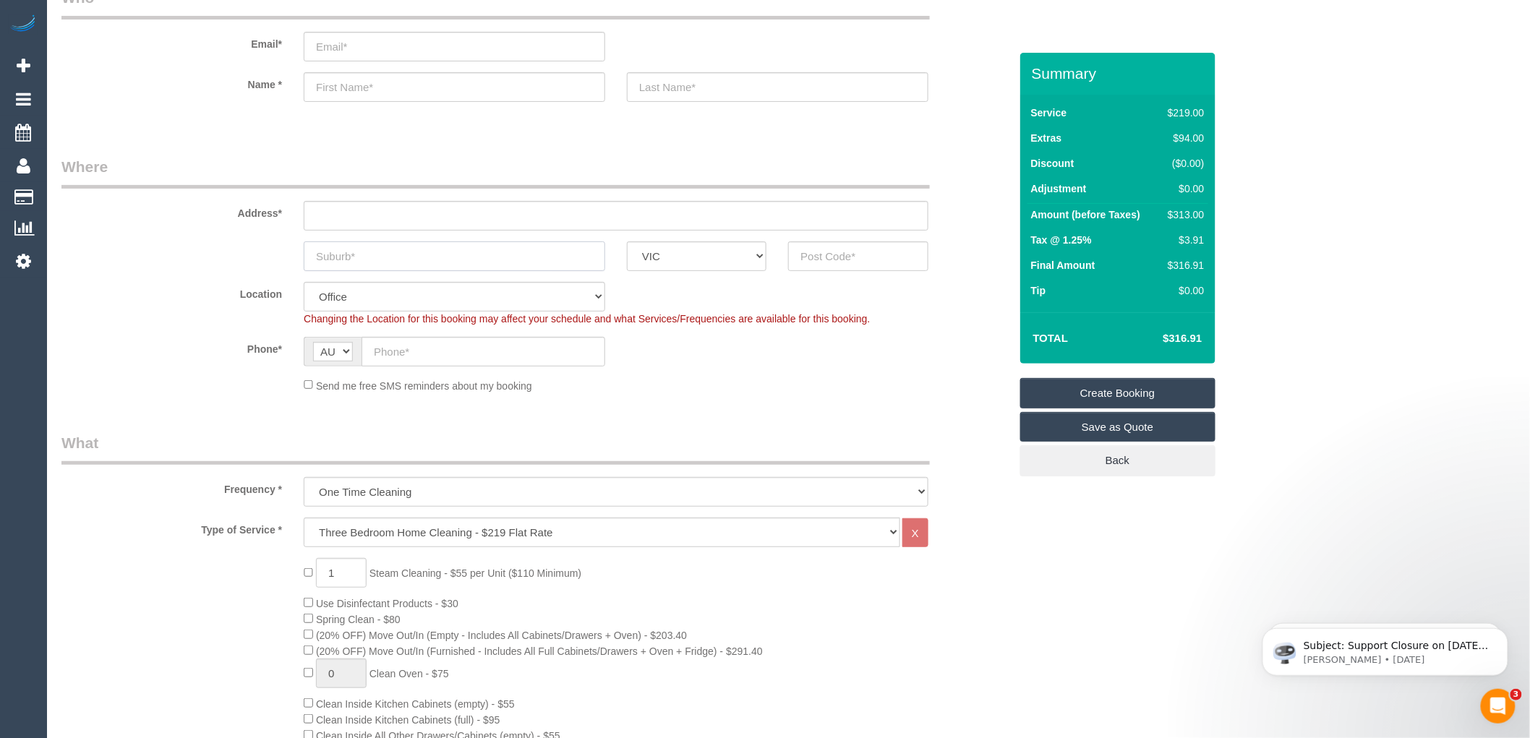
click at [379, 265] on input "text" at bounding box center [455, 257] width 302 height 30
click at [348, 261] on input "Pascovale" at bounding box center [455, 257] width 302 height 30
type input "Pasco vale"
click at [820, 270] on input "text" at bounding box center [858, 257] width 140 height 30
type input "3044"
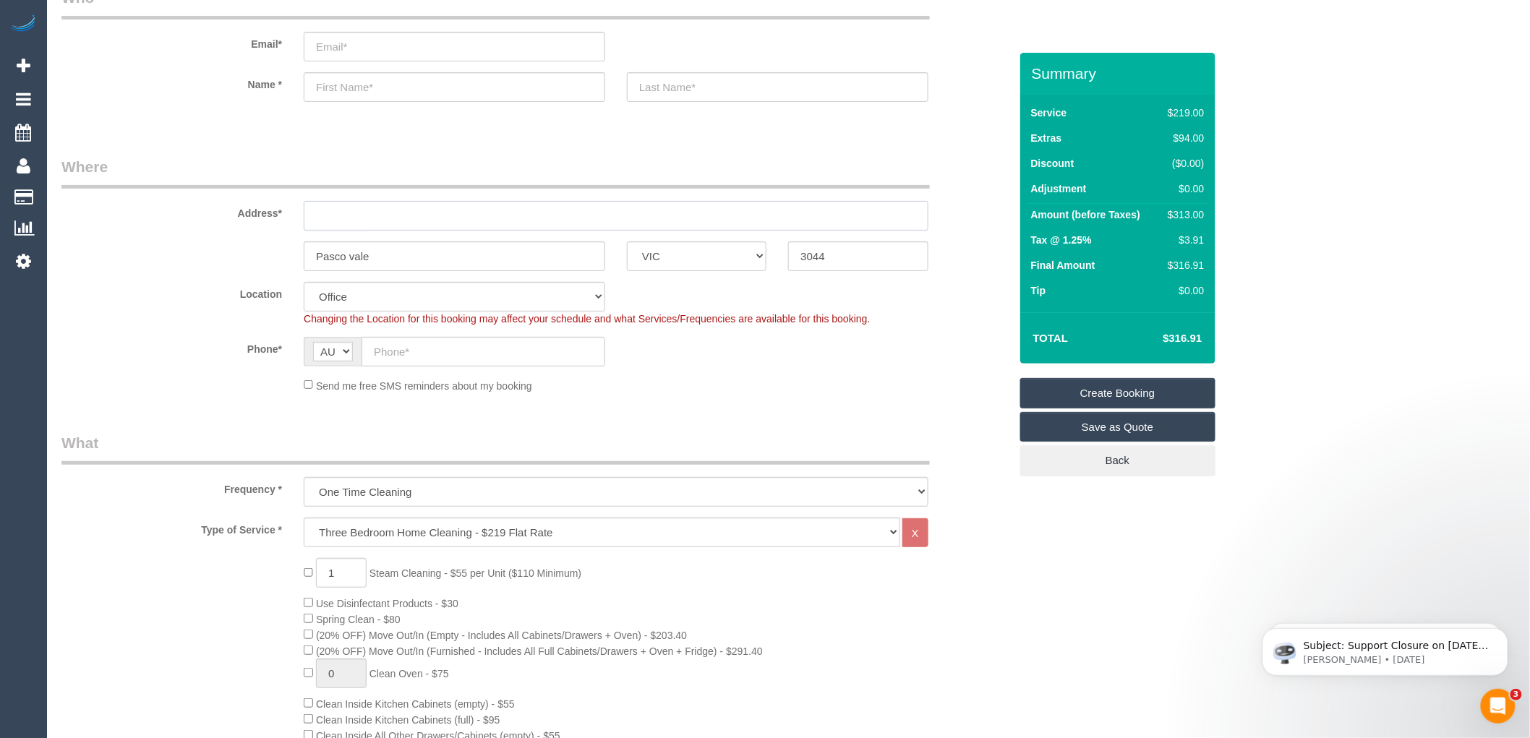
click at [359, 218] on input "text" at bounding box center [616, 216] width 625 height 30
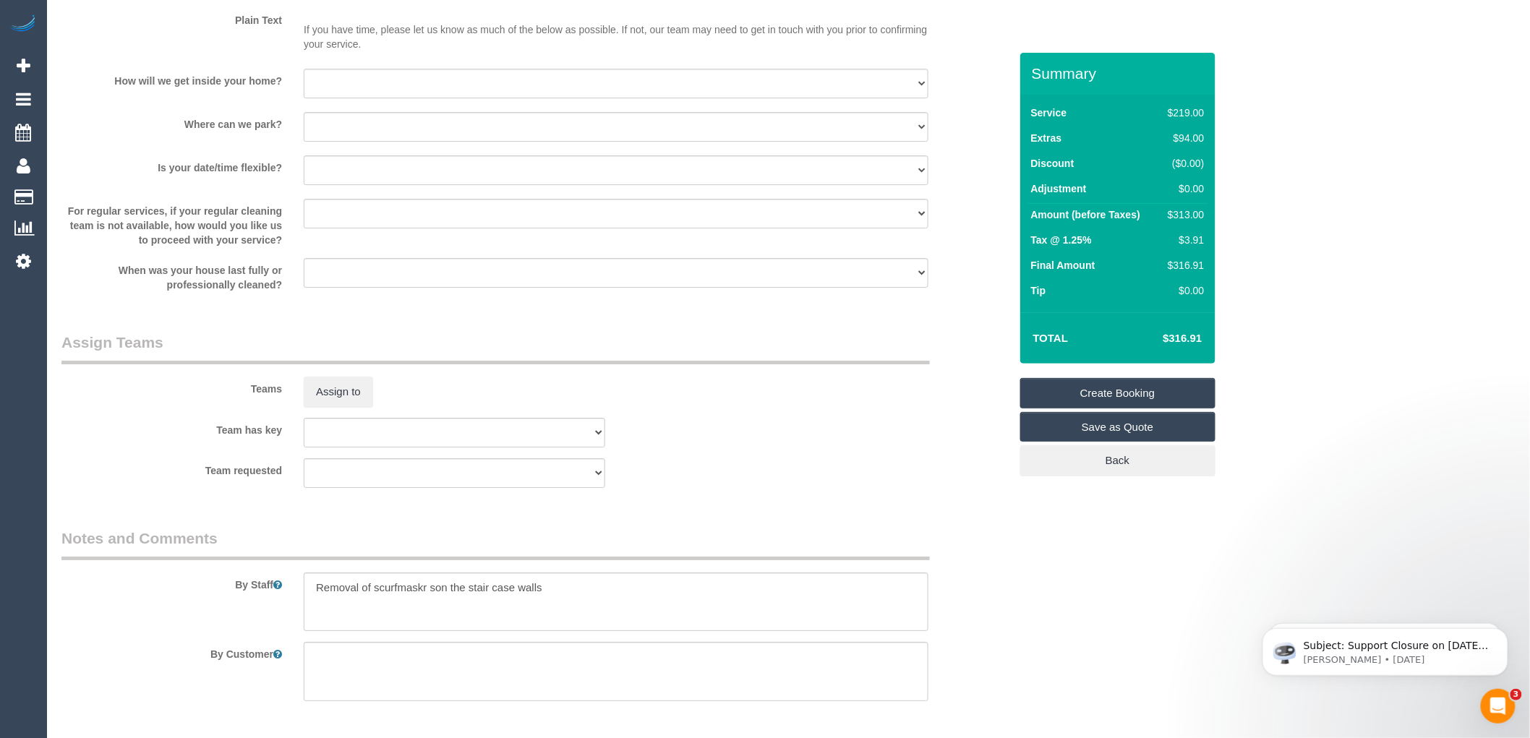
scroll to position [1687, 0]
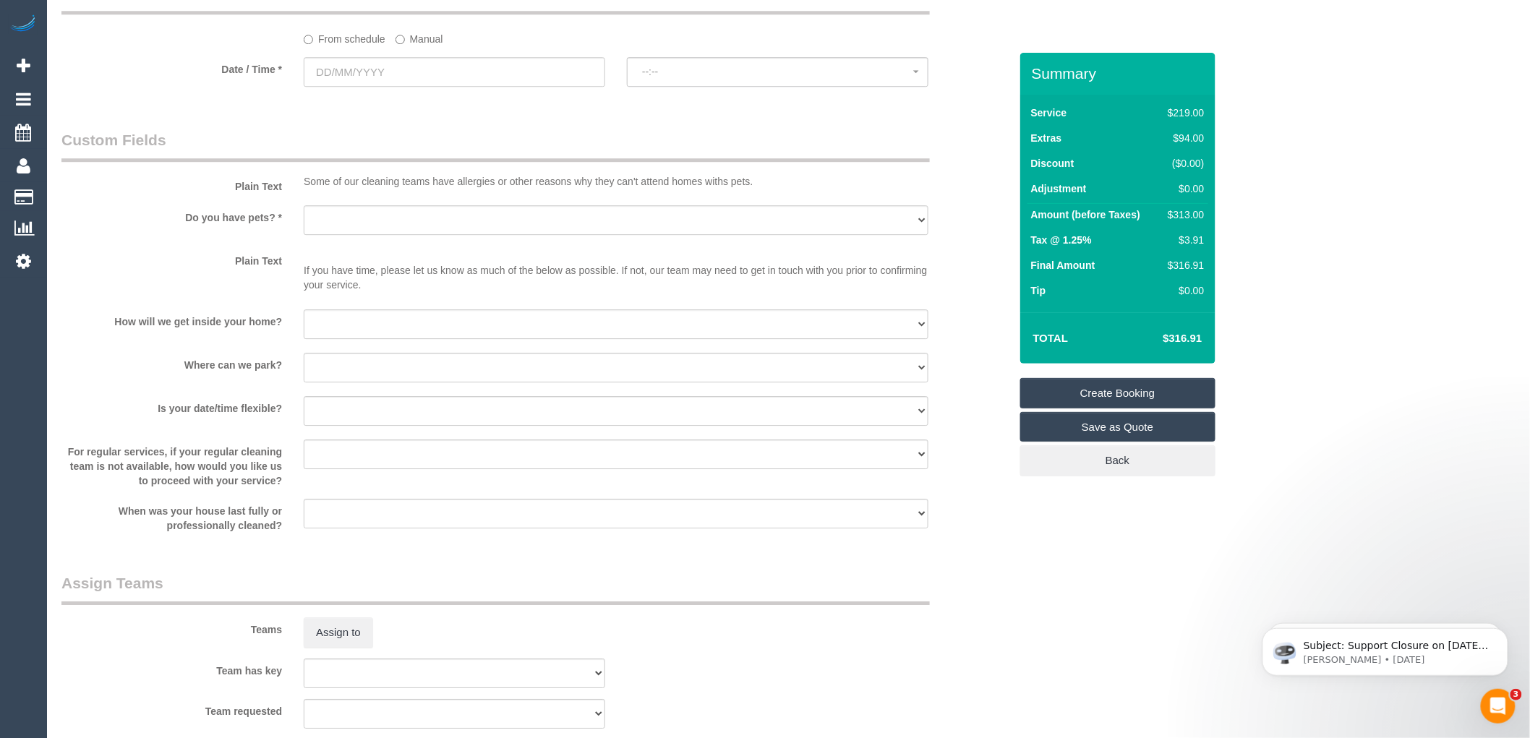
type input "2/[STREET_ADDRESS]"
click at [356, 229] on select "Yes - Cats Yes - Dogs No pets Yes - Dogs and Cats Yes - Other" at bounding box center [616, 220] width 625 height 30
select select "61"
select select "number:28"
click at [304, 221] on select "Yes - Cats Yes - Dogs No pets Yes - Dogs and Cats Yes - Other" at bounding box center [616, 220] width 625 height 30
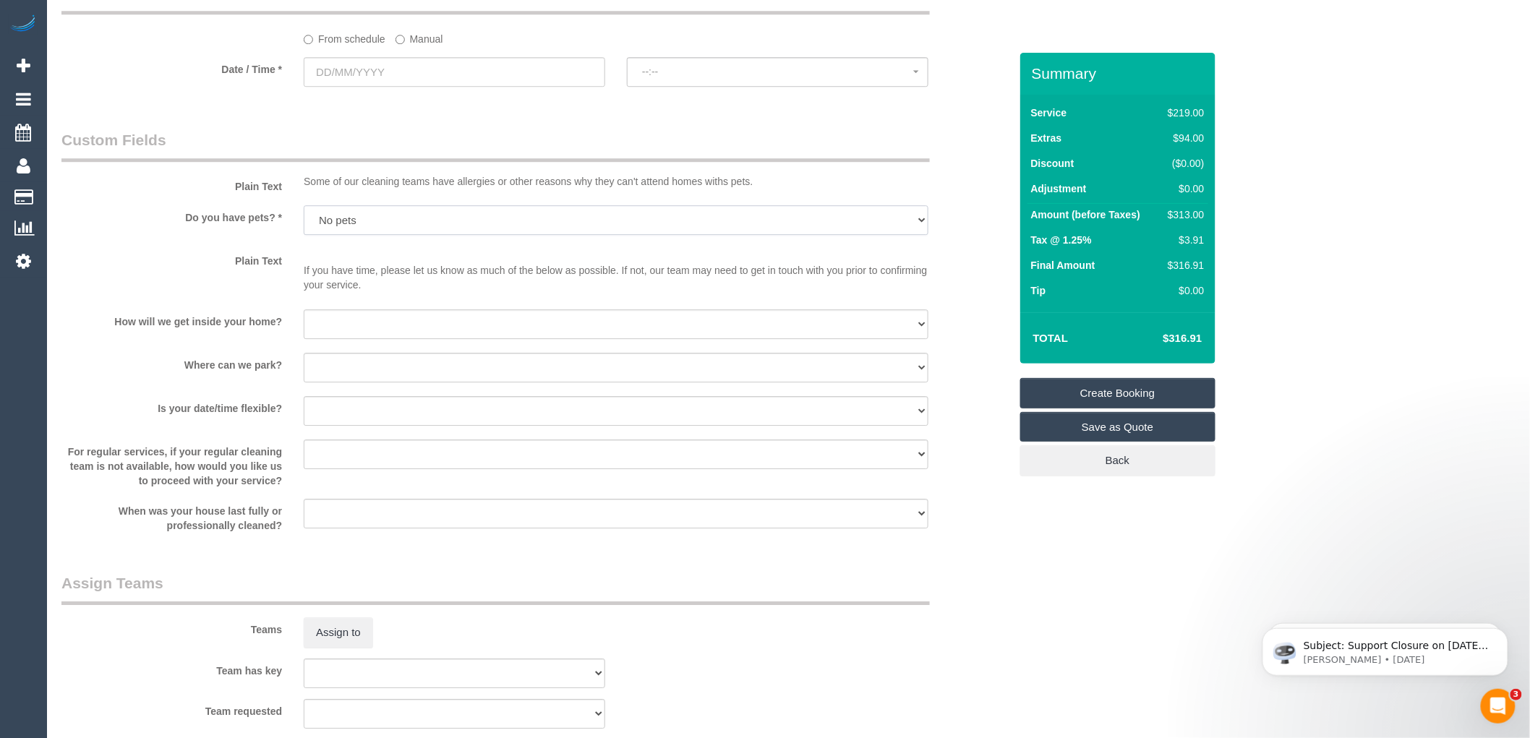
select select "object:2164"
click at [341, 339] on select "I will be home Key will be left (please provide details below) Lock box/Access …" at bounding box center [616, 325] width 625 height 30
select select "number:15"
click at [304, 325] on select "I will be home Key will be left (please provide details below) Lock box/Access …" at bounding box center [616, 325] width 625 height 30
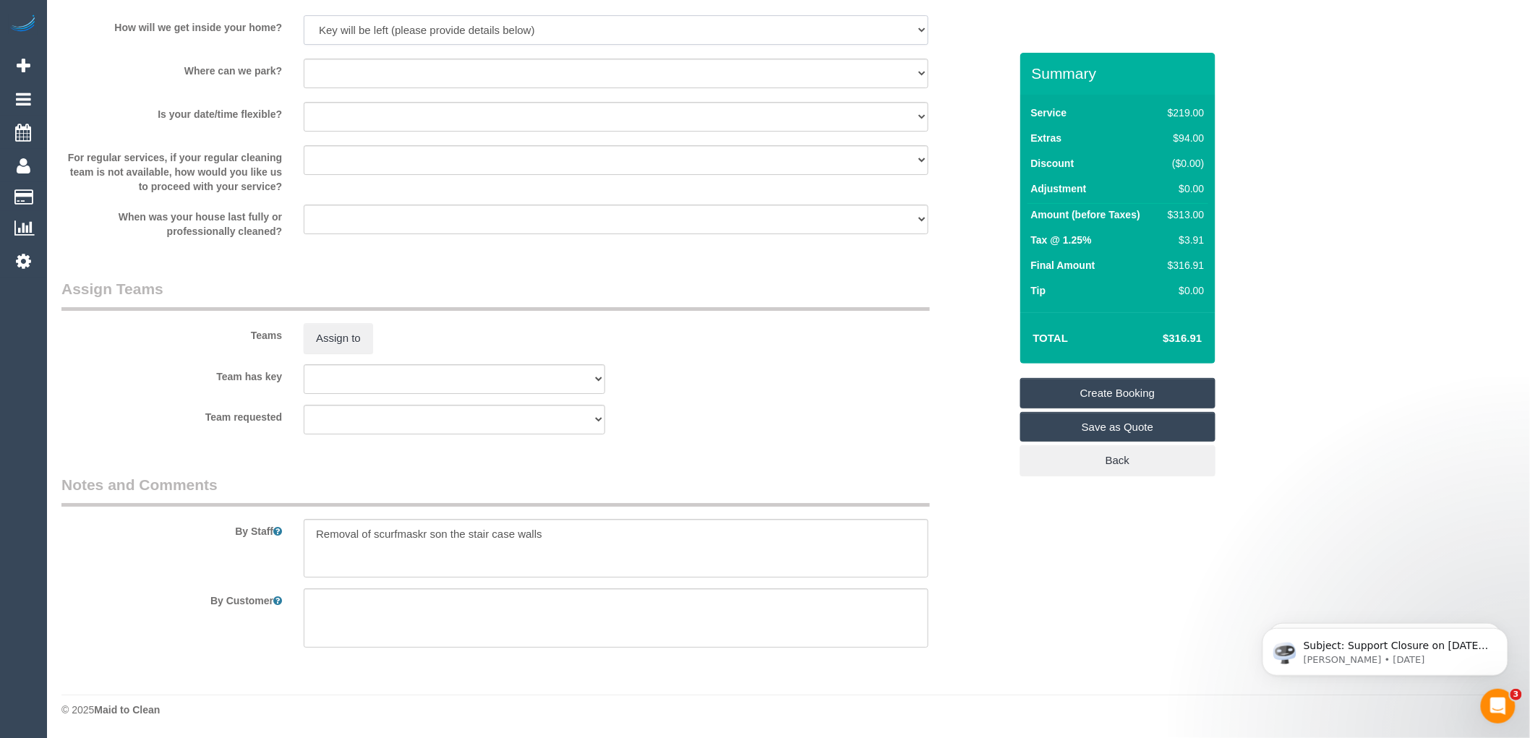
scroll to position [1997, 0]
click at [560, 546] on textarea at bounding box center [616, 548] width 625 height 59
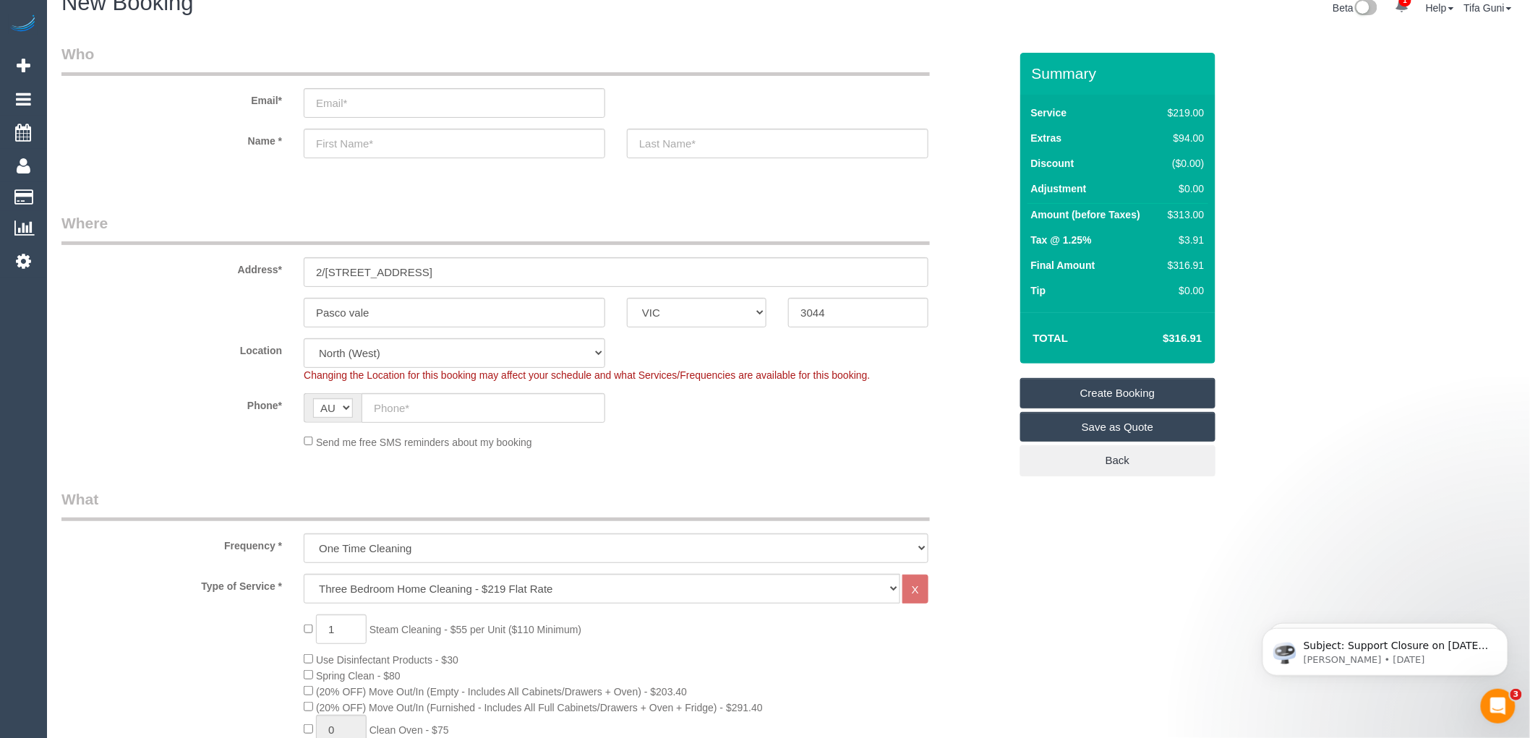
scroll to position [0, 0]
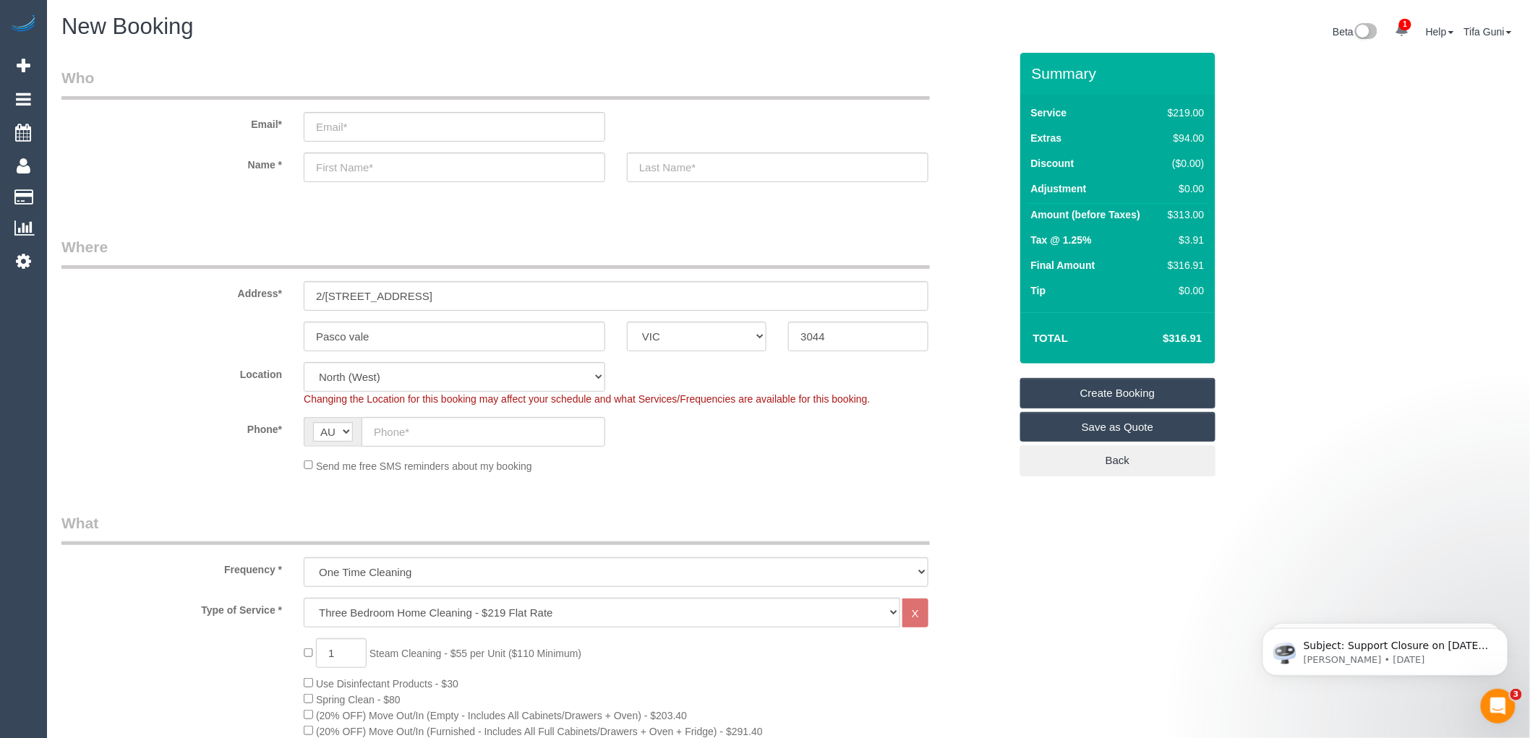
type textarea "Removal of scurfmaskr son the stair case walls Key safe code 1281"
click at [347, 168] on input "text" at bounding box center [455, 168] width 302 height 30
type input "Sorcha"
click at [686, 171] on input "text" at bounding box center [778, 168] width 302 height 30
click at [350, 127] on input "email" at bounding box center [455, 127] width 302 height 30
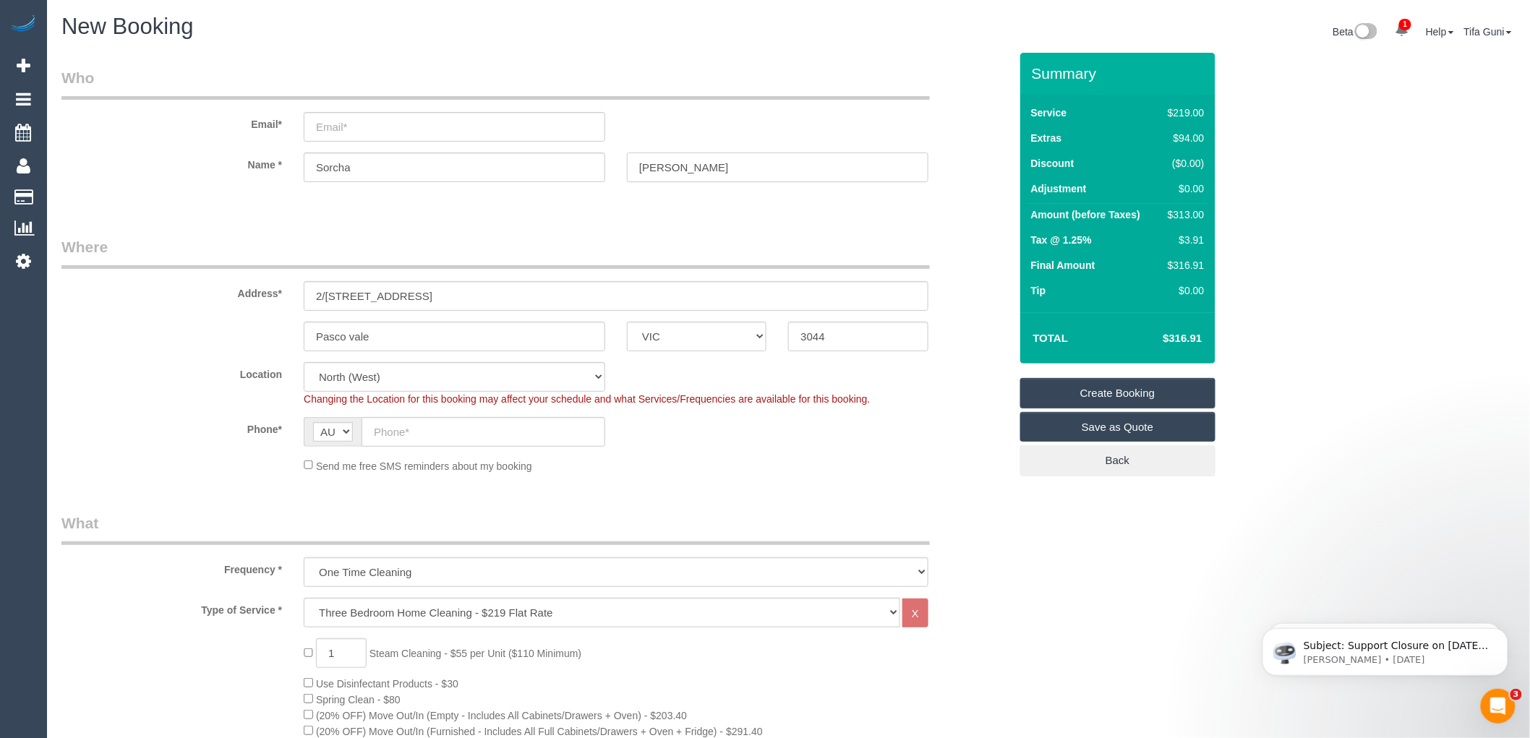
click at [676, 167] on input "[PERSON_NAME]" at bounding box center [778, 168] width 302 height 30
type input "[PERSON_NAME]'nlgle"
click at [334, 122] on input "email" at bounding box center [455, 127] width 302 height 30
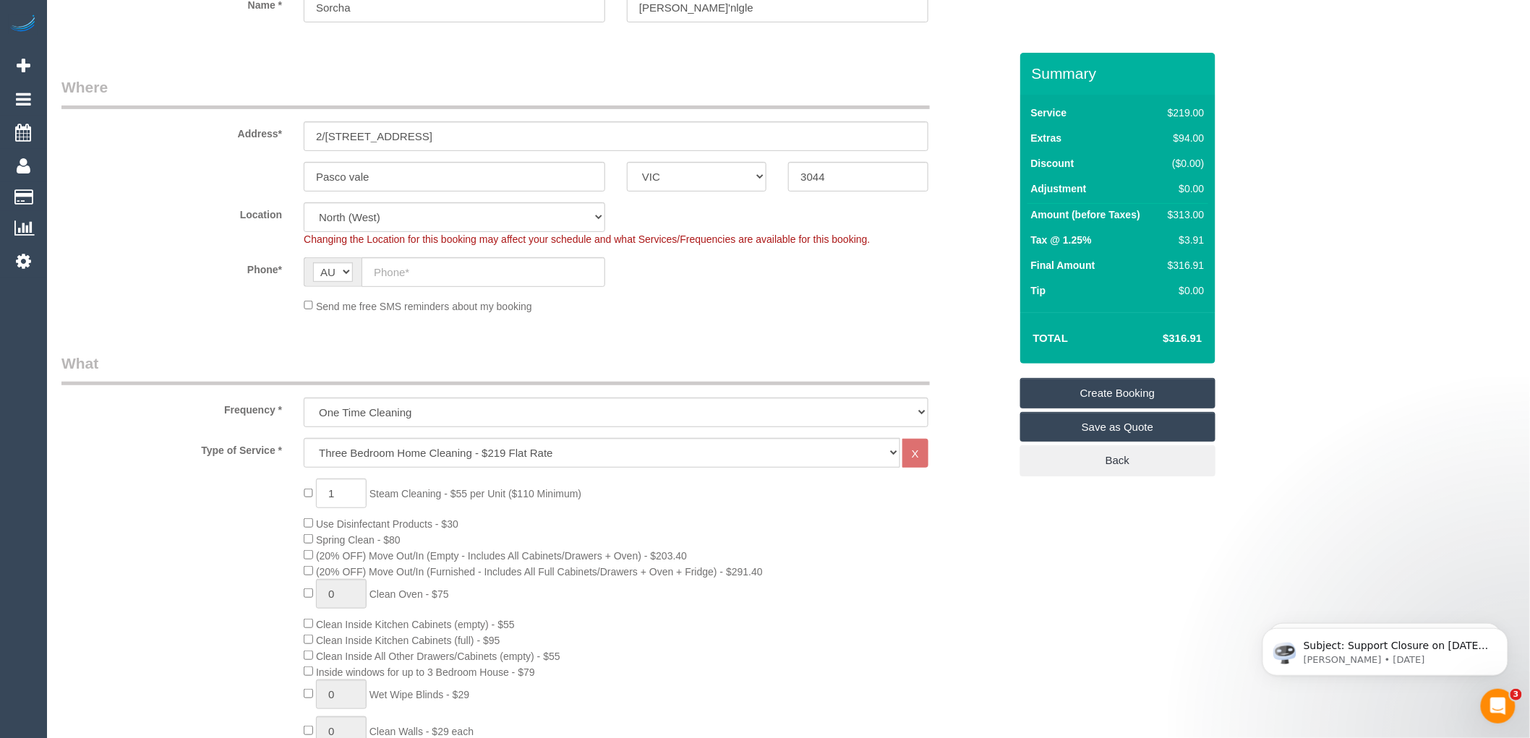
scroll to position [161, 0]
type input "[EMAIL_ADDRESS][DOMAIN_NAME]"
click at [387, 275] on input "text" at bounding box center [484, 272] width 244 height 30
paste input "61 401 838 124"
drag, startPoint x: 383, startPoint y: 265, endPoint x: 365, endPoint y: 264, distance: 18.1
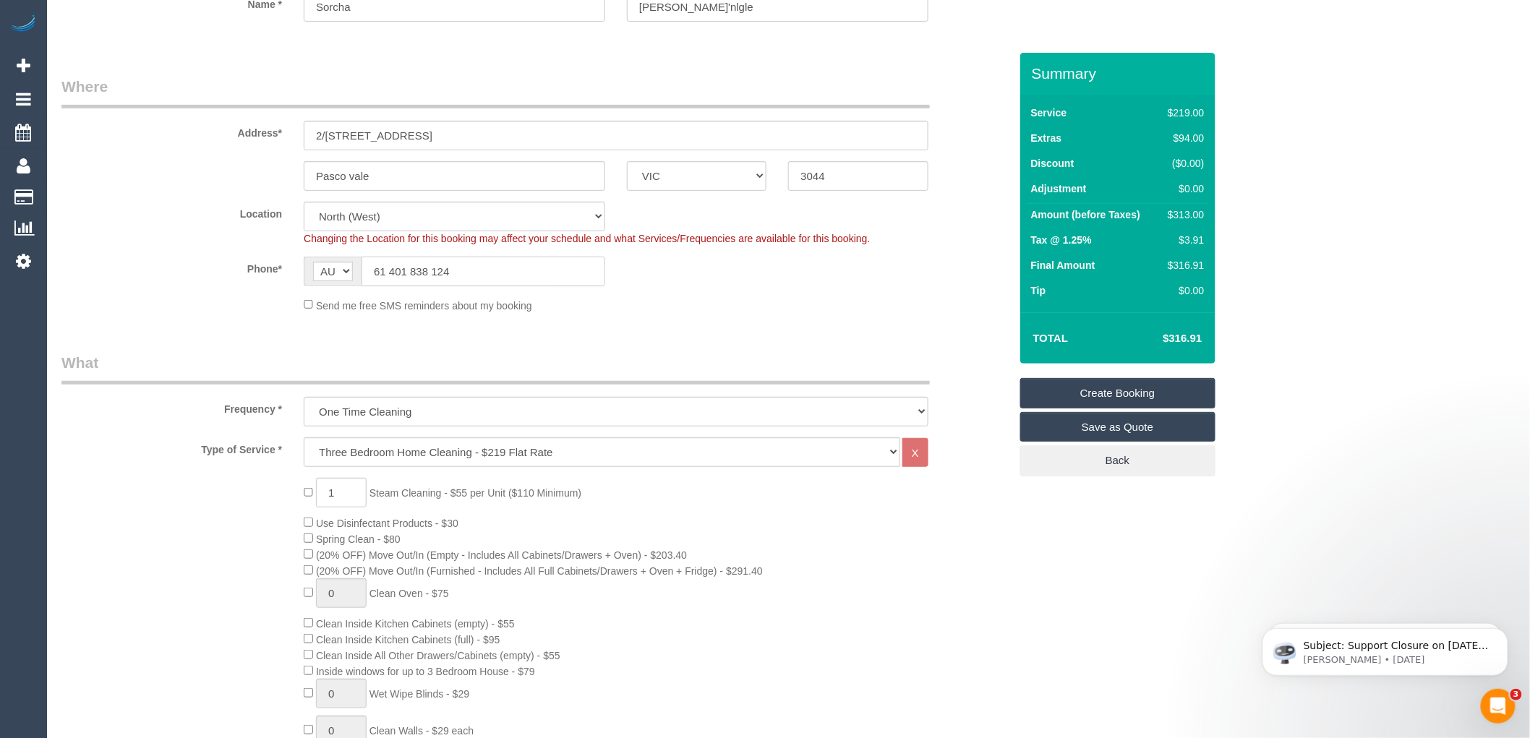
click at [366, 264] on input "61 401 838 124" at bounding box center [484, 272] width 244 height 30
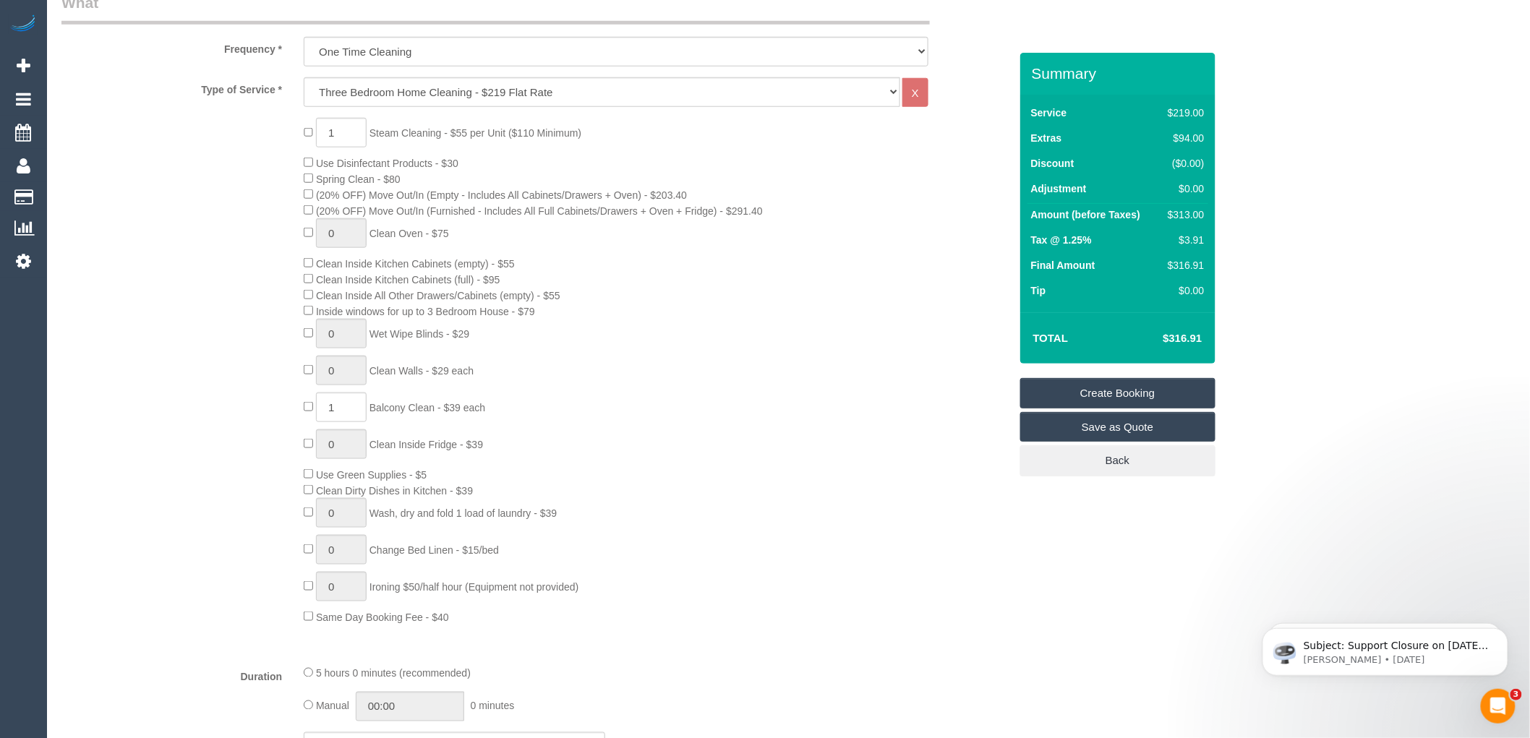
scroll to position [562, 0]
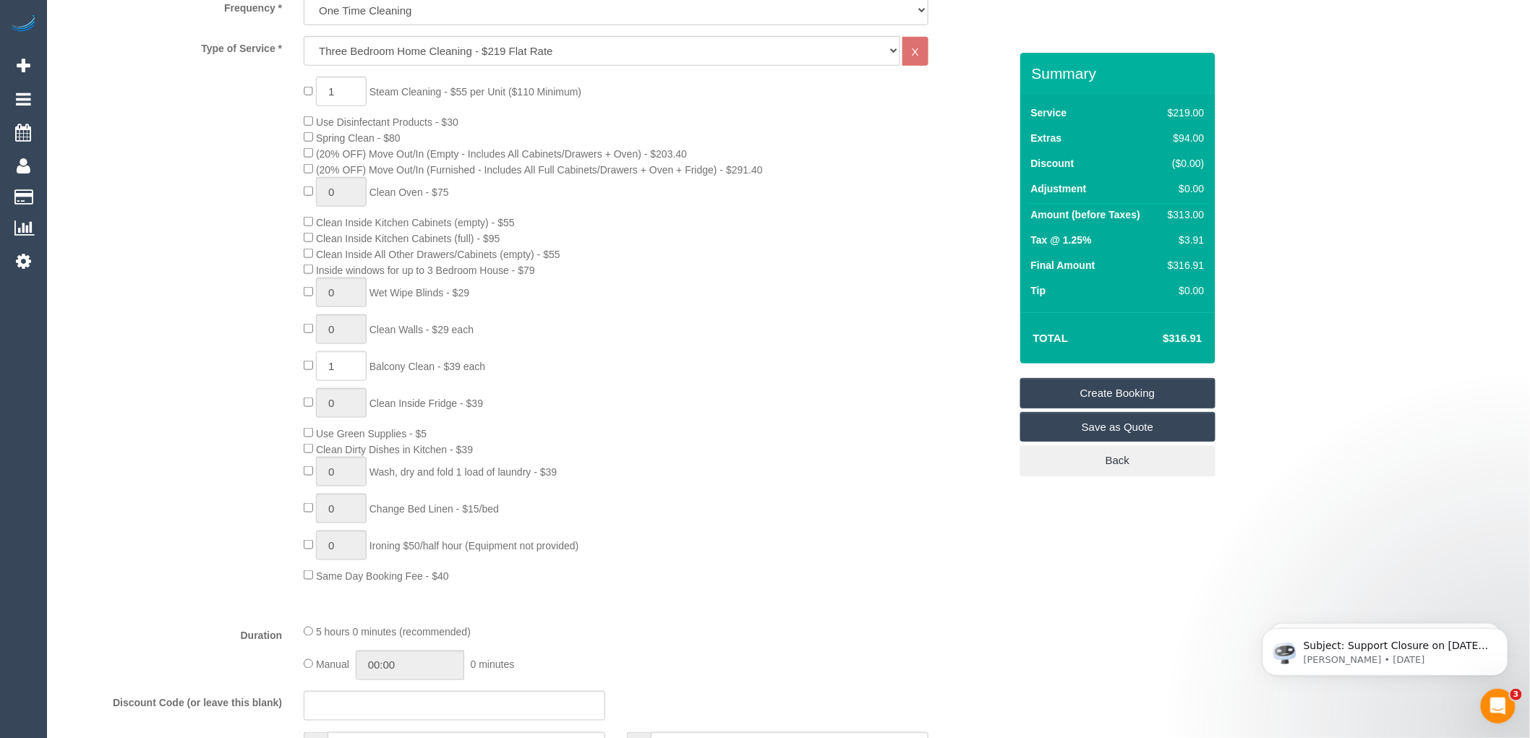
type input "0401 838 124"
type input "0"
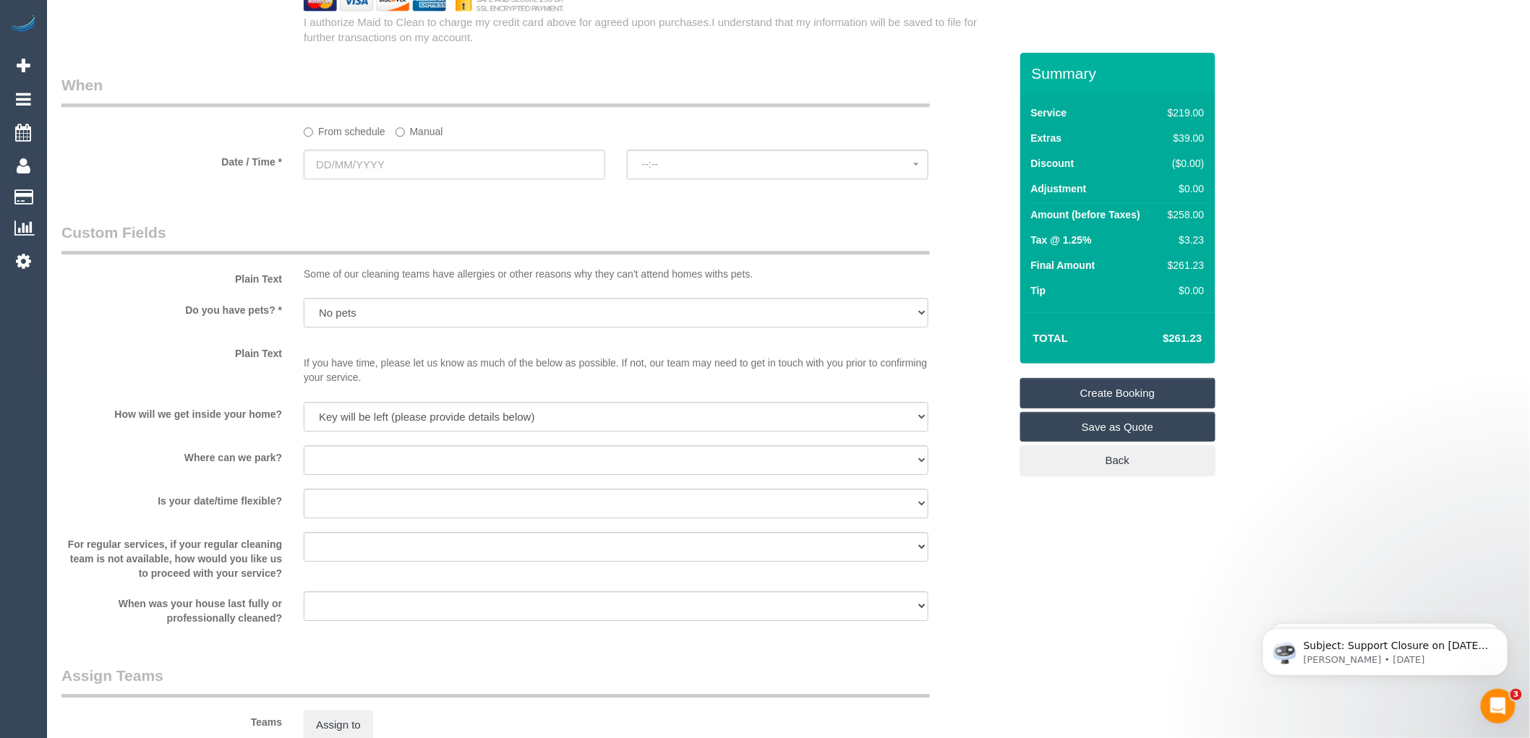
scroll to position [1607, 0]
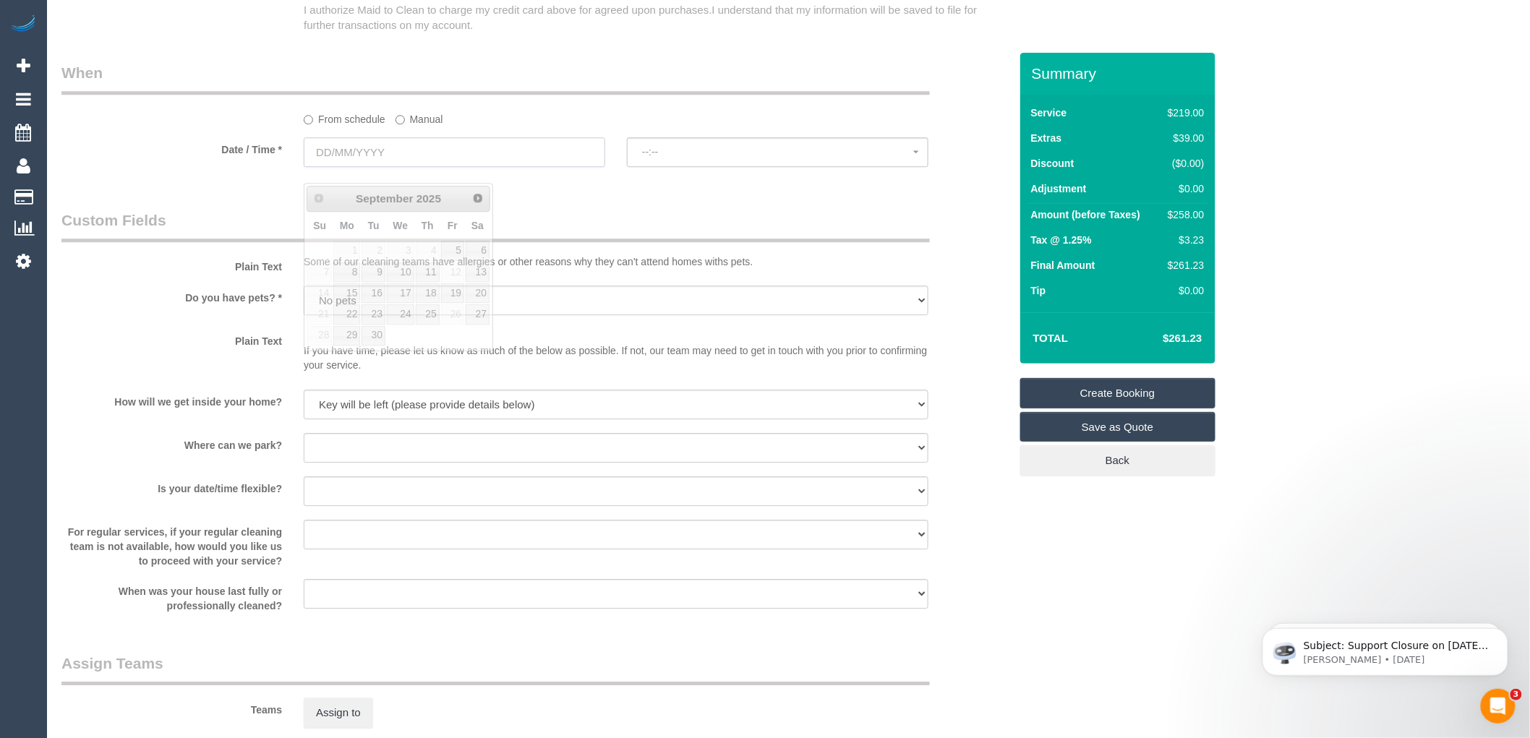
click at [388, 167] on input "text" at bounding box center [455, 152] width 302 height 30
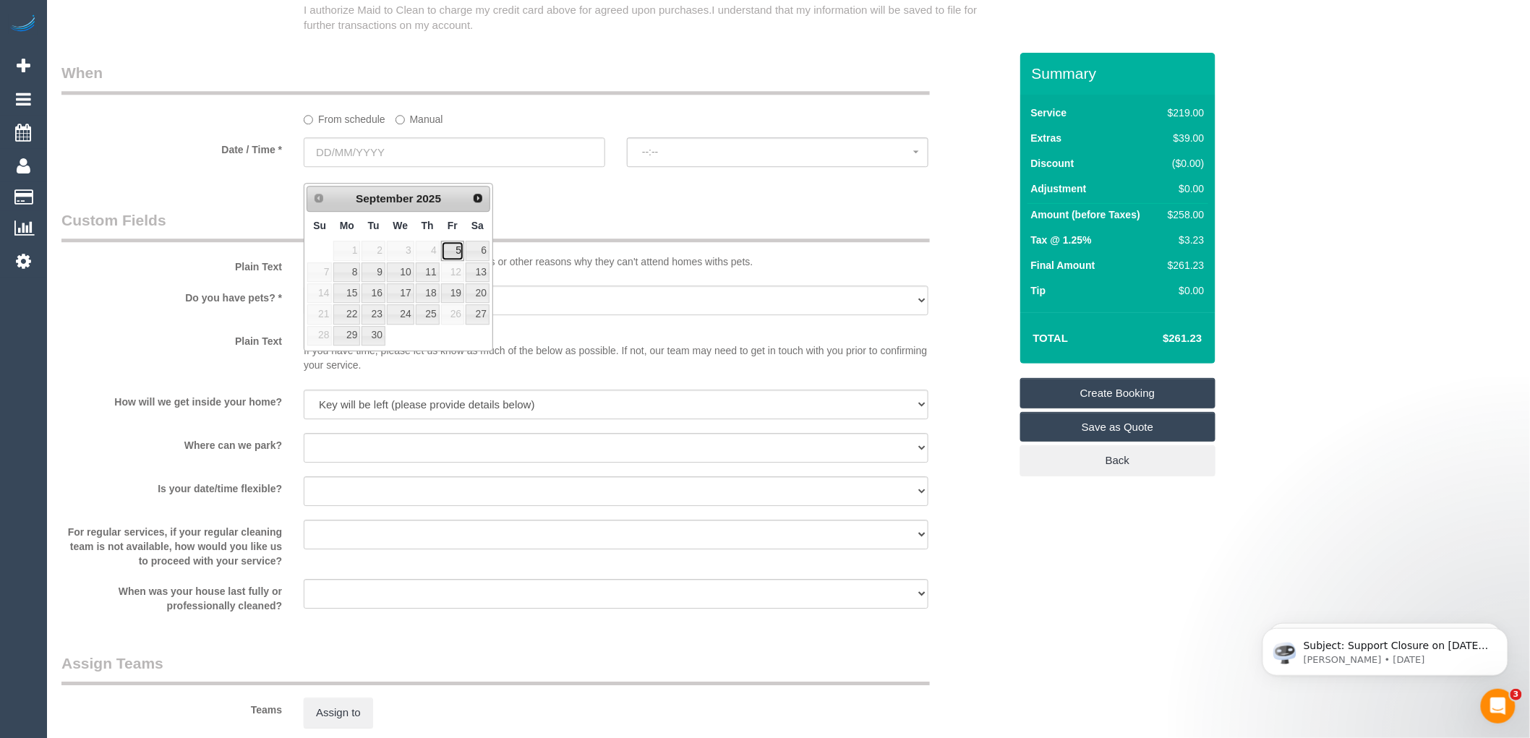
click at [456, 246] on link "5" at bounding box center [452, 251] width 23 height 20
type input "[DATE]"
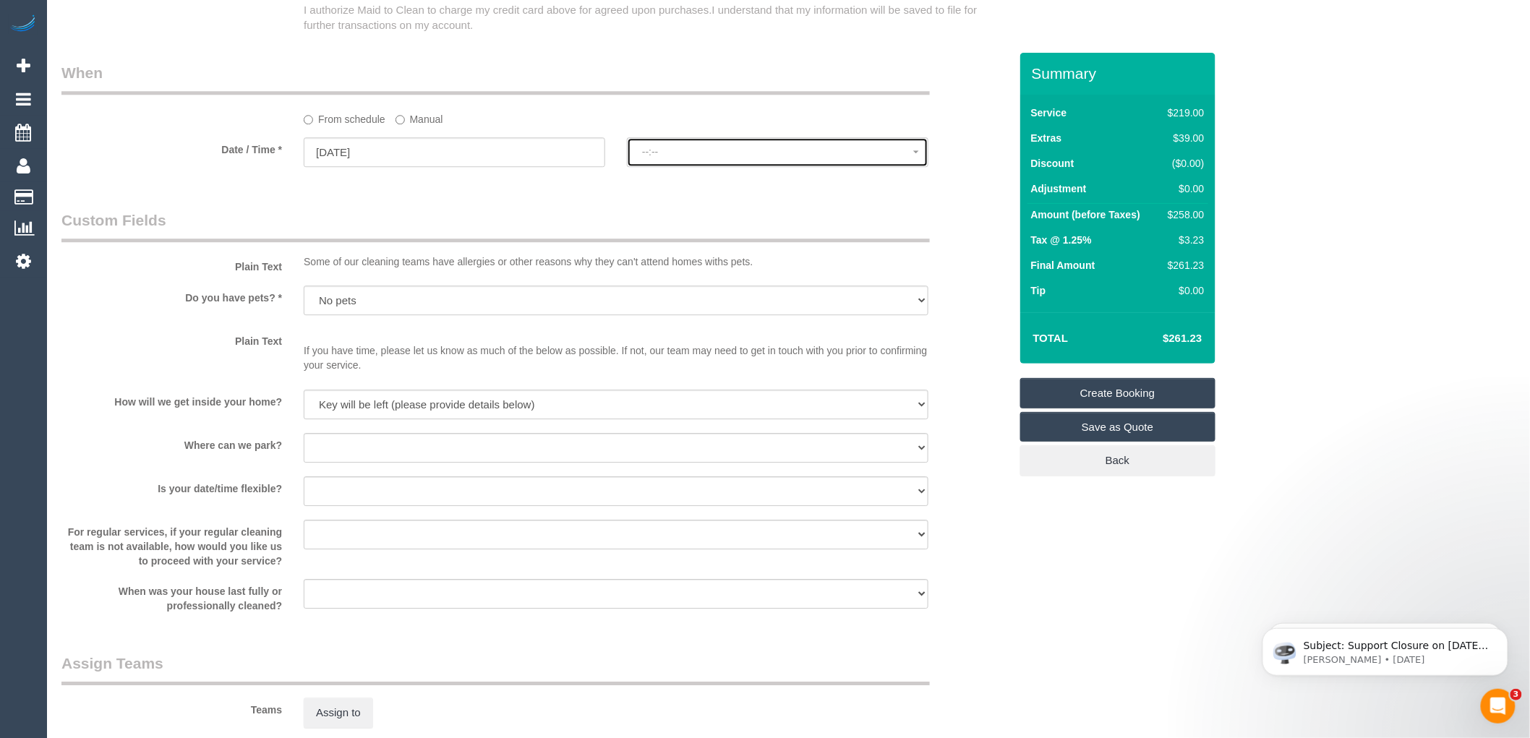
click at [752, 158] on span "--:--" at bounding box center [777, 152] width 271 height 12
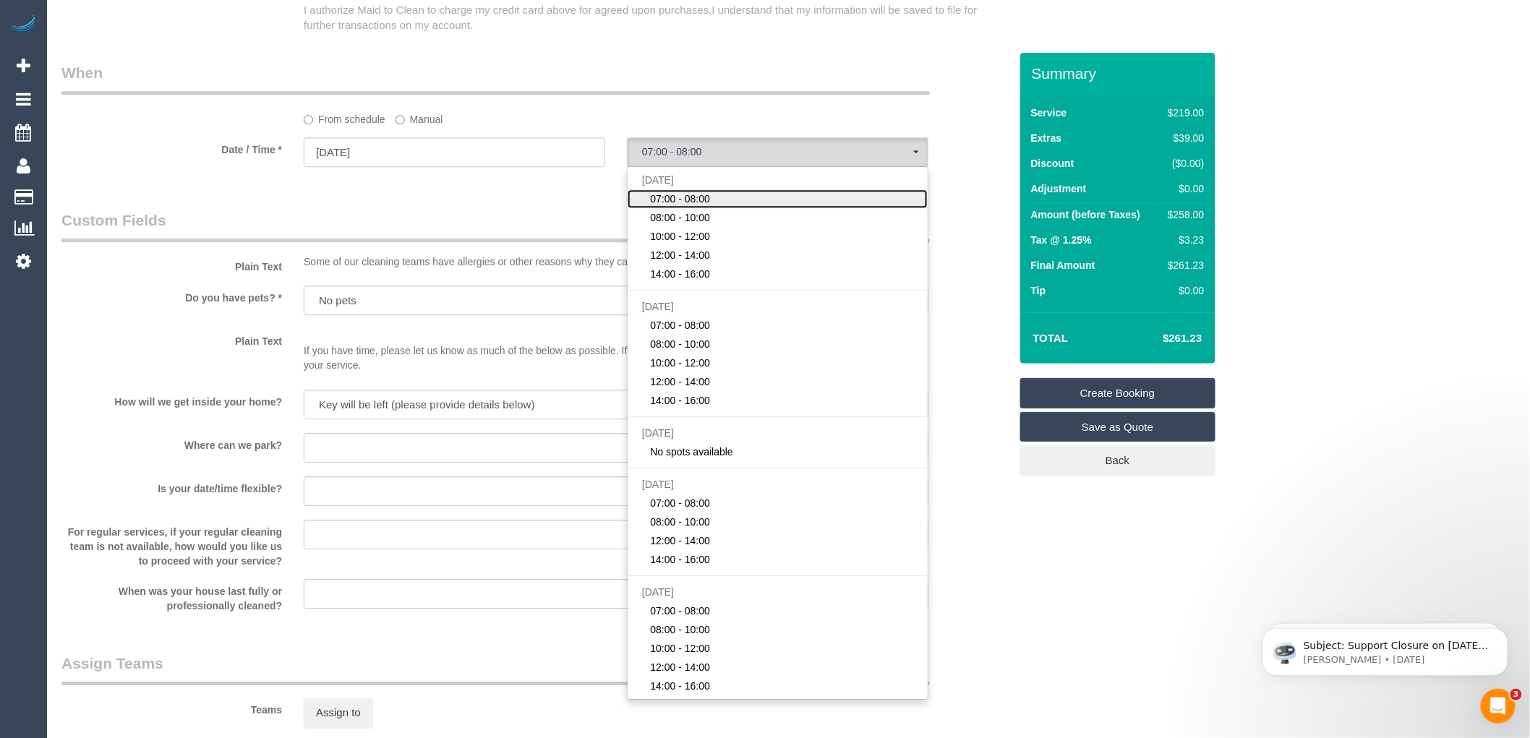
click at [694, 206] on span "07:00 - 08:00" at bounding box center [681, 199] width 60 height 14
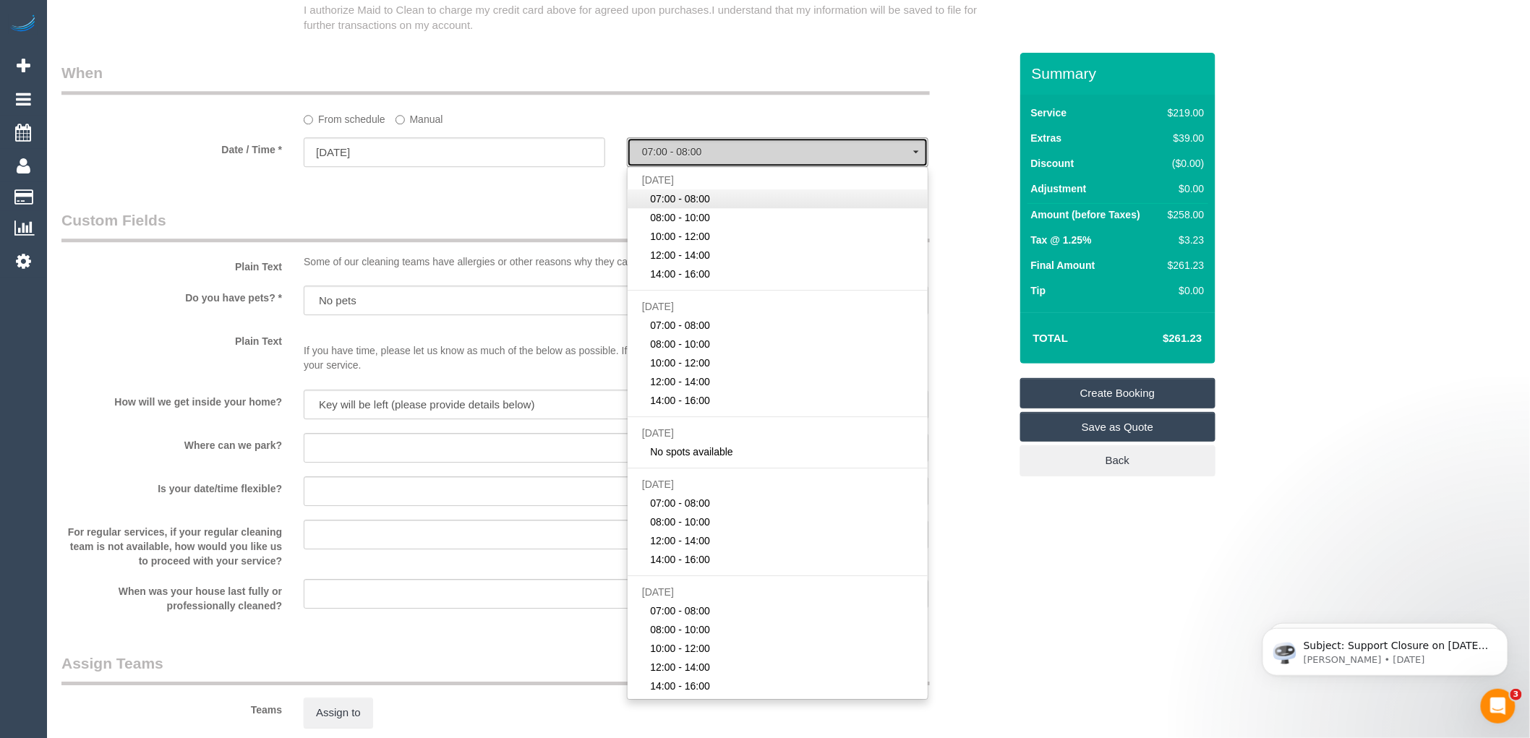
select select "spot1"
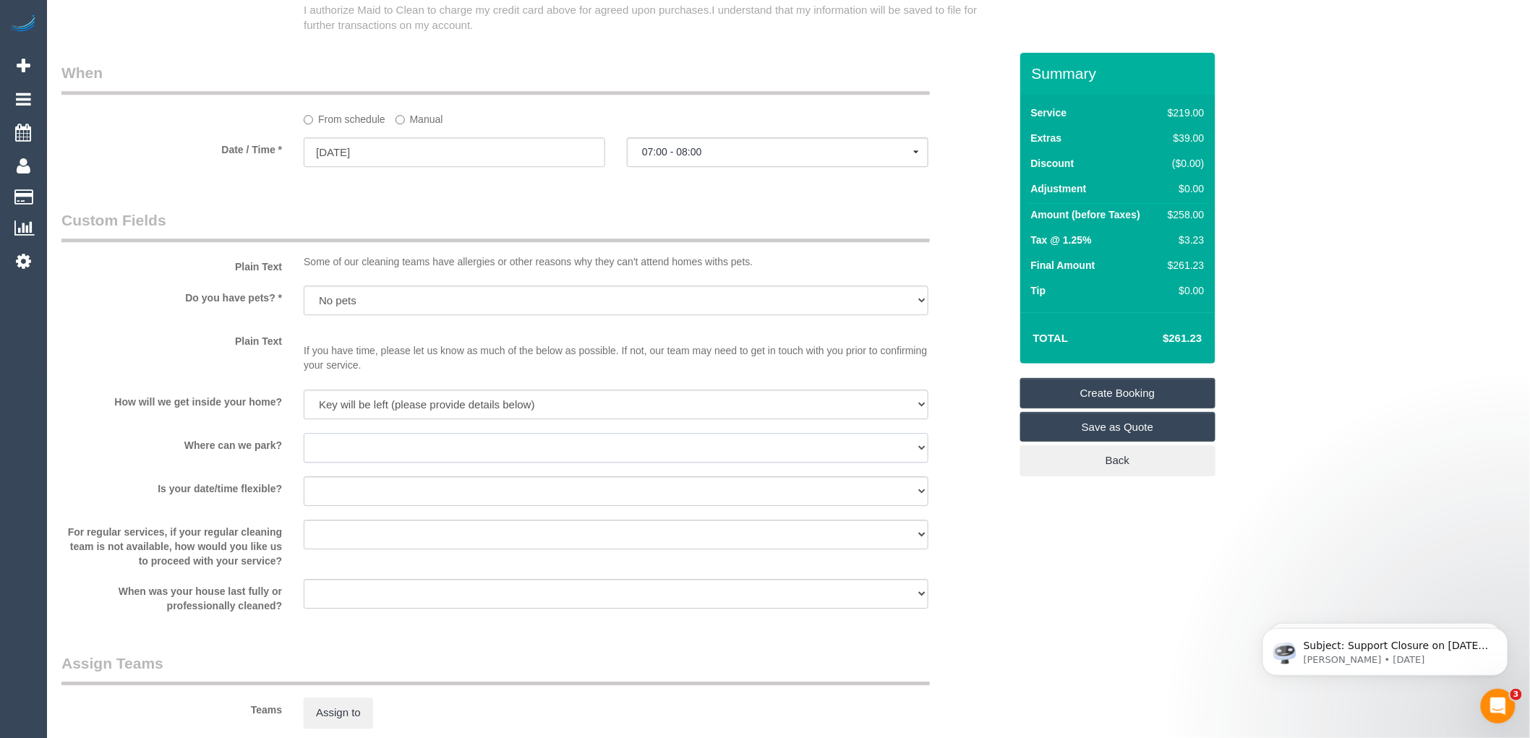
click at [432, 463] on select "I will provide parking on-site Free street parking Paid street parking (cost wi…" at bounding box center [616, 448] width 625 height 30
select select "number:19"
click at [304, 448] on select "I will provide parking on-site Free street parking Paid street parking (cost wi…" at bounding box center [616, 448] width 625 height 30
click at [438, 504] on select "Yes - date and time Yes - date but not time Yes - time but not date No - No fle…" at bounding box center [616, 492] width 625 height 30
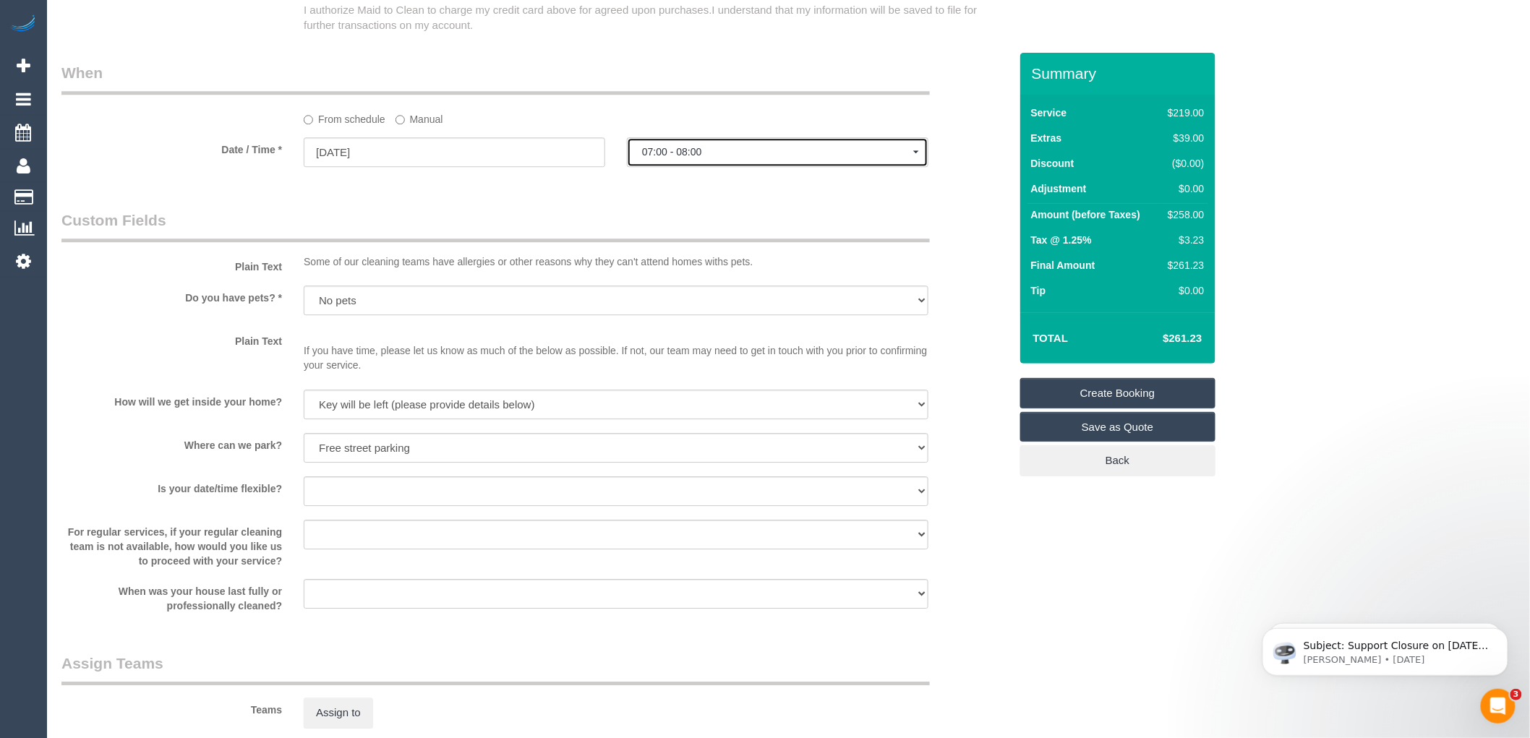
click at [681, 158] on span "07:00 - 08:00" at bounding box center [777, 152] width 271 height 12
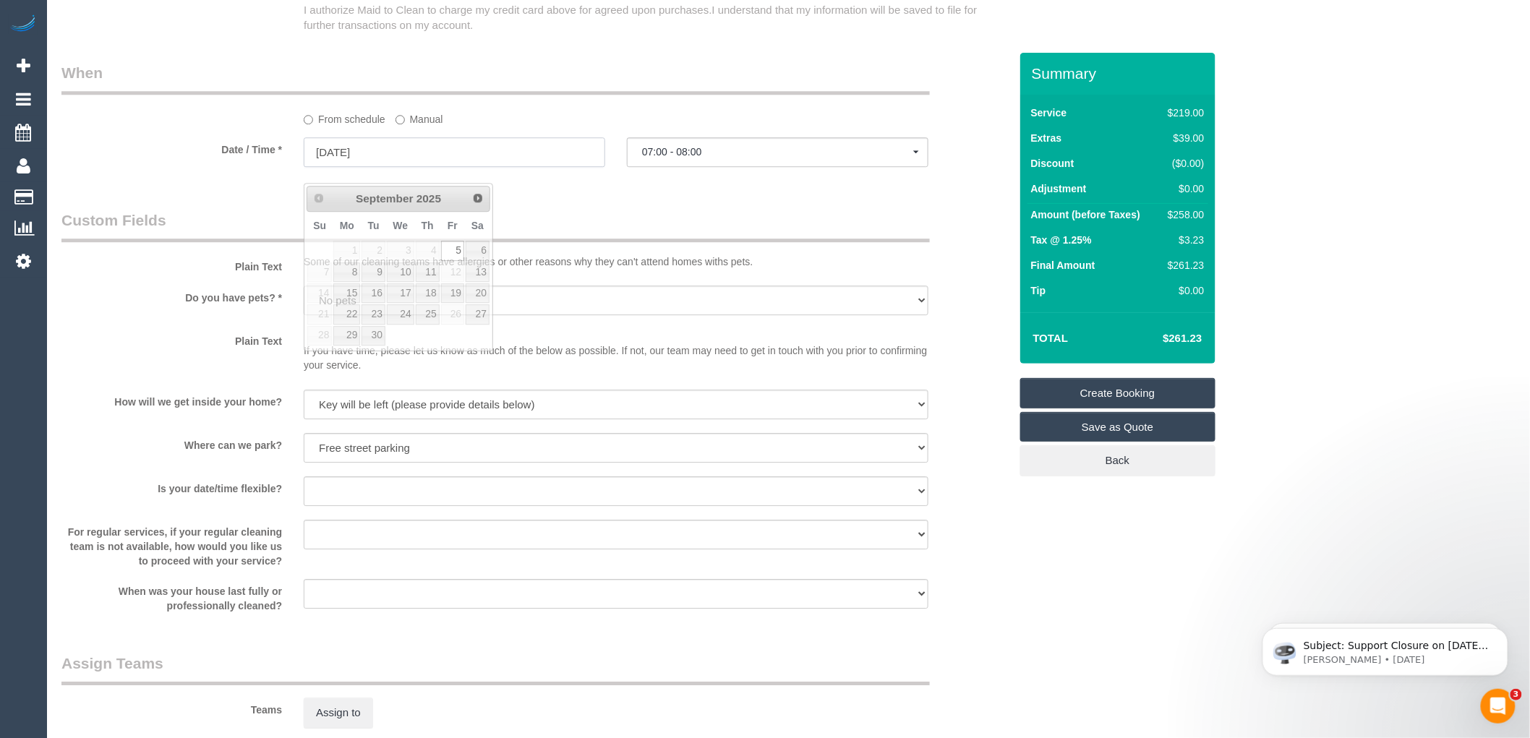
click at [384, 165] on input "[DATE]" at bounding box center [455, 152] width 302 height 30
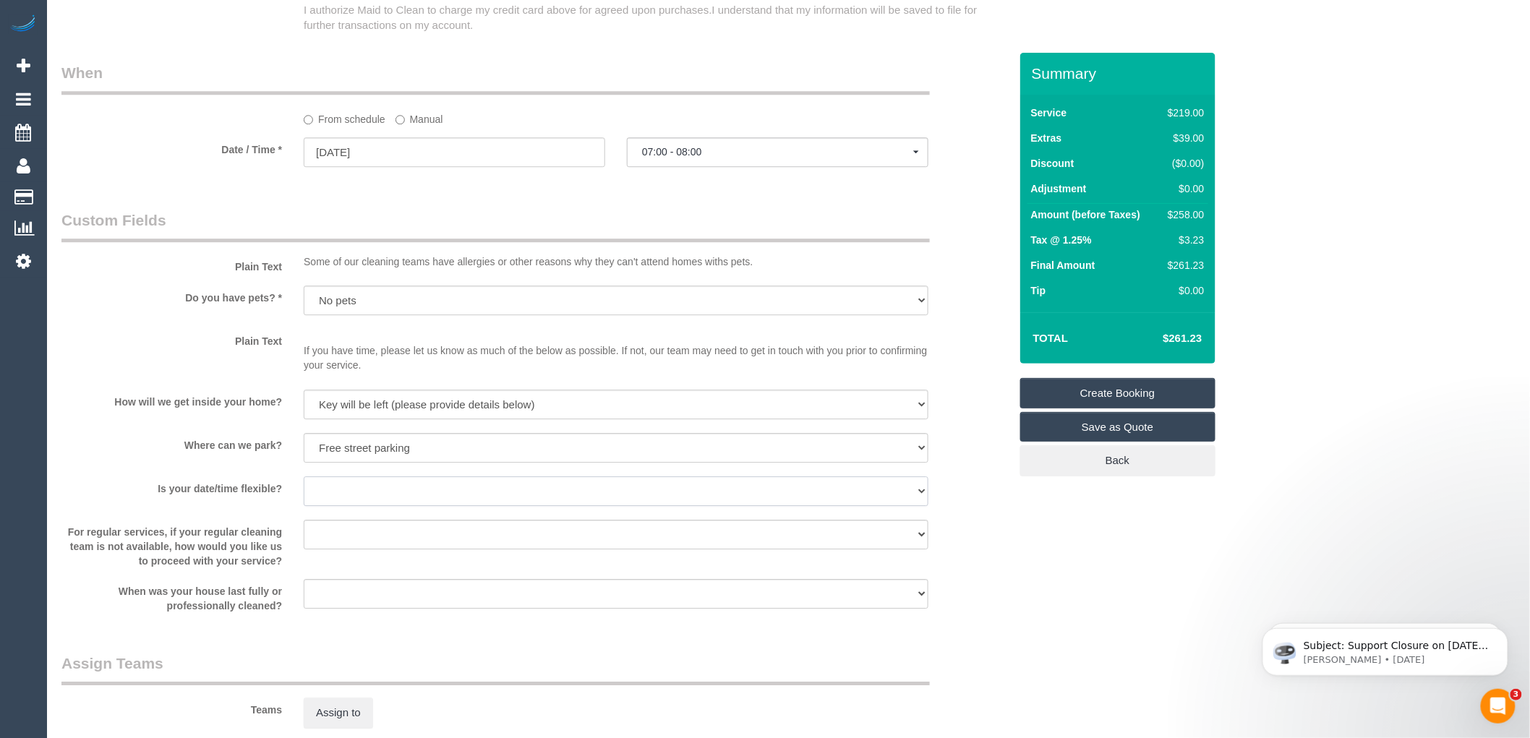
click at [353, 503] on select "Yes - date and time Yes - date but not time Yes - time but not date No - No fle…" at bounding box center [616, 492] width 625 height 30
select select "number:25"
click at [304, 492] on select "Yes - date and time Yes - date but not time Yes - time but not date No - No fle…" at bounding box center [616, 492] width 625 height 30
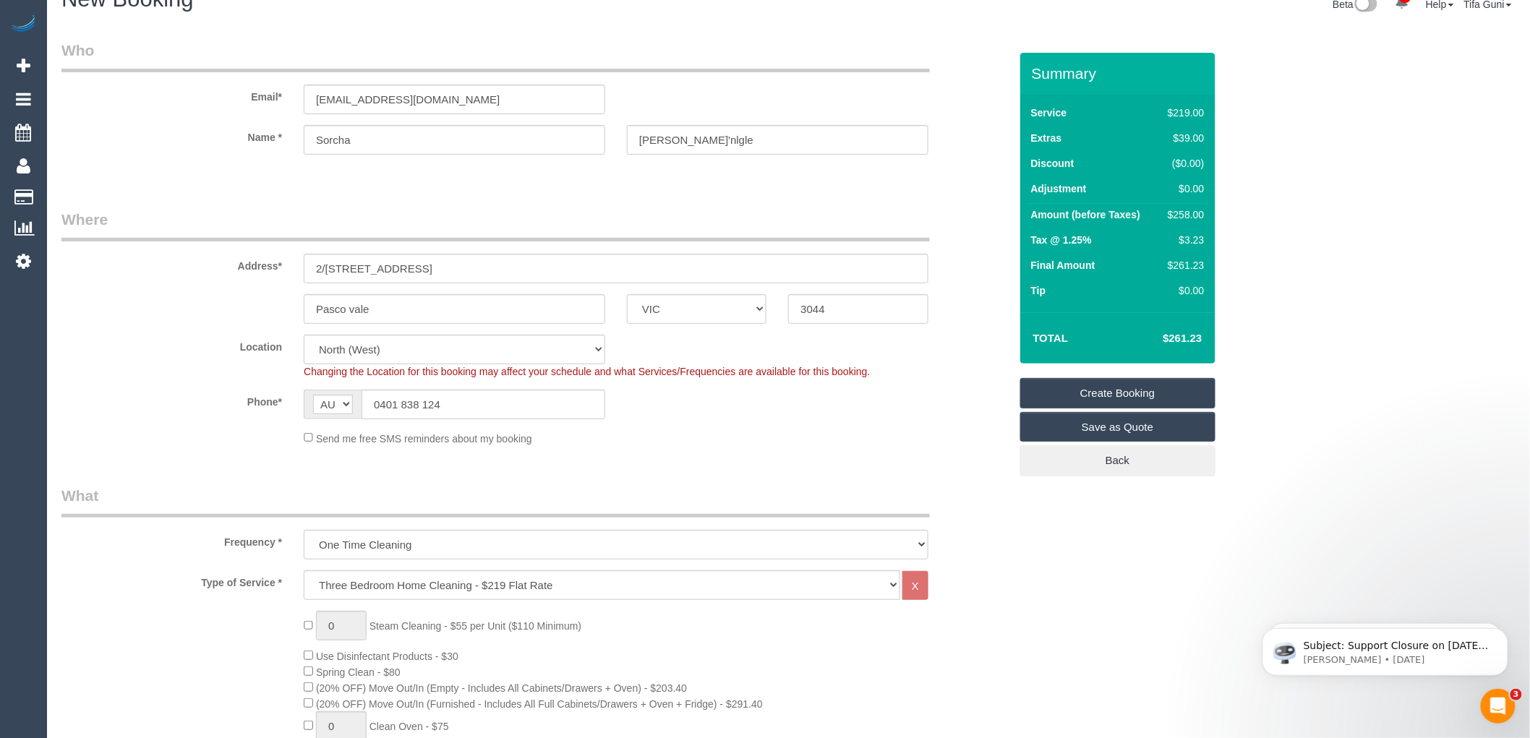
scroll to position [0, 0]
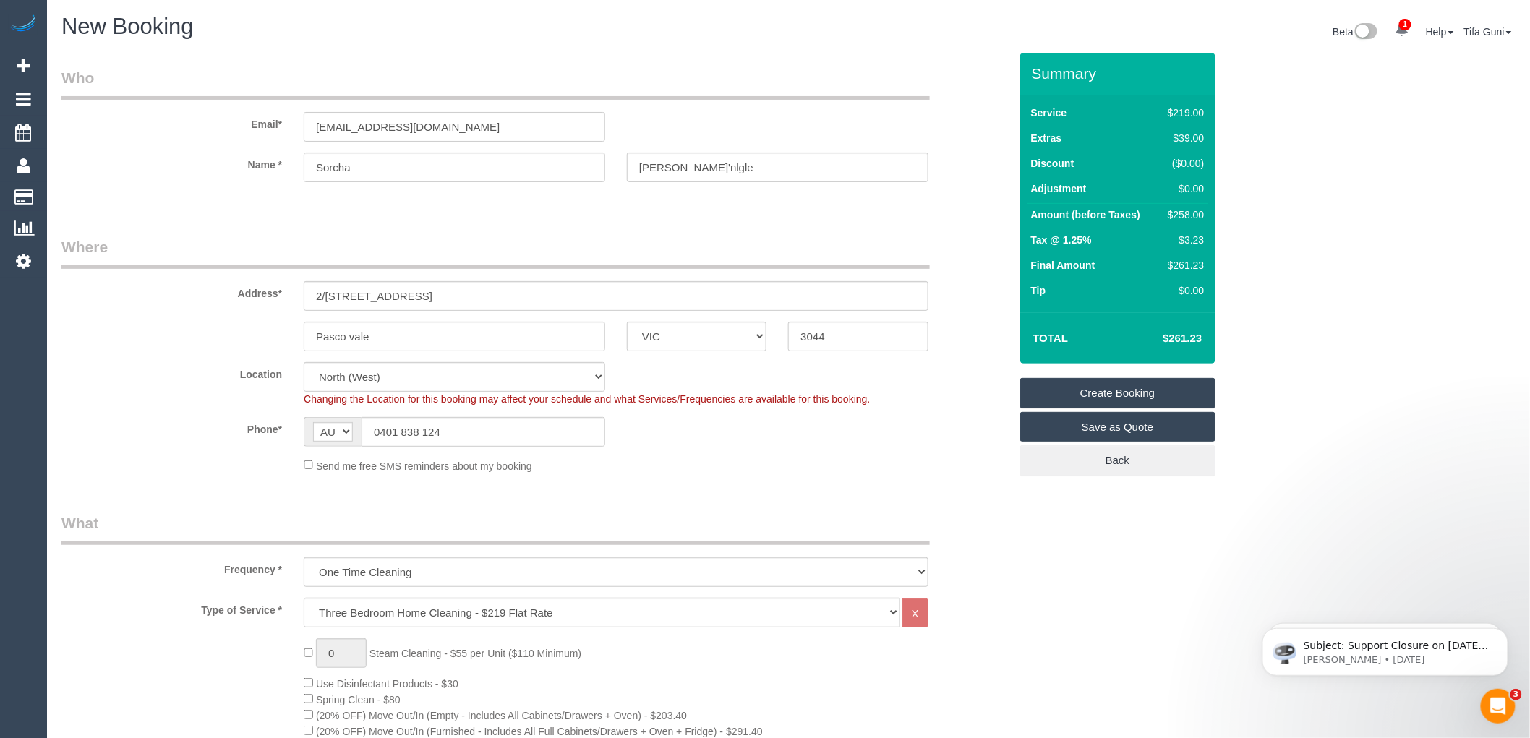
drag, startPoint x: 466, startPoint y: 287, endPoint x: 370, endPoint y: 285, distance: 96.2
click at [370, 285] on input "2/[STREET_ADDRESS]" at bounding box center [616, 296] width 625 height 30
type input "2/137 [GEOGRAPHIC_DATA]"
click at [686, 167] on input "[PERSON_NAME]'nlgle" at bounding box center [778, 168] width 302 height 30
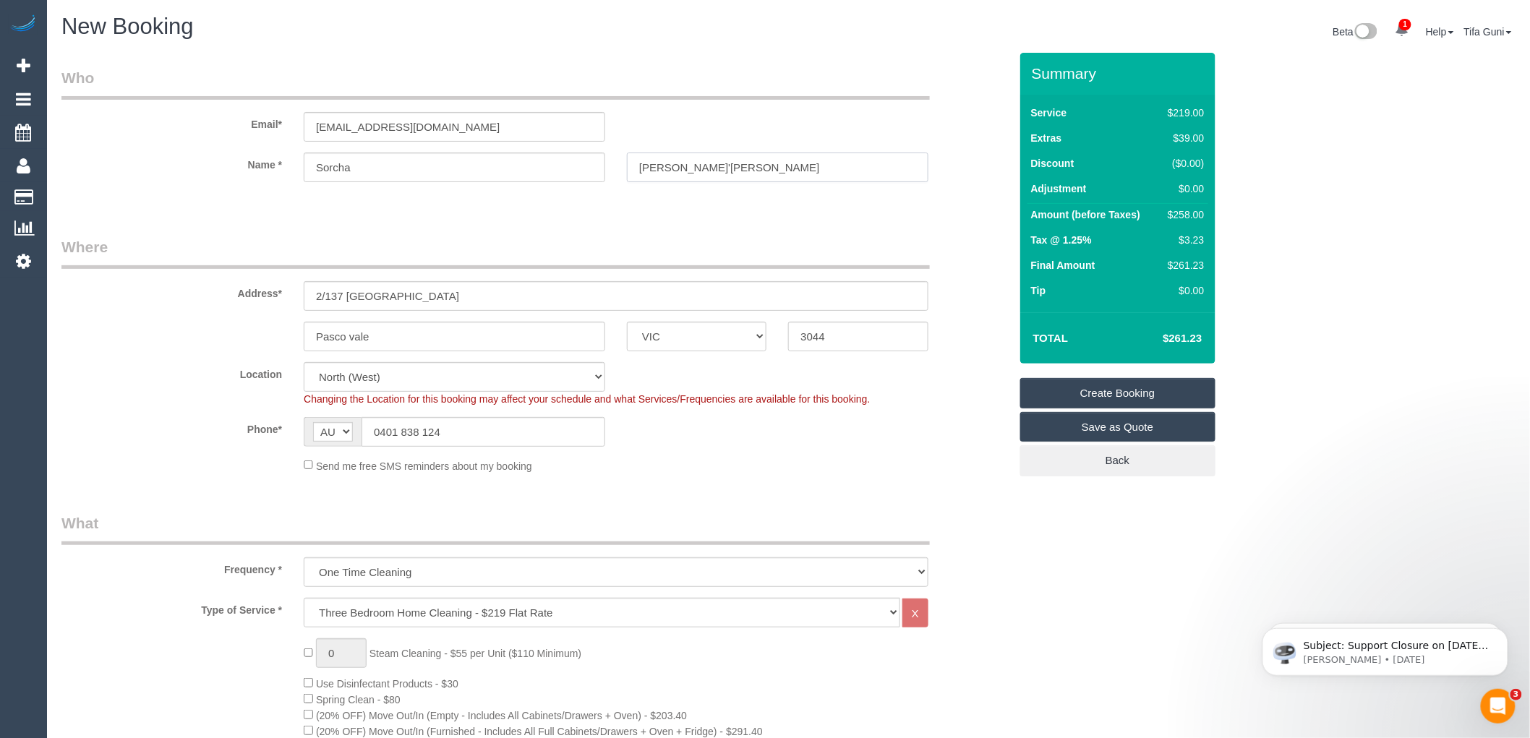
click at [707, 167] on input "[PERSON_NAME]'[PERSON_NAME]" at bounding box center [778, 168] width 302 height 30
type input "[PERSON_NAME]'[PERSON_NAME]"
click at [452, 298] on input "2/137 [GEOGRAPHIC_DATA]" at bounding box center [616, 296] width 625 height 30
type input "[STREET_ADDRESS]"
click at [385, 125] on input "[EMAIL_ADDRESS][DOMAIN_NAME]" at bounding box center [455, 127] width 302 height 30
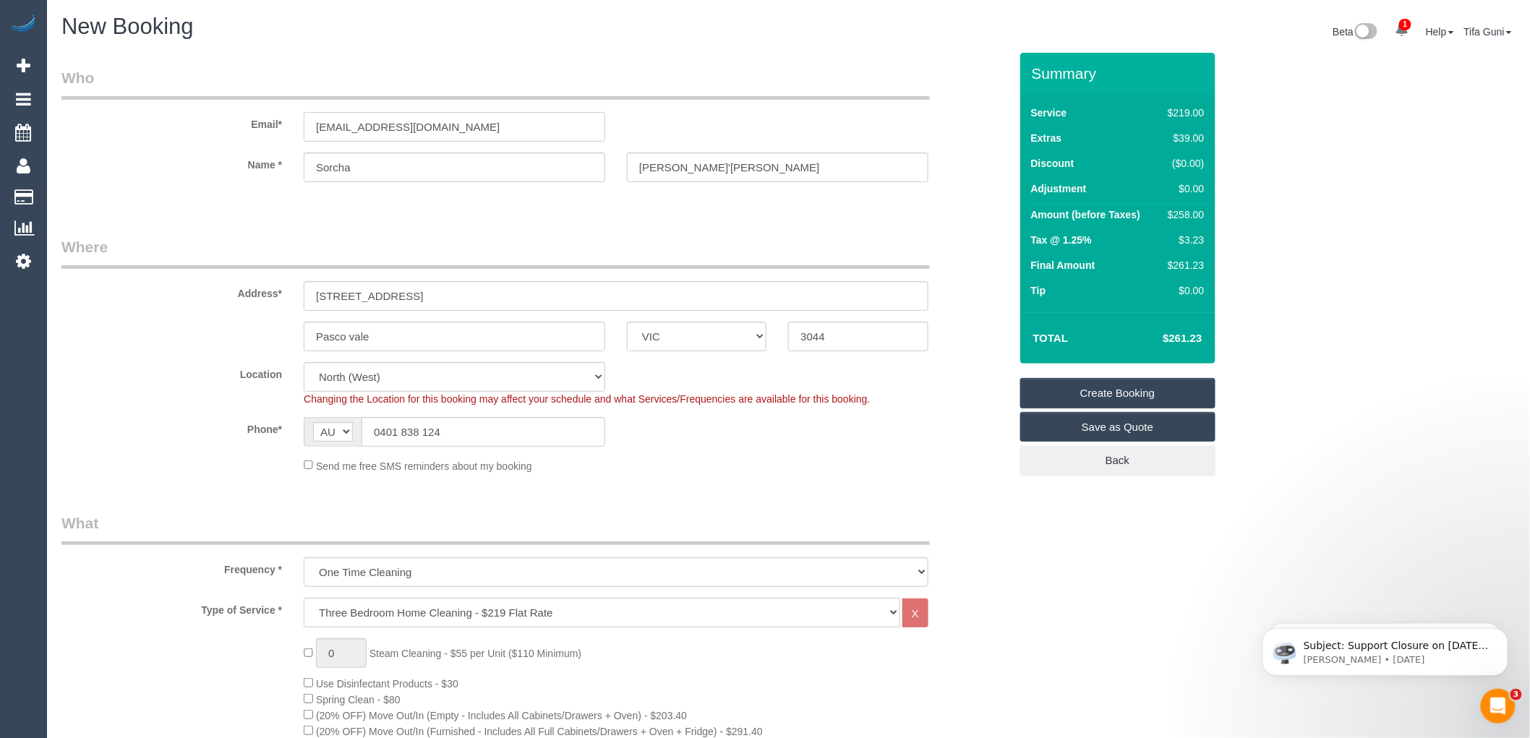
type input "[EMAIL_ADDRESS][DOMAIN_NAME]"
select select "spot21"
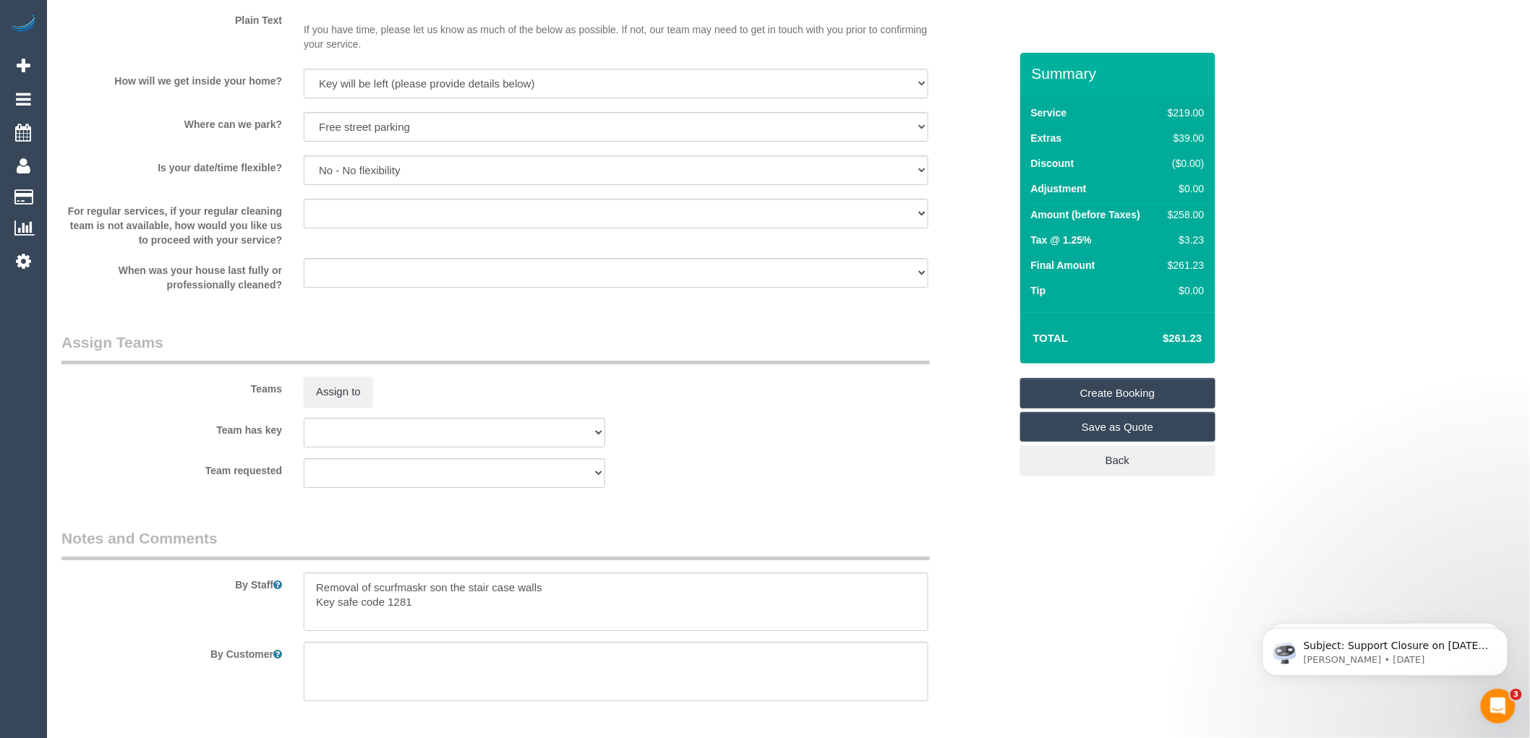
scroll to position [1997, 0]
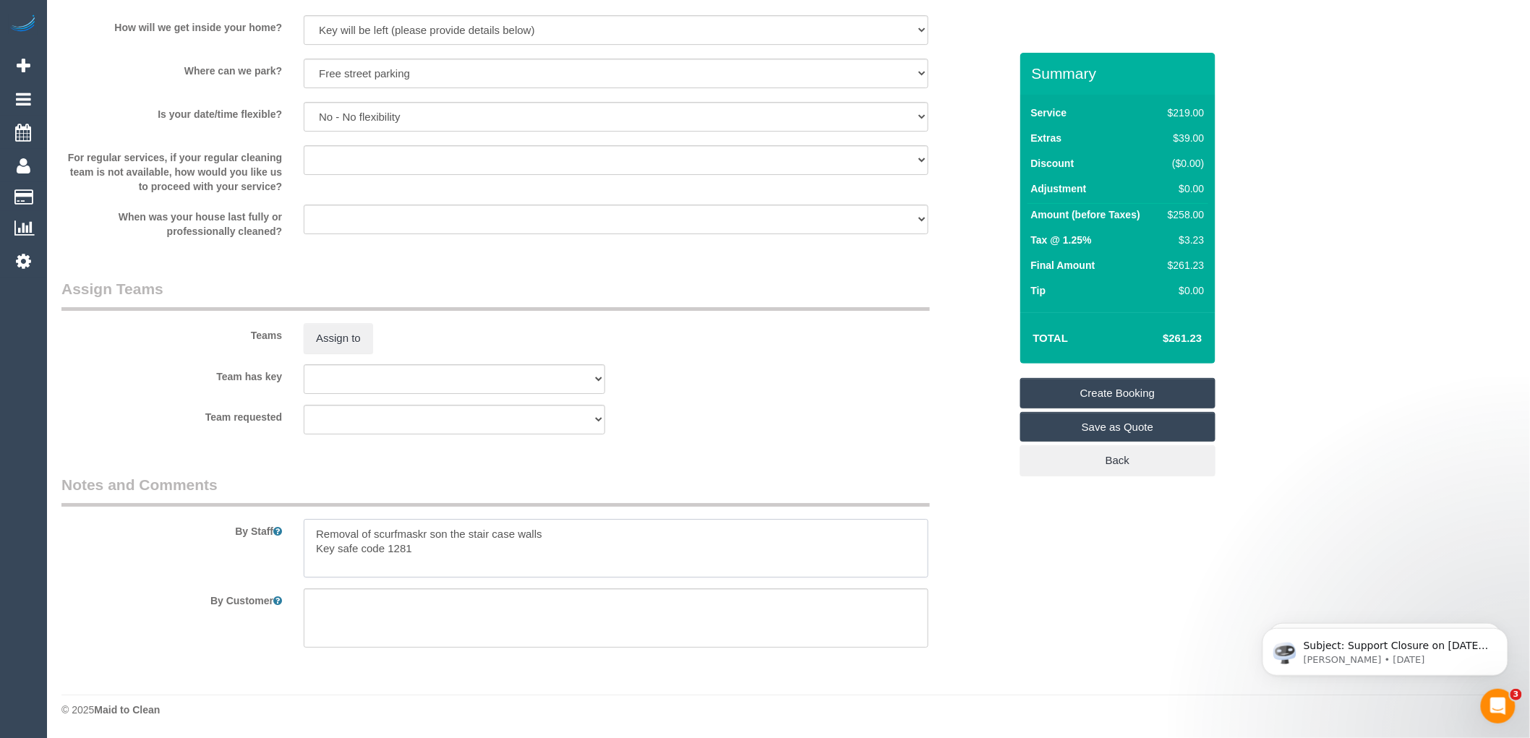
click at [427, 535] on textarea at bounding box center [616, 548] width 625 height 59
click at [434, 553] on textarea at bounding box center [616, 548] width 625 height 59
drag, startPoint x: 424, startPoint y: 531, endPoint x: 398, endPoint y: 529, distance: 26.1
click at [398, 529] on textarea at bounding box center [616, 548] width 625 height 59
click at [430, 562] on textarea at bounding box center [616, 548] width 625 height 59
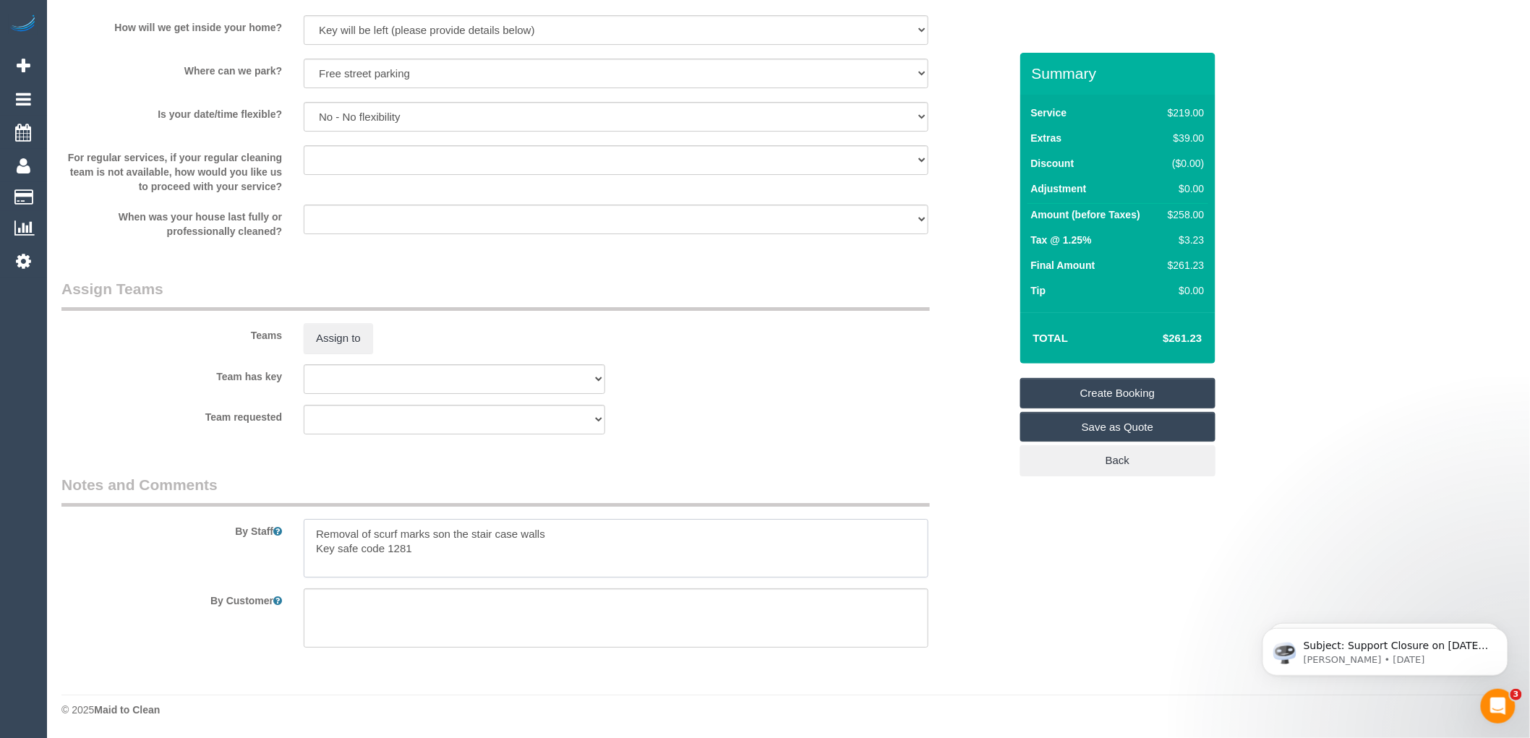
click at [358, 529] on textarea at bounding box center [616, 548] width 625 height 59
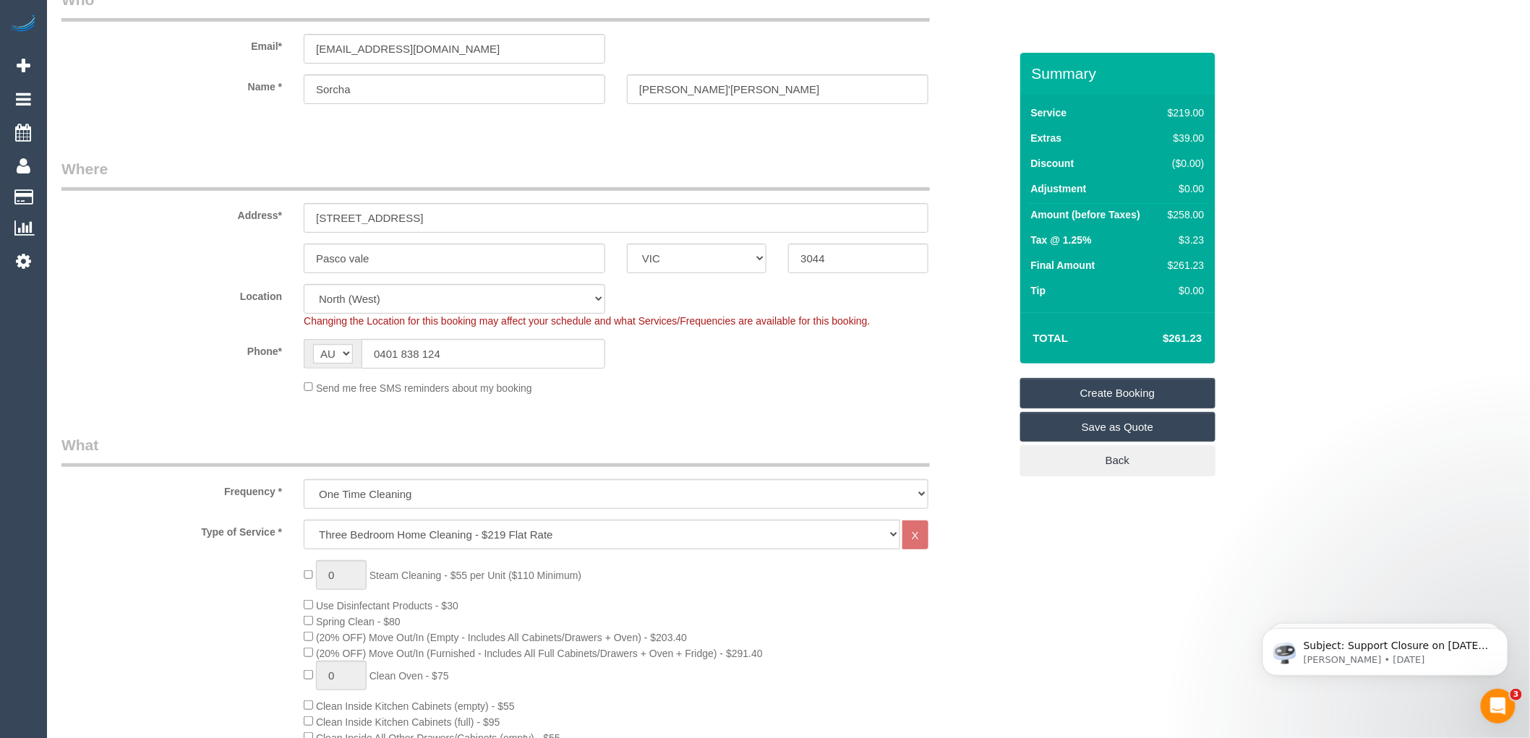
scroll to position [241, 0]
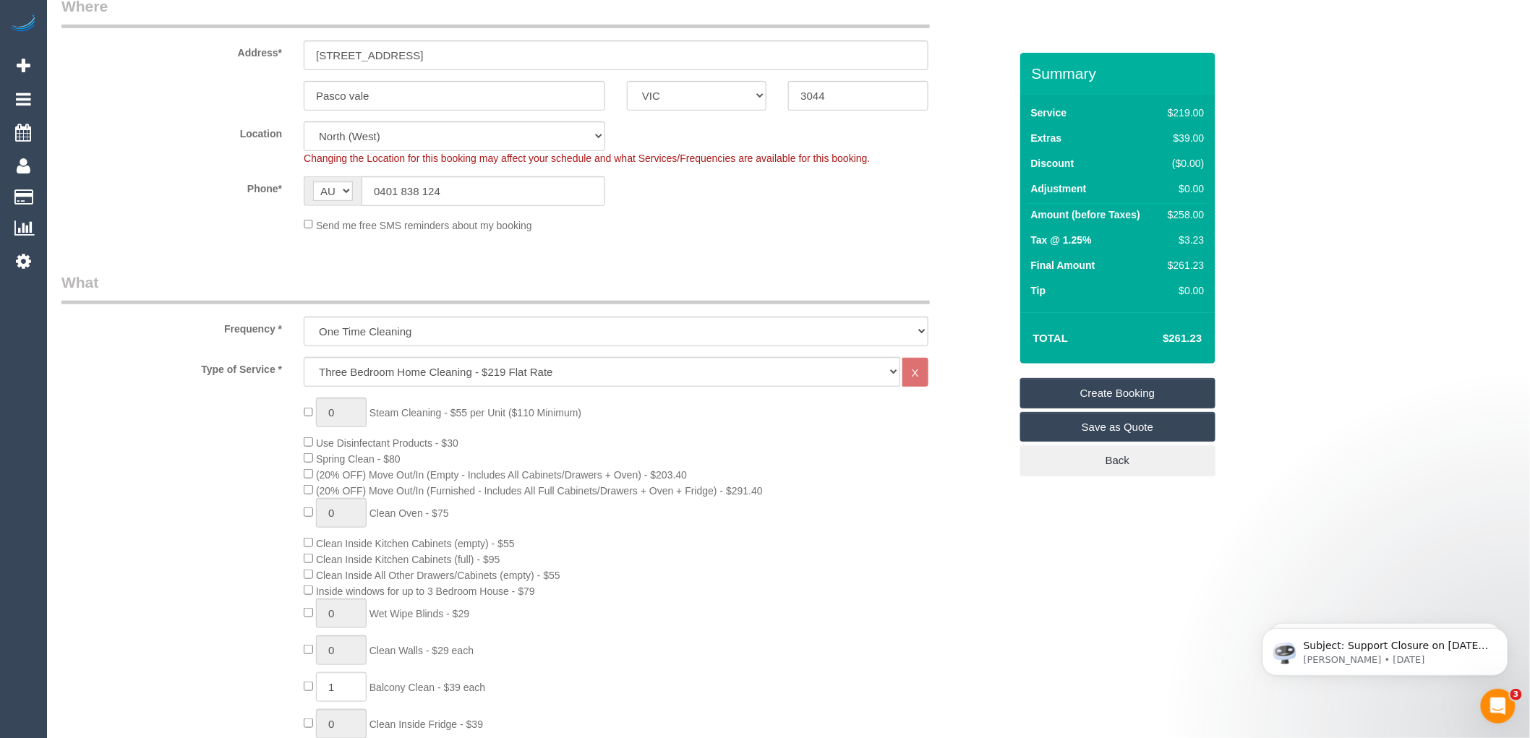
type textarea "Remove of scurf marks son the stair case walls Key safe code 1281"
click at [1129, 425] on link "Save as Quote" at bounding box center [1117, 427] width 195 height 30
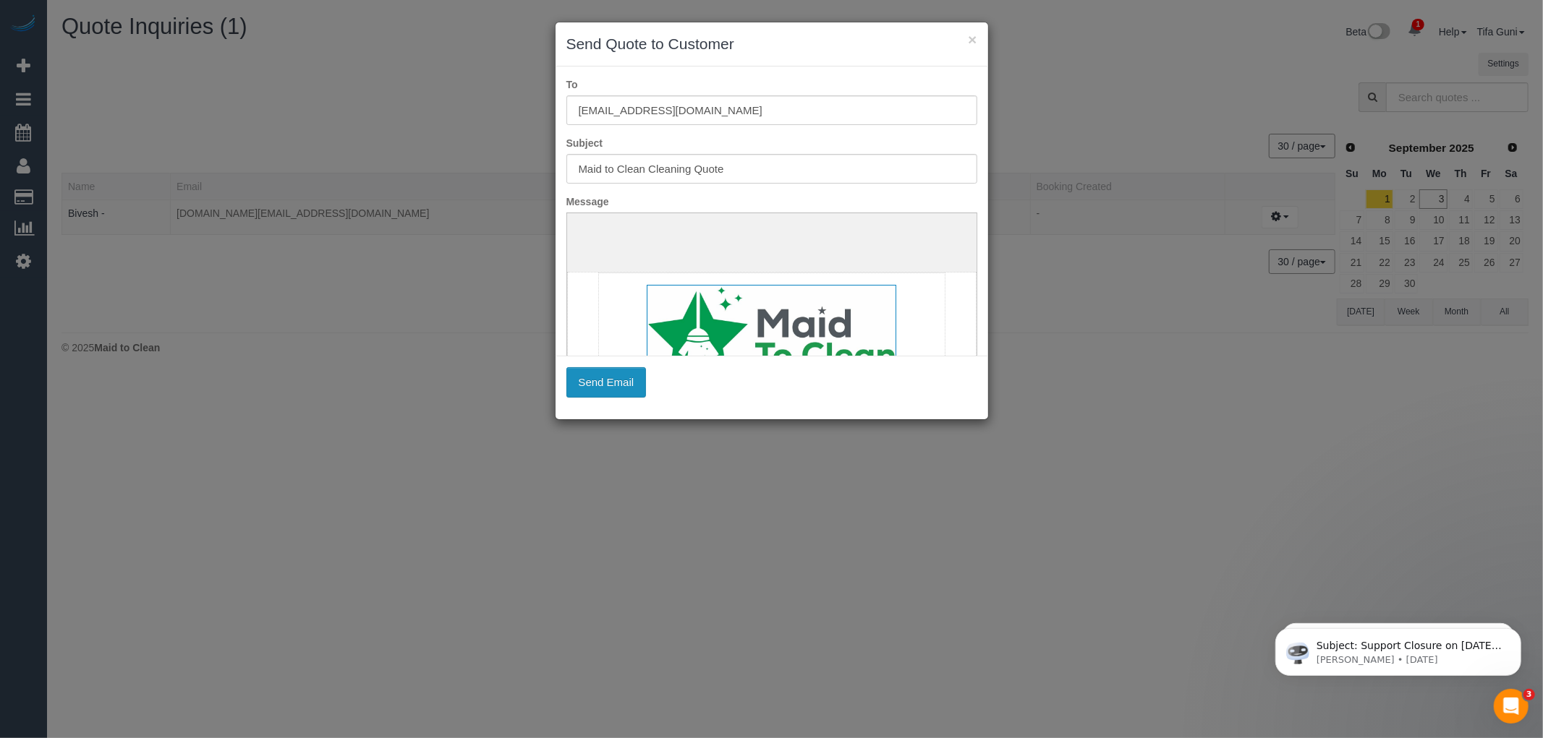
click at [608, 381] on button "Send Email" at bounding box center [606, 382] width 80 height 30
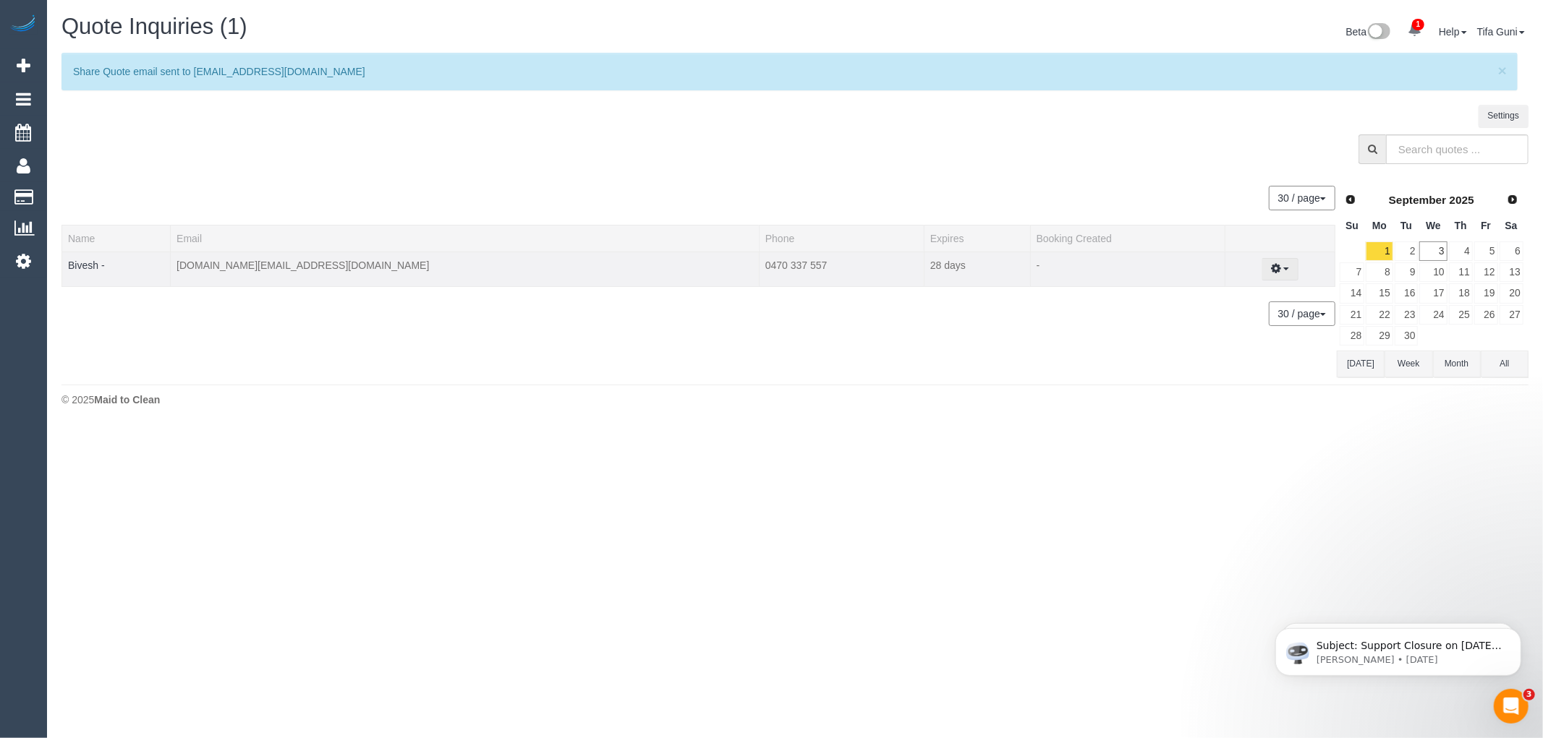
click at [1271, 269] on icon "button" at bounding box center [1276, 268] width 10 height 9
click at [1209, 300] on link "Create Booking" at bounding box center [1229, 295] width 137 height 19
select select "VIC"
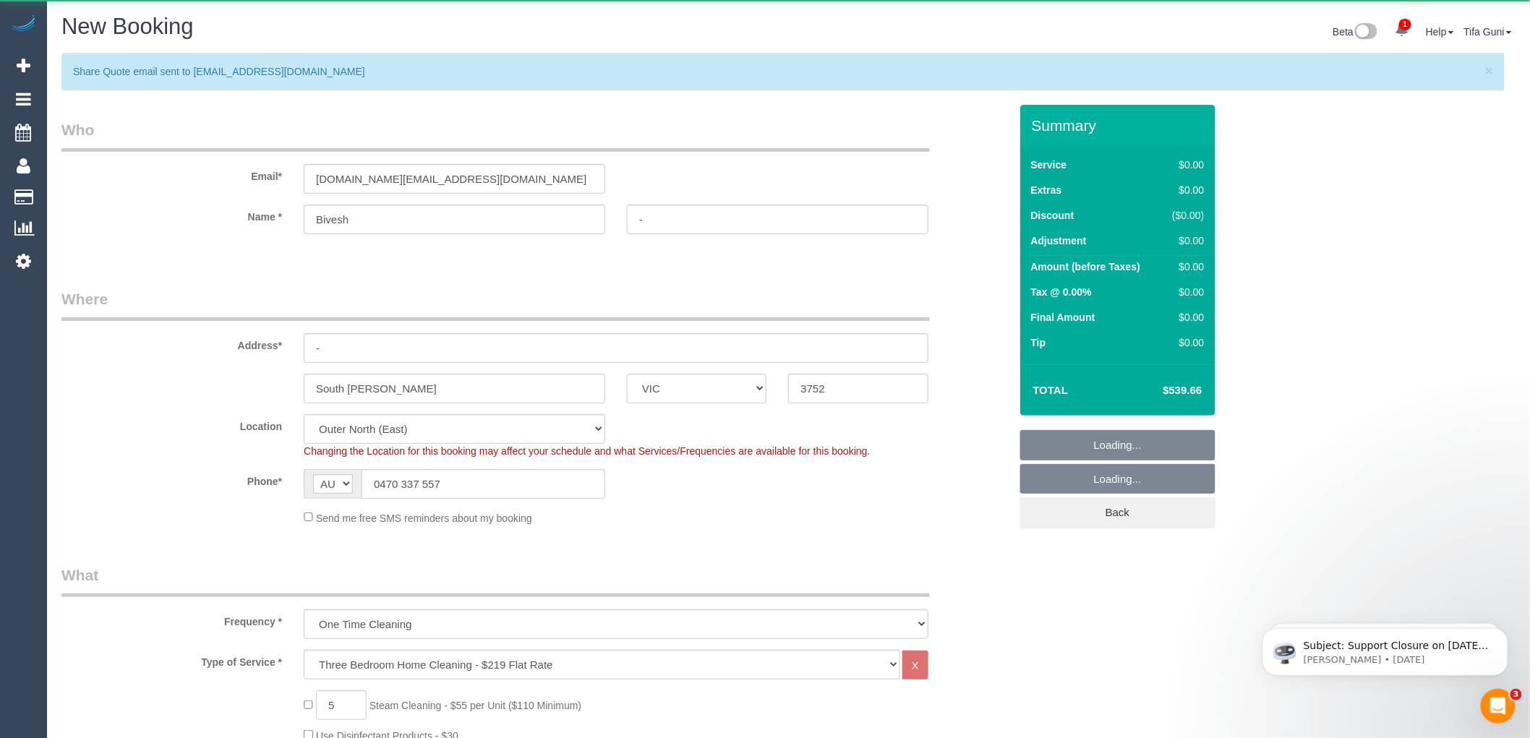
select select "object:4806"
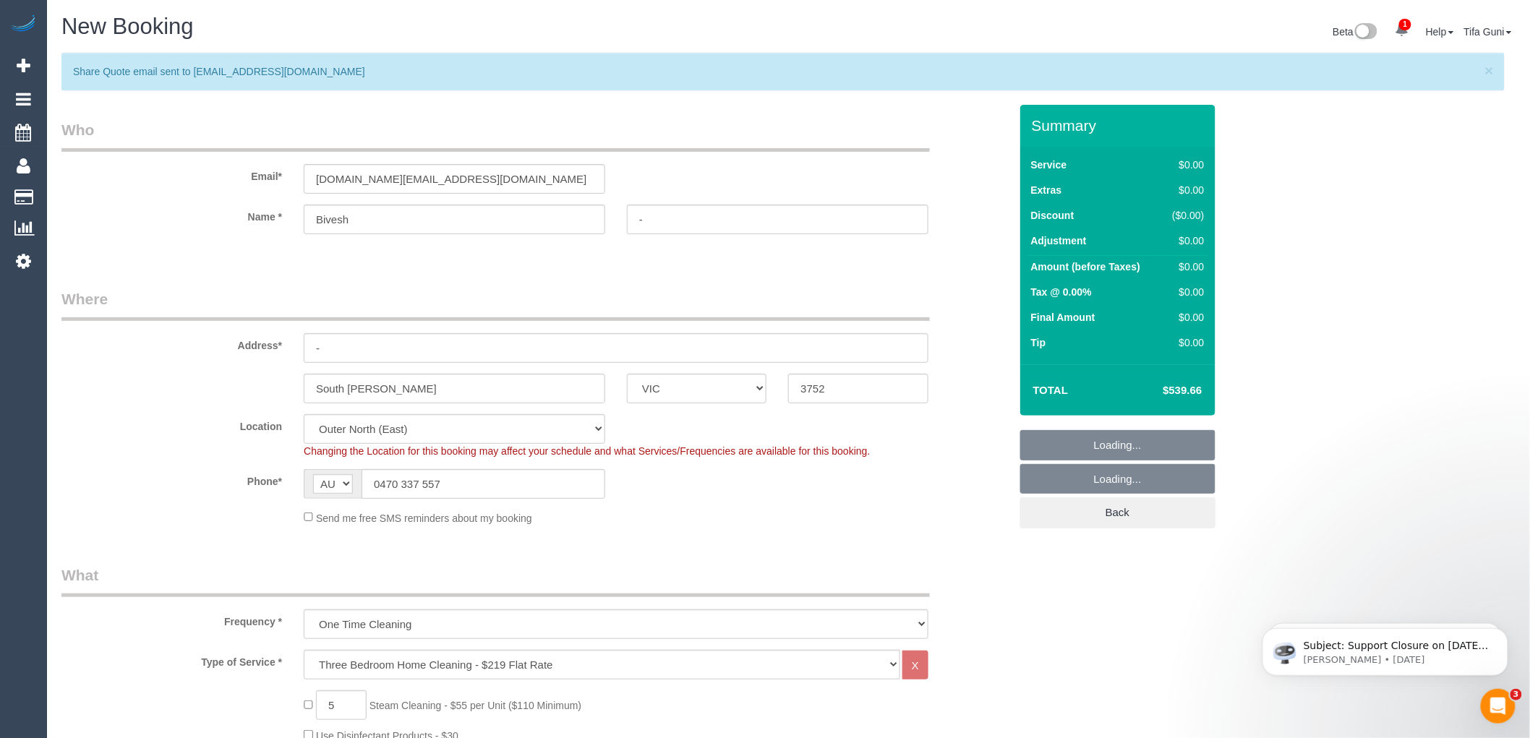
select select "spot41"
select select "object:5207"
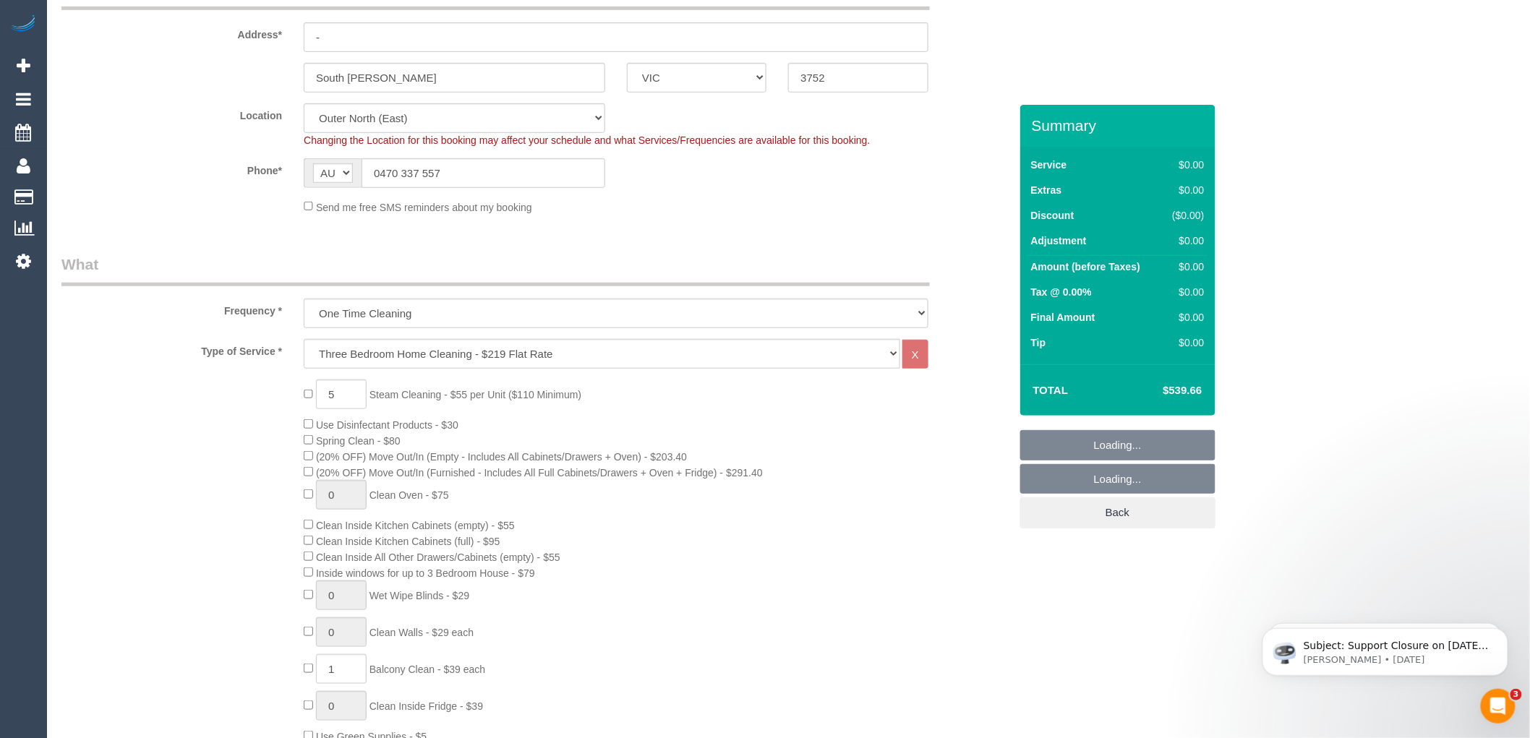
scroll to position [321, 0]
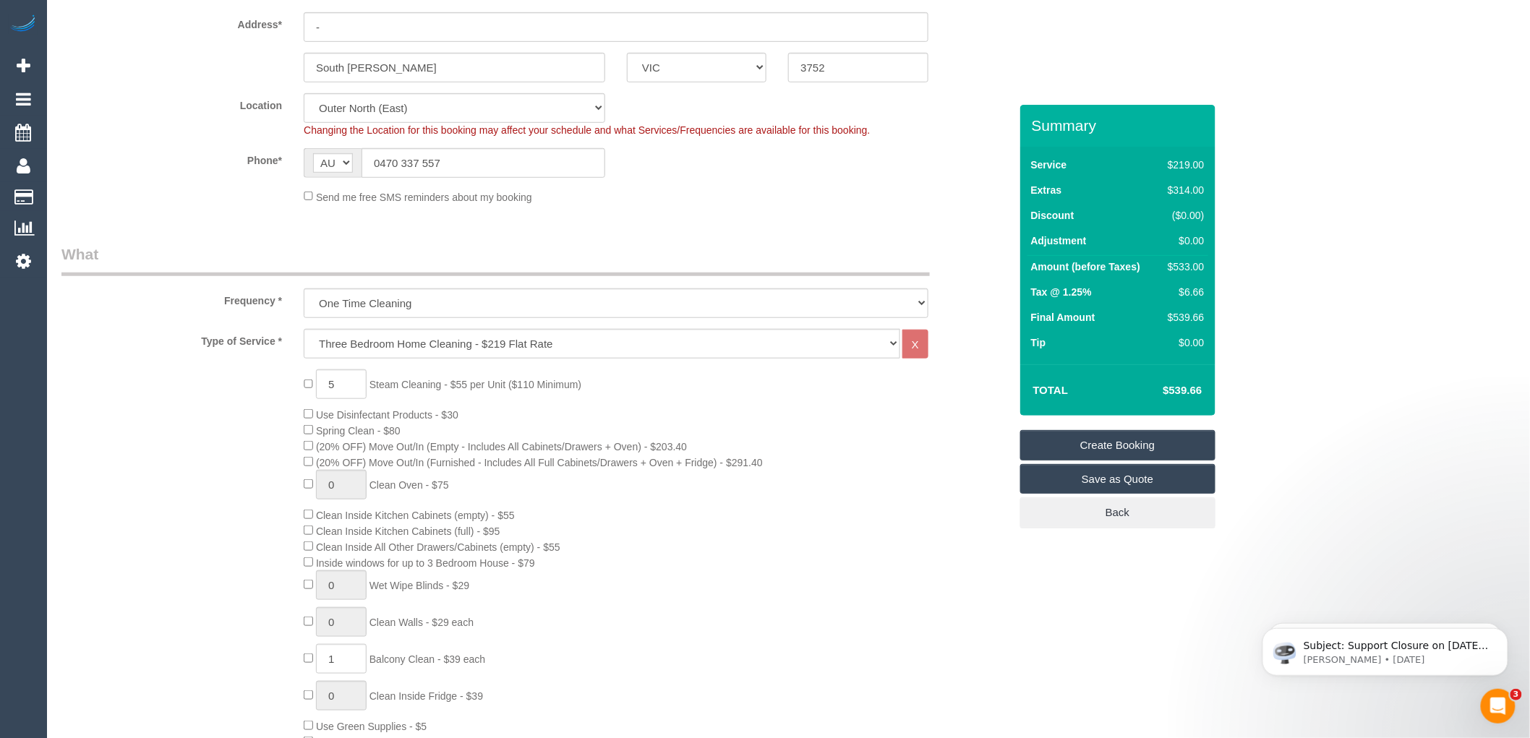
select select "spot60"
drag, startPoint x: 1202, startPoint y: 389, endPoint x: 1166, endPoint y: 391, distance: 36.2
click at [1166, 391] on h4 "$539.66" at bounding box center [1161, 391] width 82 height 12
click at [839, 418] on div "5 Steam Cleaning - $55 per Unit ($110 Minimum) Use Disinfectant Products - $30 …" at bounding box center [656, 623] width 727 height 507
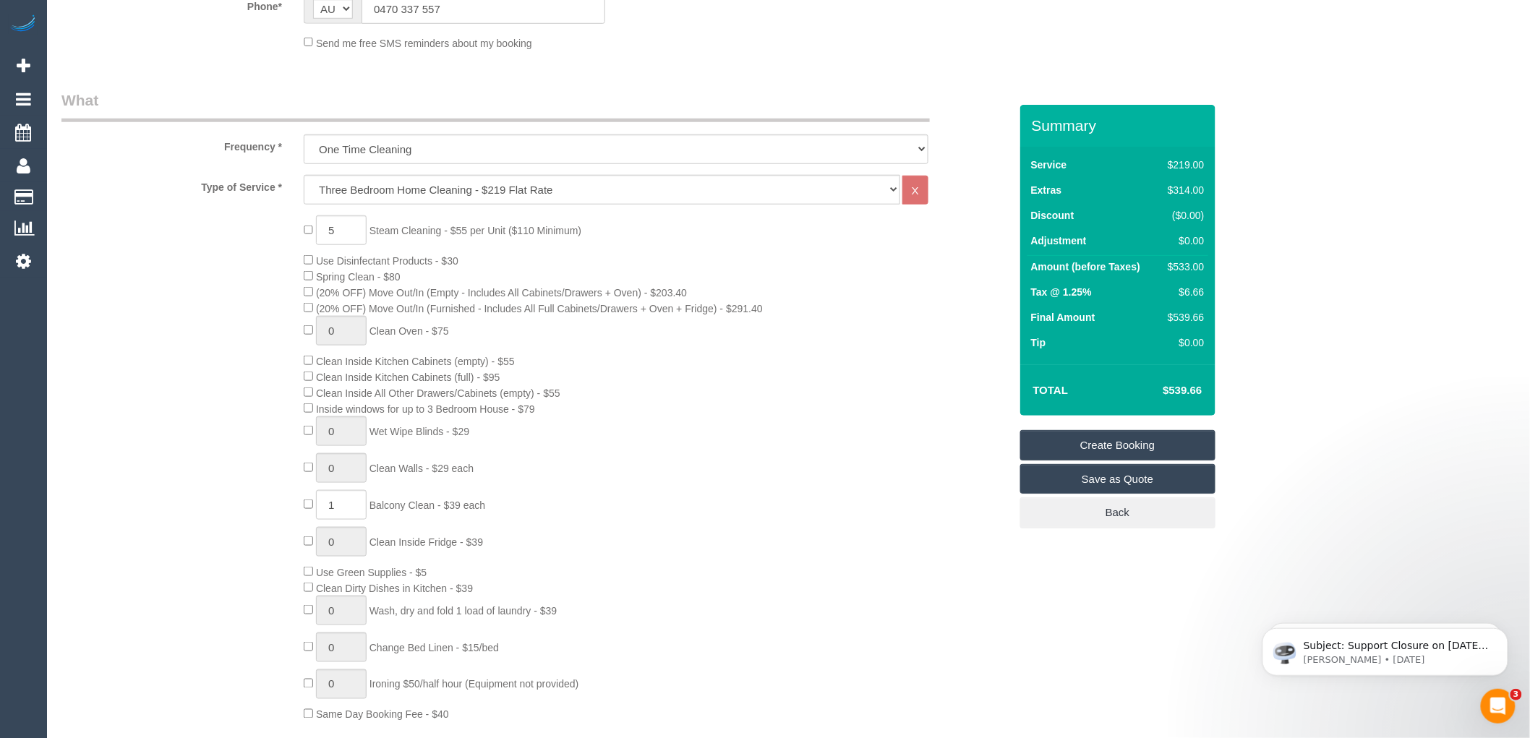
scroll to position [482, 0]
drag, startPoint x: 1202, startPoint y: 388, endPoint x: 1163, endPoint y: 391, distance: 39.2
click at [1163, 391] on h4 "$539.66" at bounding box center [1161, 391] width 82 height 12
copy h4 "$539.66"
type input "0"
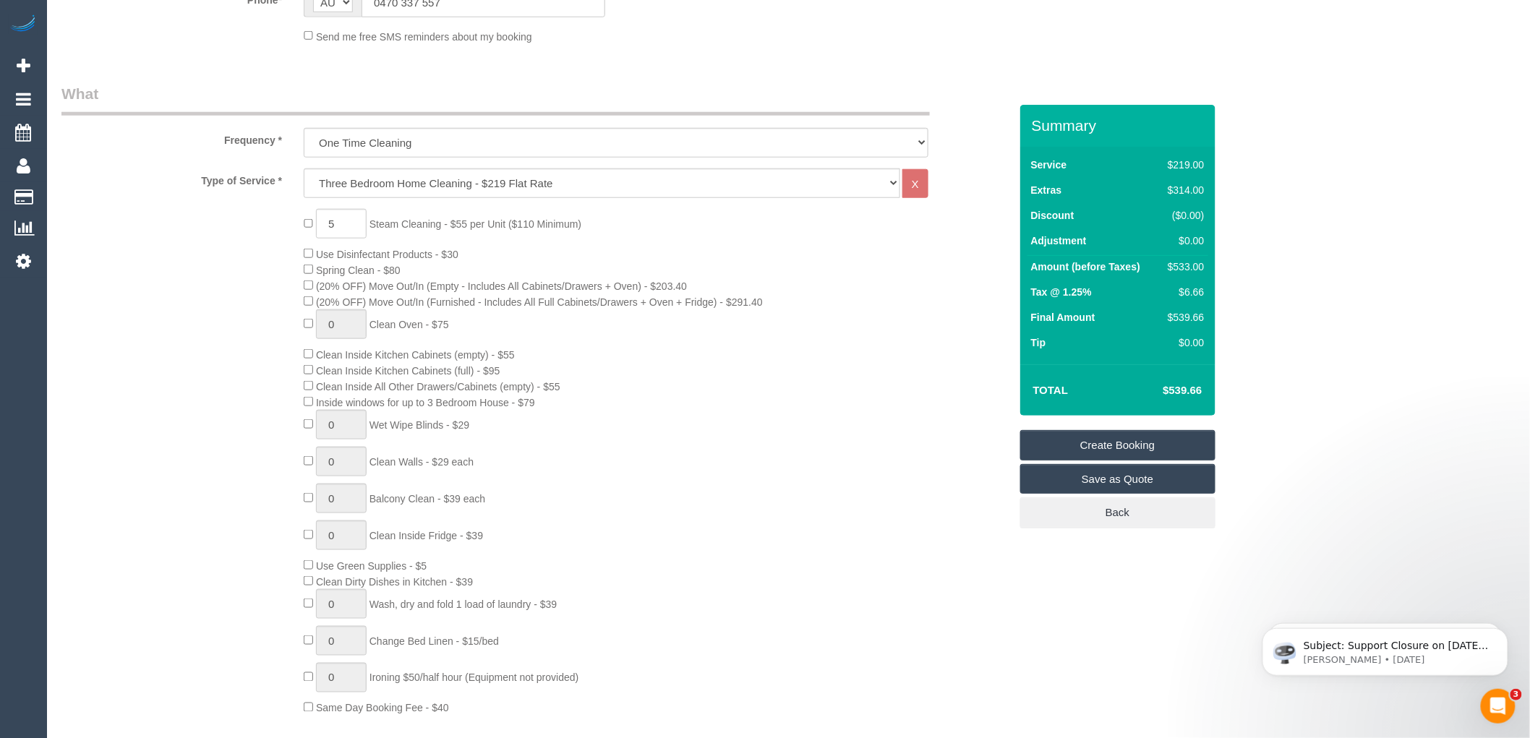
click at [676, 488] on div "5 Steam Cleaning - $55 per Unit ($110 Minimum) Use Disinfectant Products - $30 …" at bounding box center [656, 462] width 727 height 507
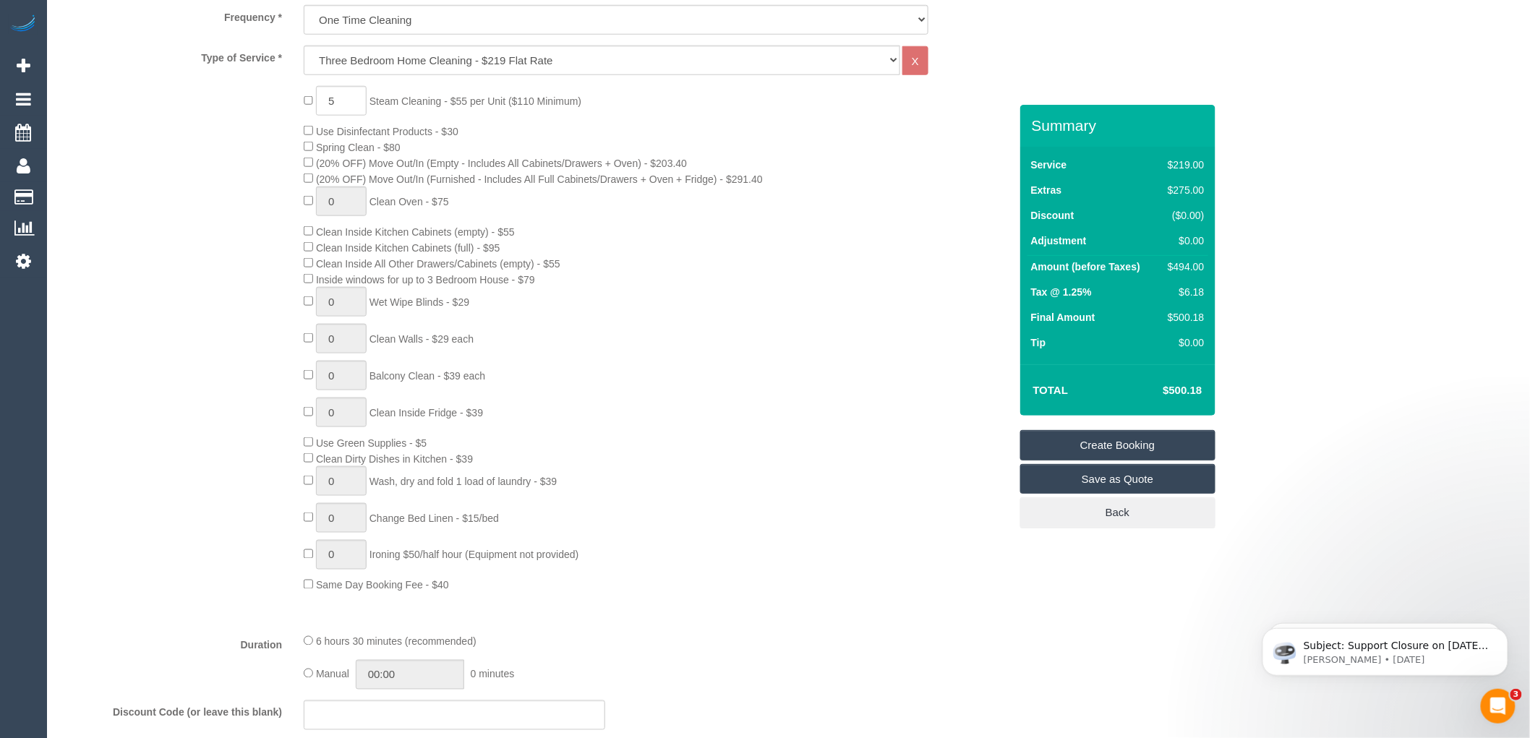
scroll to position [642, 0]
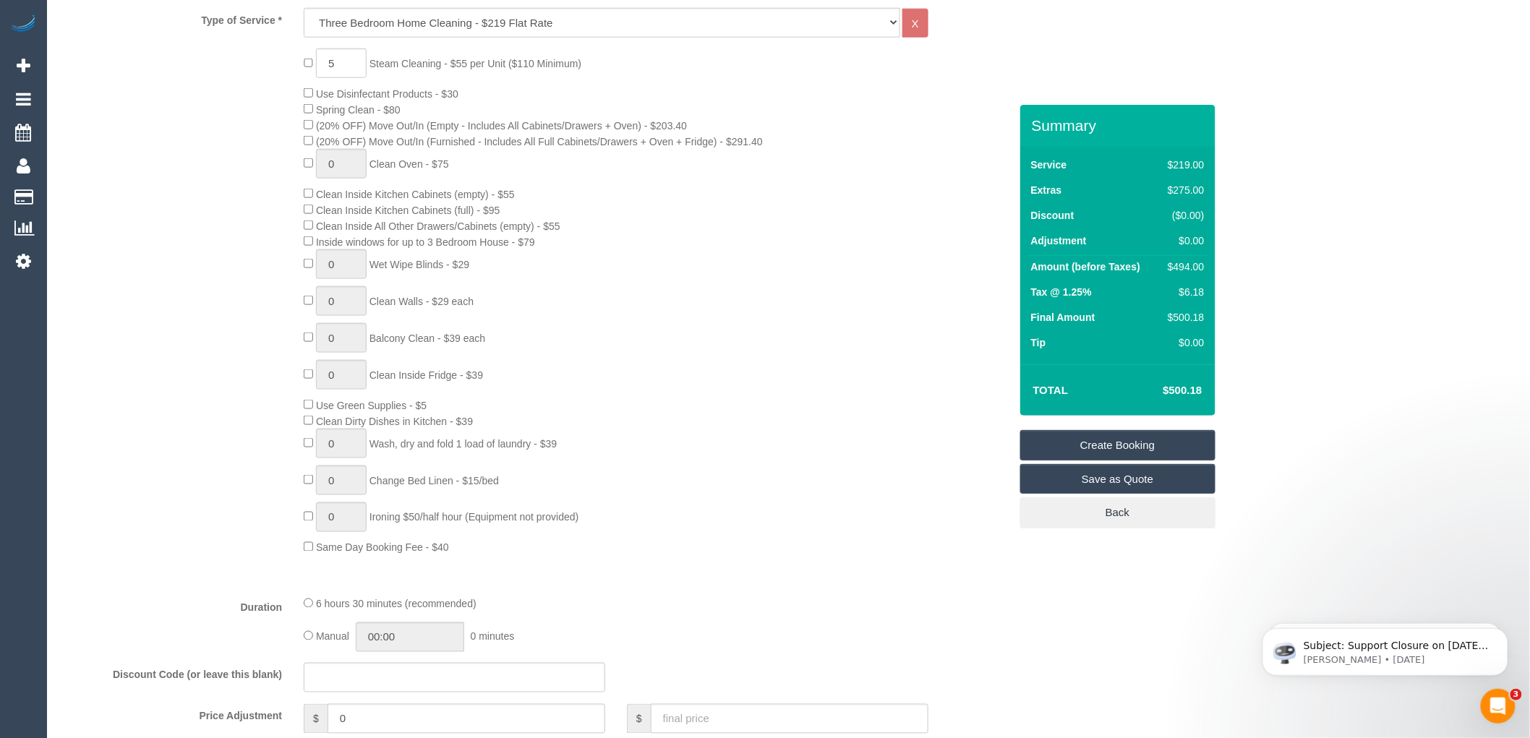
select select "spot79"
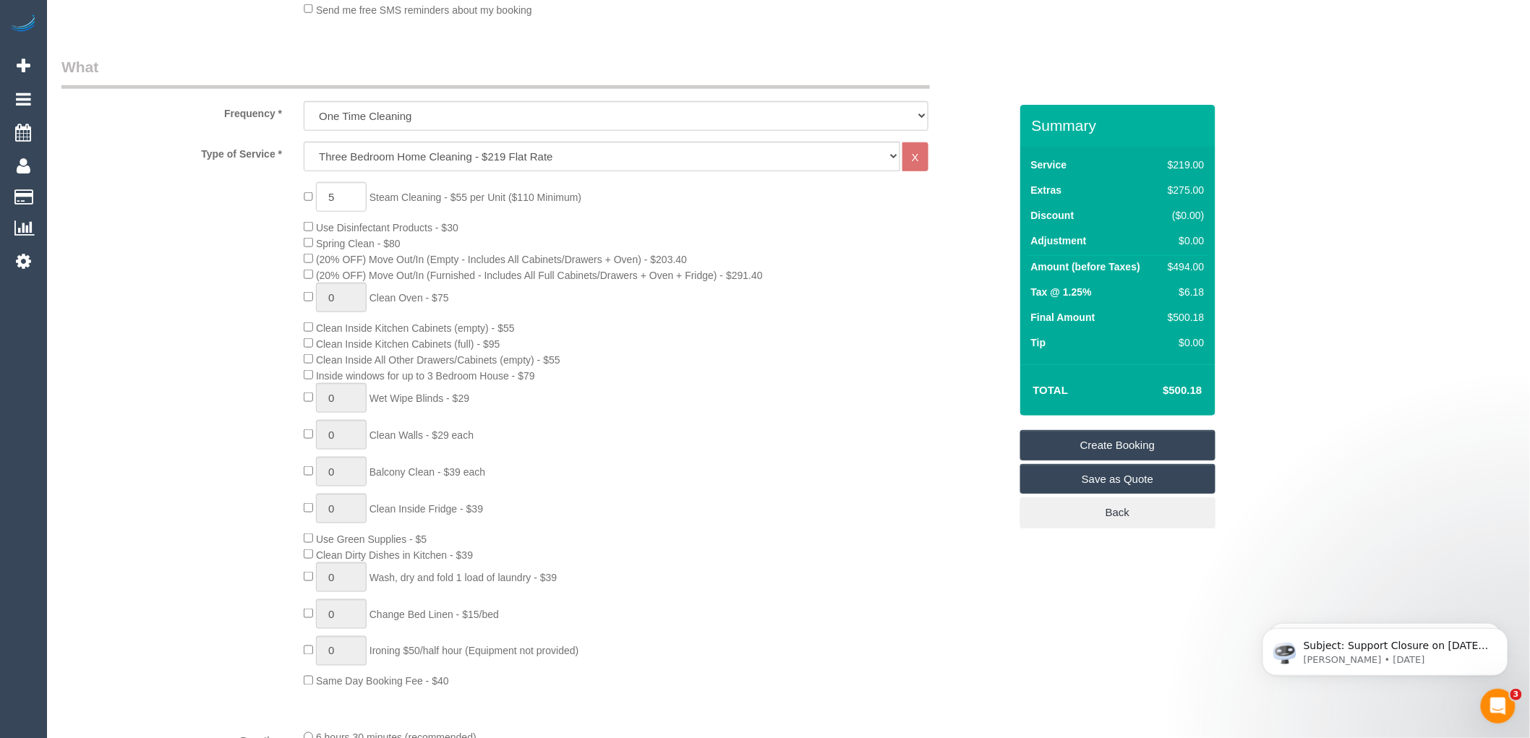
scroll to position [562, 0]
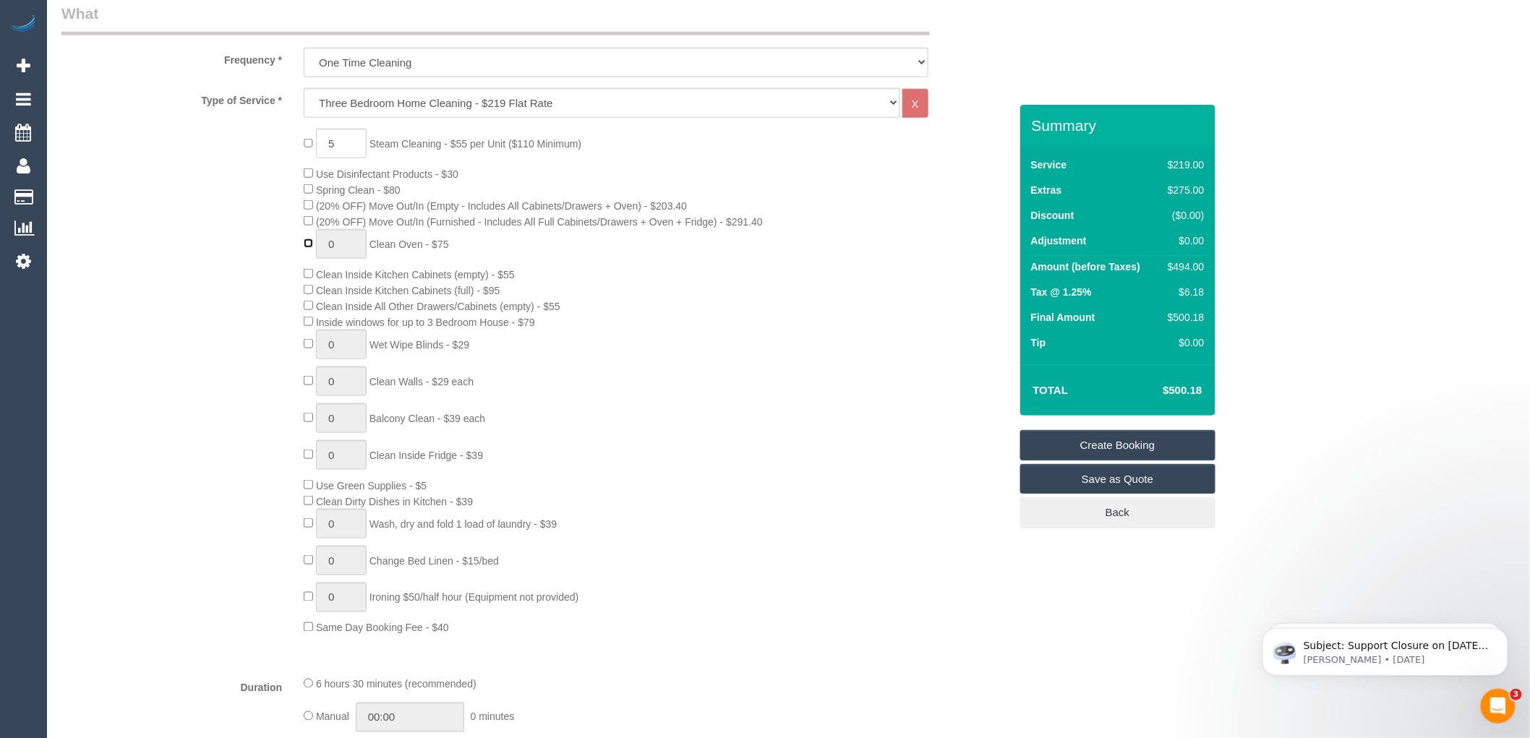
type input "1"
select select "spot98"
drag, startPoint x: 1206, startPoint y: 394, endPoint x: 1168, endPoint y: 380, distance: 40.0
click at [1168, 380] on td "$576.11" at bounding box center [1161, 390] width 94 height 36
copy h4 "576.11"
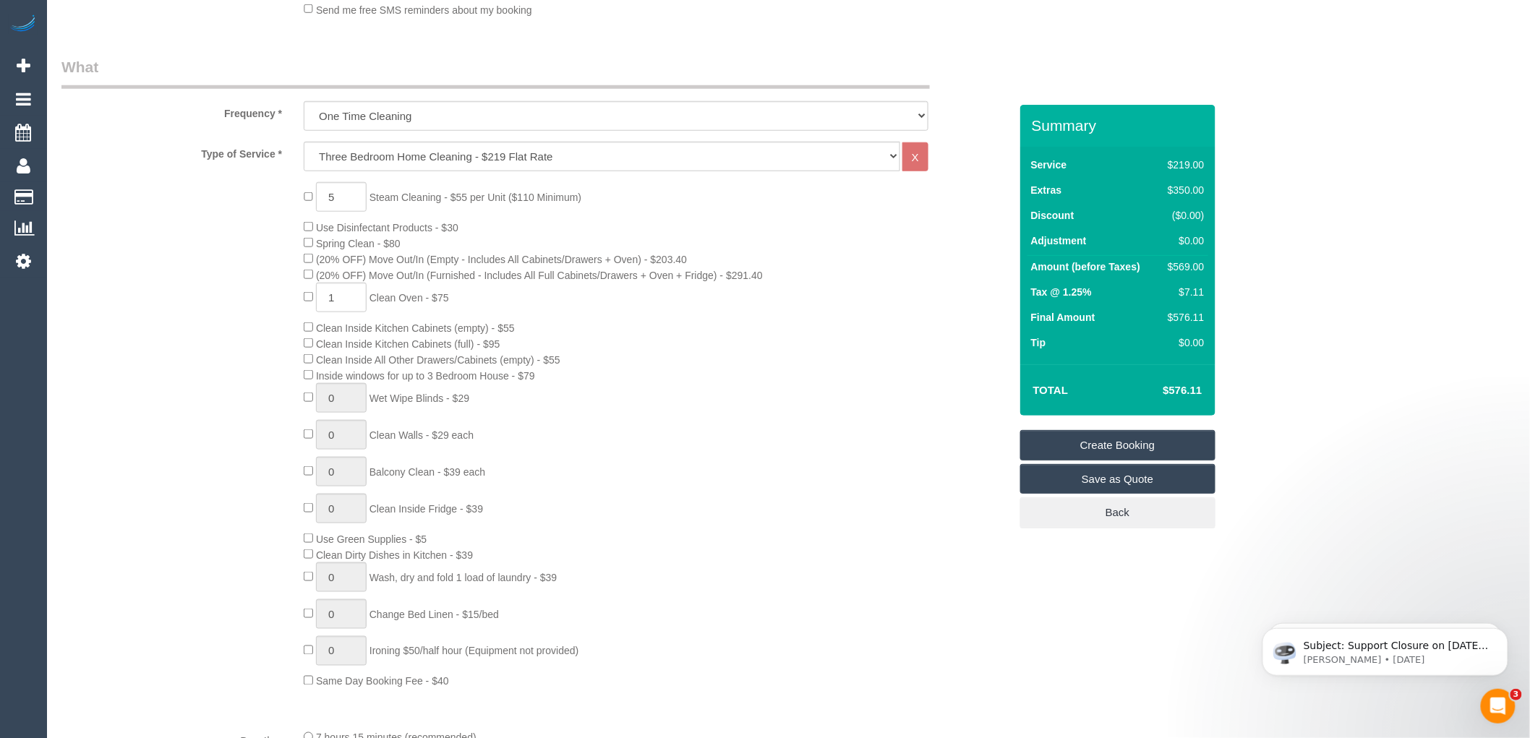
scroll to position [482, 0]
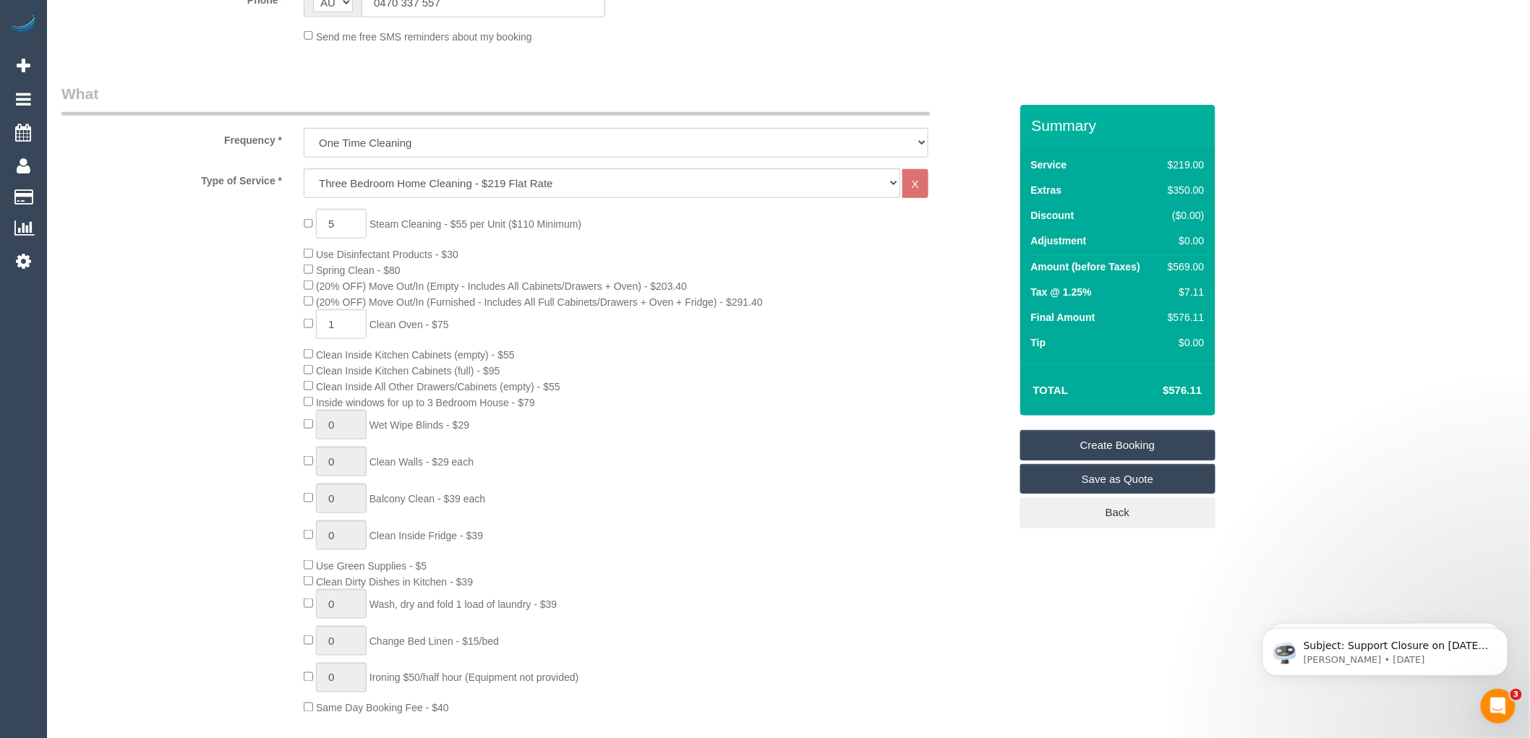
click at [1146, 335] on td "Tip" at bounding box center [1094, 344] width 132 height 25
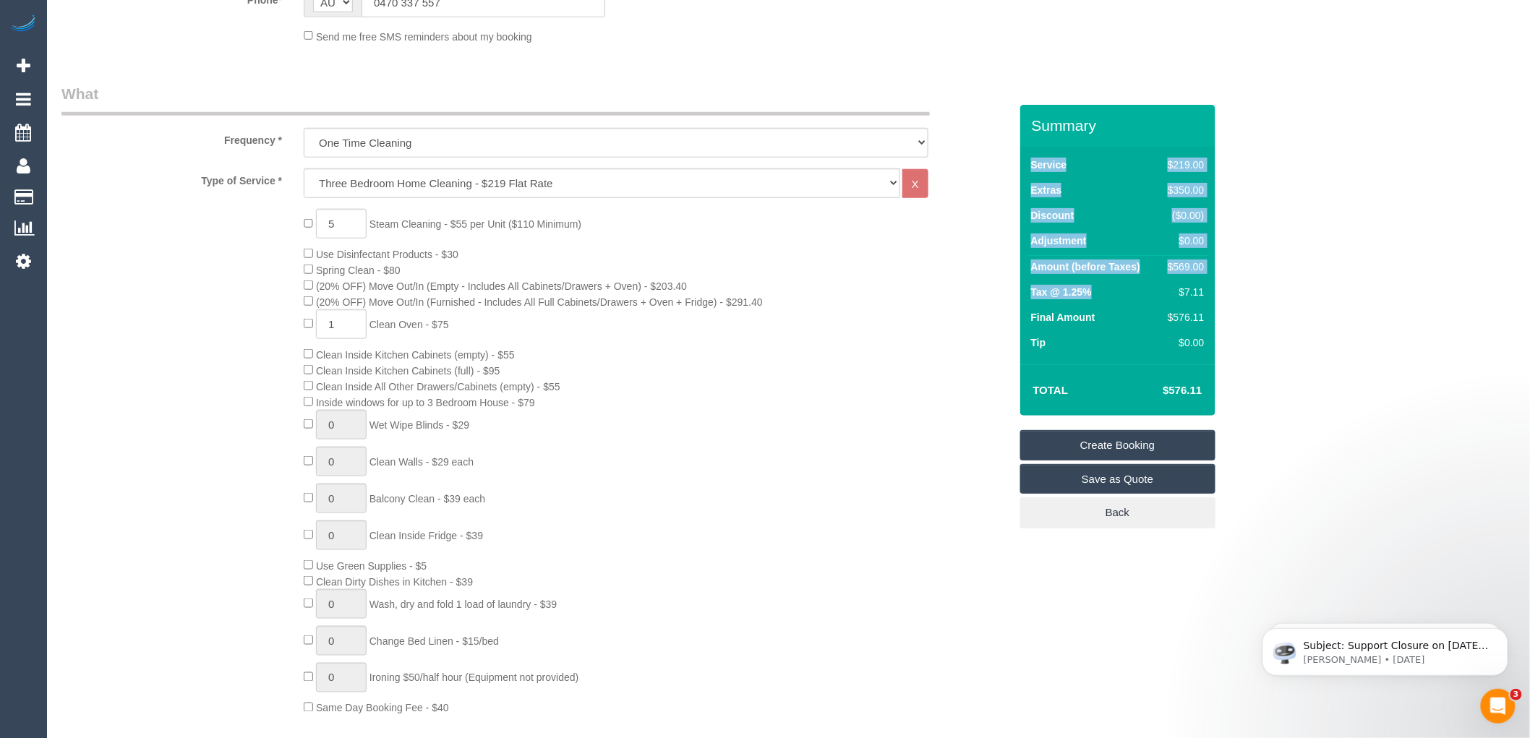
drag, startPoint x: 1211, startPoint y: 289, endPoint x: 1180, endPoint y: 292, distance: 32.0
click at [1180, 292] on div "Service $219.00 Extras $350.00 Discount ($0.00) Adjustment $0.00 Amount (before…" at bounding box center [1117, 256] width 195 height 218
click at [1158, 309] on td "Final Amount" at bounding box center [1094, 319] width 132 height 25
drag, startPoint x: 1208, startPoint y: 286, endPoint x: 1177, endPoint y: 284, distance: 31.2
click at [1177, 284] on div "Service $219.00 Extras $350.00 Discount ($0.00) Adjustment $0.00 Amount (before…" at bounding box center [1117, 256] width 195 height 218
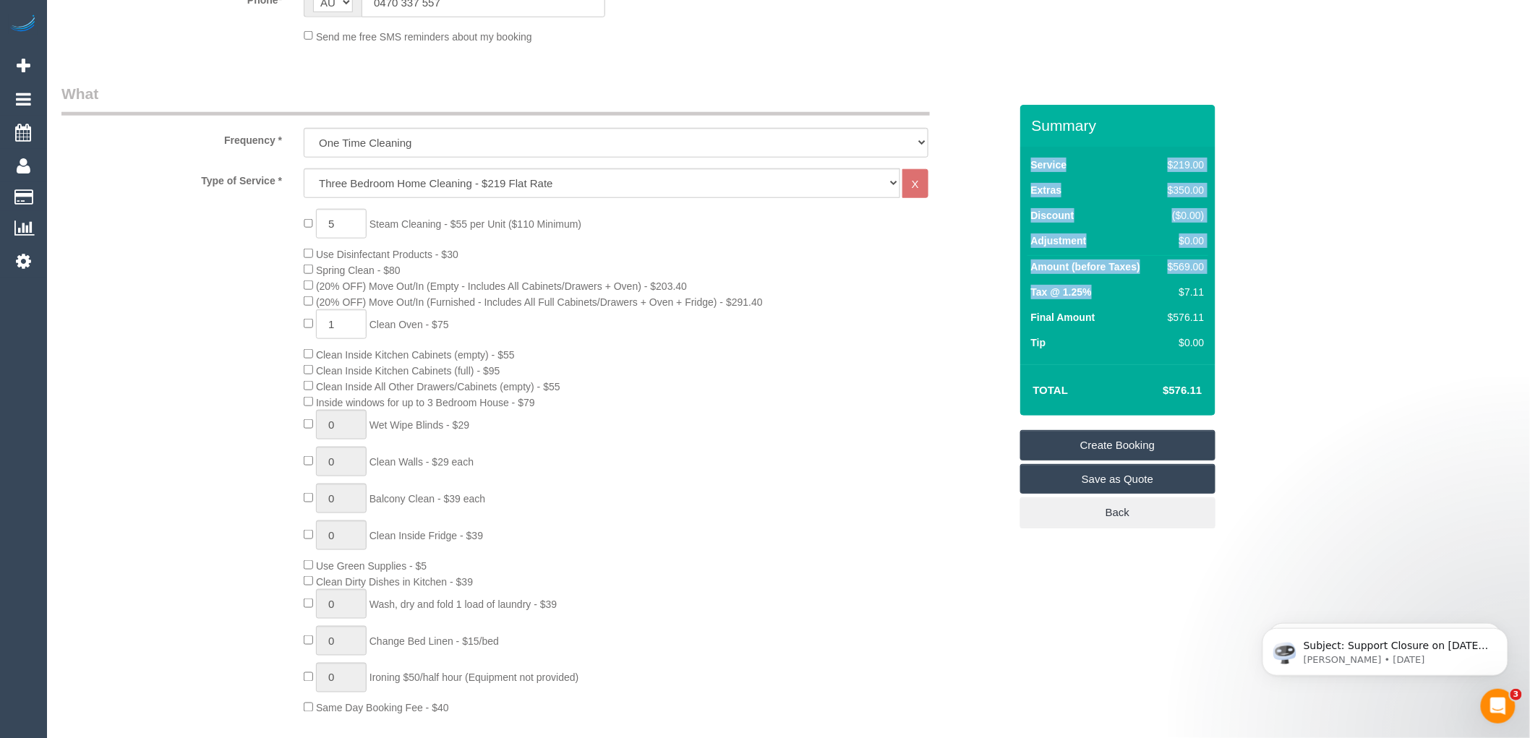
click at [1167, 286] on div "$7.11" at bounding box center [1183, 292] width 42 height 14
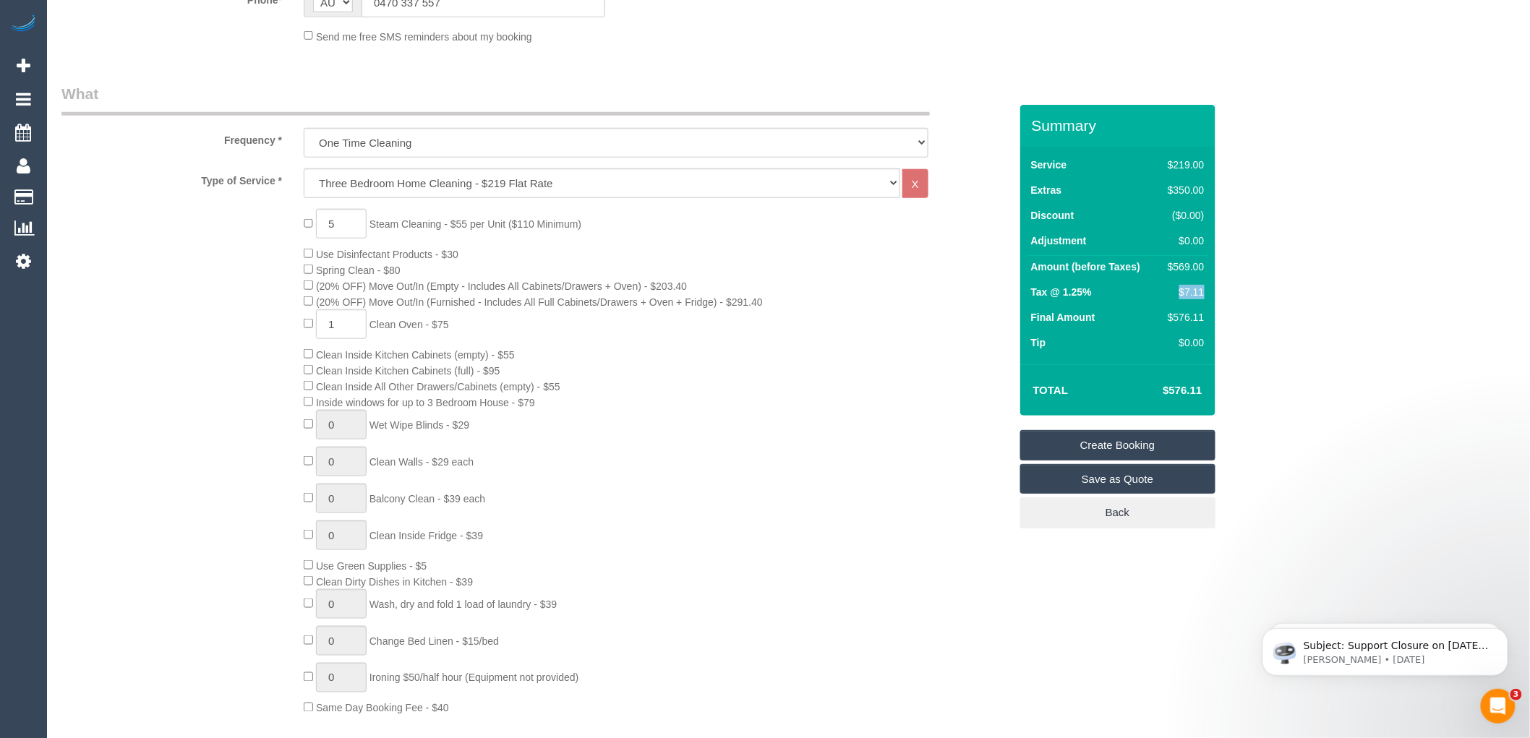
click at [1206, 291] on td "$7.11" at bounding box center [1183, 293] width 49 height 25
copy div "$7.11"
click at [764, 387] on div "5 Steam Cleaning - $55 per Unit ($110 Minimum) Use Disinfectant Products - $30 …" at bounding box center [656, 462] width 727 height 507
